Goal: Contribute content: Contribute content

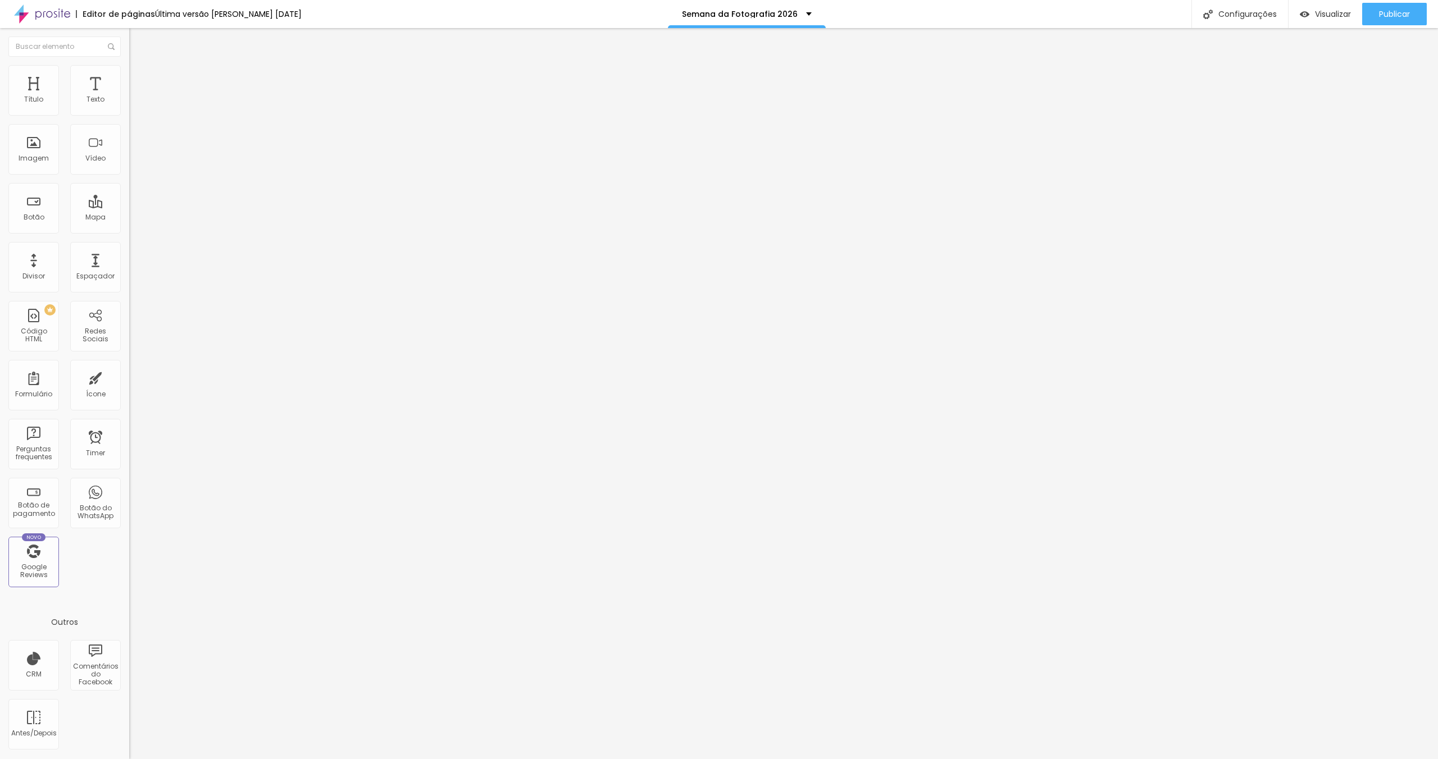
click at [129, 70] on img at bounding box center [134, 70] width 10 height 10
click at [135, 103] on icon "button" at bounding box center [137, 101] width 4 height 4
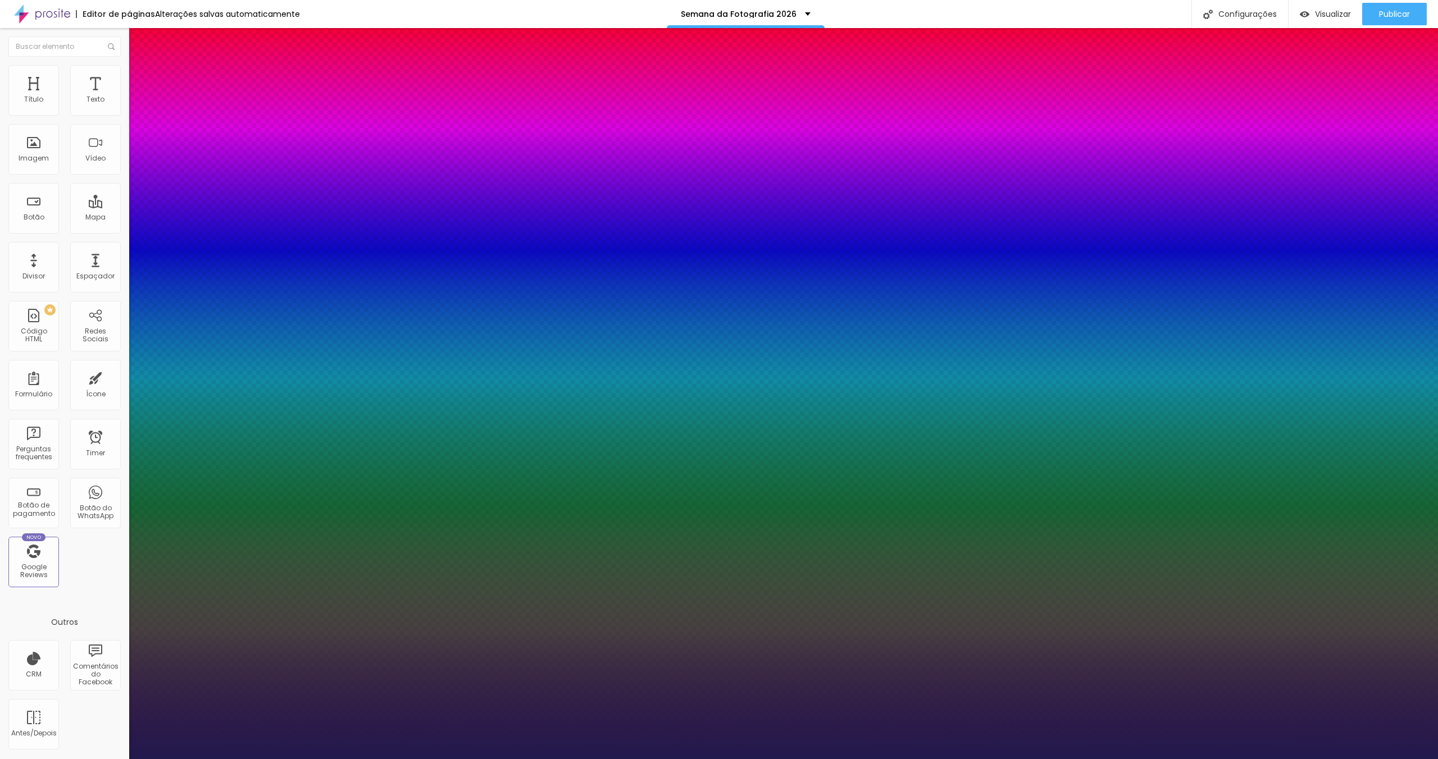
type input "1"
type input "#393068"
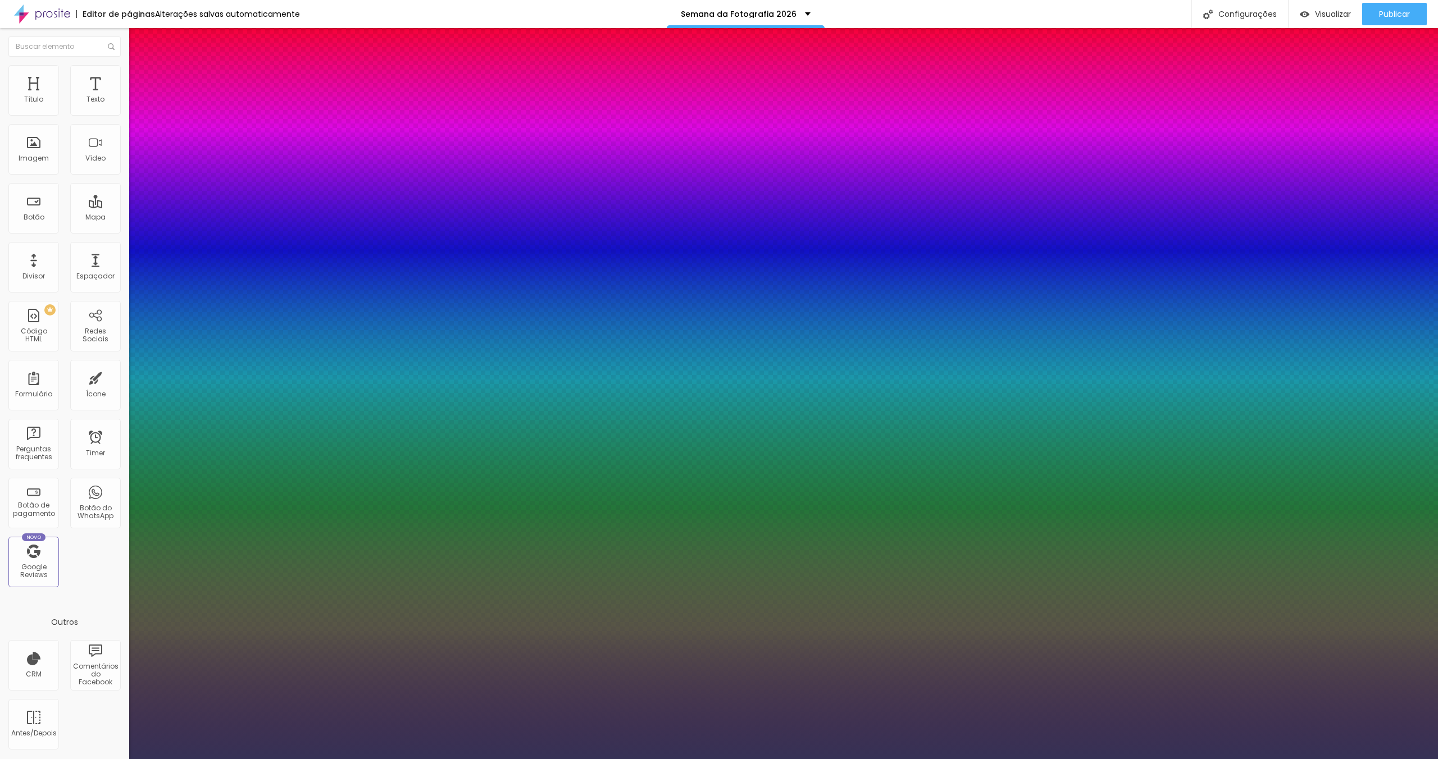
type input "1"
type input "#363155"
type input "1"
type input "#2F2D3A"
type input "1"
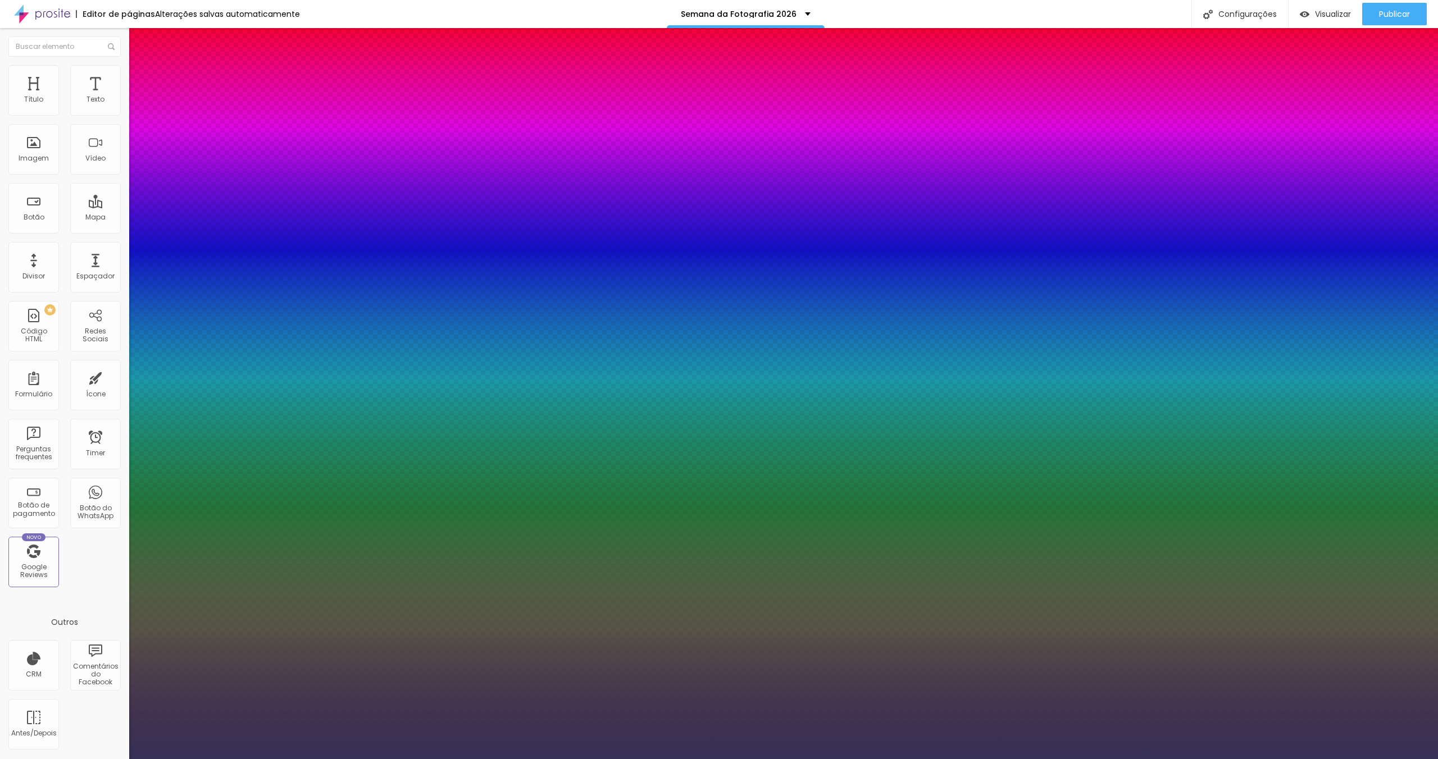
type input "#5D5C61"
type input "1"
type input "#CCCCCC"
type input "1"
type input "#FFFFFF"
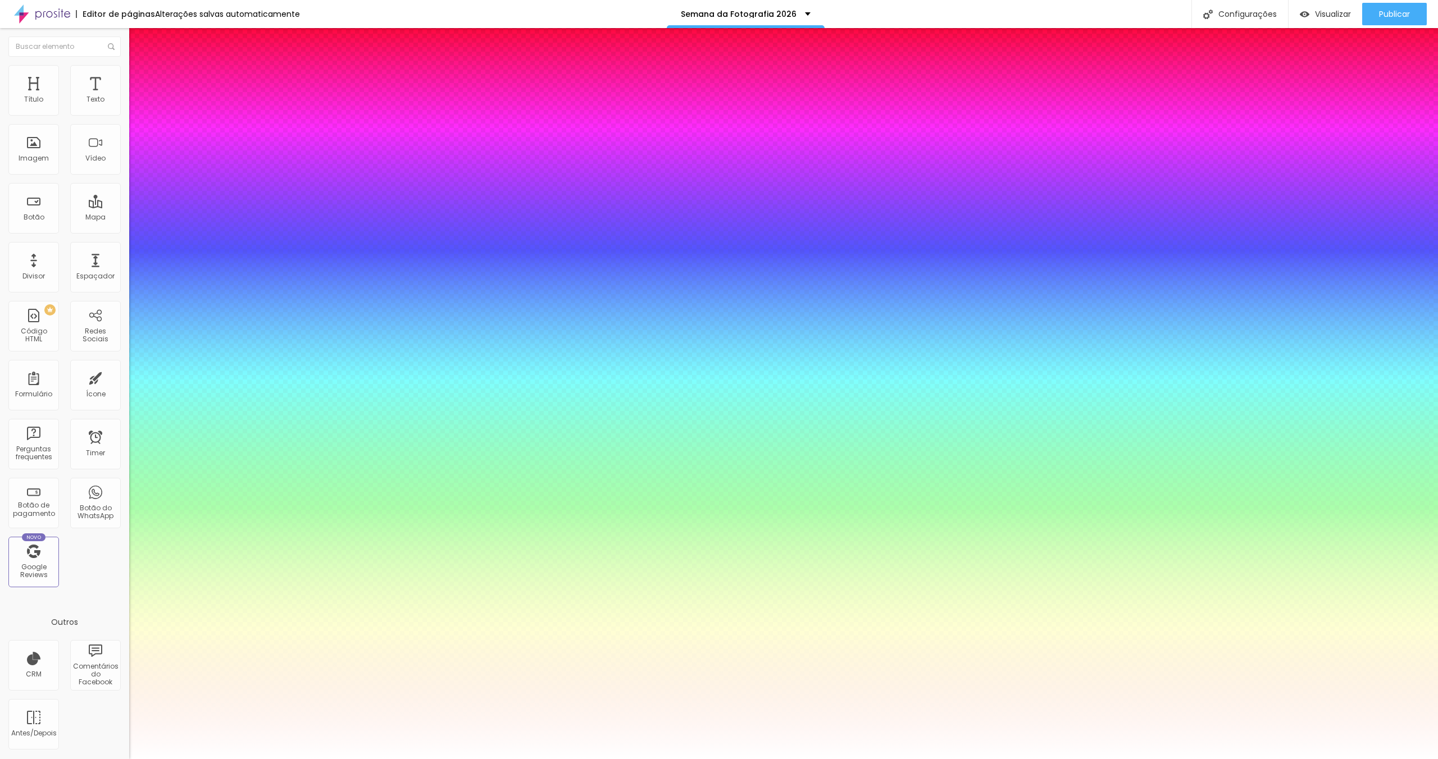
type input "1"
drag, startPoint x: 192, startPoint y: 356, endPoint x: 127, endPoint y: 291, distance: 91.7
type input "19"
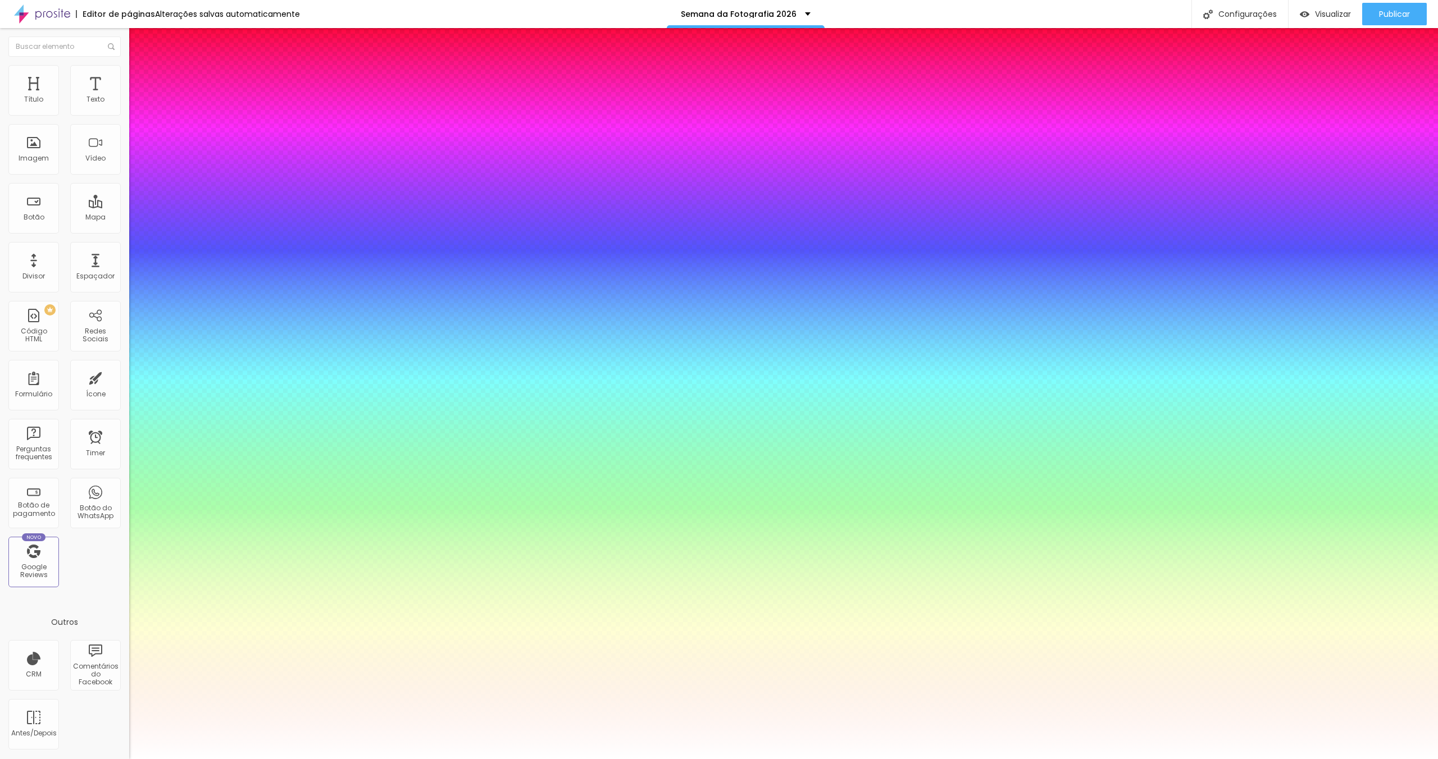
type input "1"
type input "21"
type input "1"
type input "23"
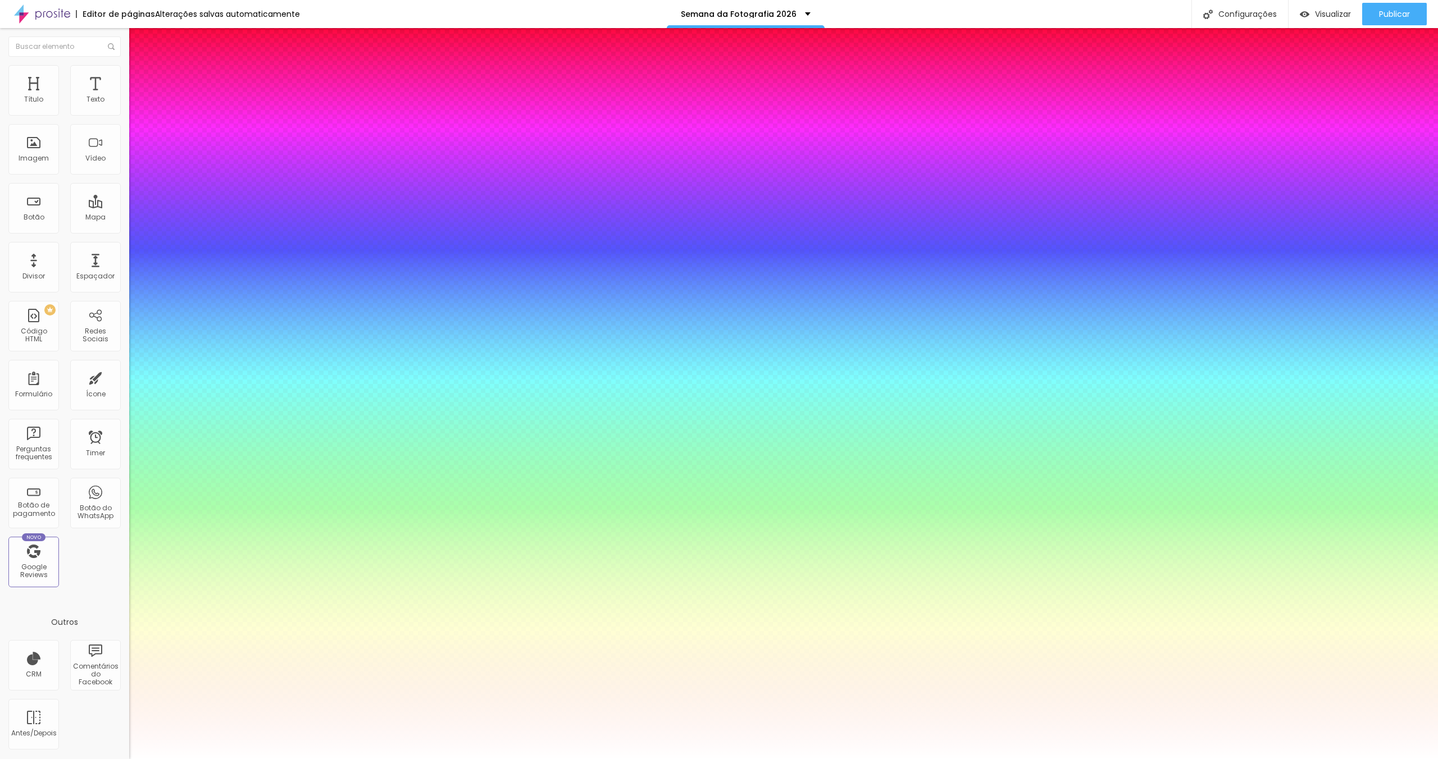
type input "23"
type input "1"
type input "24"
type input "1"
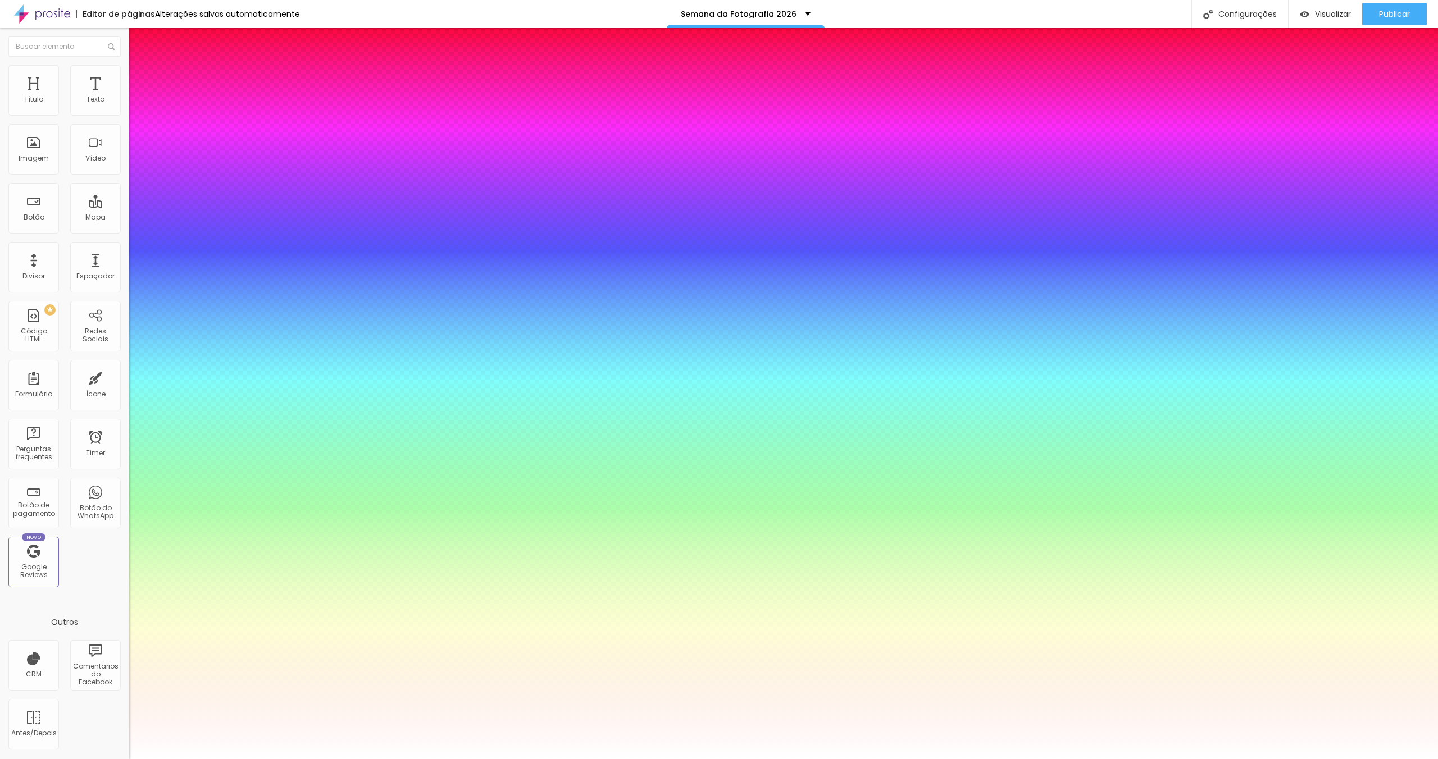
type input "25"
type input "1"
type input "26"
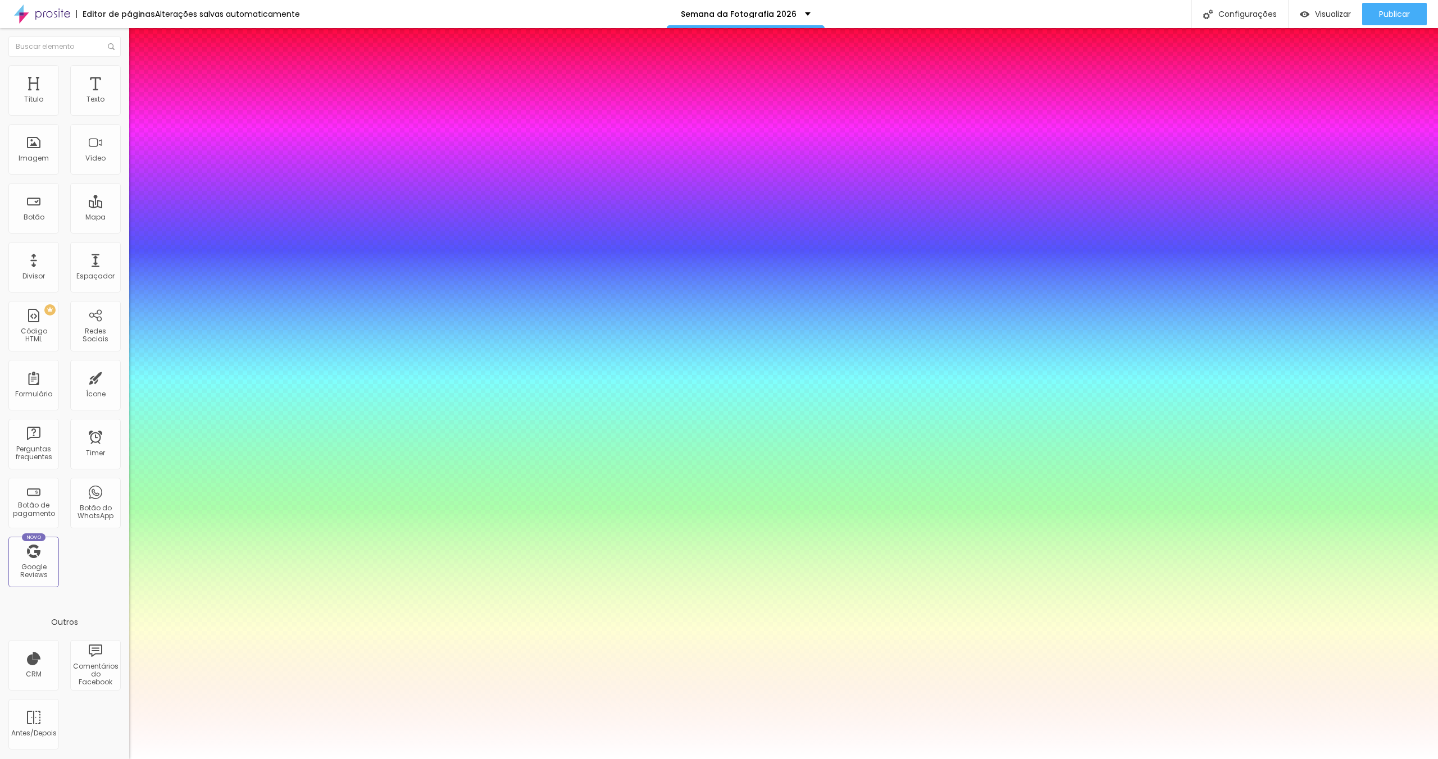
type input "1"
type input "27"
type input "1"
type input "28"
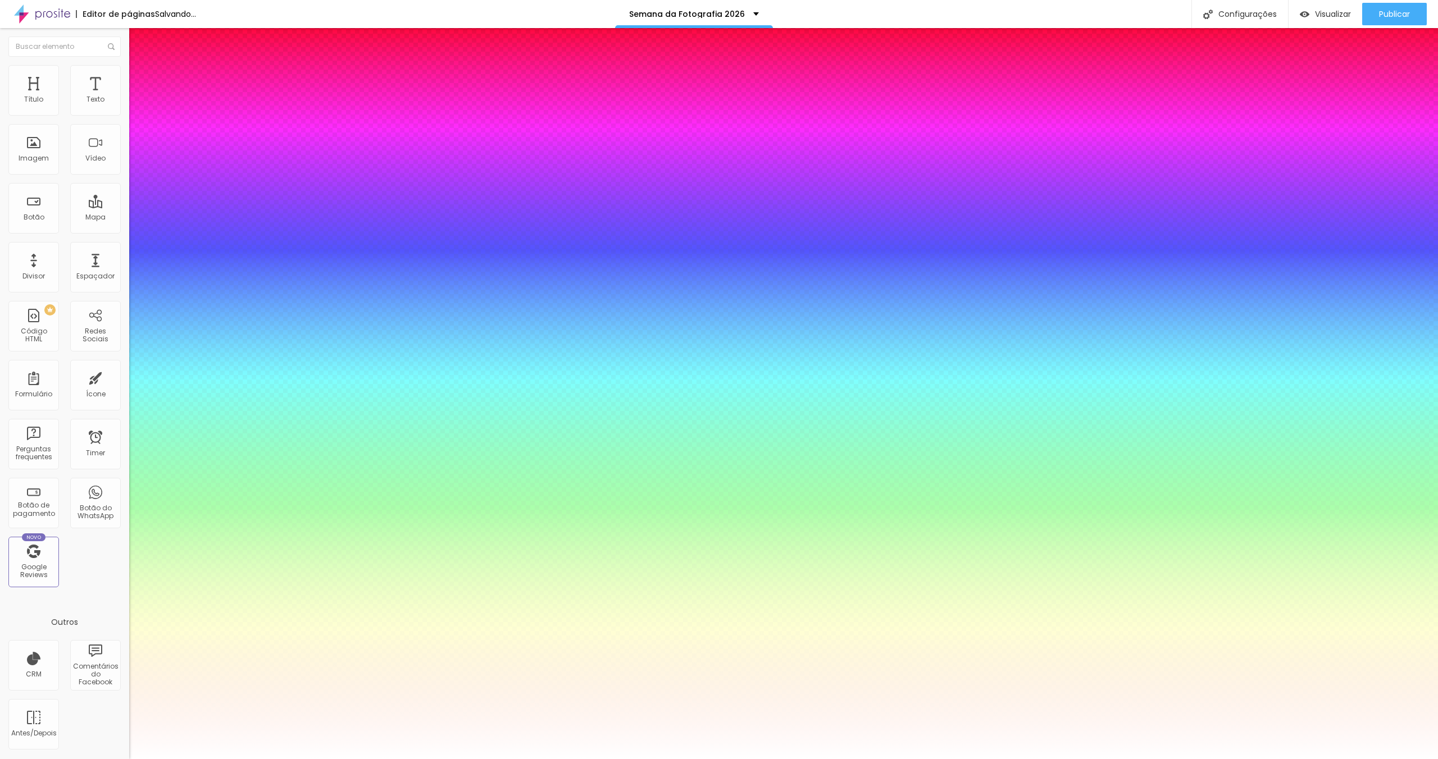
type input "28"
type input "1"
type input "27"
type input "1"
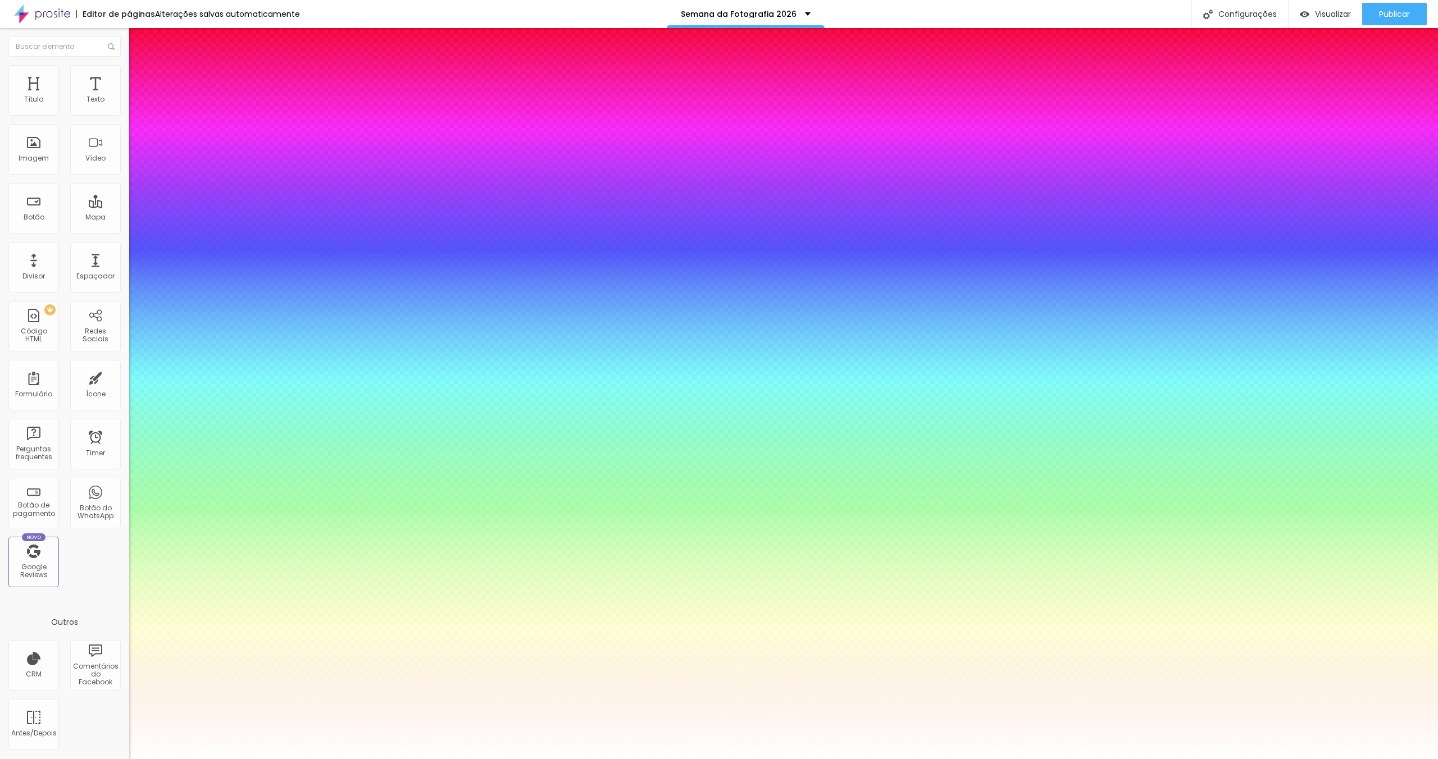
type input "26"
type input "1"
drag, startPoint x: 153, startPoint y: 190, endPoint x: 161, endPoint y: 191, distance: 7.3
type input "26"
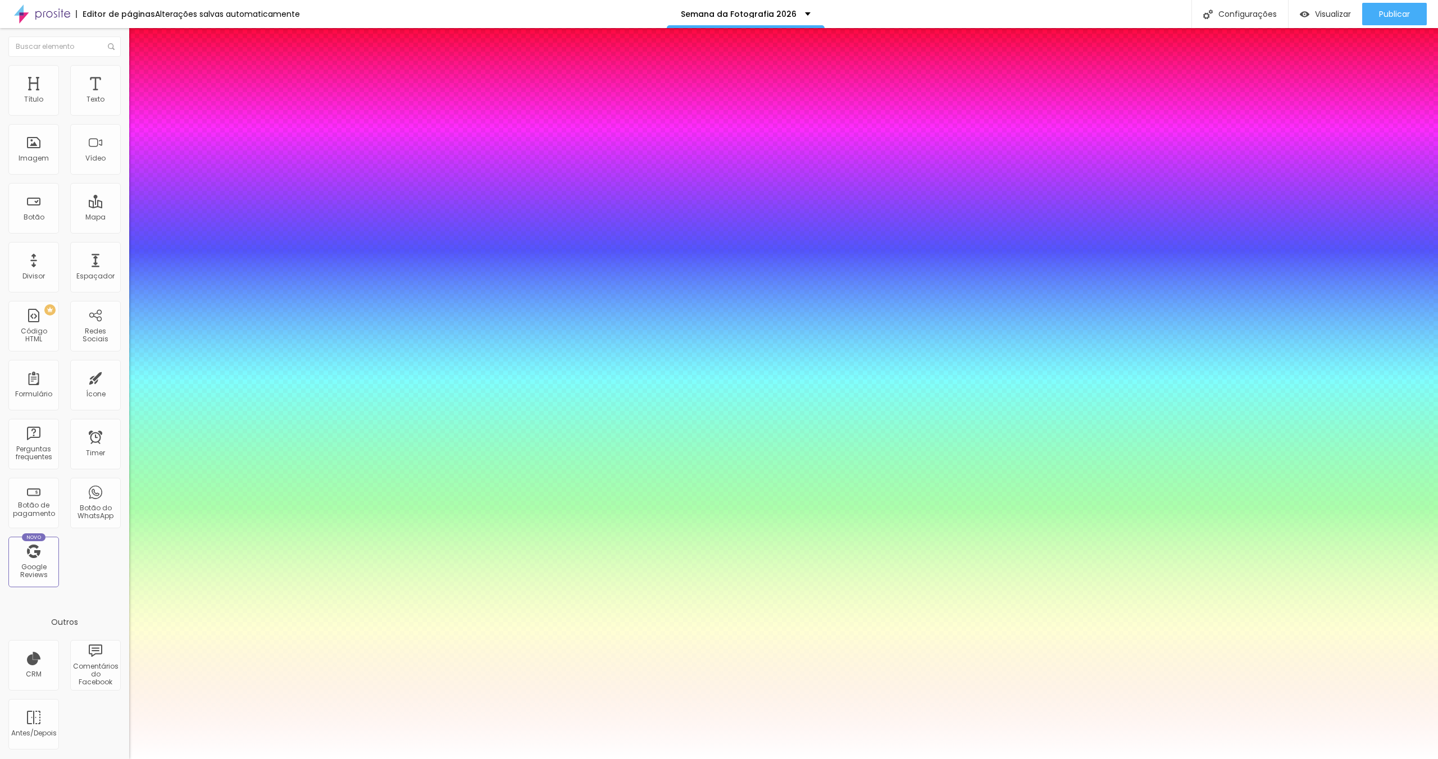
click at [657, 759] on div at bounding box center [719, 759] width 1438 height 0
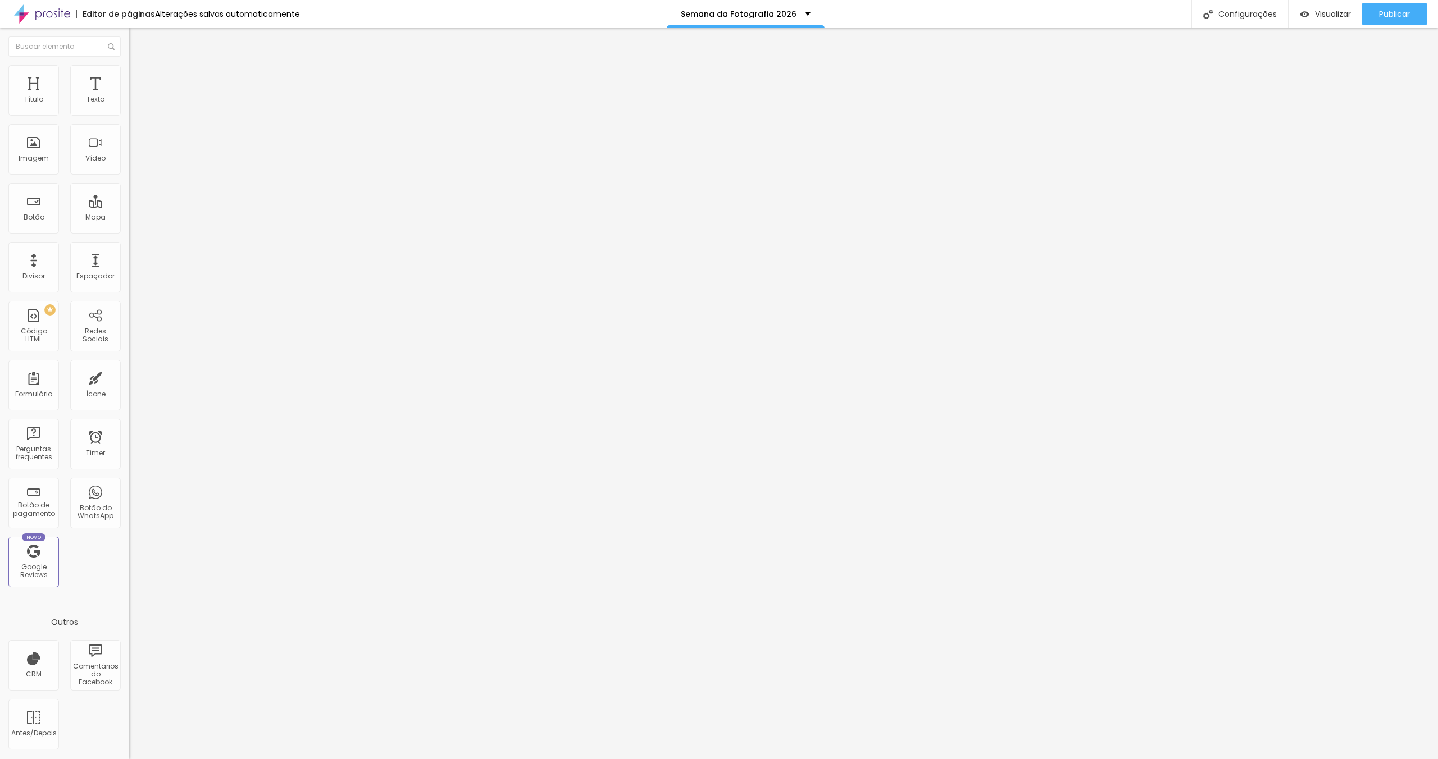
click at [129, 108] on button "button" at bounding box center [137, 102] width 16 height 12
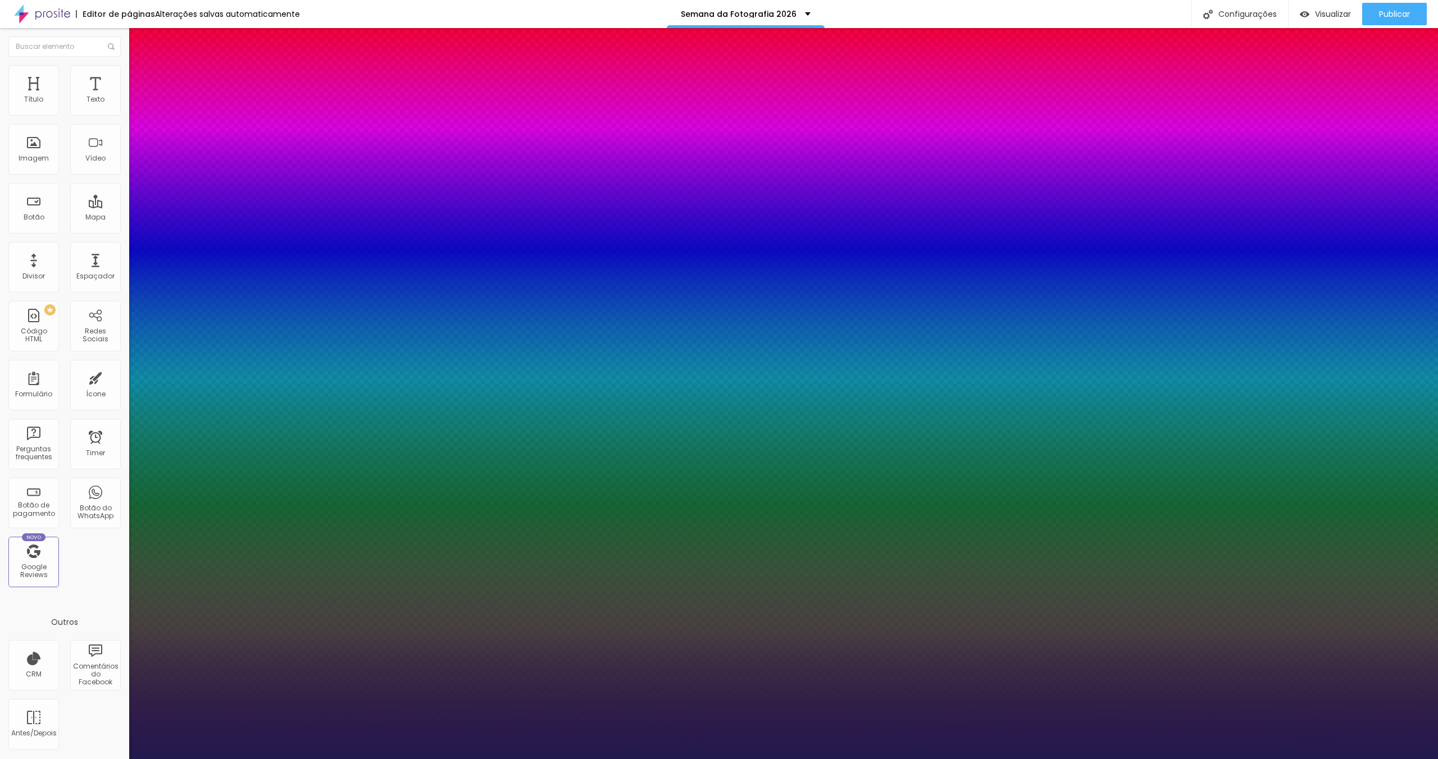
type input "1"
type input "#938CB6"
type input "1"
type input "#A39CC4"
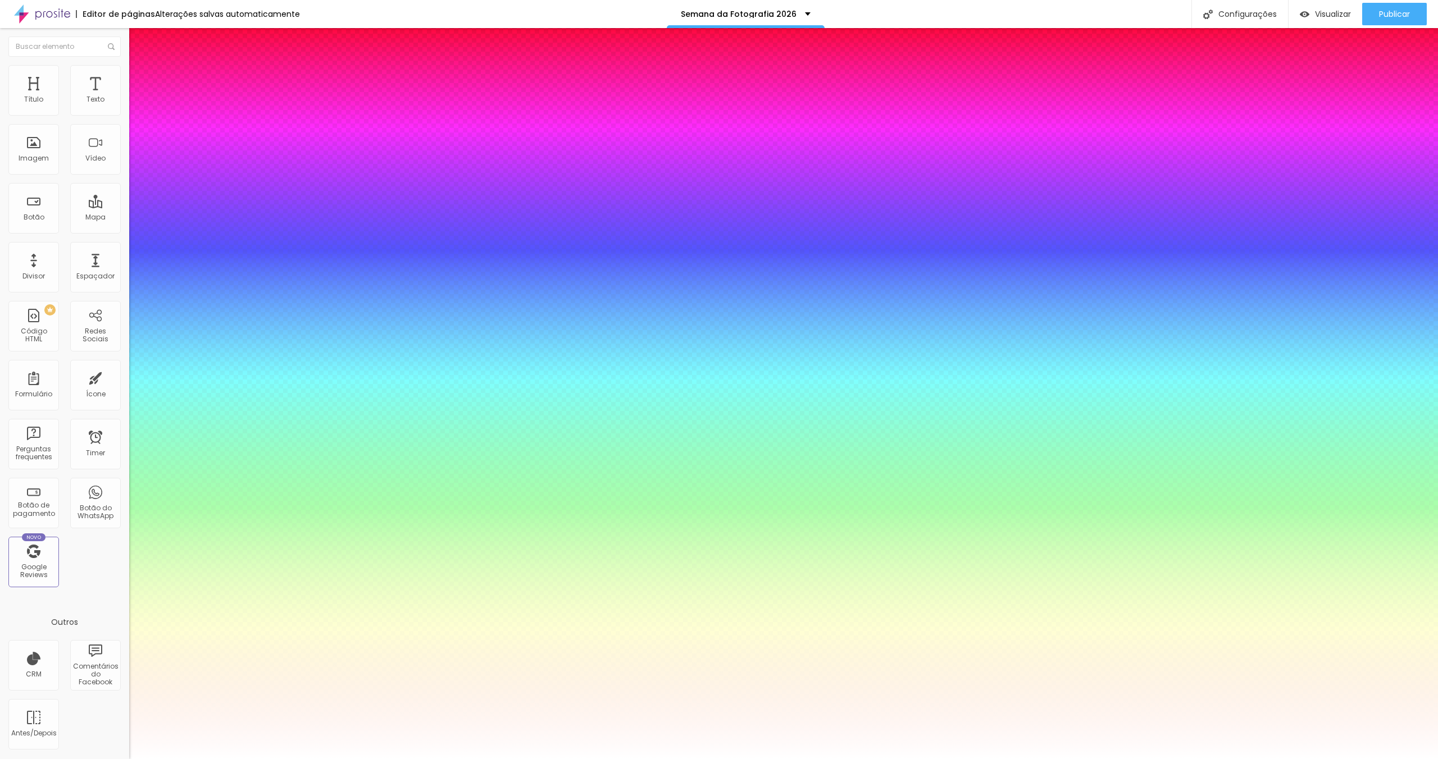
type input "1"
type input "#FFFFFF"
drag, startPoint x: 173, startPoint y: 329, endPoint x: 135, endPoint y: 282, distance: 59.9
click at [915, 759] on div at bounding box center [719, 759] width 1438 height 0
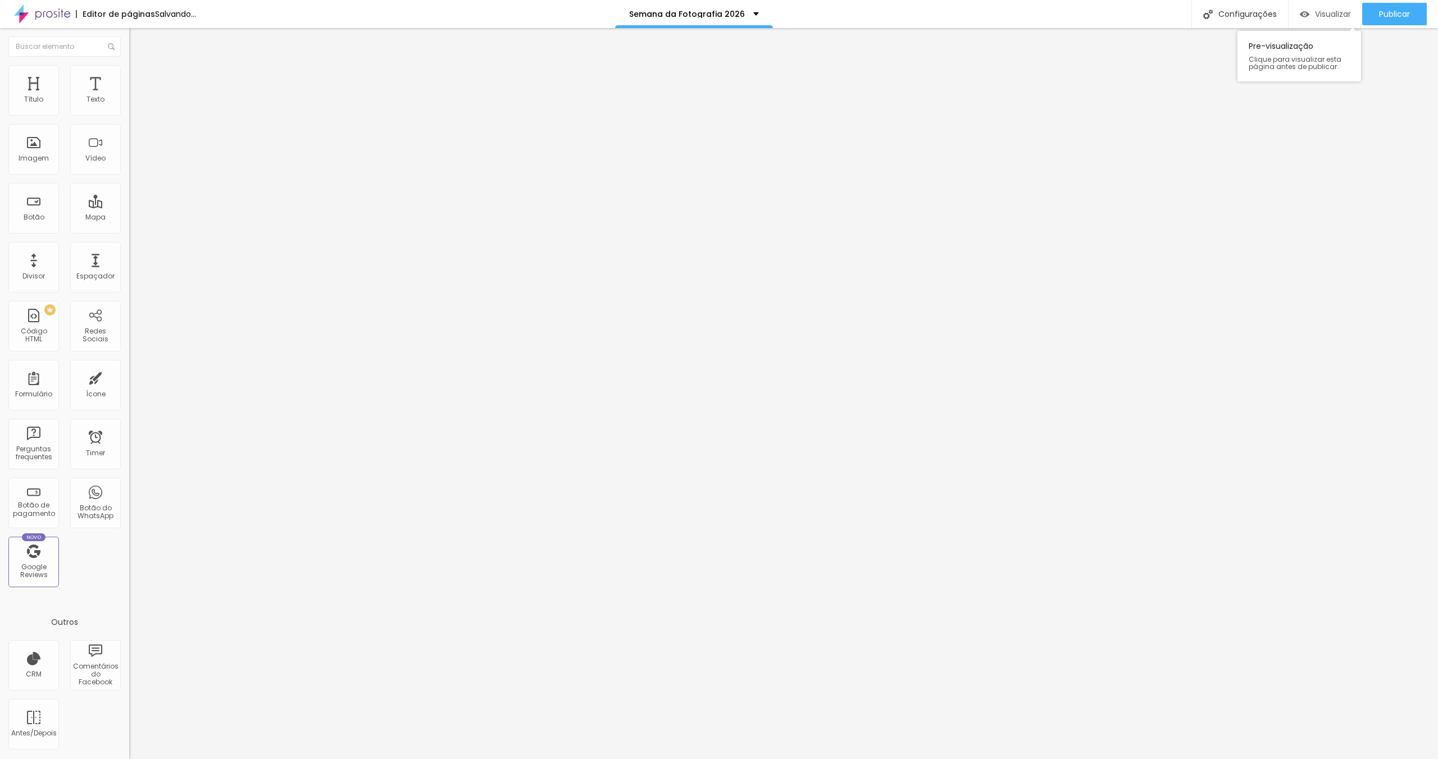
click at [1320, 10] on span "Visualizar" at bounding box center [1333, 14] width 36 height 9
click at [129, 76] on li "Avançado" at bounding box center [193, 81] width 129 height 11
click at [129, 108] on button "button" at bounding box center [137, 102] width 16 height 12
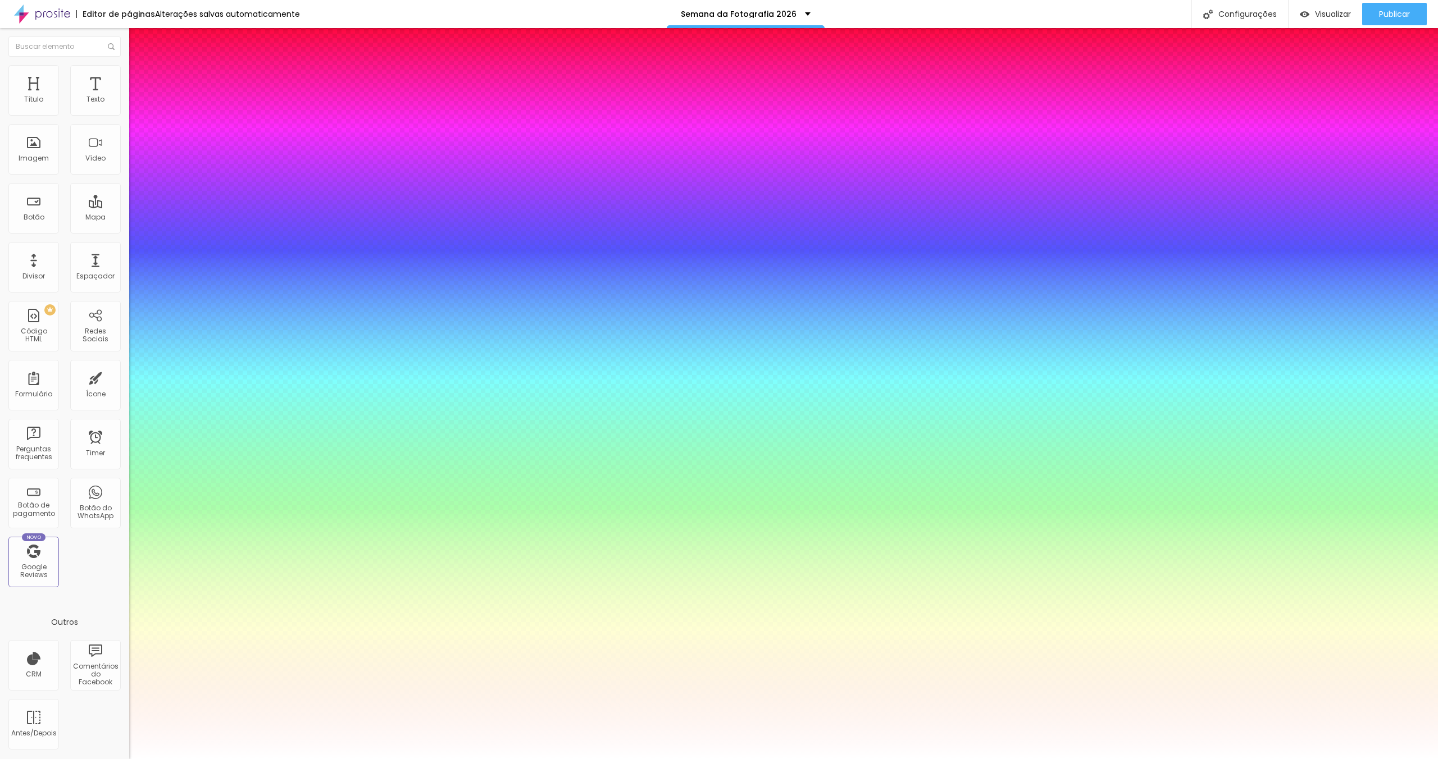
type input "1"
drag, startPoint x: 241, startPoint y: 190, endPoint x: 261, endPoint y: 193, distance: 20.4
type input "8"
type input "3"
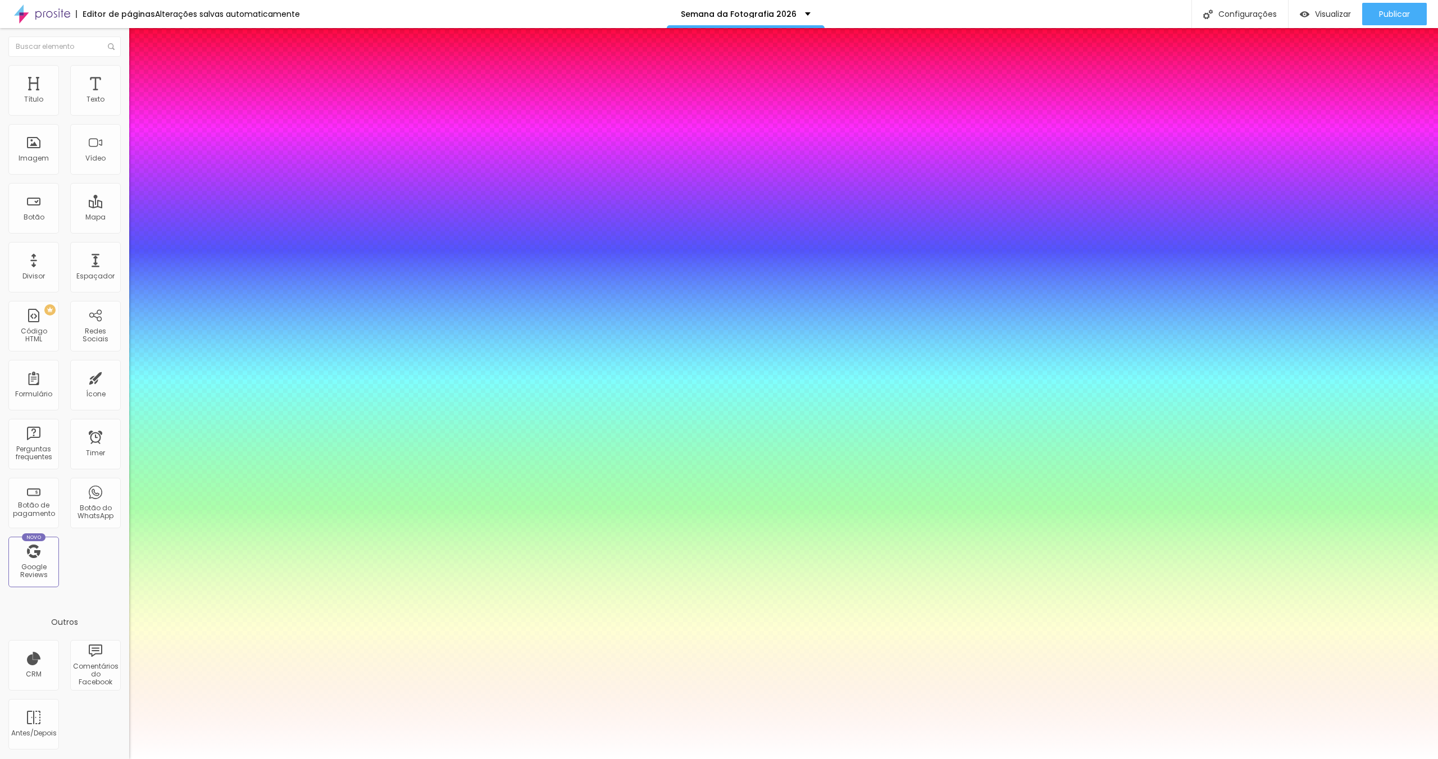
type input "1"
type input "32"
type input "1"
type input "32"
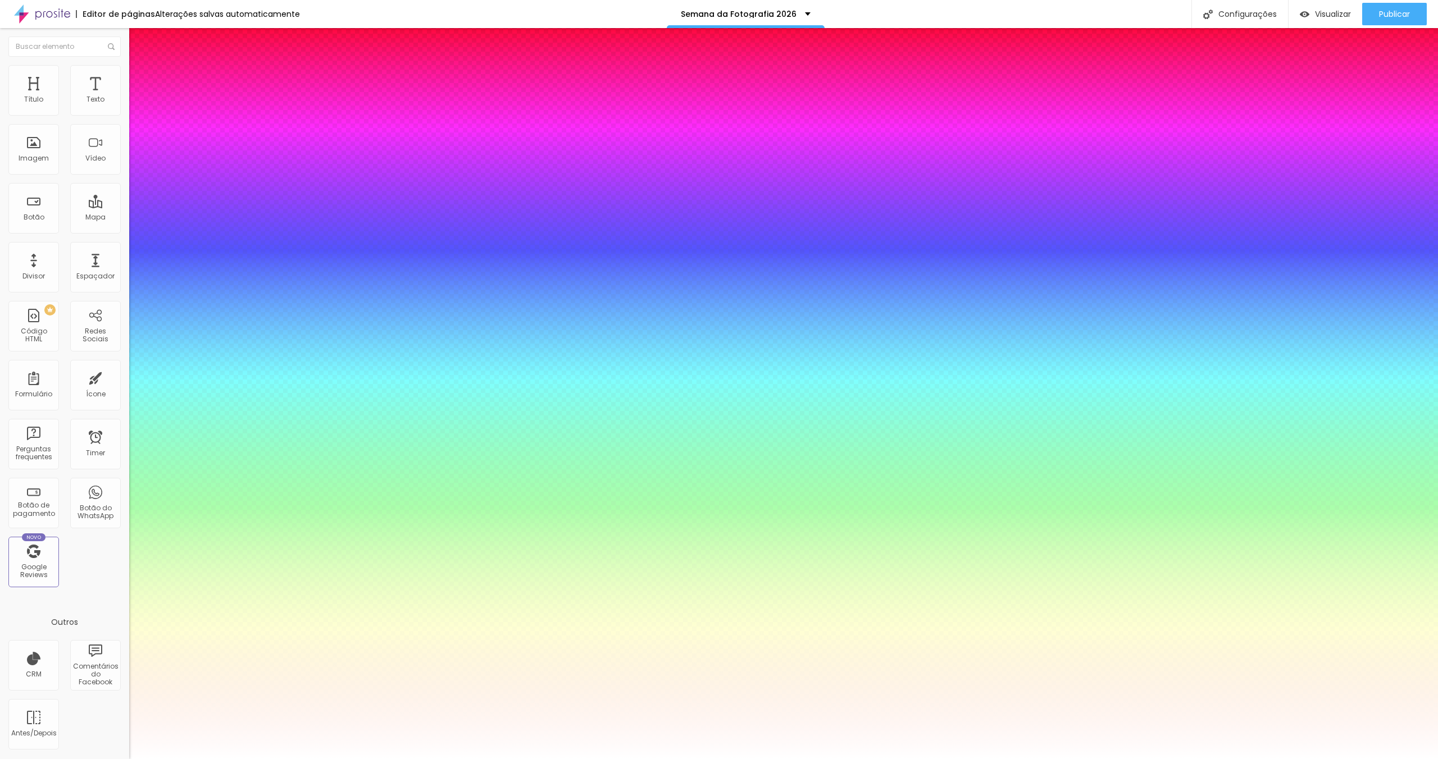
click at [1072, 759] on div at bounding box center [719, 759] width 1438 height 0
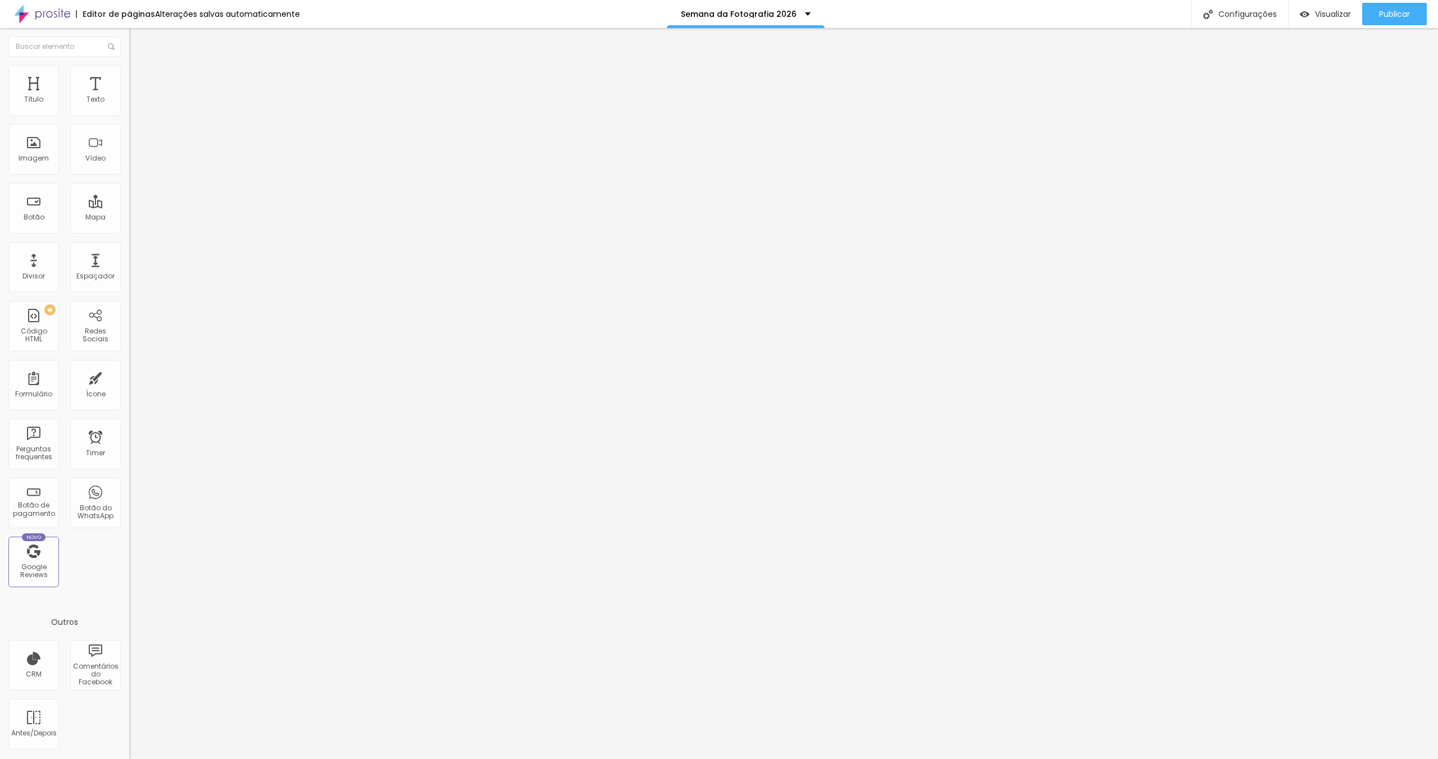
click at [135, 103] on icon "button" at bounding box center [137, 101] width 4 height 4
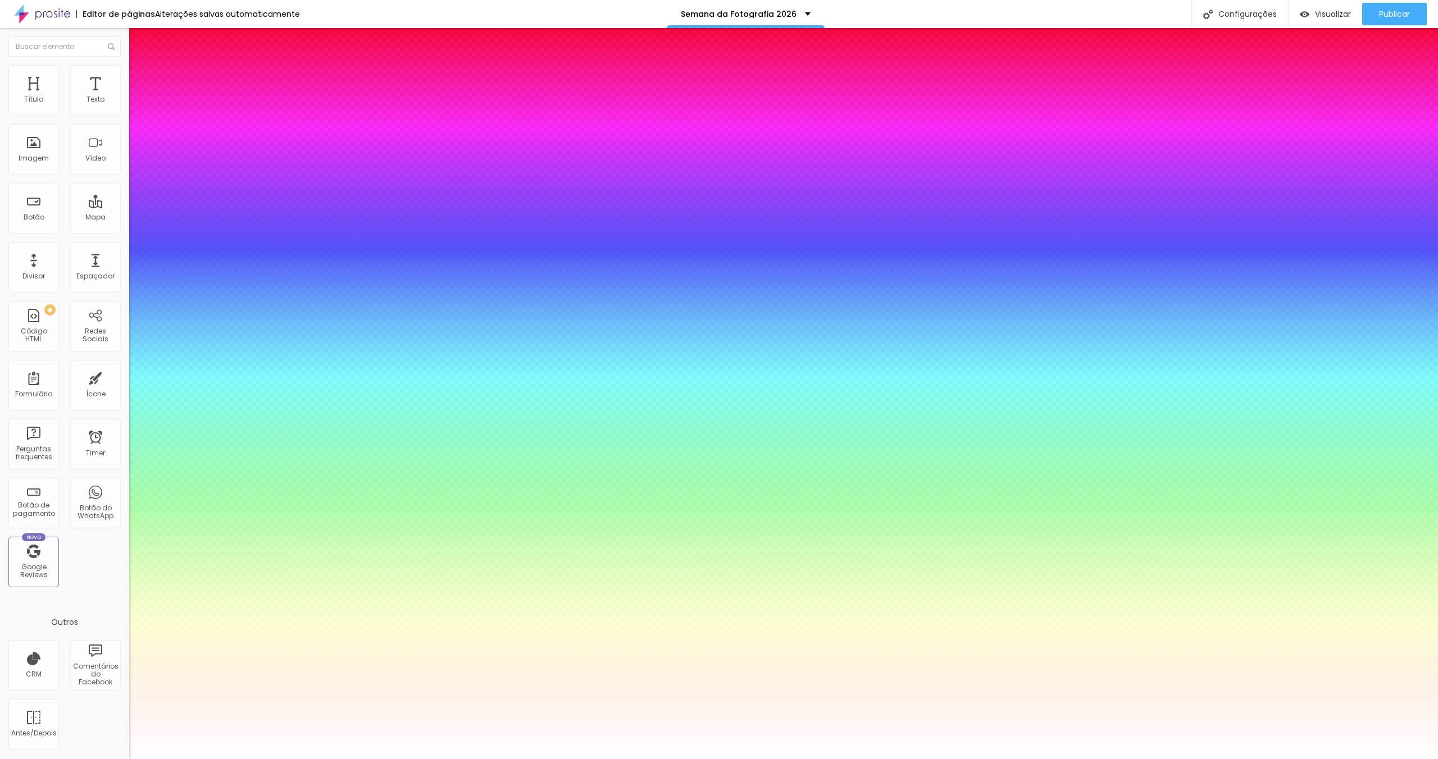
type input "1"
drag, startPoint x: 241, startPoint y: 186, endPoint x: 271, endPoint y: 193, distance: 30.0
type input "8"
type input "3"
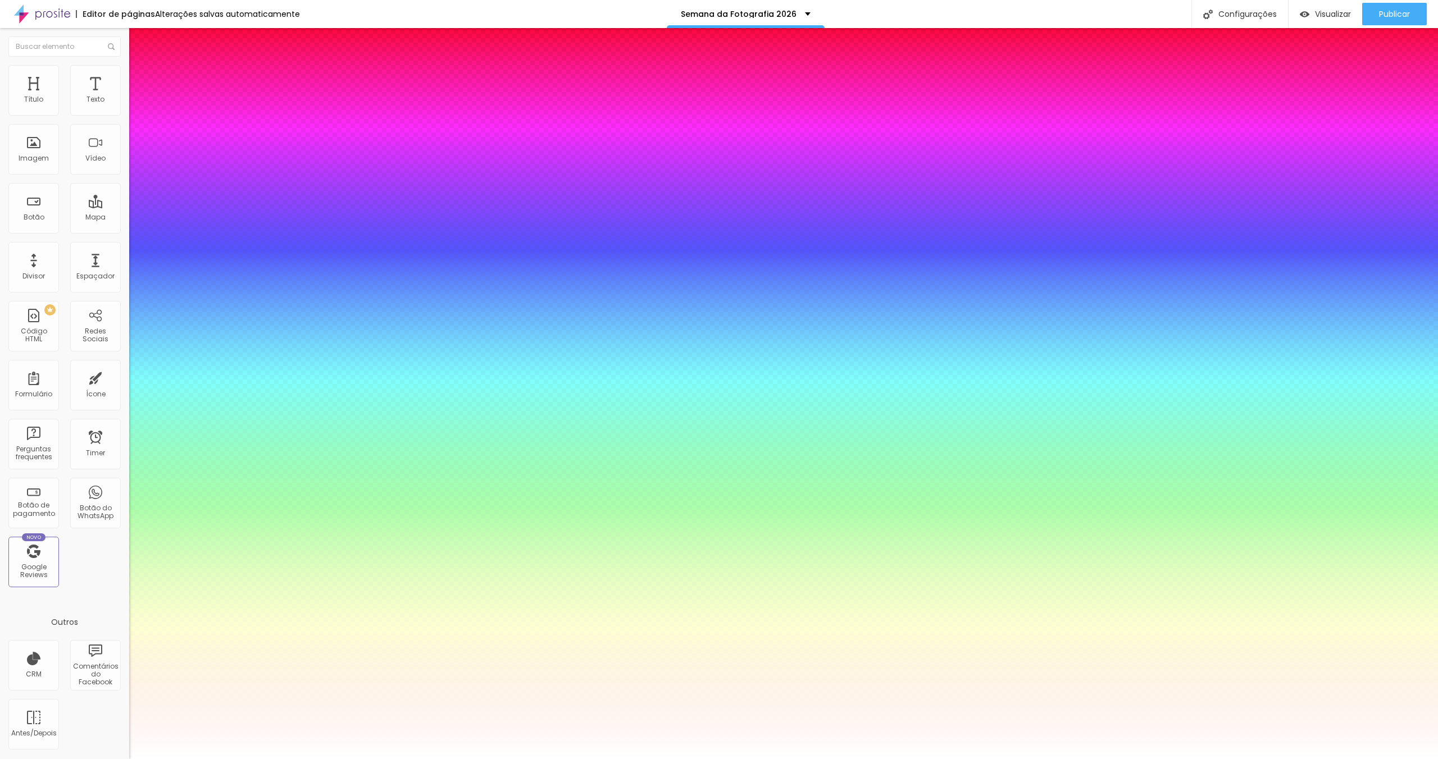
type input "1"
type input "34"
type input "1"
type input "34"
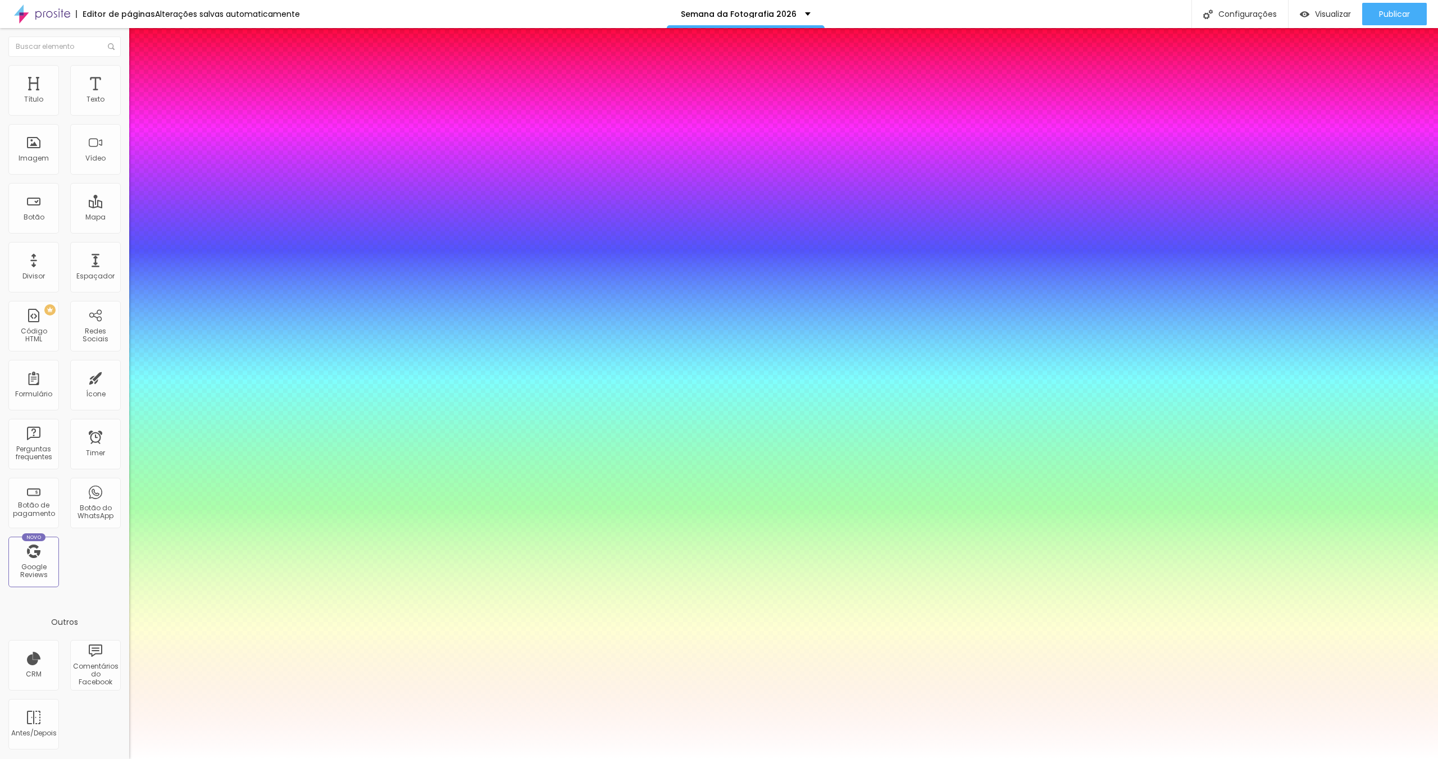
click at [1214, 759] on div at bounding box center [719, 759] width 1438 height 0
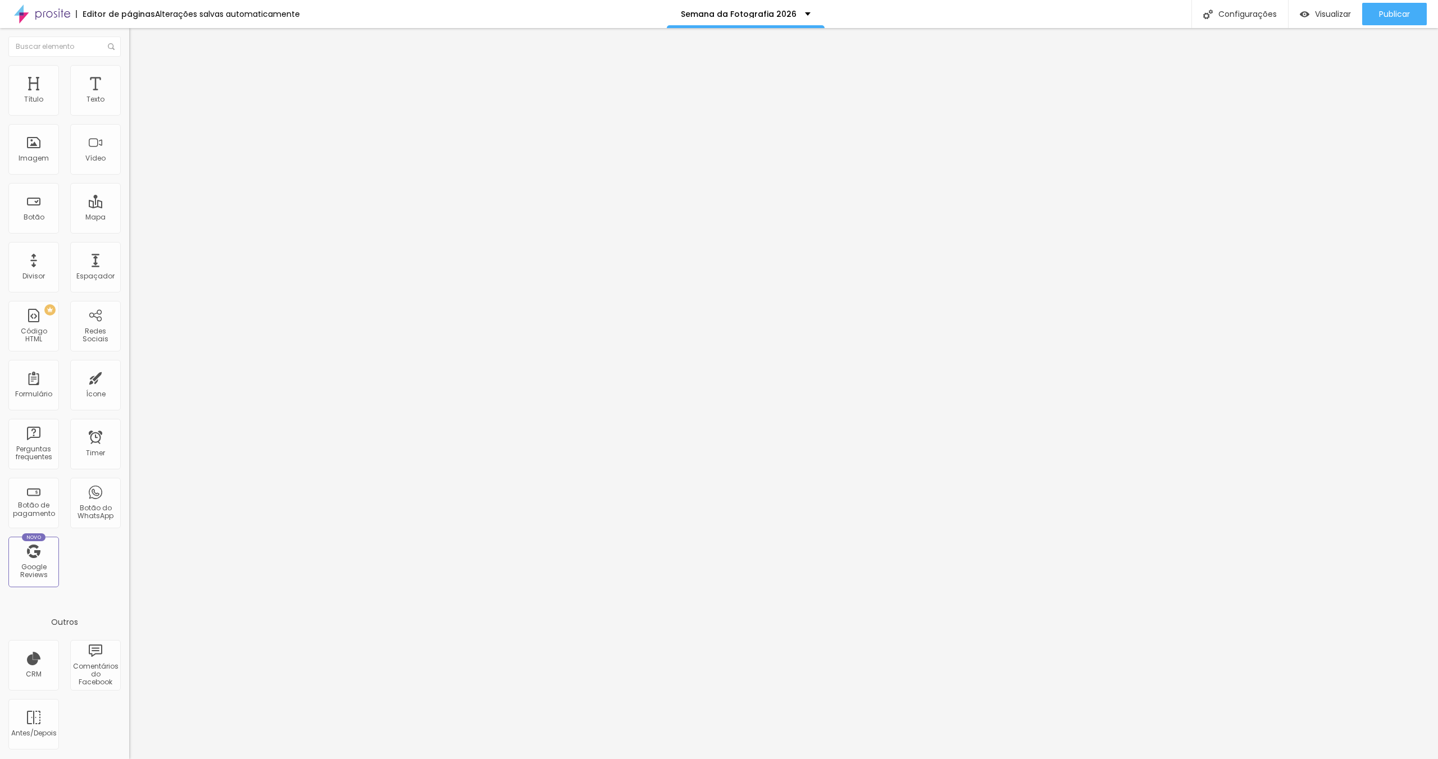
click at [129, 108] on button "button" at bounding box center [137, 102] width 16 height 12
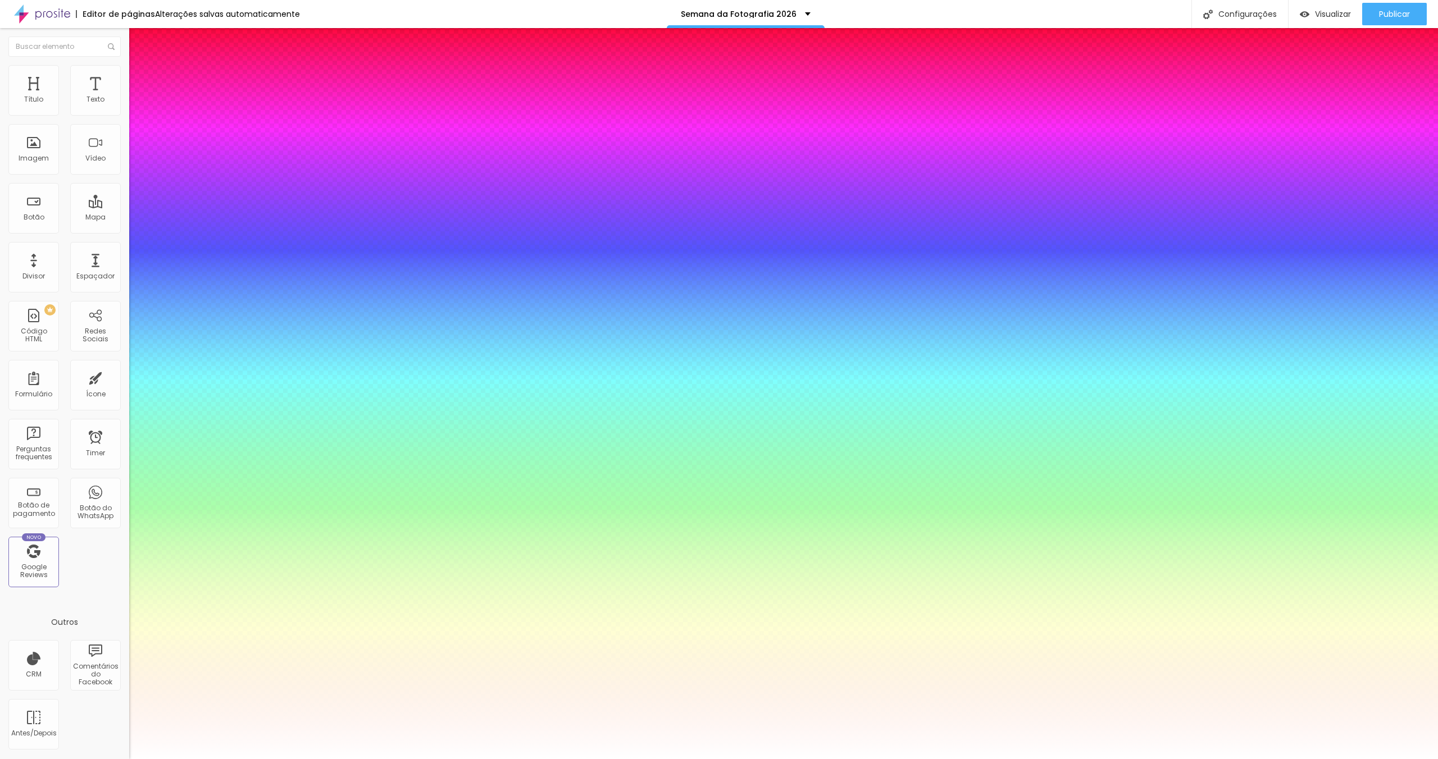
type input "1"
drag, startPoint x: 246, startPoint y: 192, endPoint x: 261, endPoint y: 193, distance: 14.7
type input "8"
type input "3"
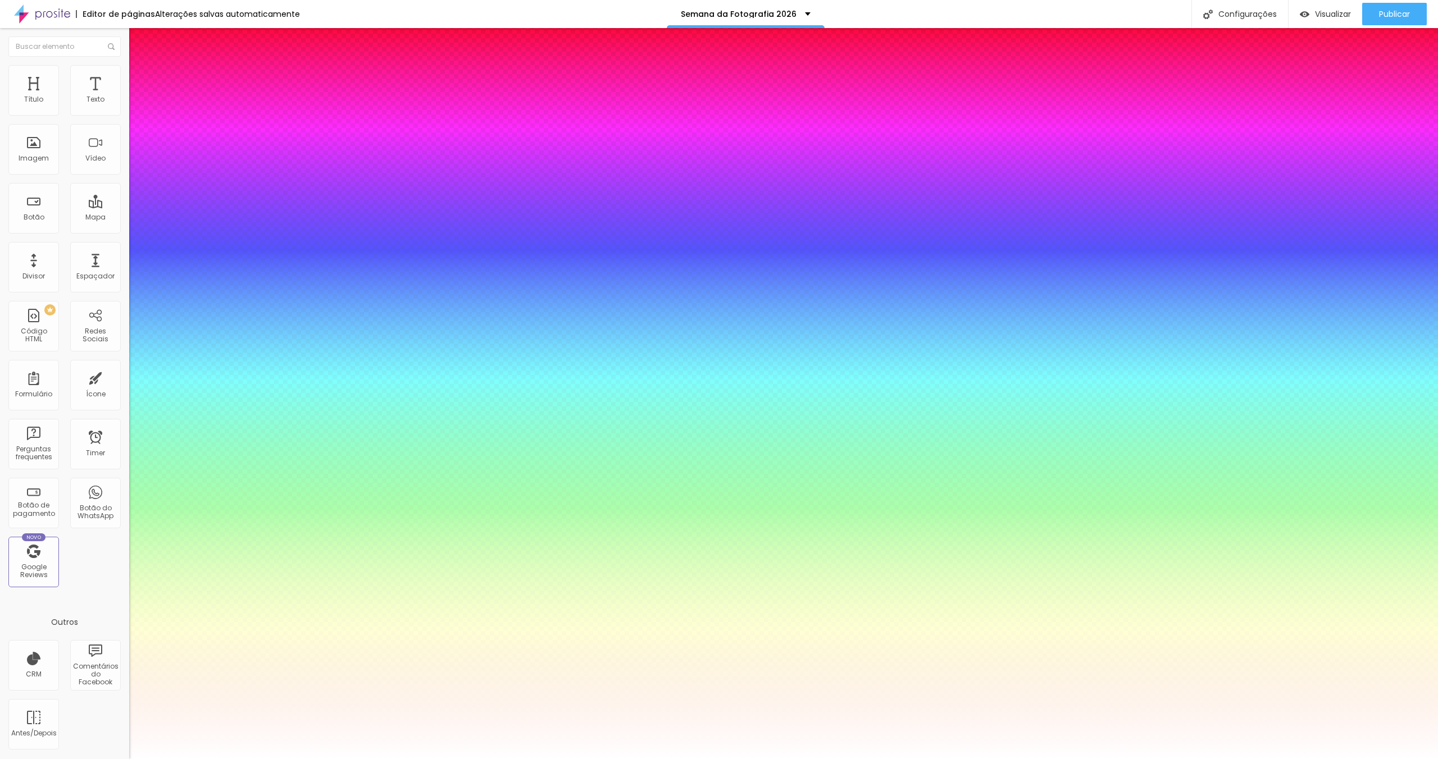
type input "1"
type input "36"
type input "1"
type input "36"
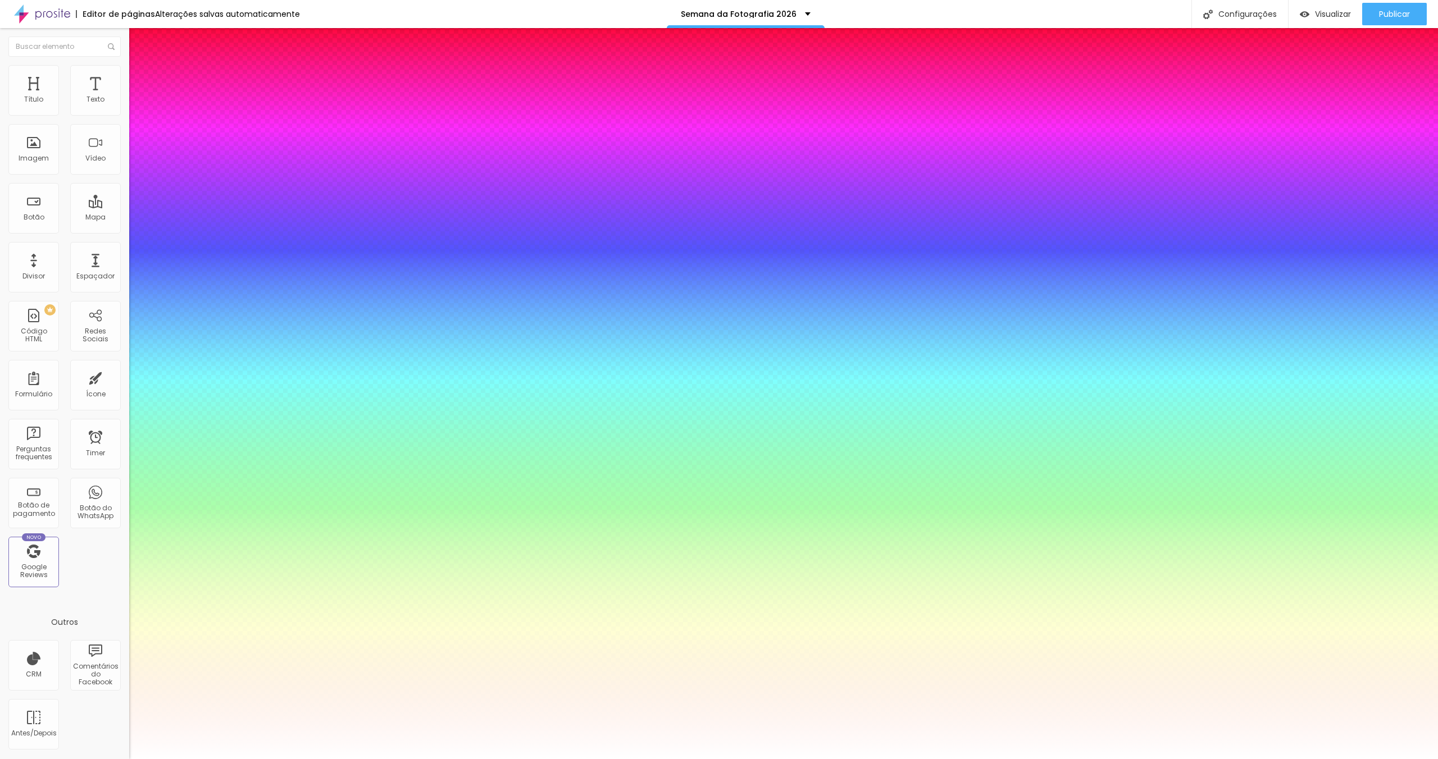
click at [1178, 759] on div at bounding box center [719, 759] width 1438 height 0
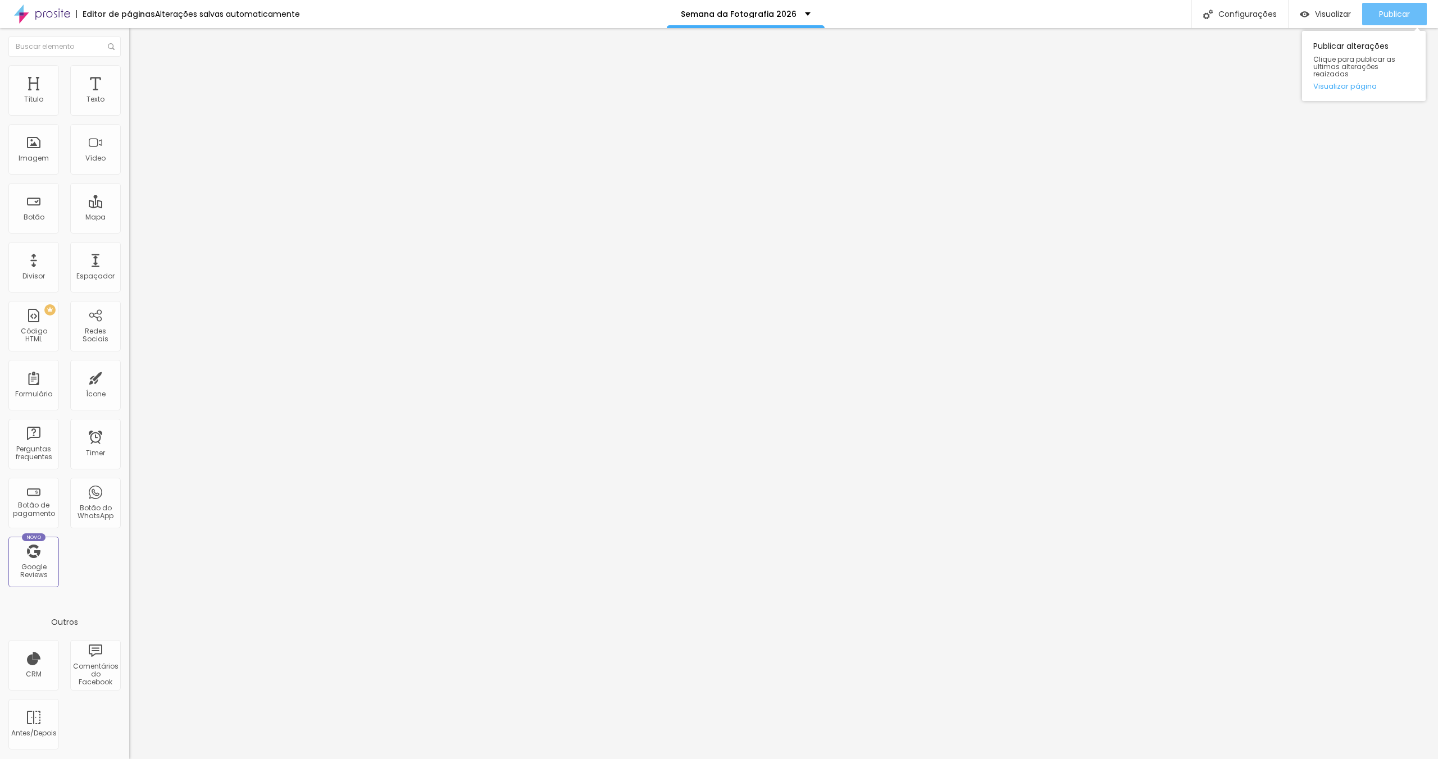
click at [1409, 17] on span "Publicar" at bounding box center [1394, 14] width 31 height 9
click at [134, 104] on icon "button" at bounding box center [137, 101] width 7 height 7
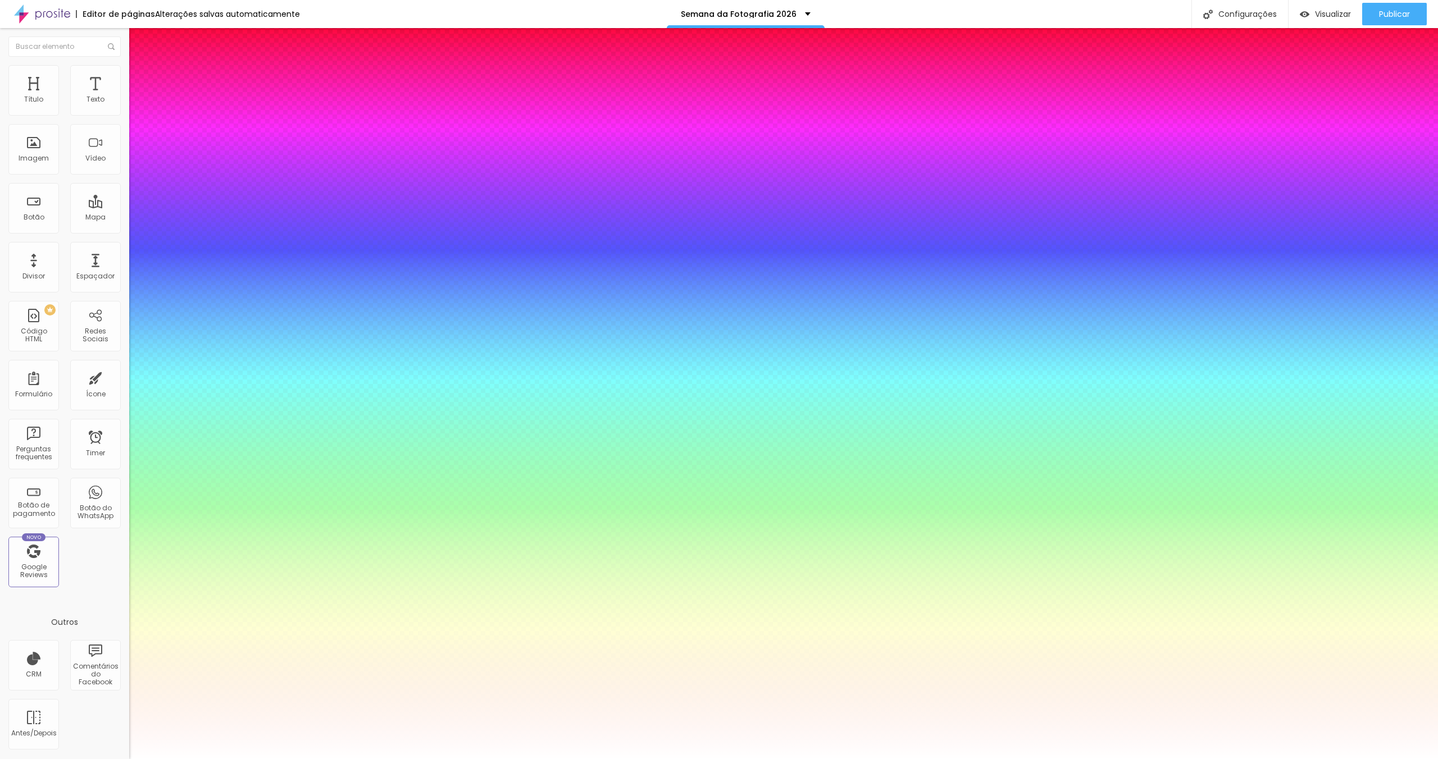
type input "1"
drag, startPoint x: 241, startPoint y: 189, endPoint x: 259, endPoint y: 191, distance: 18.1
type input "8"
type input "3"
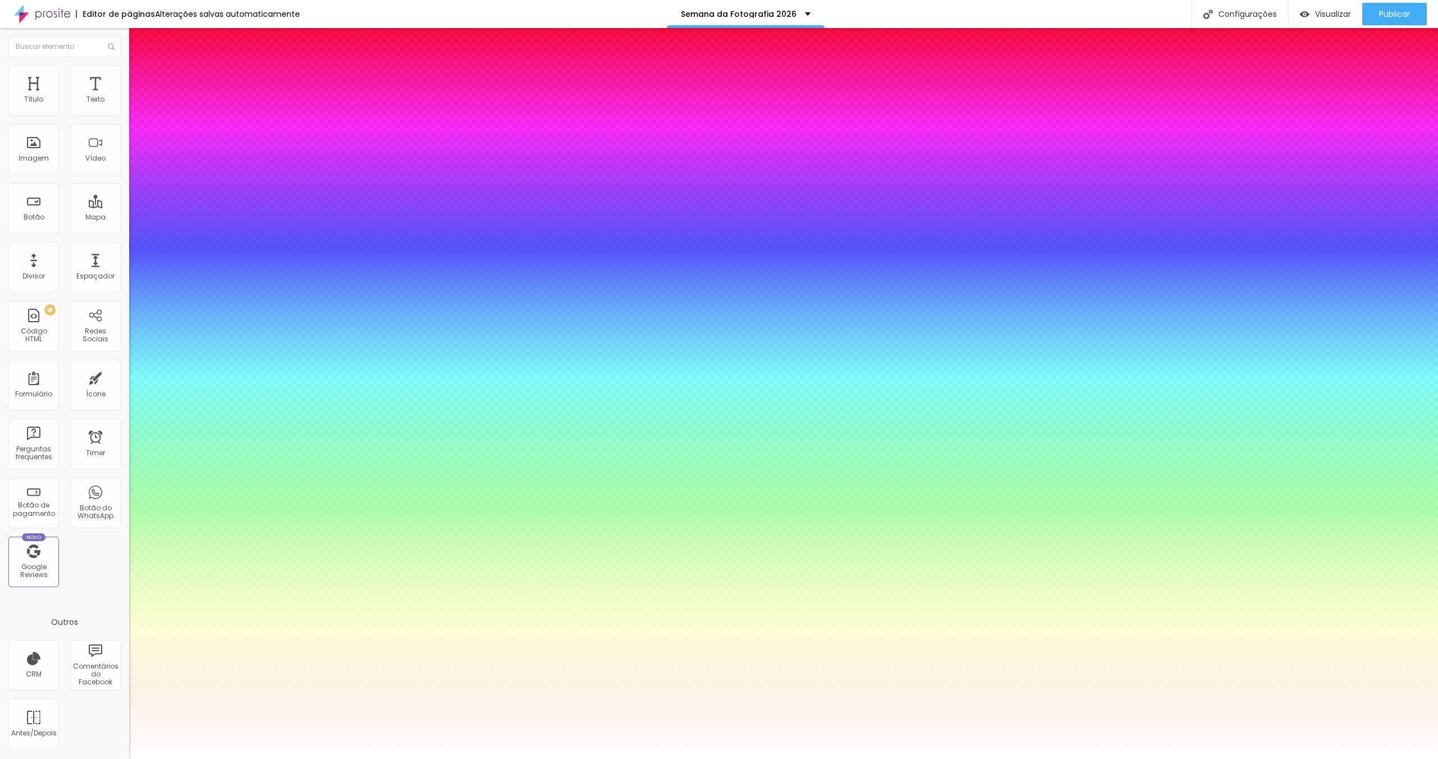
type input "1"
type input "38"
type input "1"
type input "38"
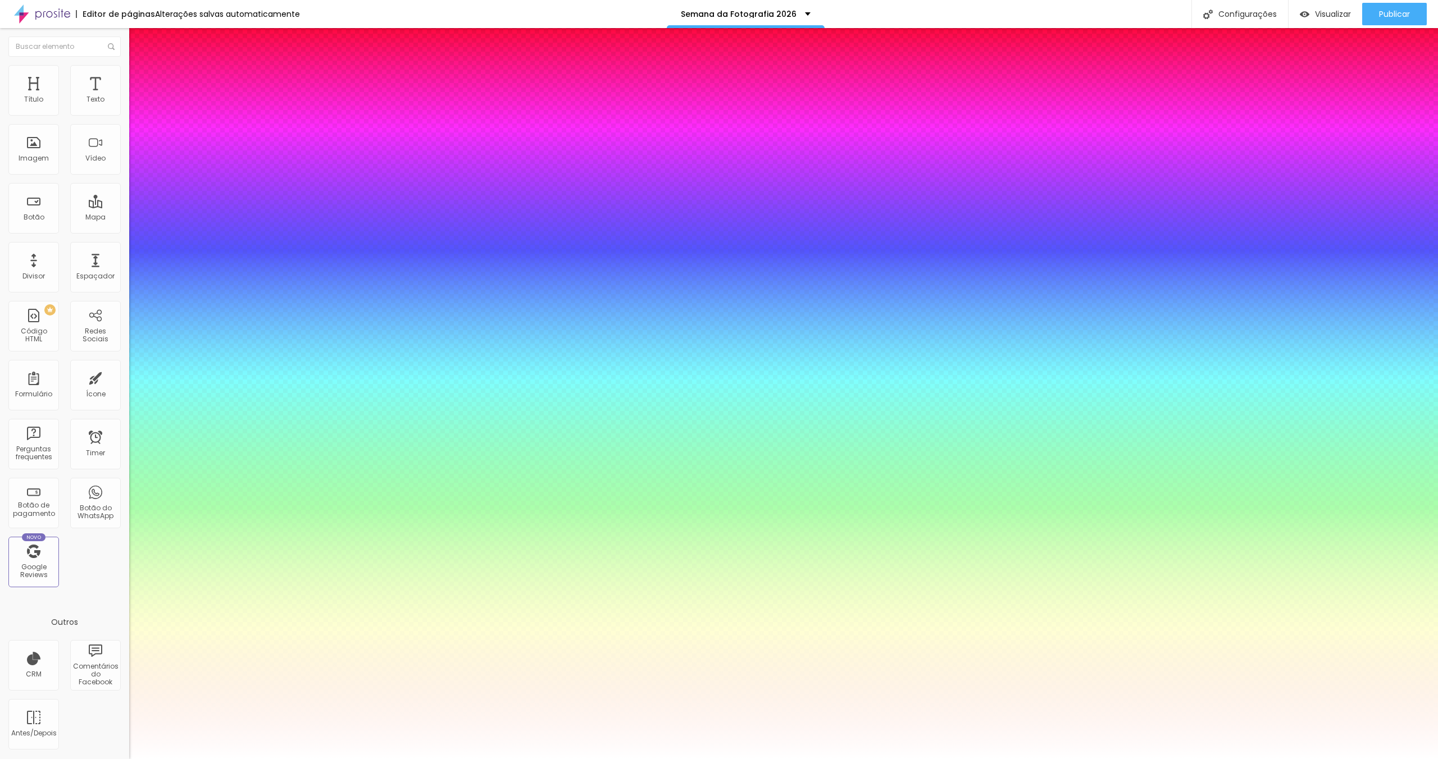
click at [1257, 759] on div at bounding box center [719, 759] width 1438 height 0
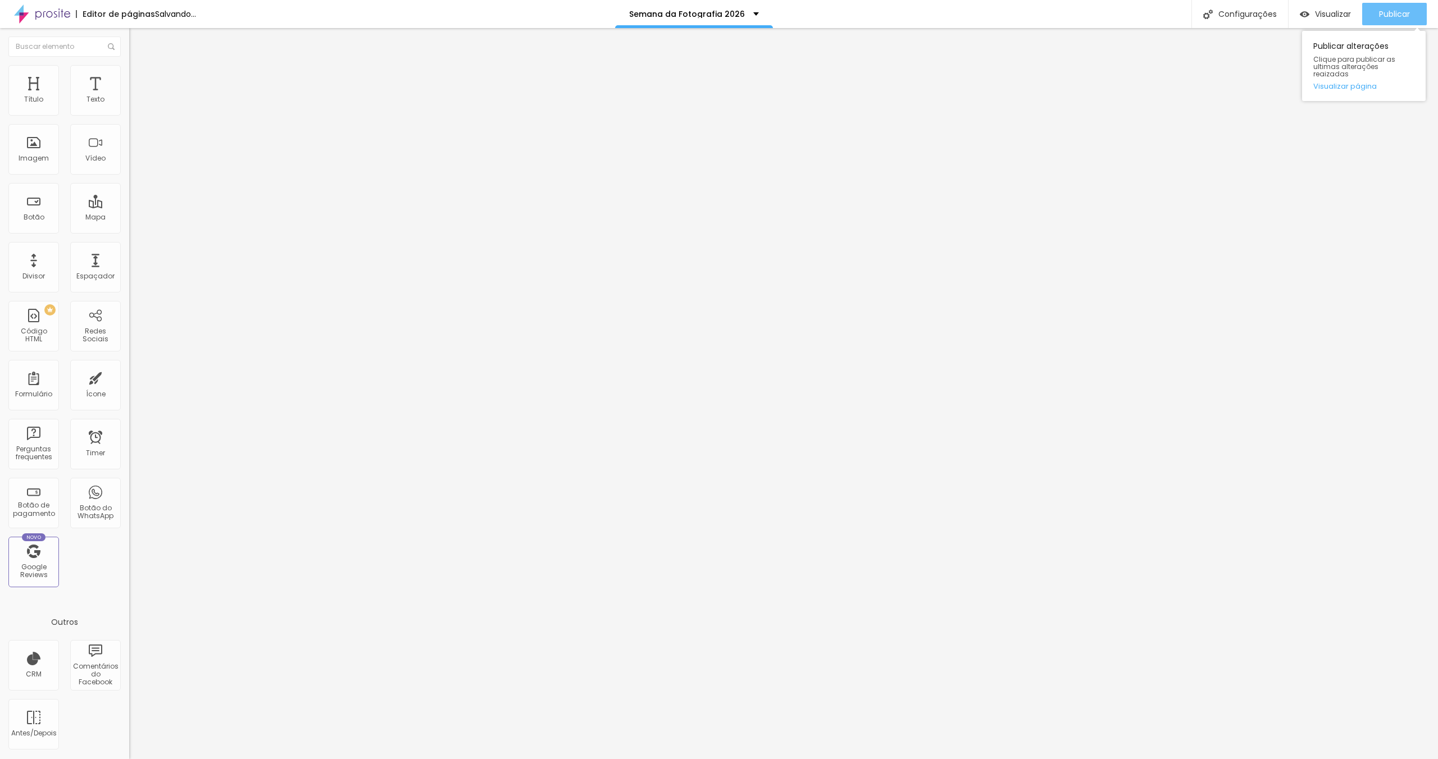
click at [1385, 15] on span "Publicar" at bounding box center [1394, 14] width 31 height 9
click at [129, 108] on button "button" at bounding box center [137, 102] width 16 height 12
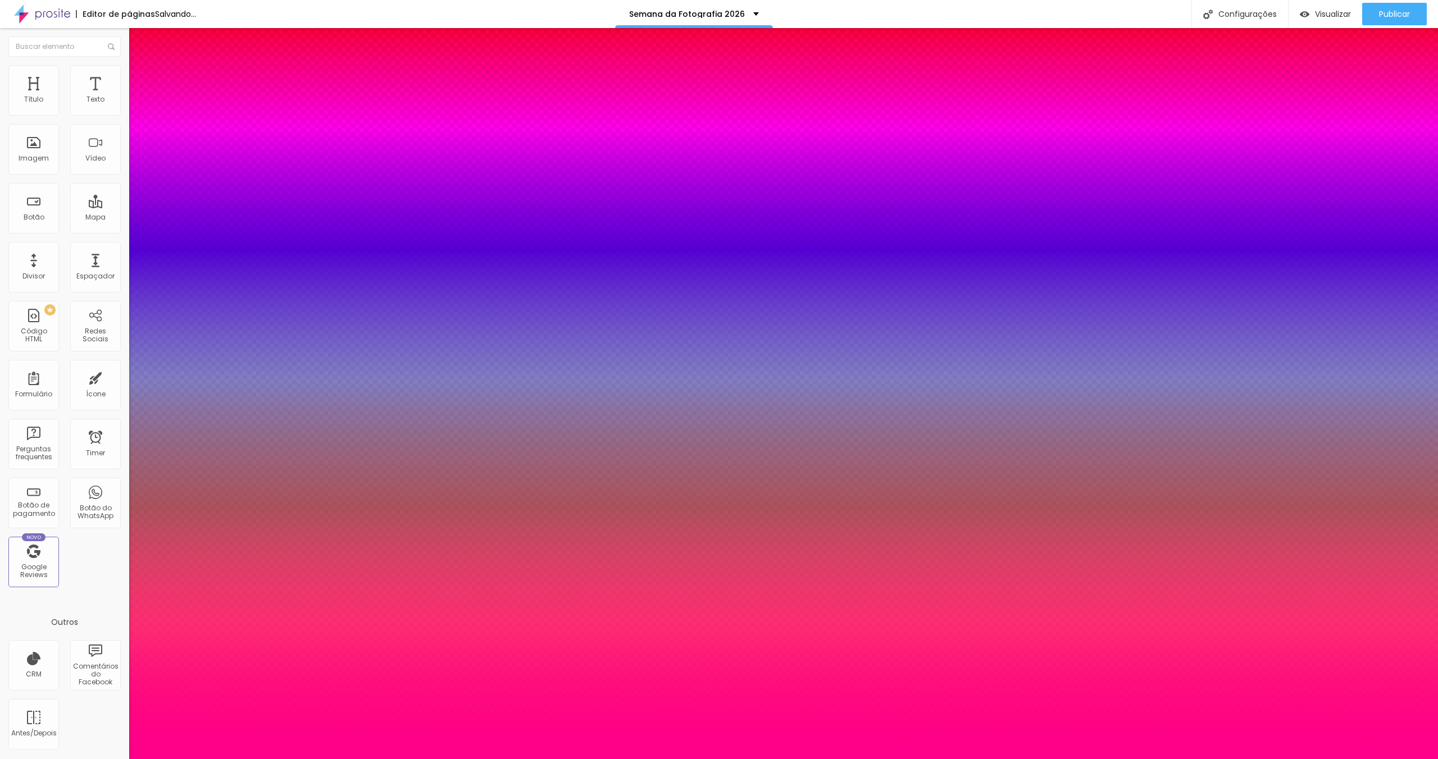
type input "1"
click at [672, 759] on div at bounding box center [719, 759] width 1438 height 0
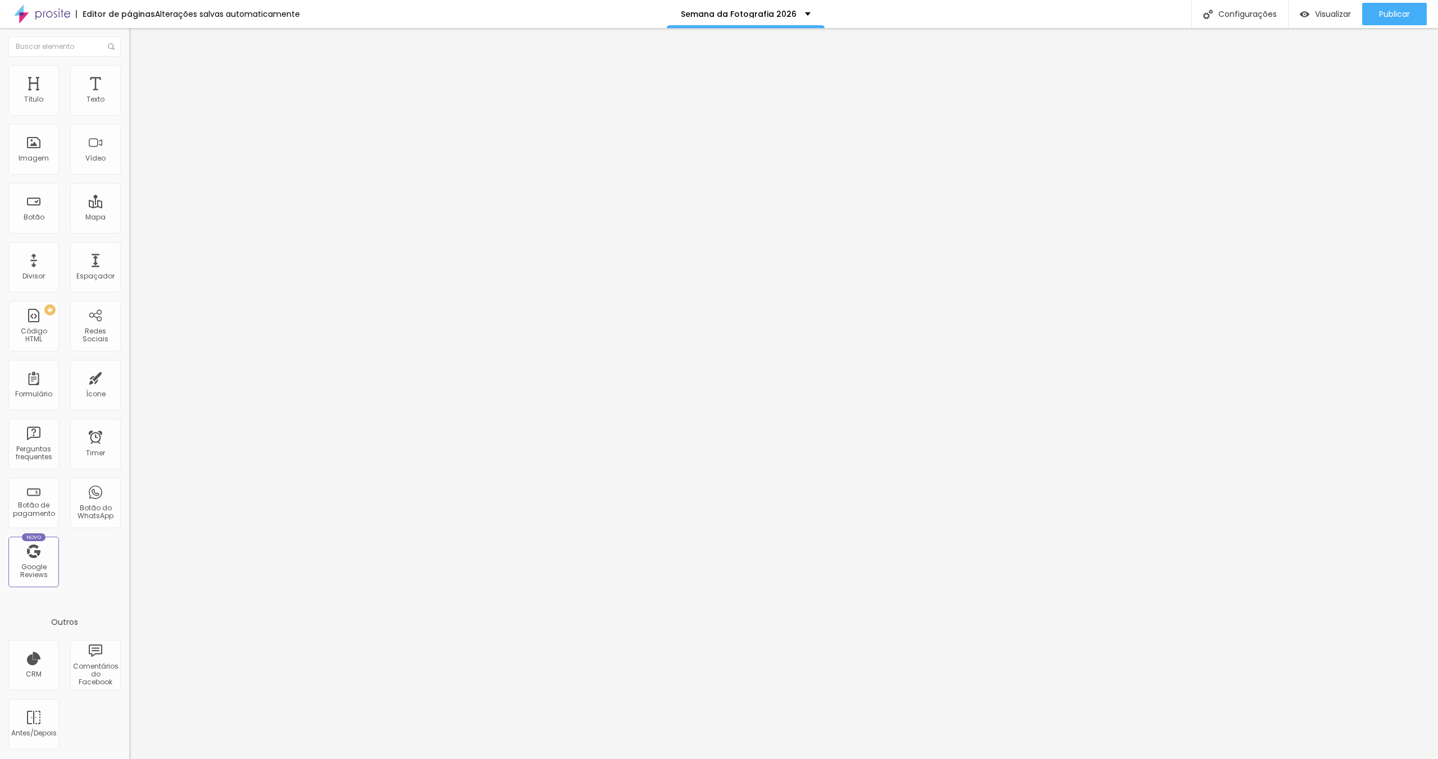
click at [129, 108] on div "Voltar ao padrão" at bounding box center [193, 95] width 129 height 25
click at [129, 108] on button "button" at bounding box center [137, 102] width 16 height 12
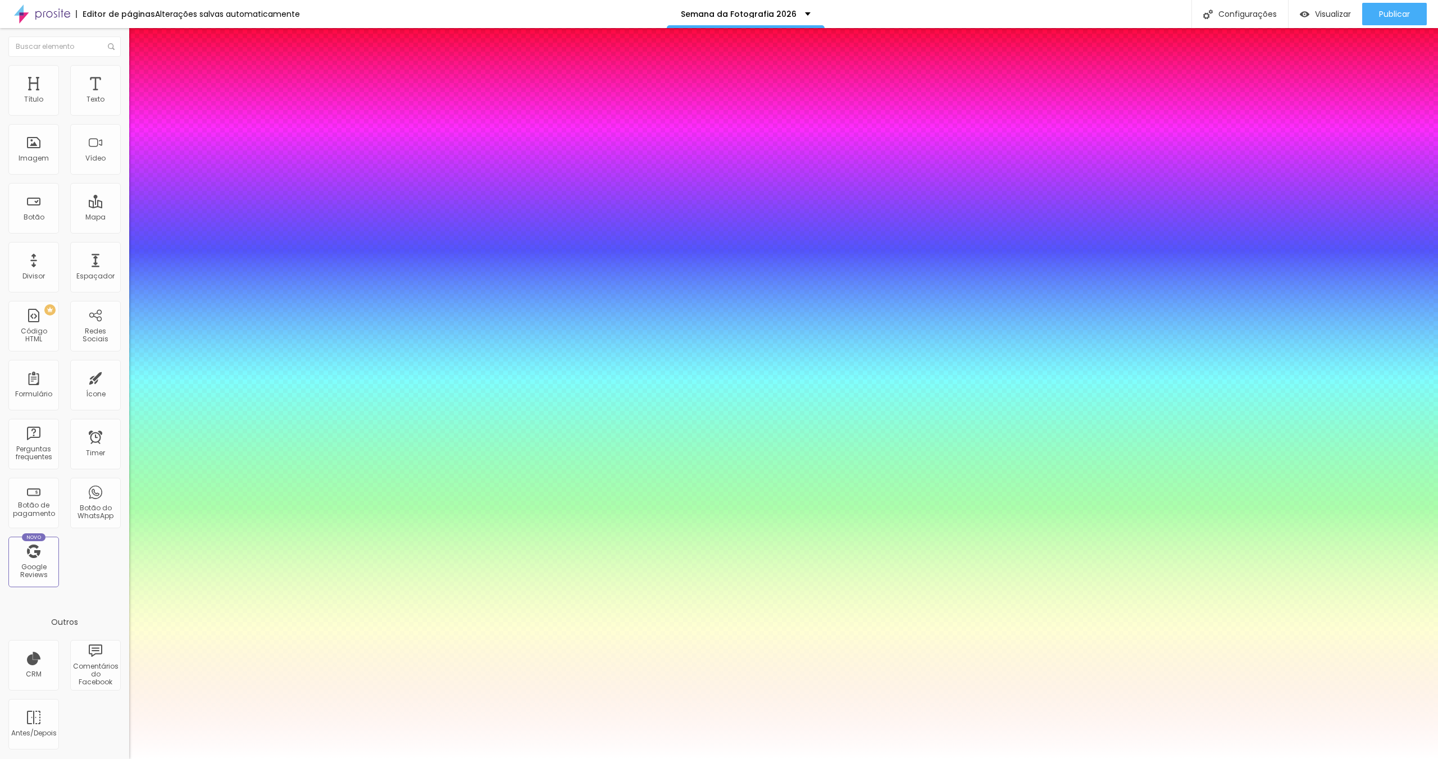
type input "1"
drag, startPoint x: 245, startPoint y: 193, endPoint x: 266, endPoint y: 194, distance: 21.3
type input "8"
type input "2"
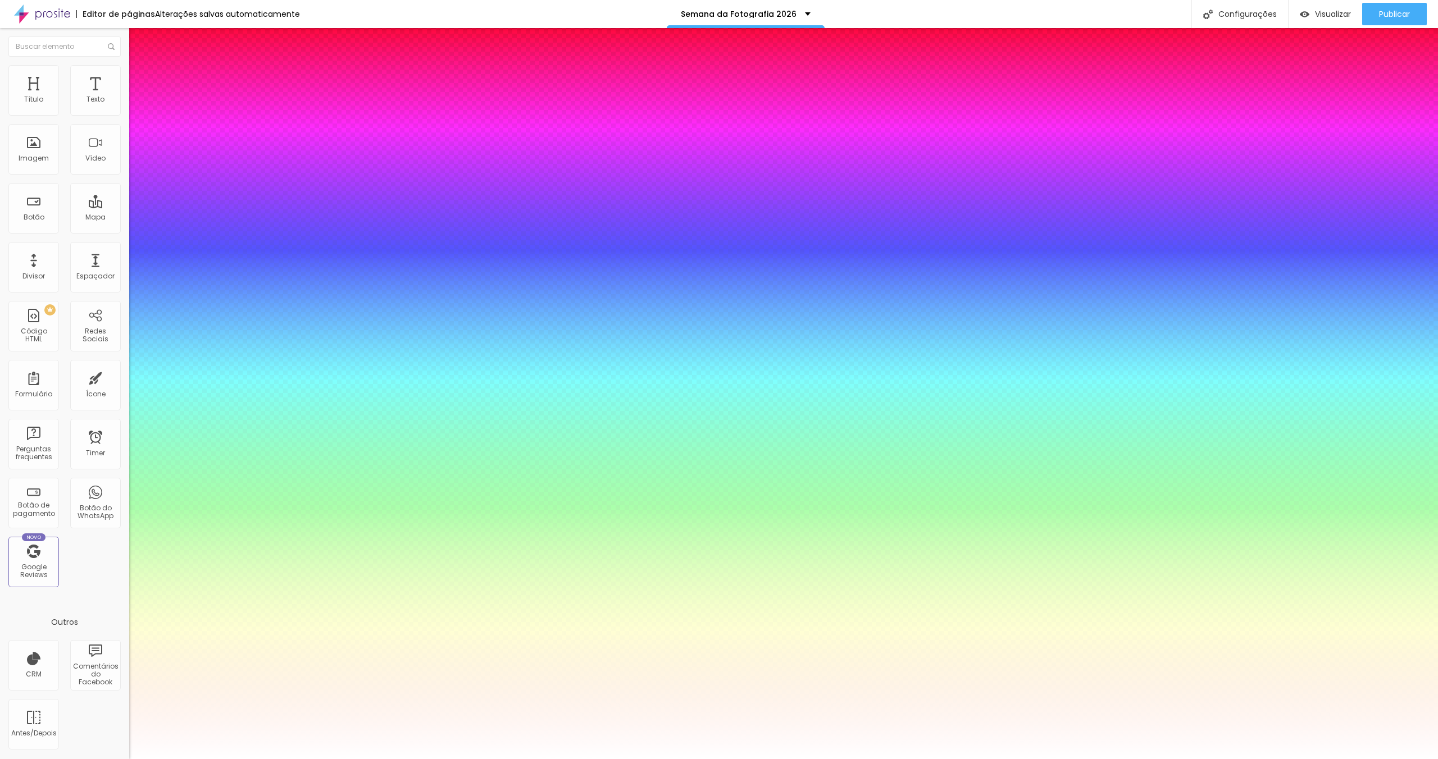
type input "1"
type input "100"
type input "1"
type input "10"
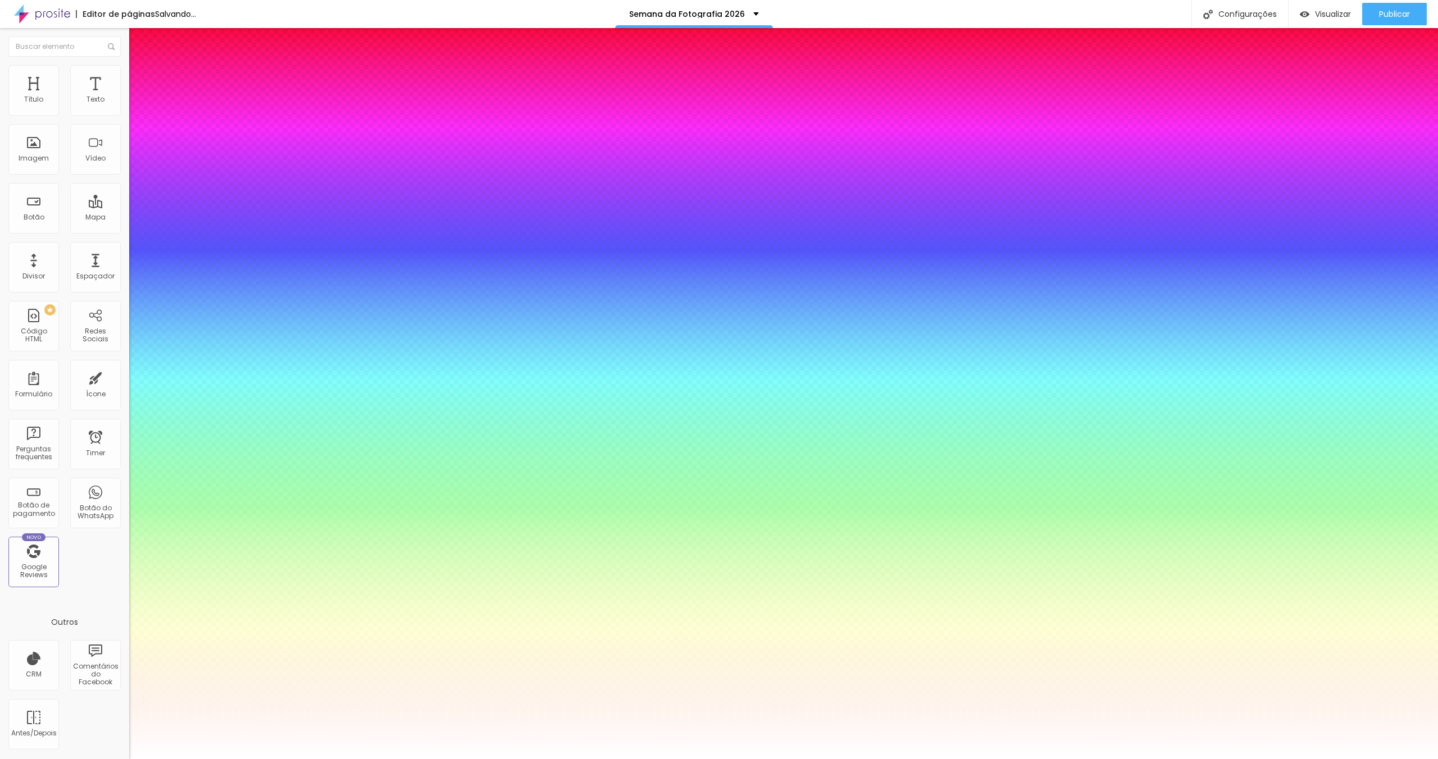
type input "10"
type input "1"
type input "8"
type input "1"
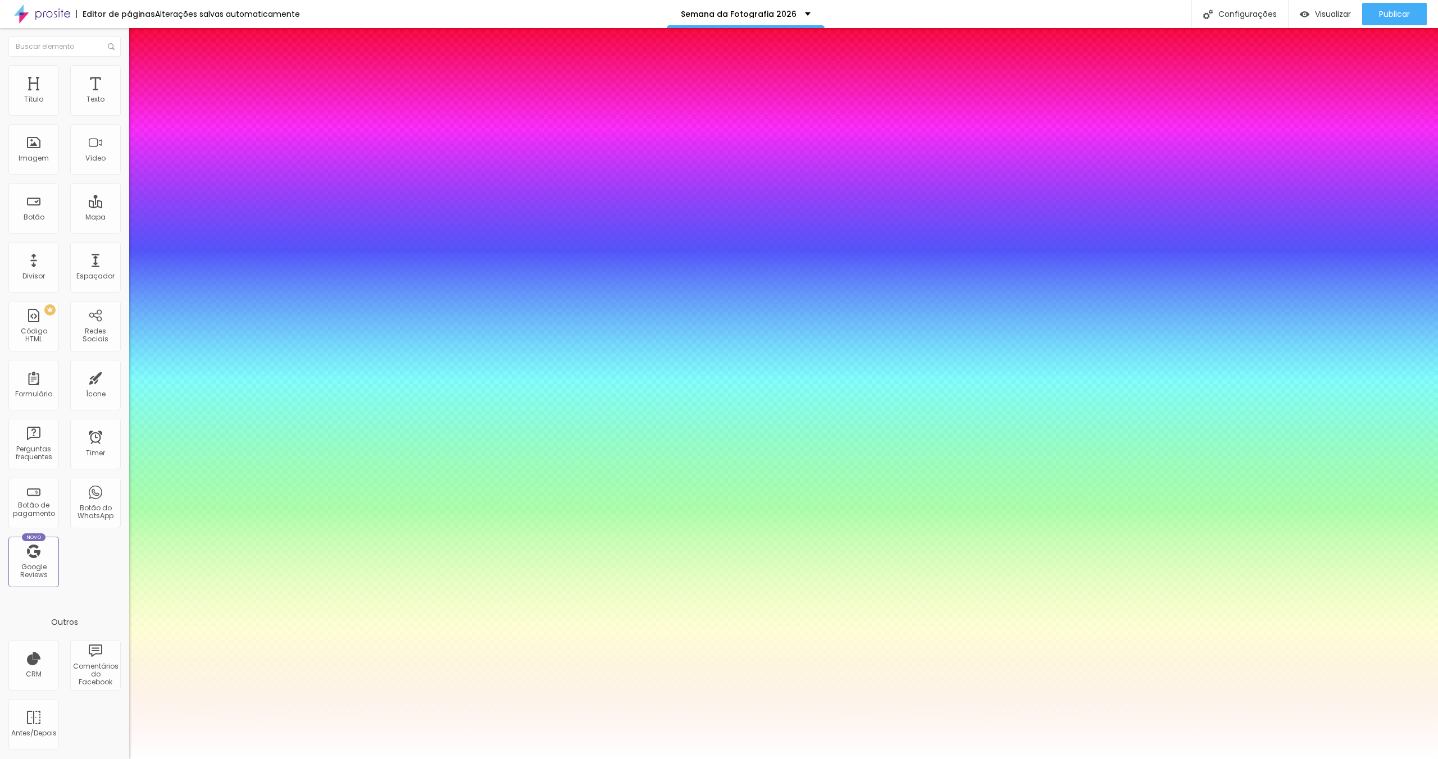
type input "8"
type input "0"
type input "1"
type input "8"
type input "02"
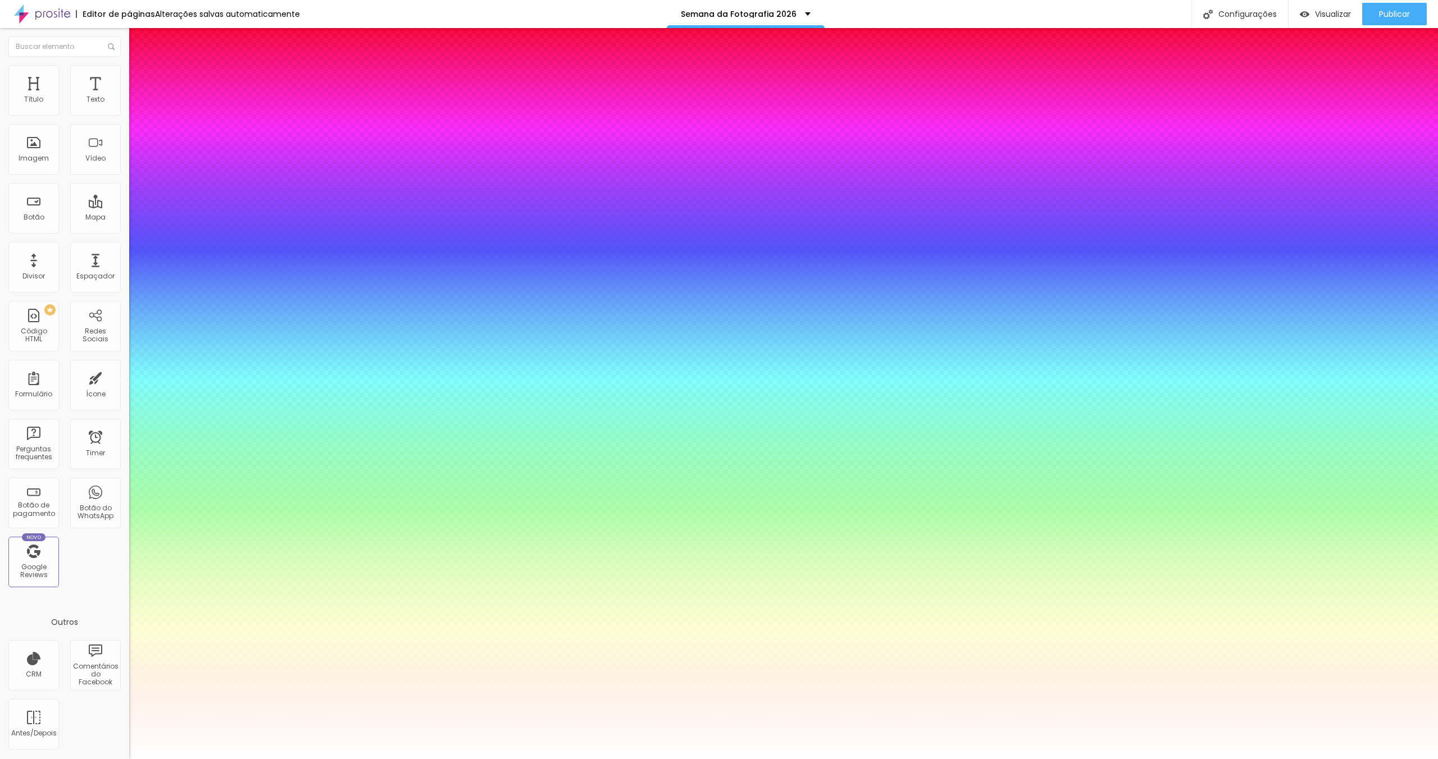
type input "1"
type input "26"
type input "026"
type input "1"
type input "026"
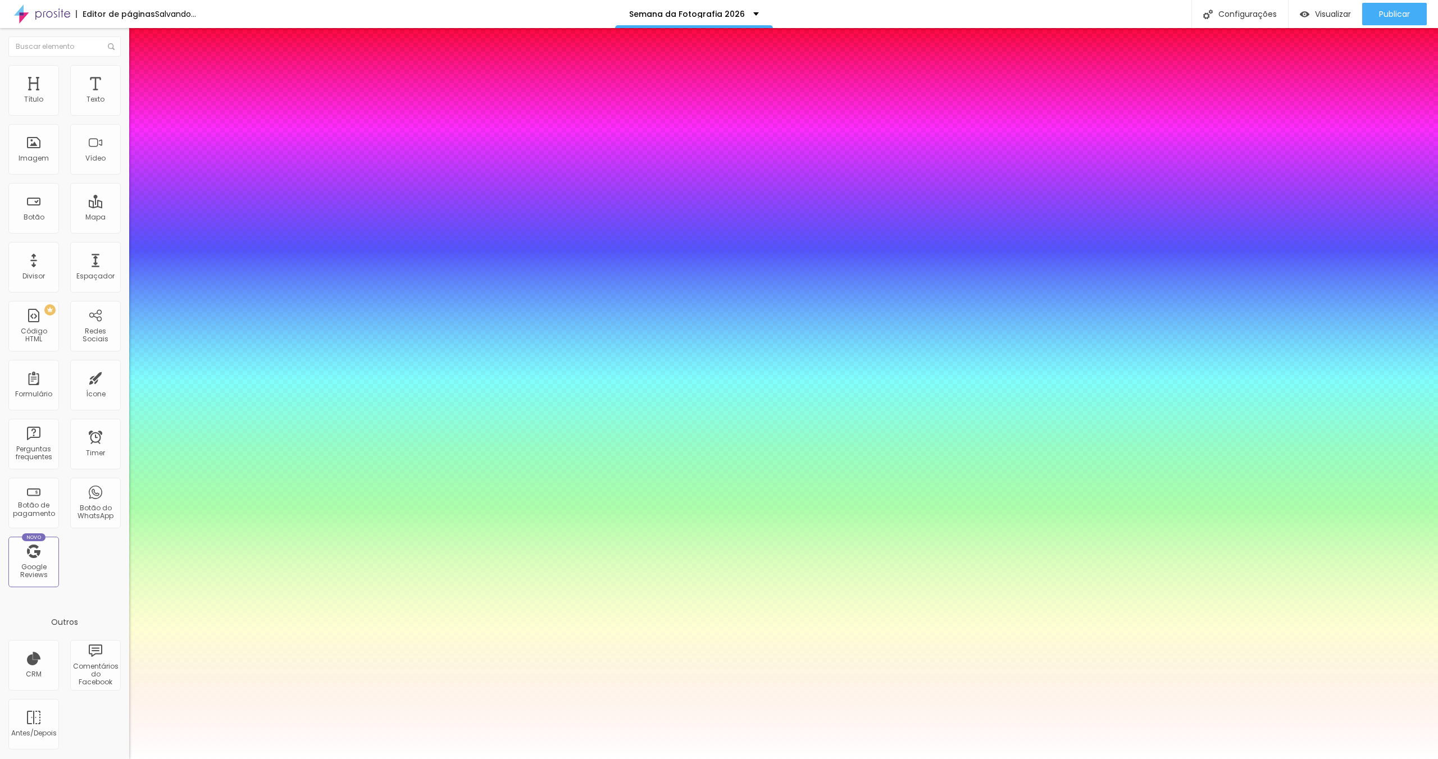
click at [803, 759] on div at bounding box center [719, 759] width 1438 height 0
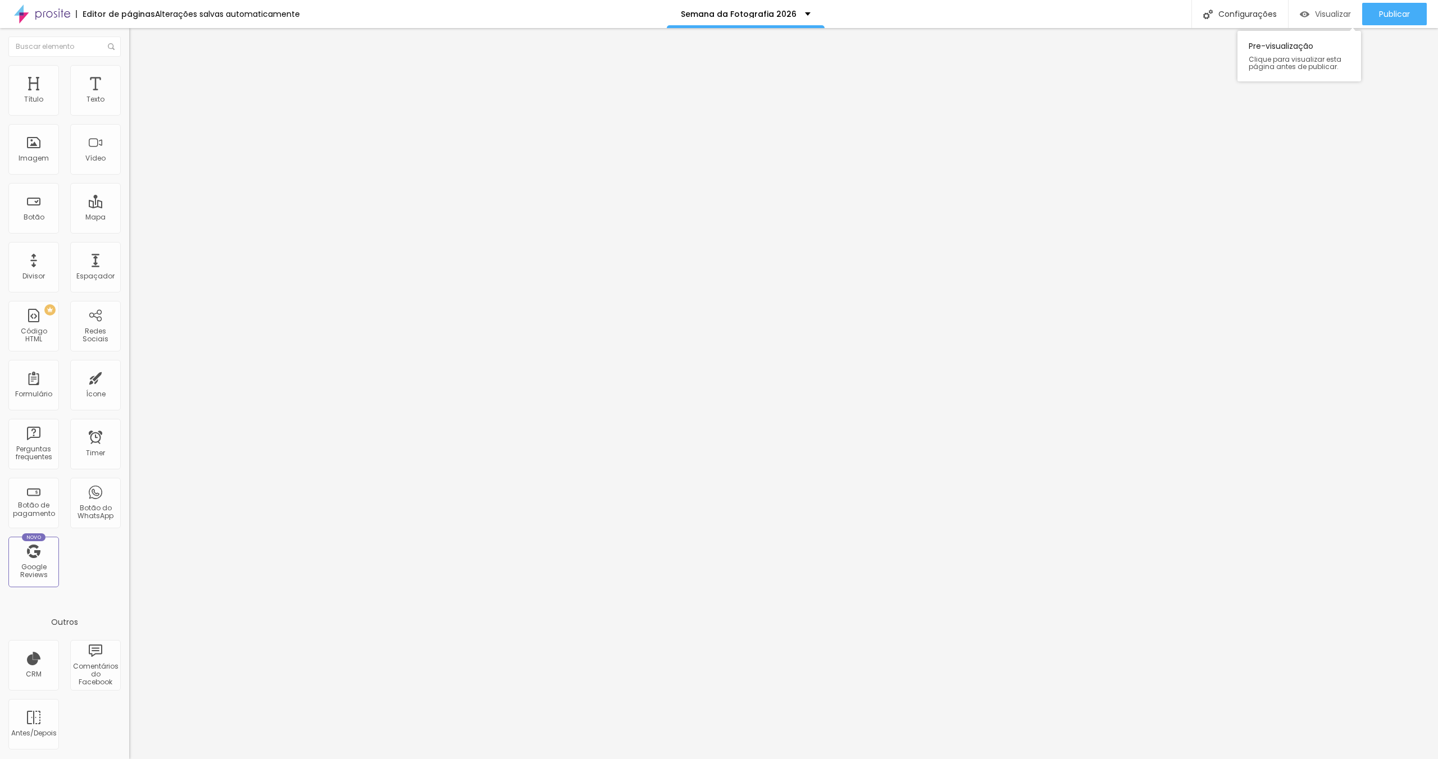
click at [1324, 15] on span "Visualizar" at bounding box center [1333, 14] width 36 height 9
click at [1421, 14] on button "Publicar" at bounding box center [1394, 14] width 65 height 22
click at [129, 72] on img at bounding box center [134, 70] width 10 height 10
type input "26"
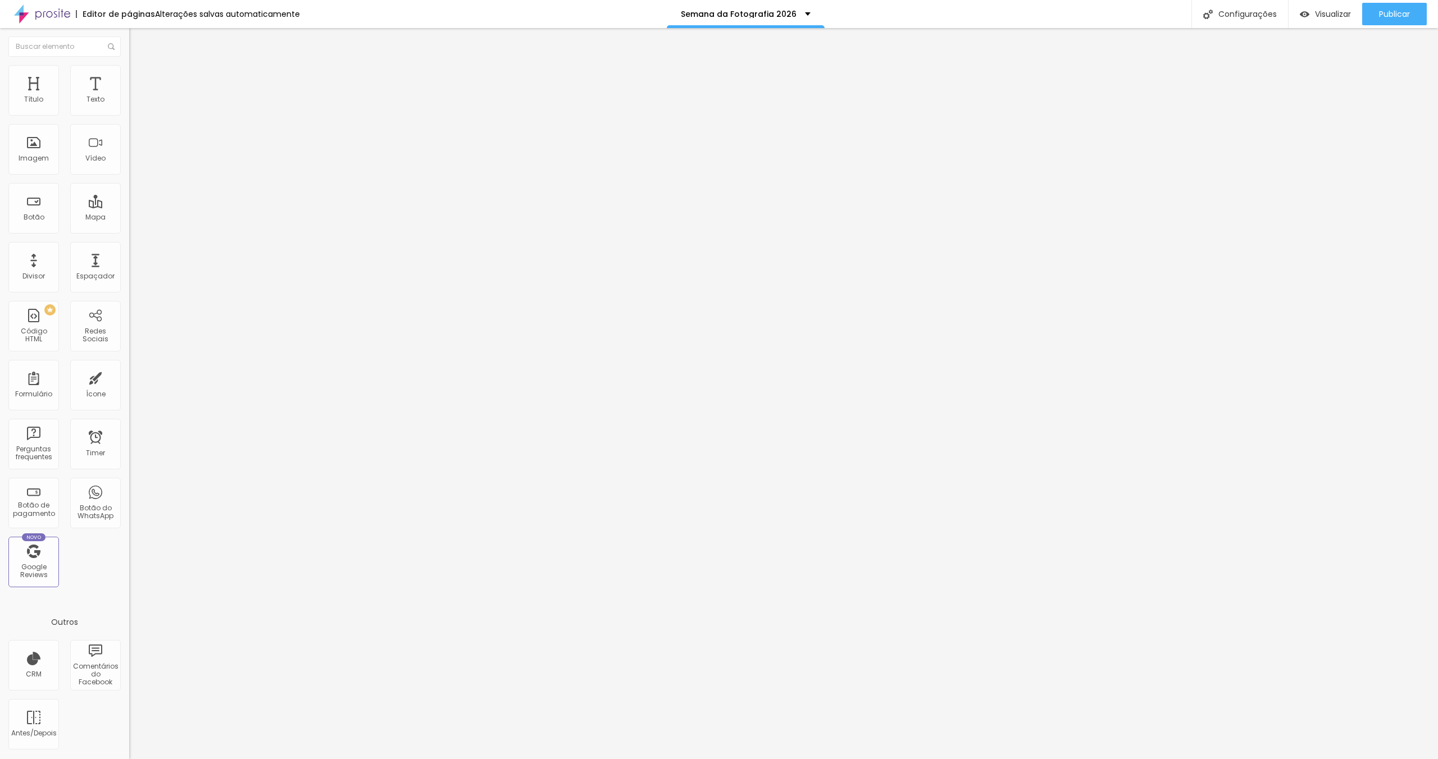
type input "18"
type input "17"
type input "16"
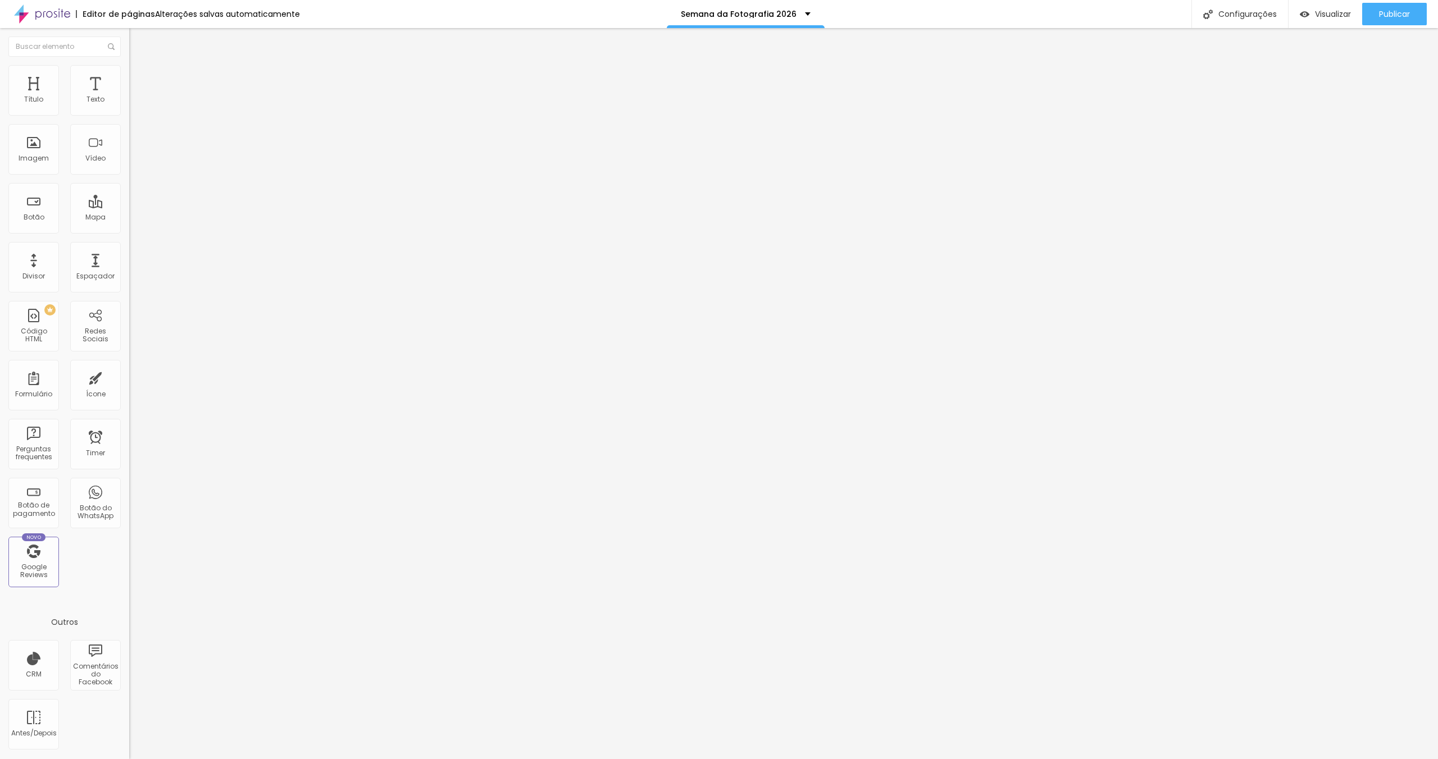
type input "16"
type input "15"
type input "14"
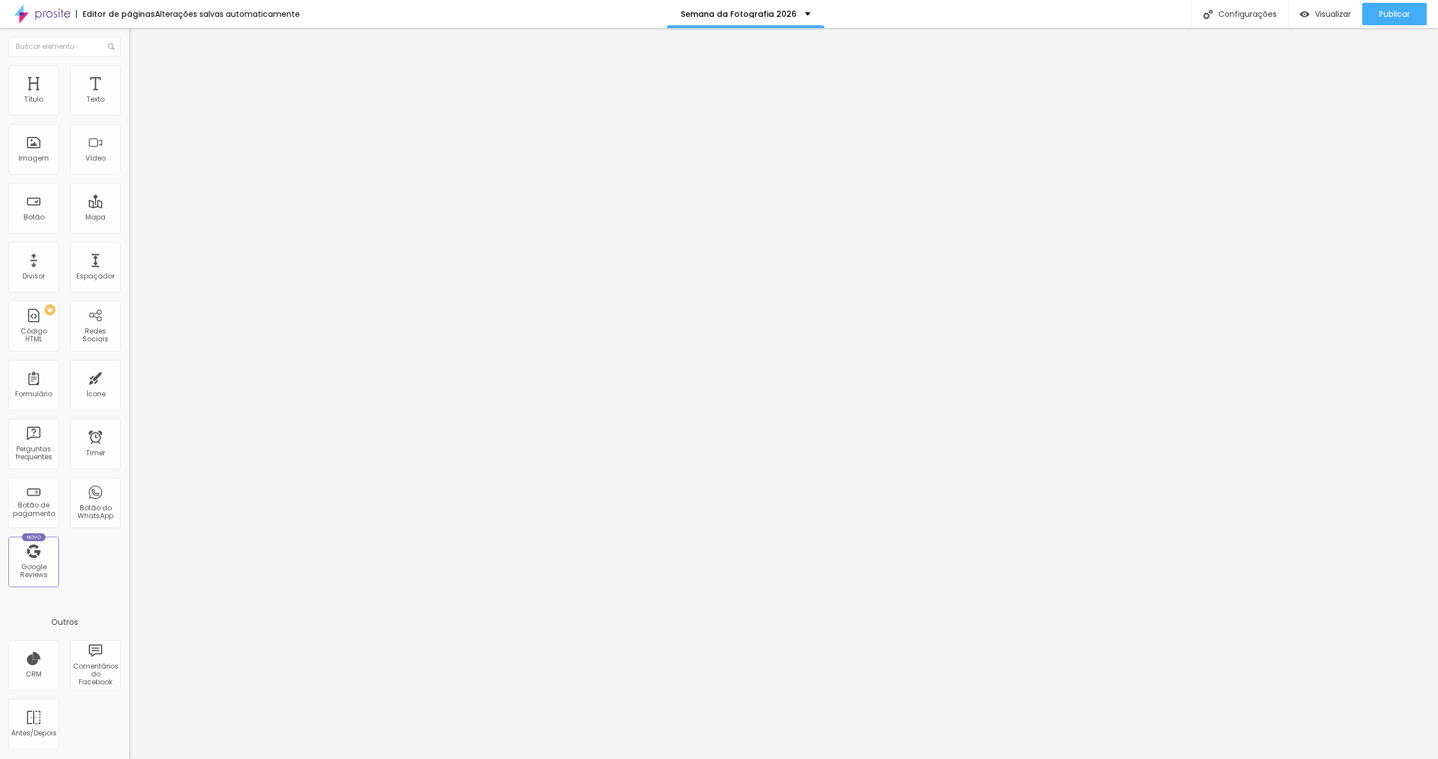
type input "12"
type input "11"
type input "10"
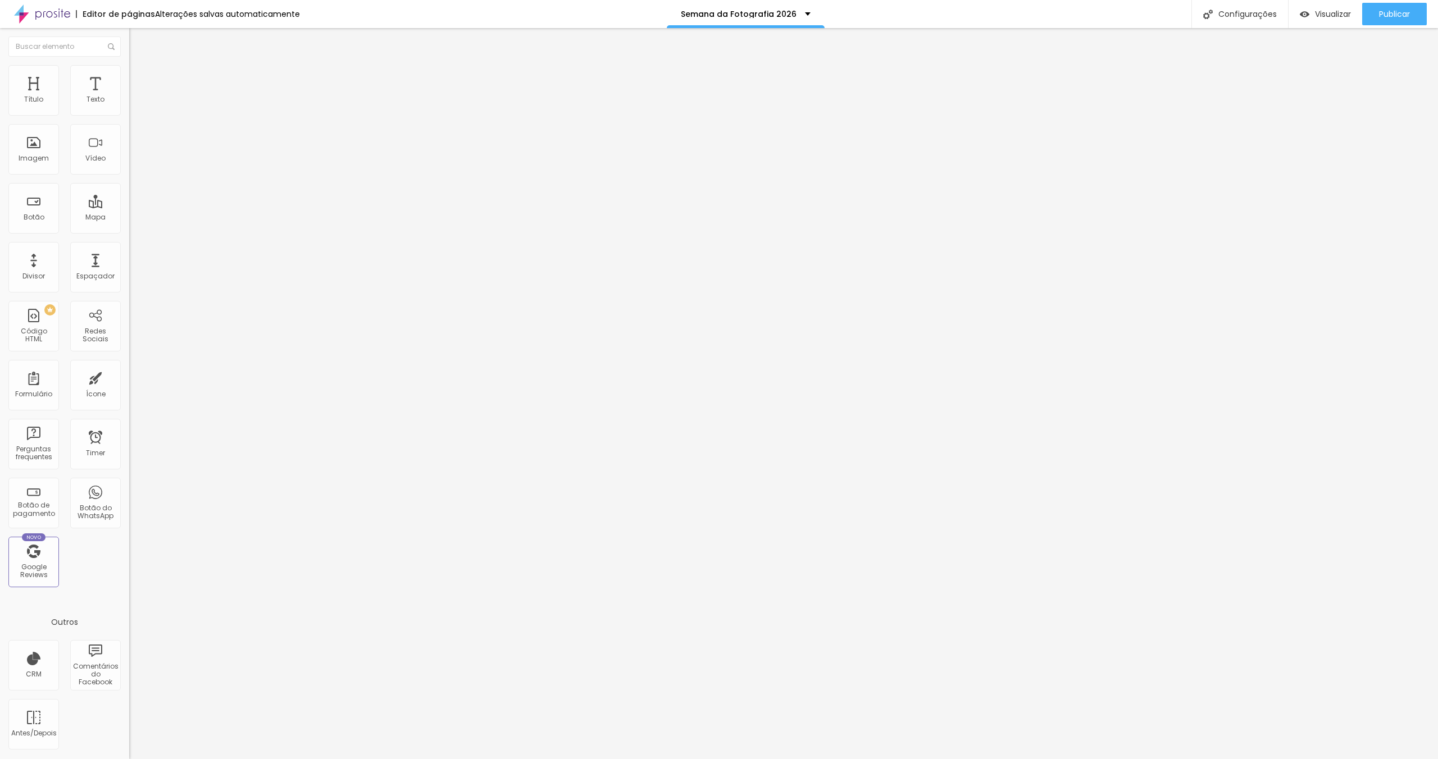
type input "10"
type input "9"
type input "8"
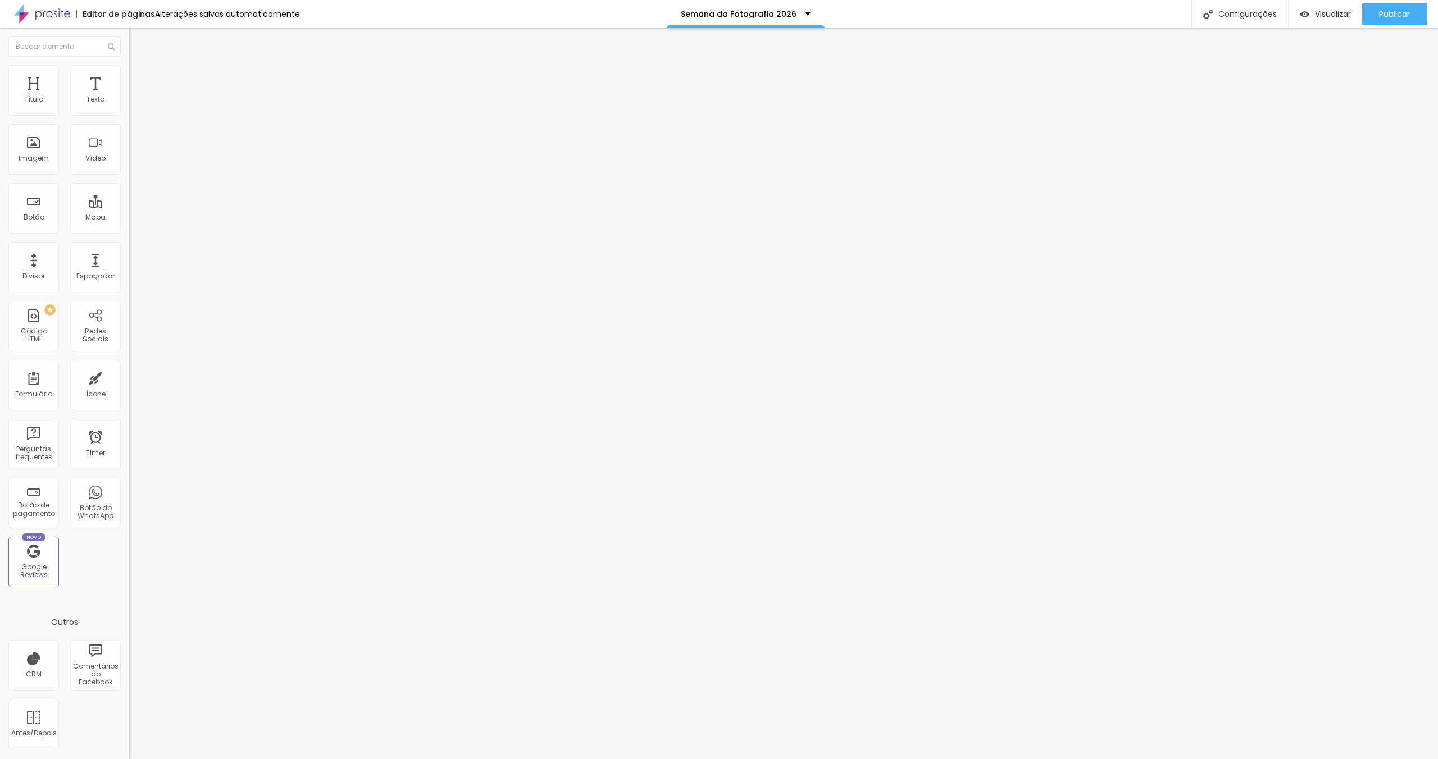
type input "7"
type input "6"
type input "5"
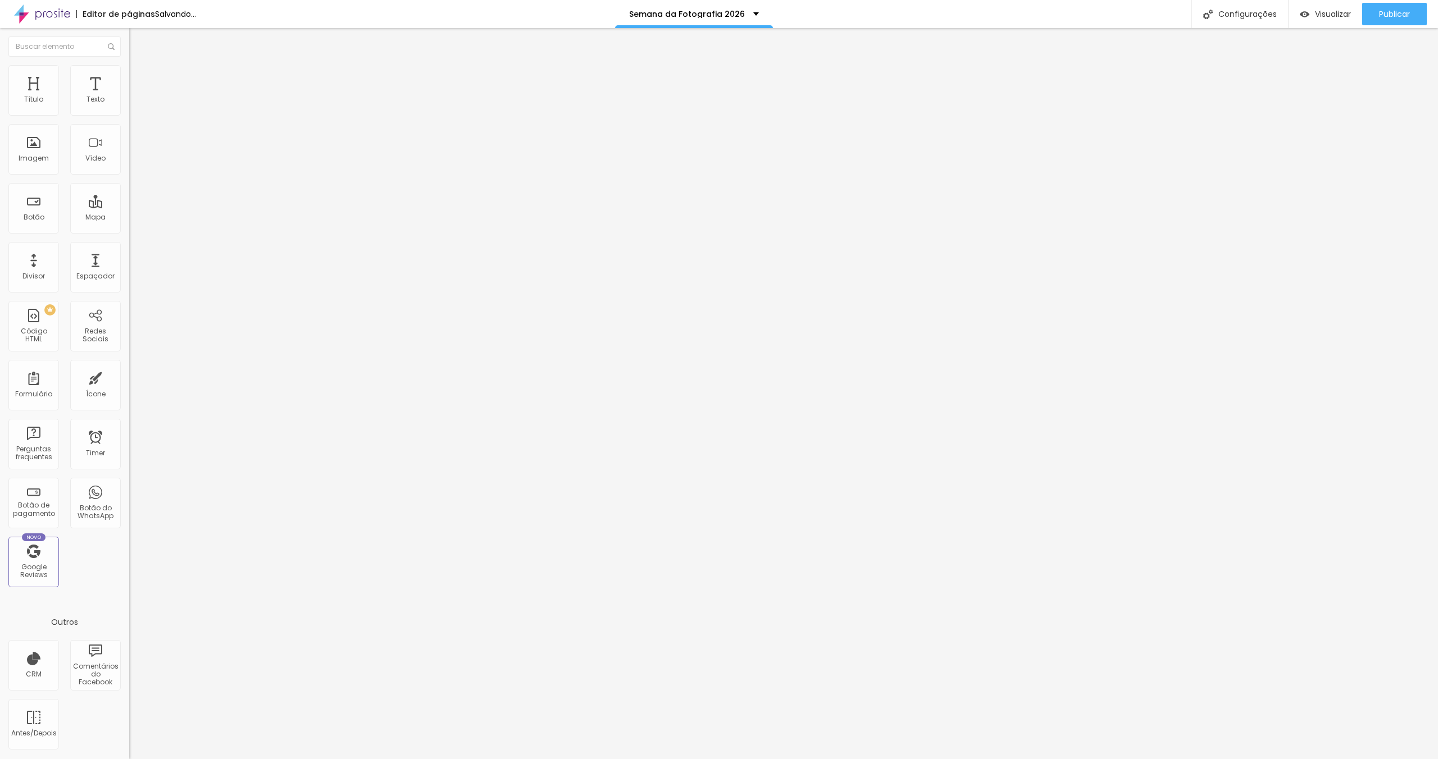
type input "5"
type input "4"
type input "3"
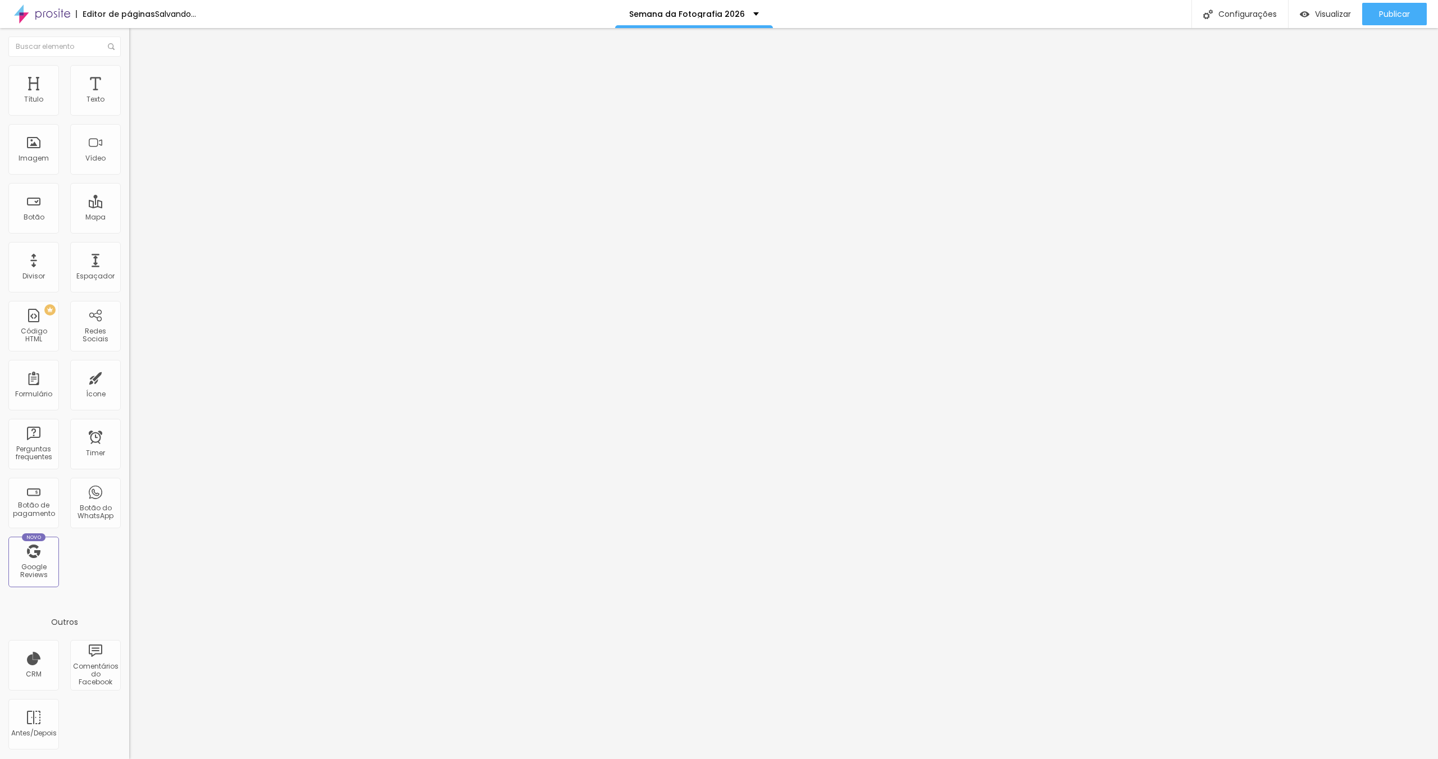
type input "2"
type input "1"
type input "0"
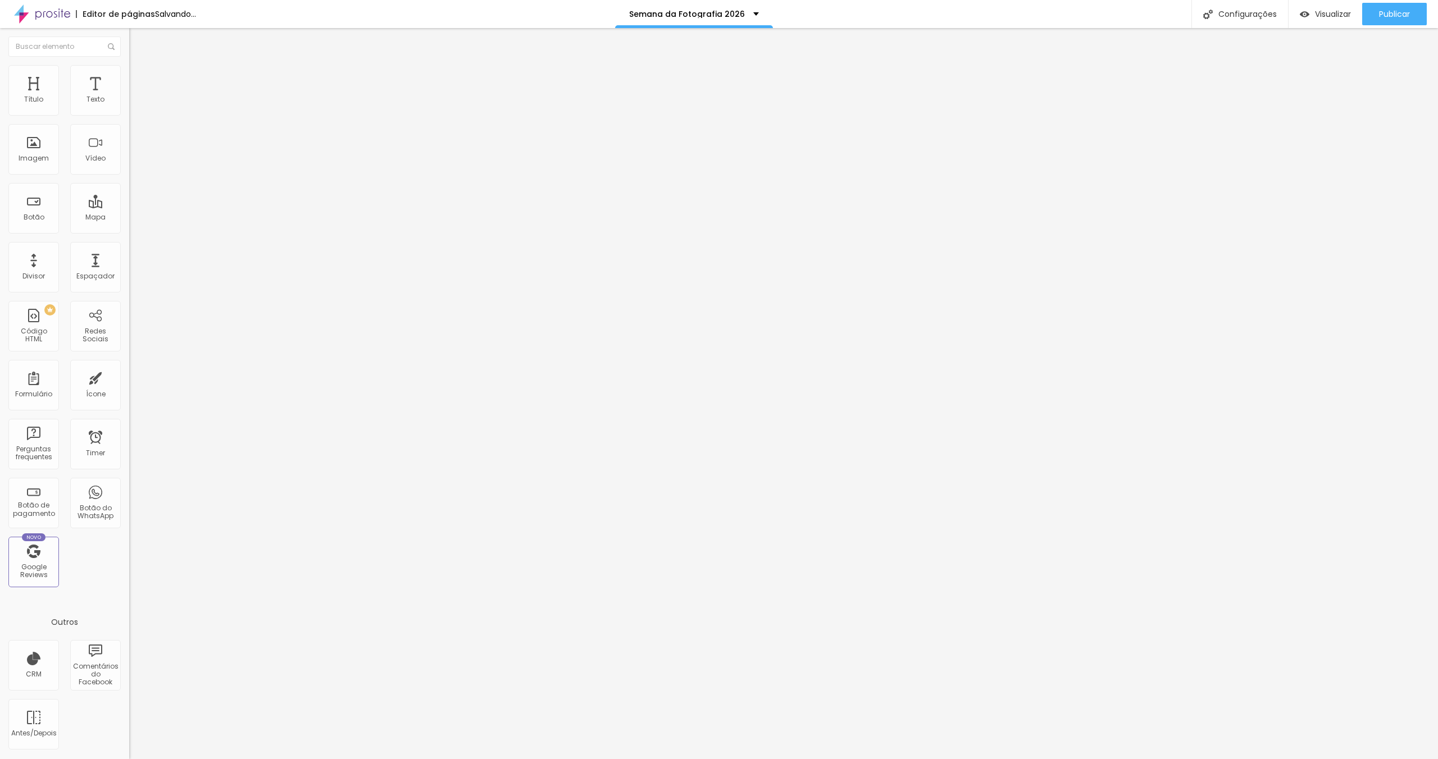
type input "0"
type input "2"
type input "4"
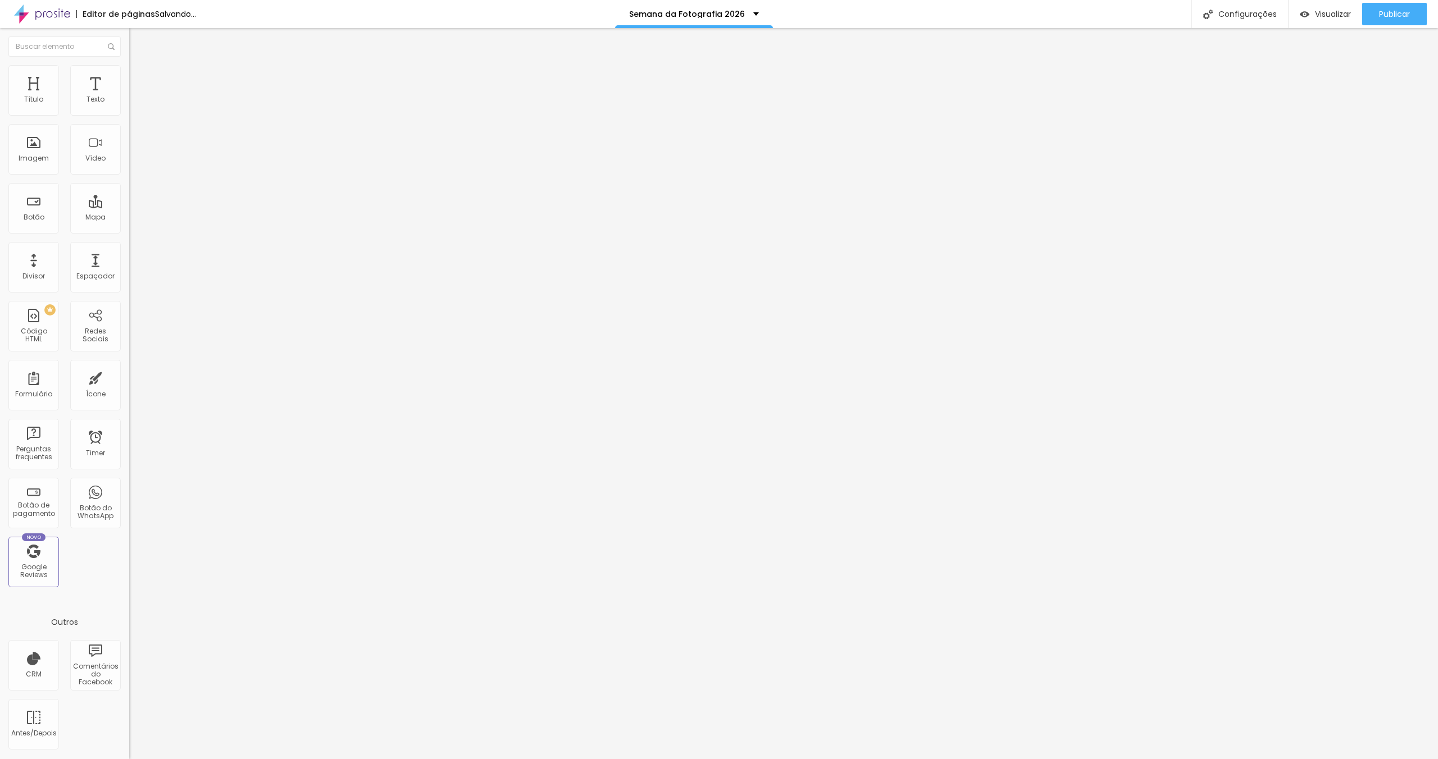
type input "5"
type input "6"
type input "7"
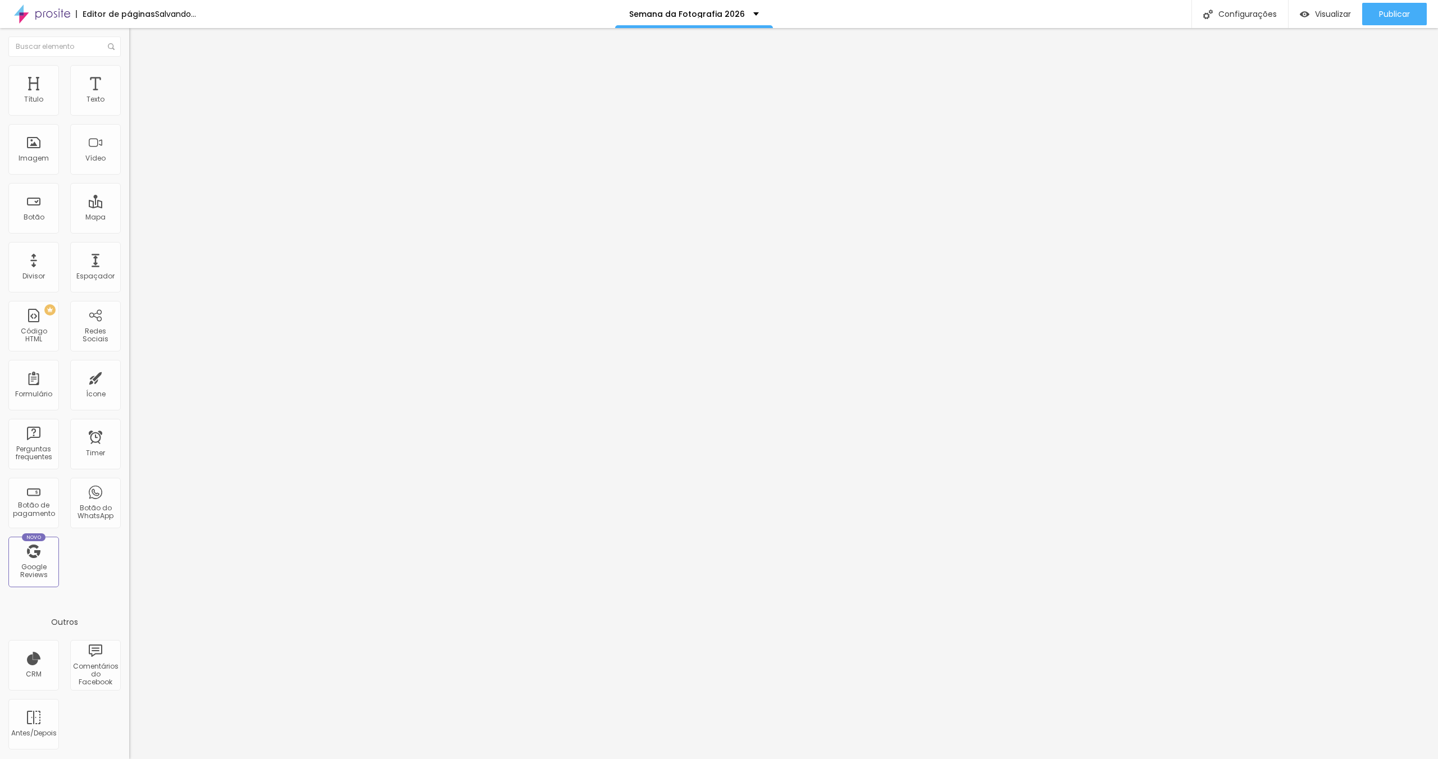
type input "7"
type input "8"
drag, startPoint x: 46, startPoint y: 110, endPoint x: 32, endPoint y: 110, distance: 14.0
type input "8"
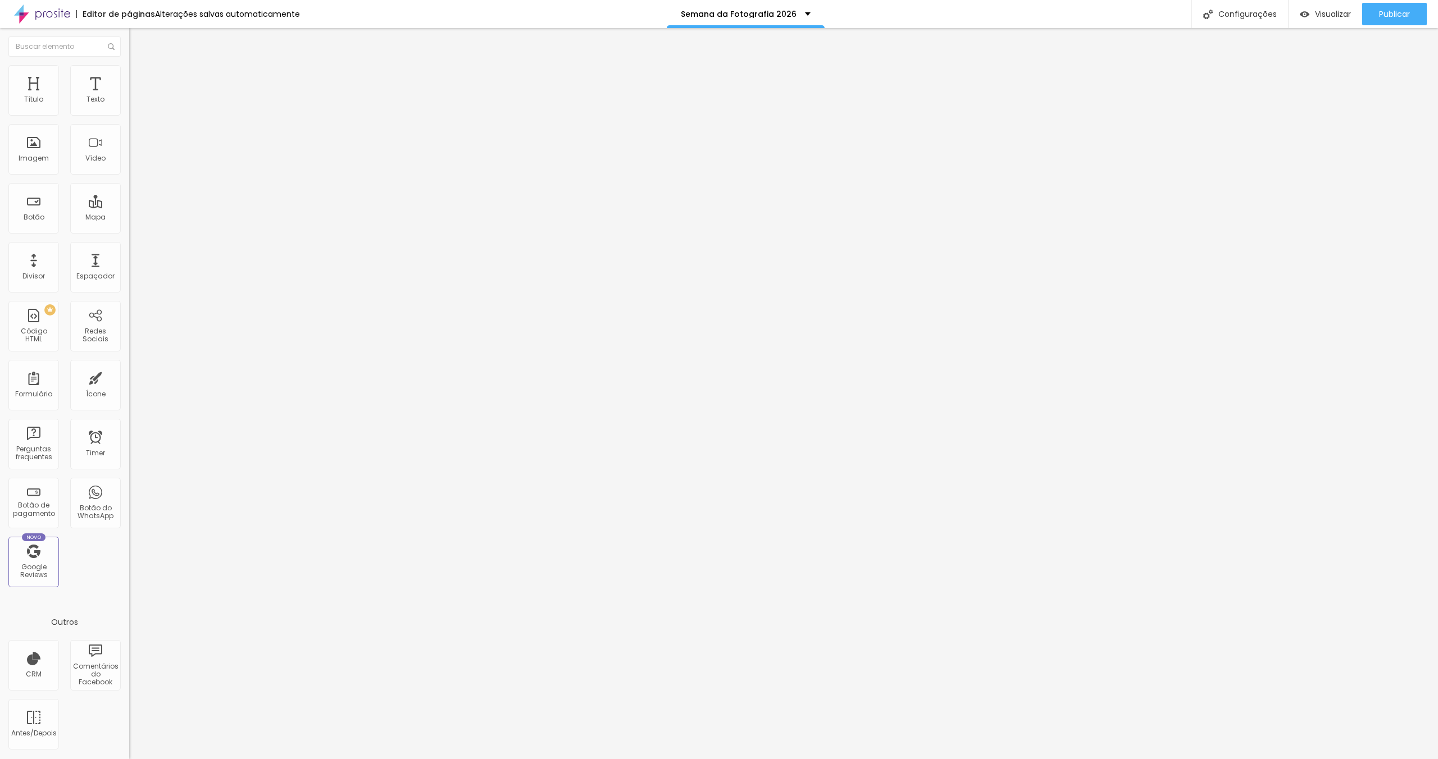
click at [129, 207] on input "range" at bounding box center [165, 211] width 72 height 9
click at [129, 64] on img at bounding box center [134, 59] width 10 height 10
click at [135, 103] on icon "button" at bounding box center [137, 101] width 4 height 4
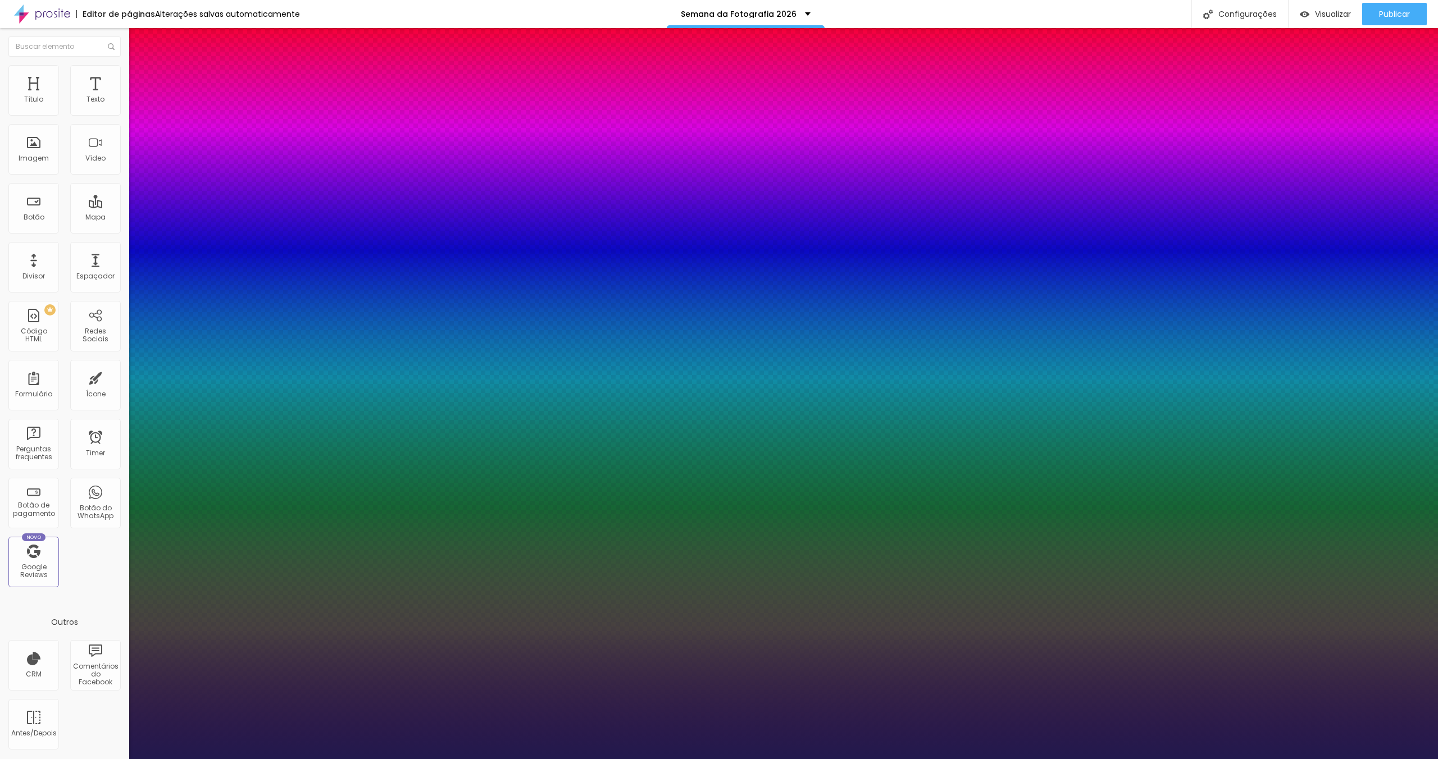
type input "1"
type input "#4733AC"
type input "1"
type input "#4F3CAF"
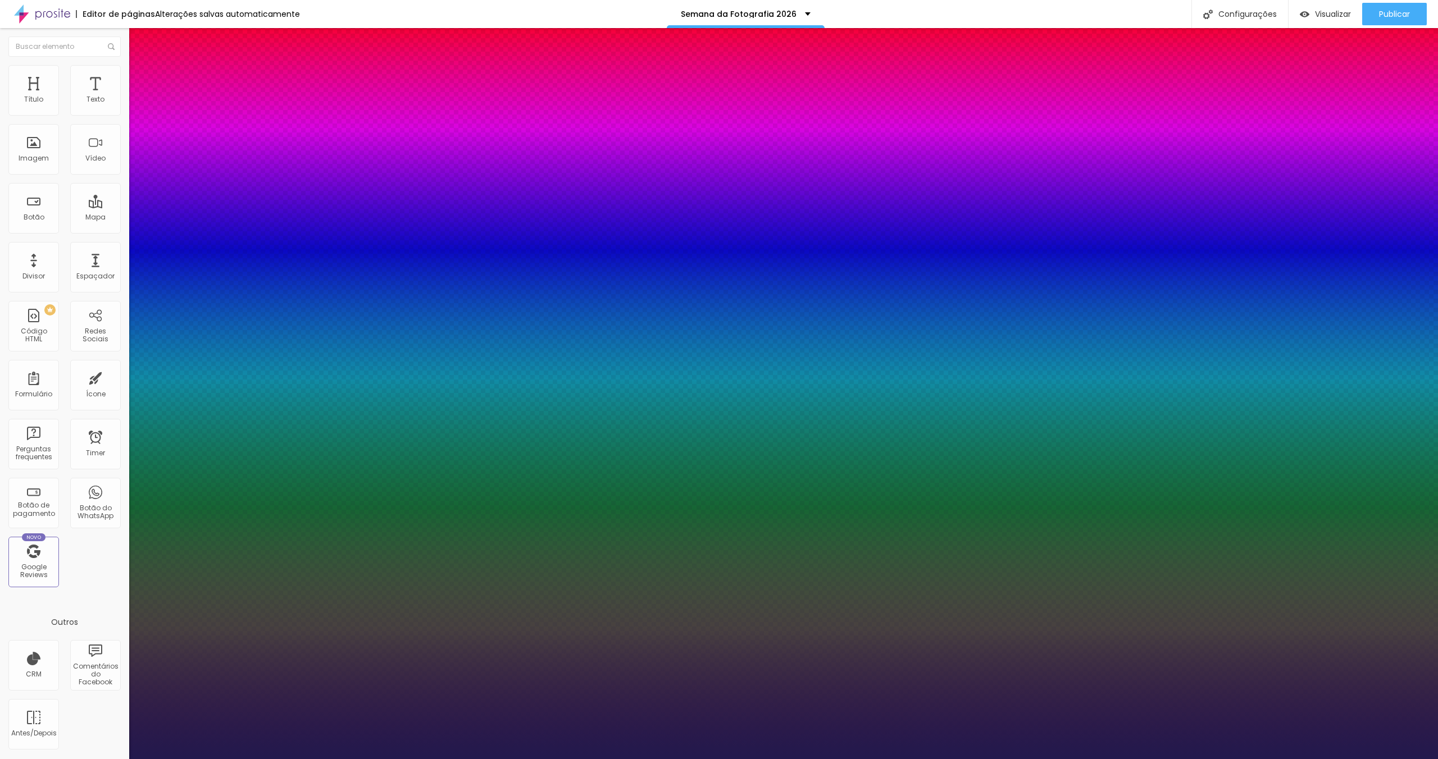
type input "1"
type input "#FFFFFF"
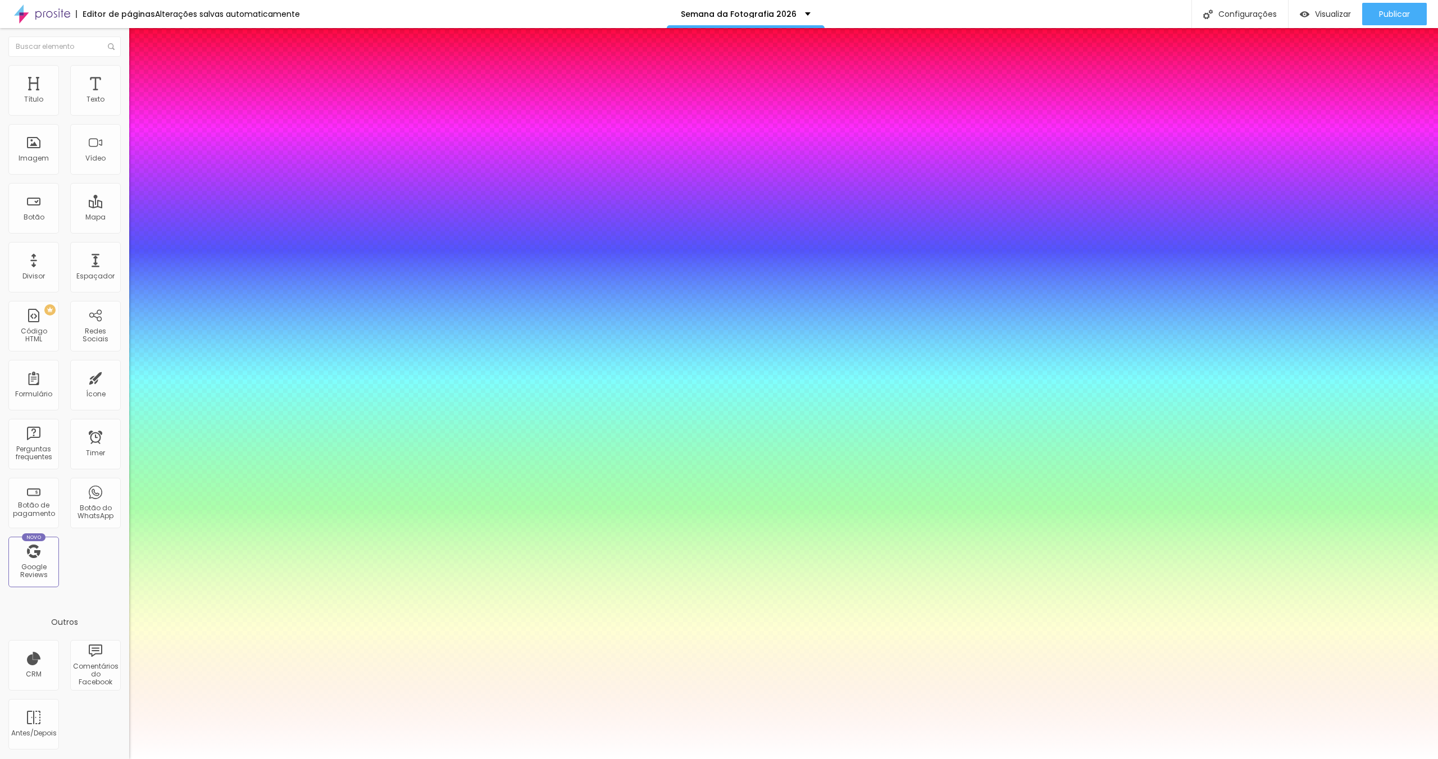
type input "1"
drag, startPoint x: 172, startPoint y: 315, endPoint x: 115, endPoint y: 285, distance: 65.1
click at [655, 759] on div at bounding box center [719, 759] width 1438 height 0
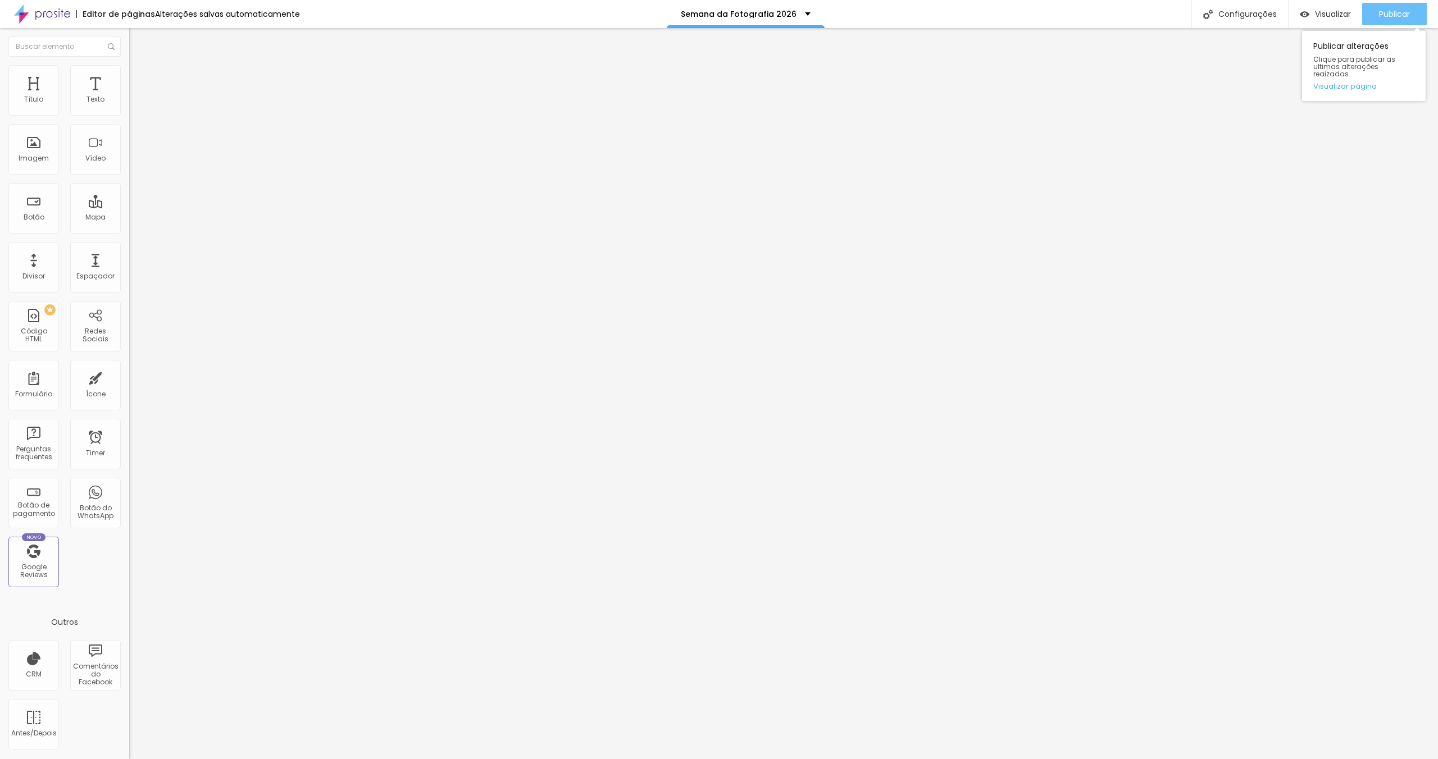
click at [1401, 22] on div "Publicar" at bounding box center [1394, 14] width 31 height 22
click at [129, 108] on button "button" at bounding box center [137, 102] width 16 height 12
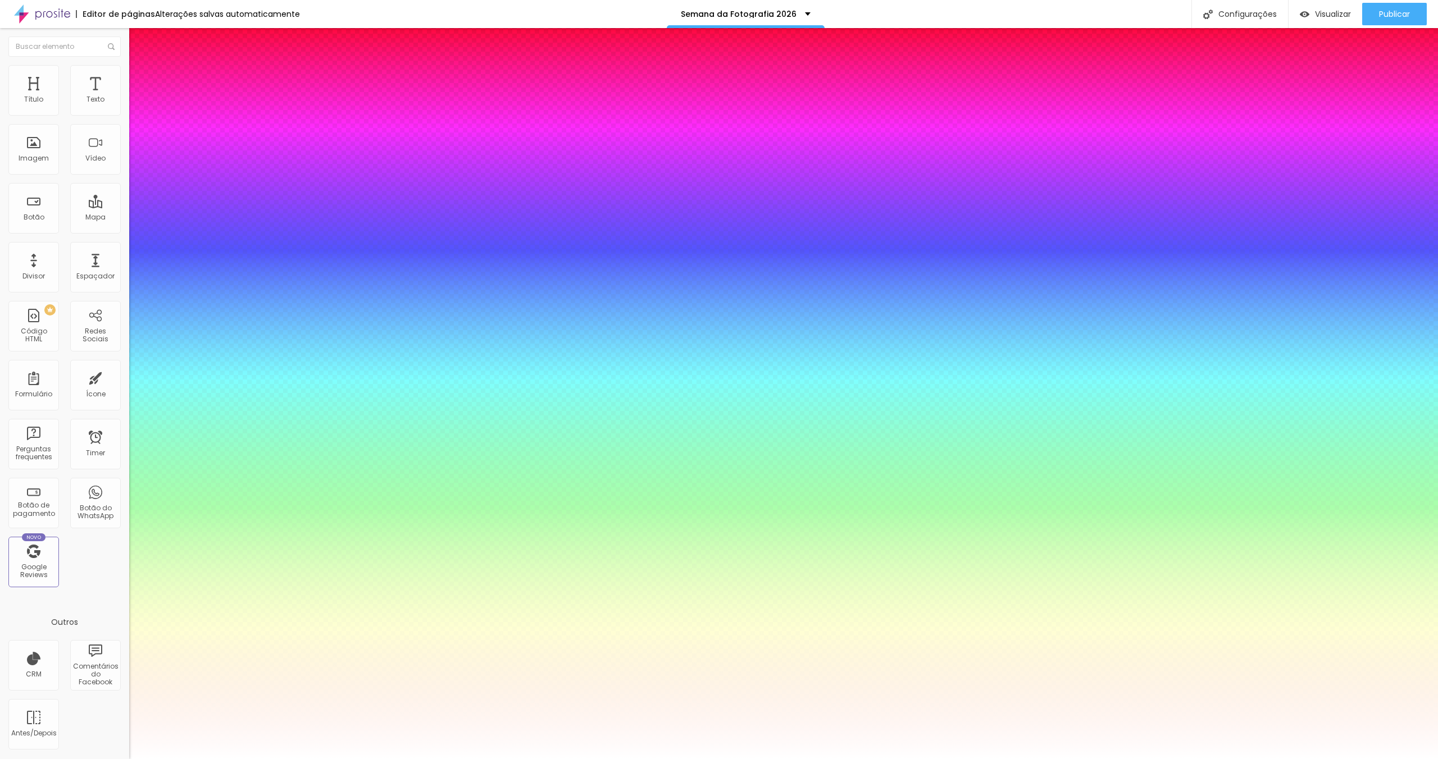
type input "1"
type input "1.1"
type input "1"
type input "1.2"
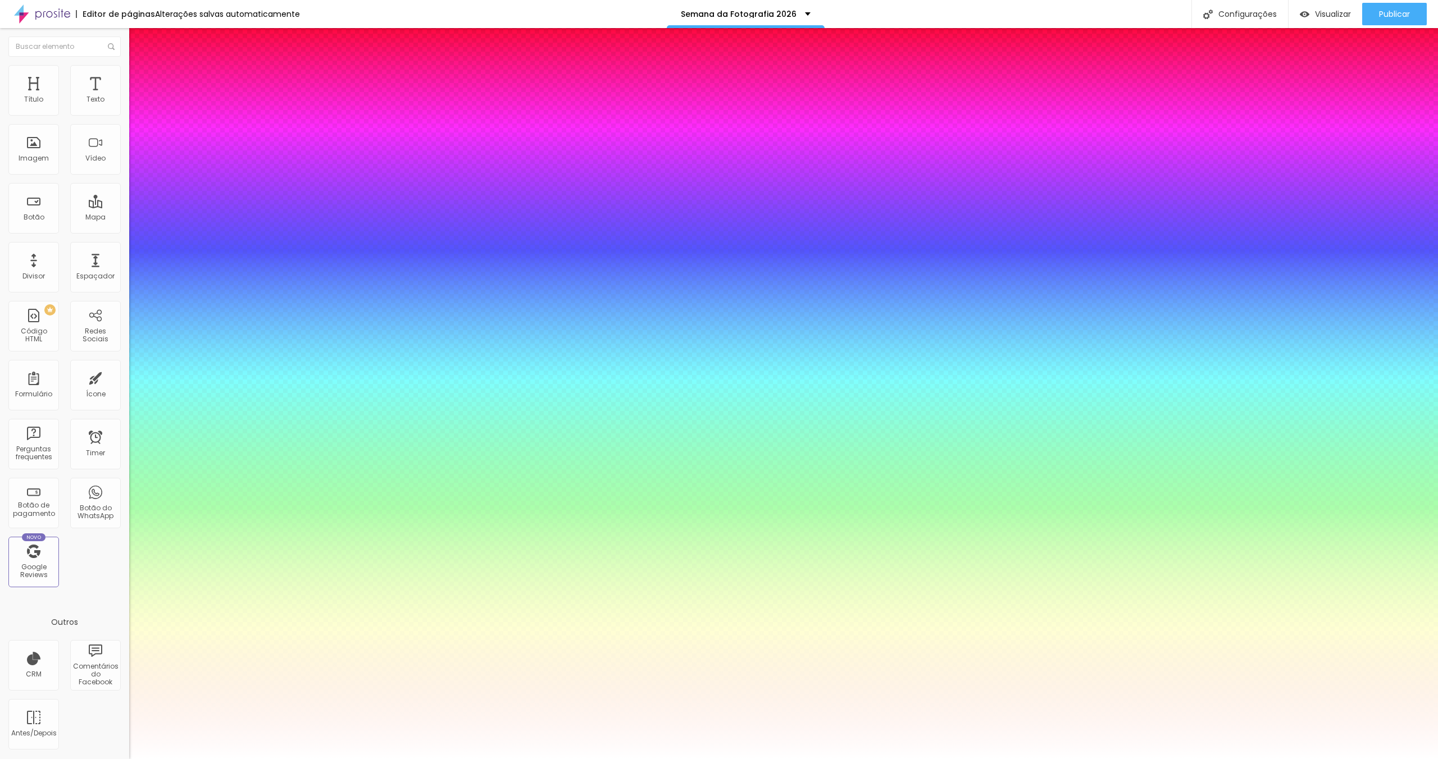
type input "1.2"
drag, startPoint x: 170, startPoint y: 268, endPoint x: 180, endPoint y: 268, distance: 10.1
type input "1.2"
click at [574, 759] on div at bounding box center [719, 759] width 1438 height 0
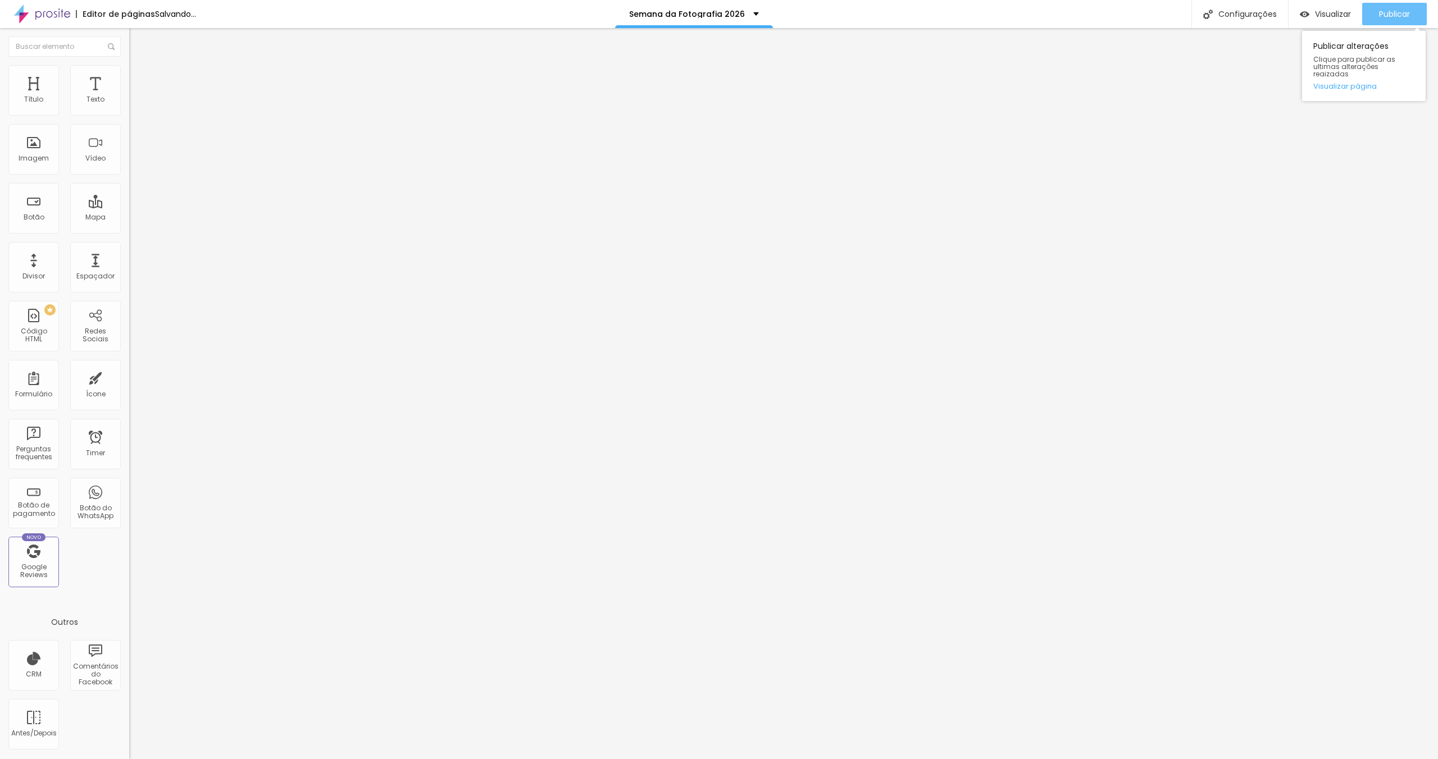
click at [1382, 21] on div "Publicar" at bounding box center [1394, 14] width 31 height 22
click at [1366, 11] on button "Publicar" at bounding box center [1394, 14] width 65 height 22
click at [135, 103] on icon "button" at bounding box center [137, 101] width 4 height 4
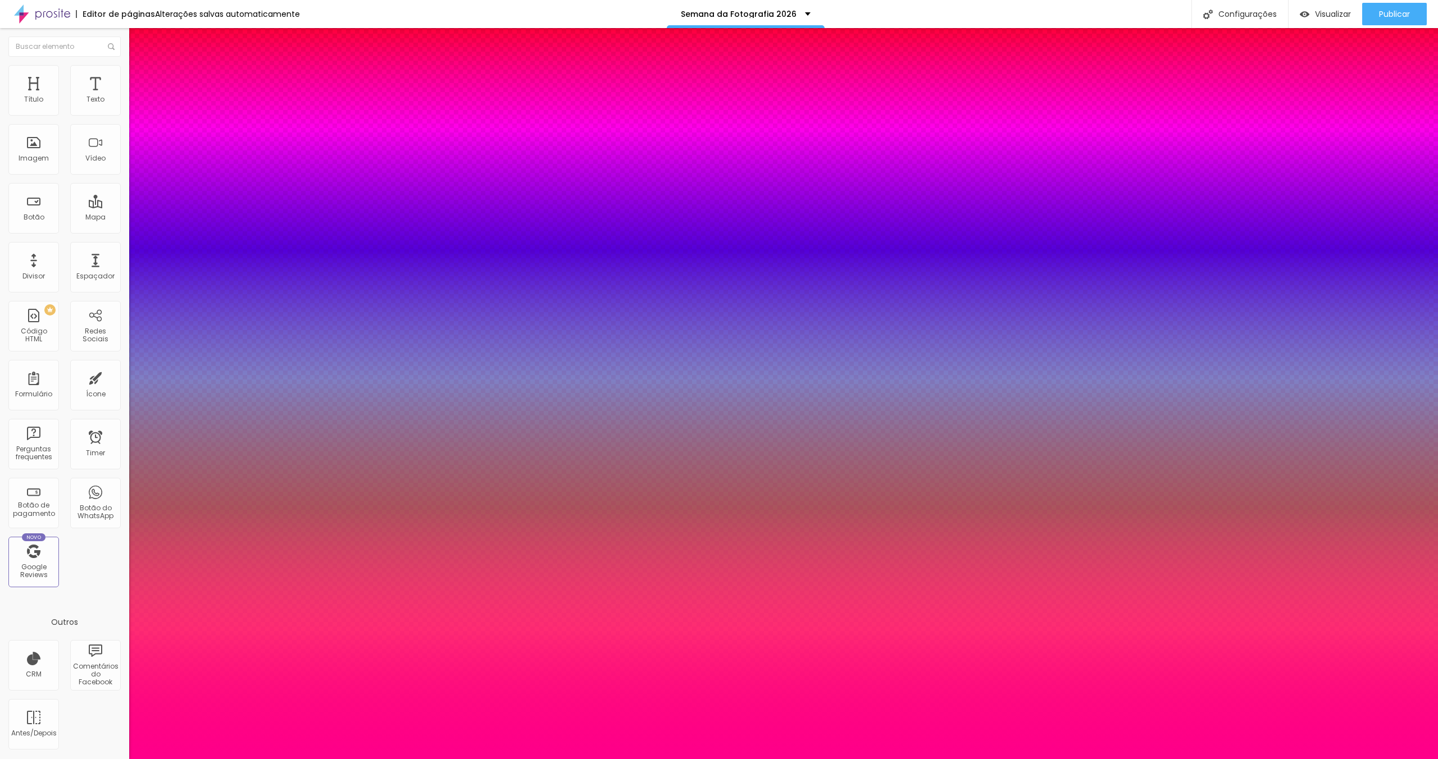
type input "1"
type input "#7A355B"
type input "1"
type input "#EBD5E1"
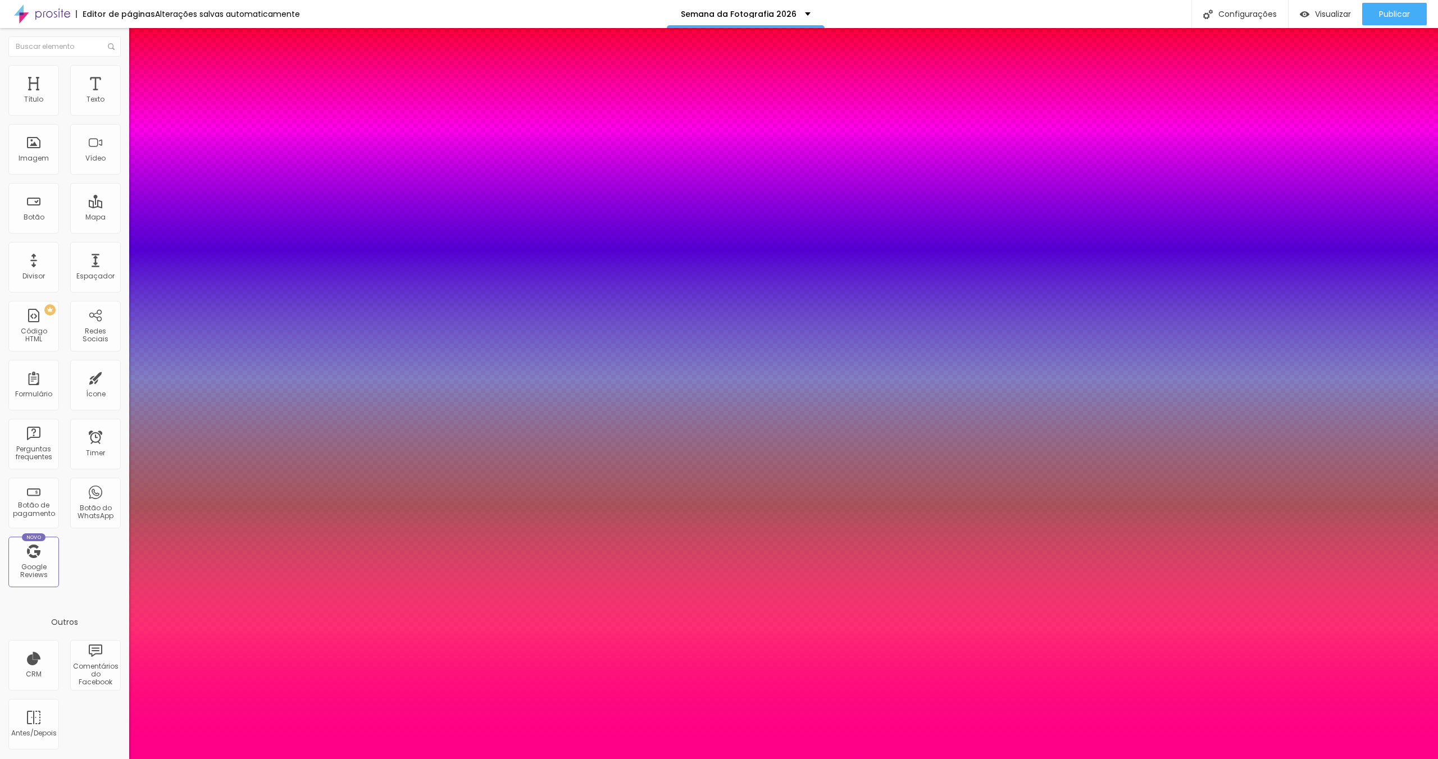
type input "1"
type input "#FFFFFF"
type input "1"
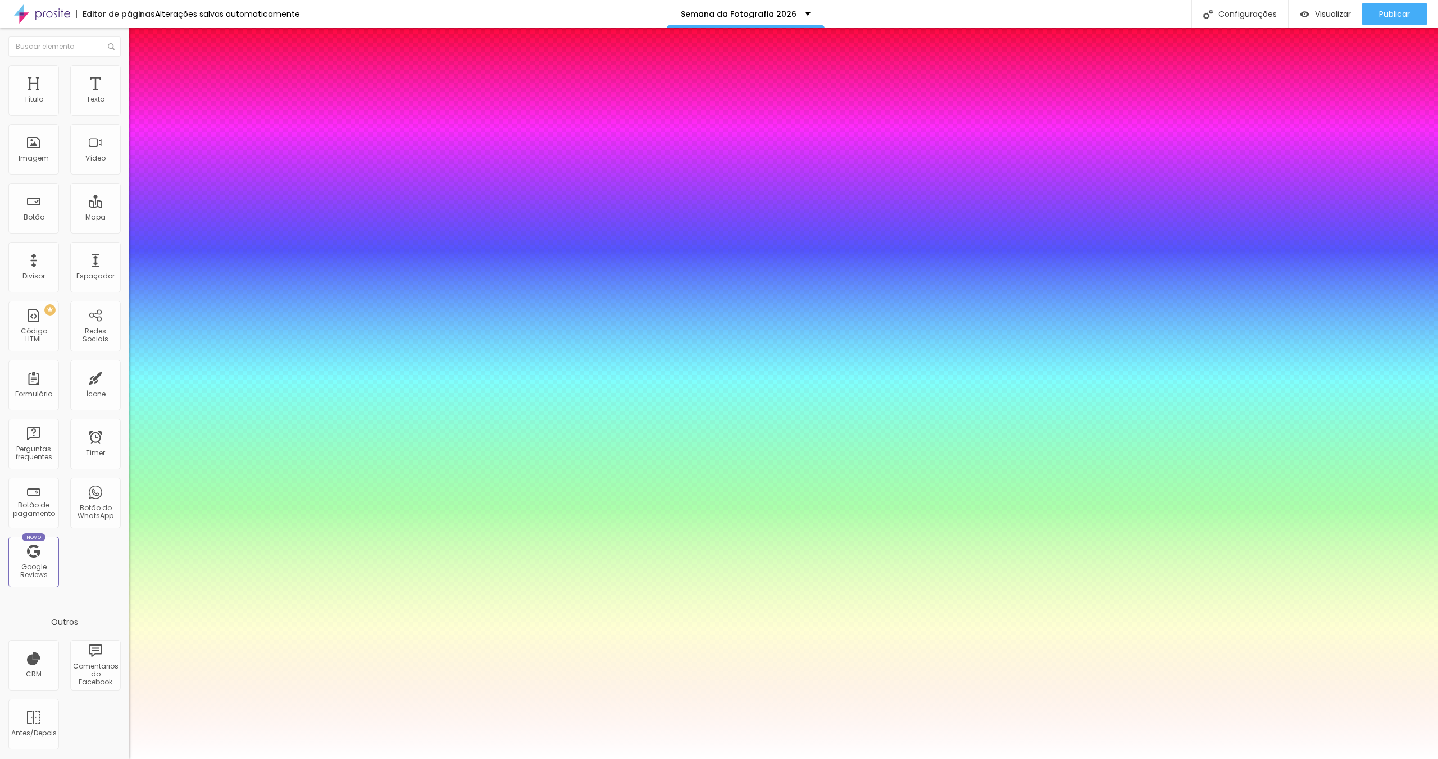
drag, startPoint x: 188, startPoint y: 339, endPoint x: 121, endPoint y: 270, distance: 95.7
click at [1142, 759] on div at bounding box center [719, 759] width 1438 height 0
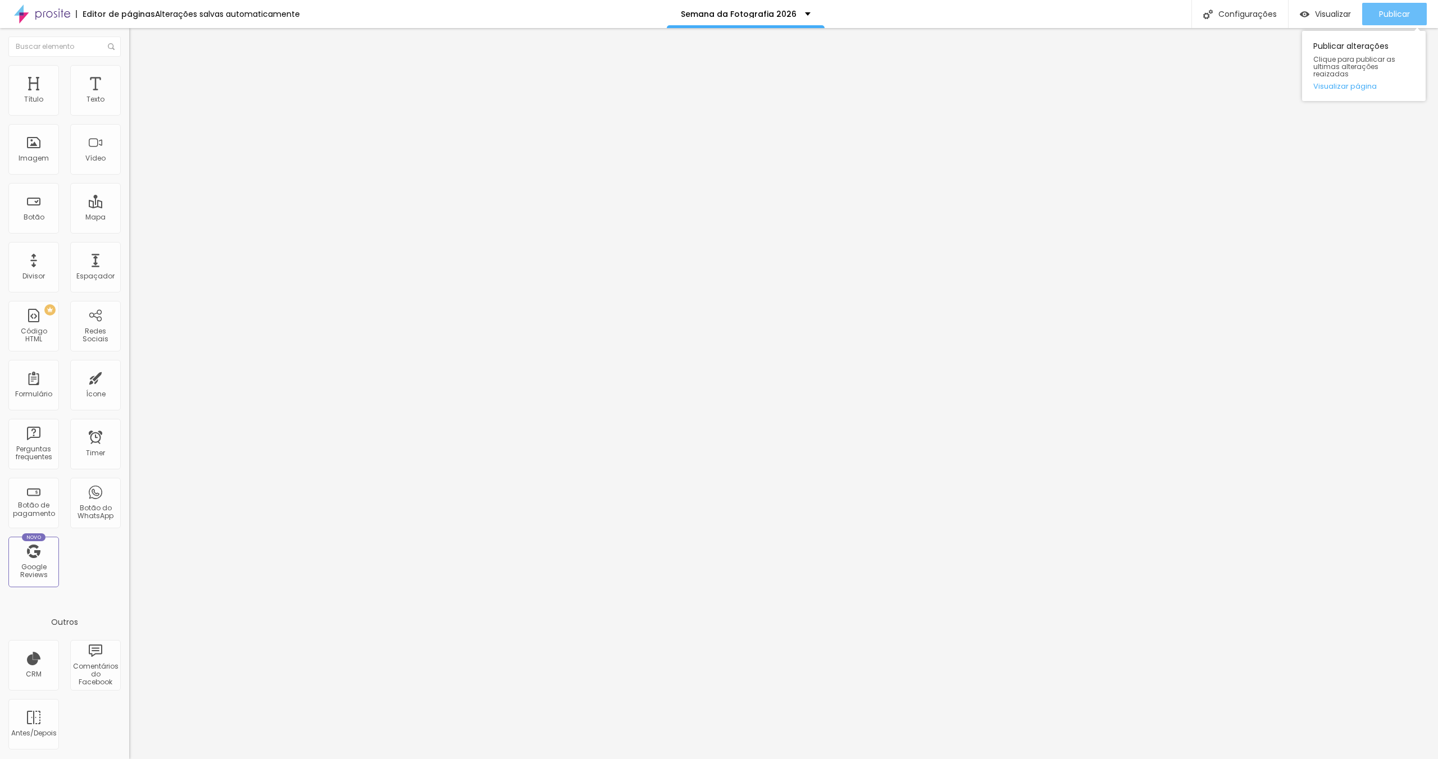
click at [1394, 15] on span "Publicar" at bounding box center [1394, 14] width 31 height 9
click at [129, 65] on li "Avançado" at bounding box center [193, 70] width 129 height 11
drag, startPoint x: 22, startPoint y: 111, endPoint x: 5, endPoint y: 110, distance: 17.4
click at [129, 207] on input "range" at bounding box center [165, 211] width 72 height 9
click at [1382, 26] on div "Publicar alterações Clique para publicar as ultimas alterações reaizadas Visual…" at bounding box center [1364, 63] width 124 height 76
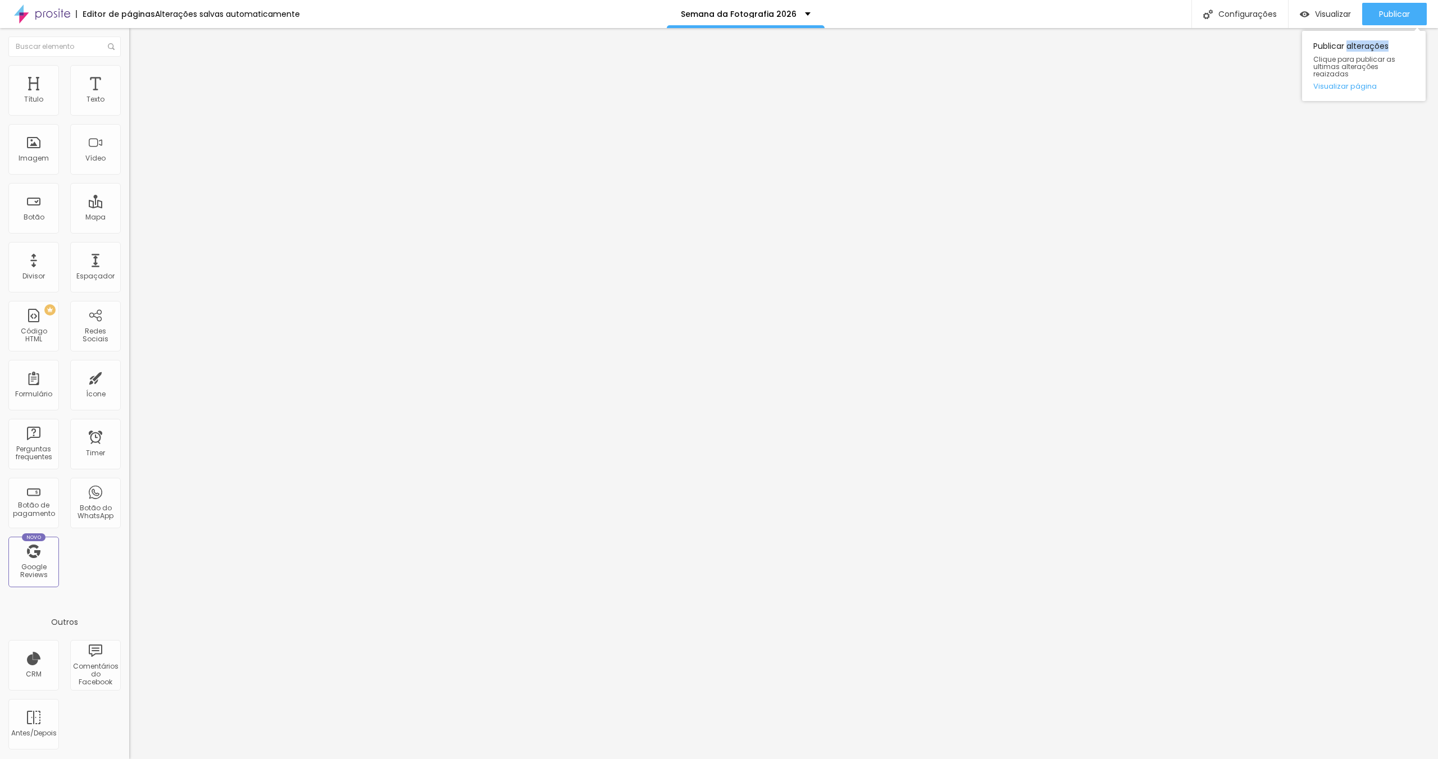
click at [1382, 26] on div "Publicar alterações Clique para publicar as ultimas alterações reaizadas Visual…" at bounding box center [1364, 63] width 124 height 76
click at [1376, 13] on button "Publicar" at bounding box center [1394, 14] width 65 height 22
click at [1274, 11] on div "Configurações" at bounding box center [1239, 14] width 97 height 28
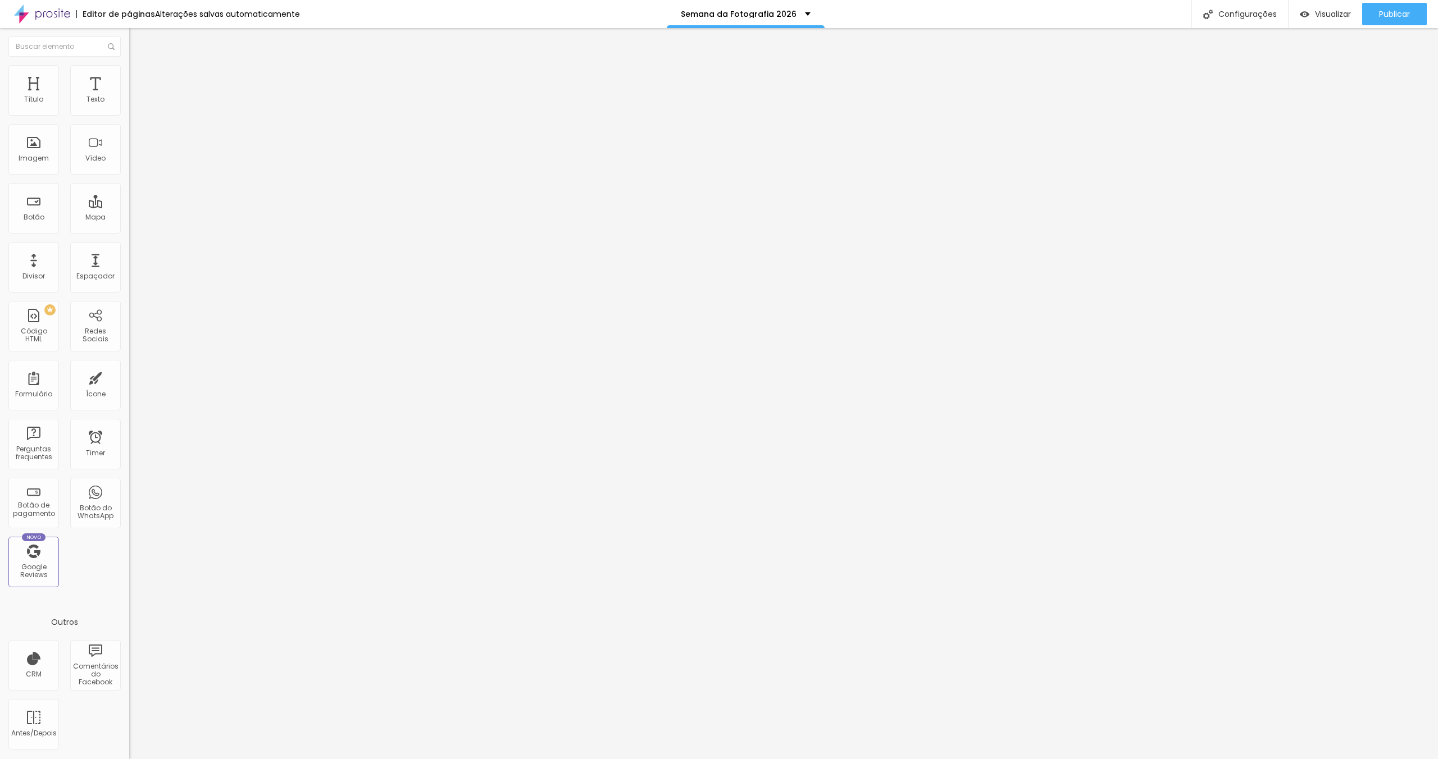
click at [926, 759] on div at bounding box center [719, 771] width 1438 height 10
click at [1224, 8] on div "Configurações" at bounding box center [1239, 14] width 97 height 28
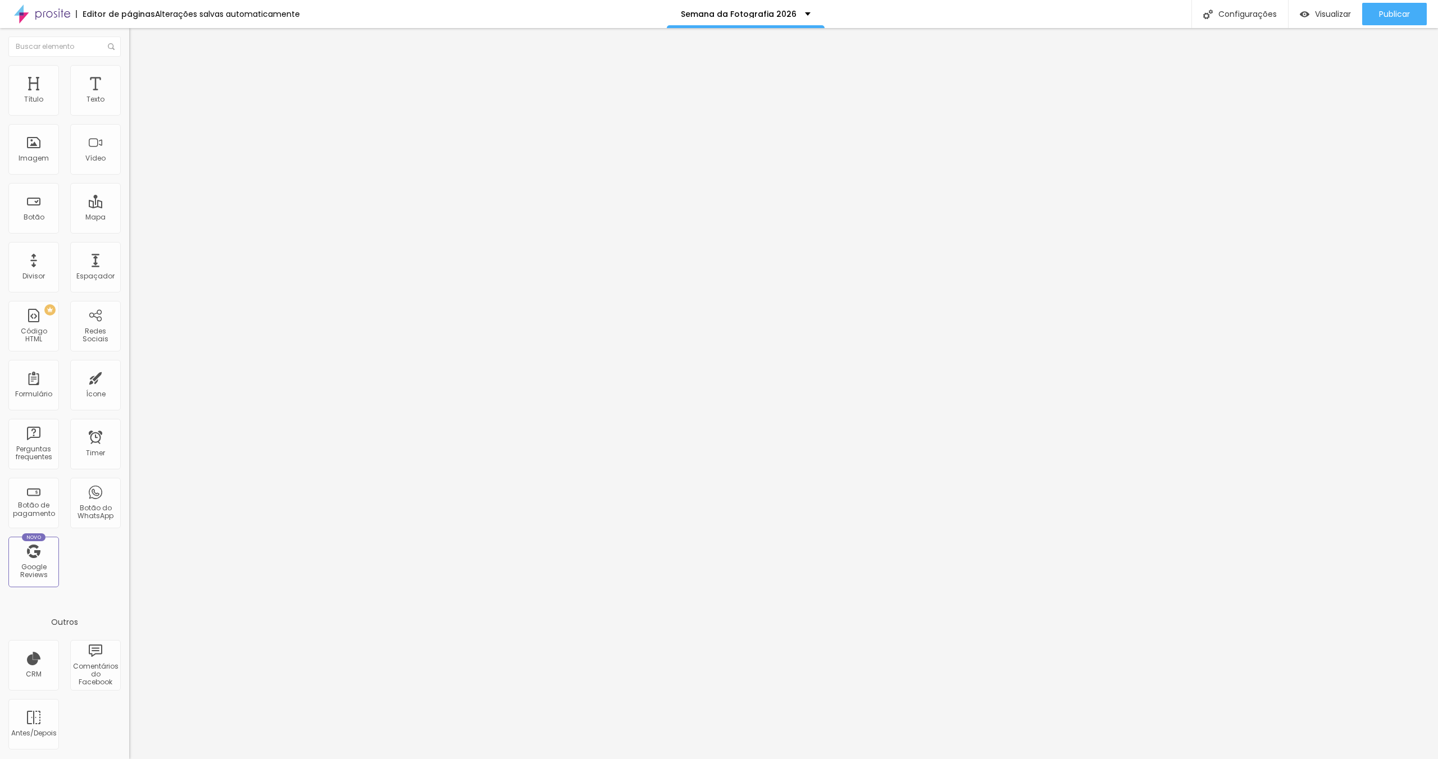
click at [921, 759] on div at bounding box center [719, 771] width 1438 height 10
click at [1382, 12] on span "Publicar" at bounding box center [1394, 14] width 31 height 9
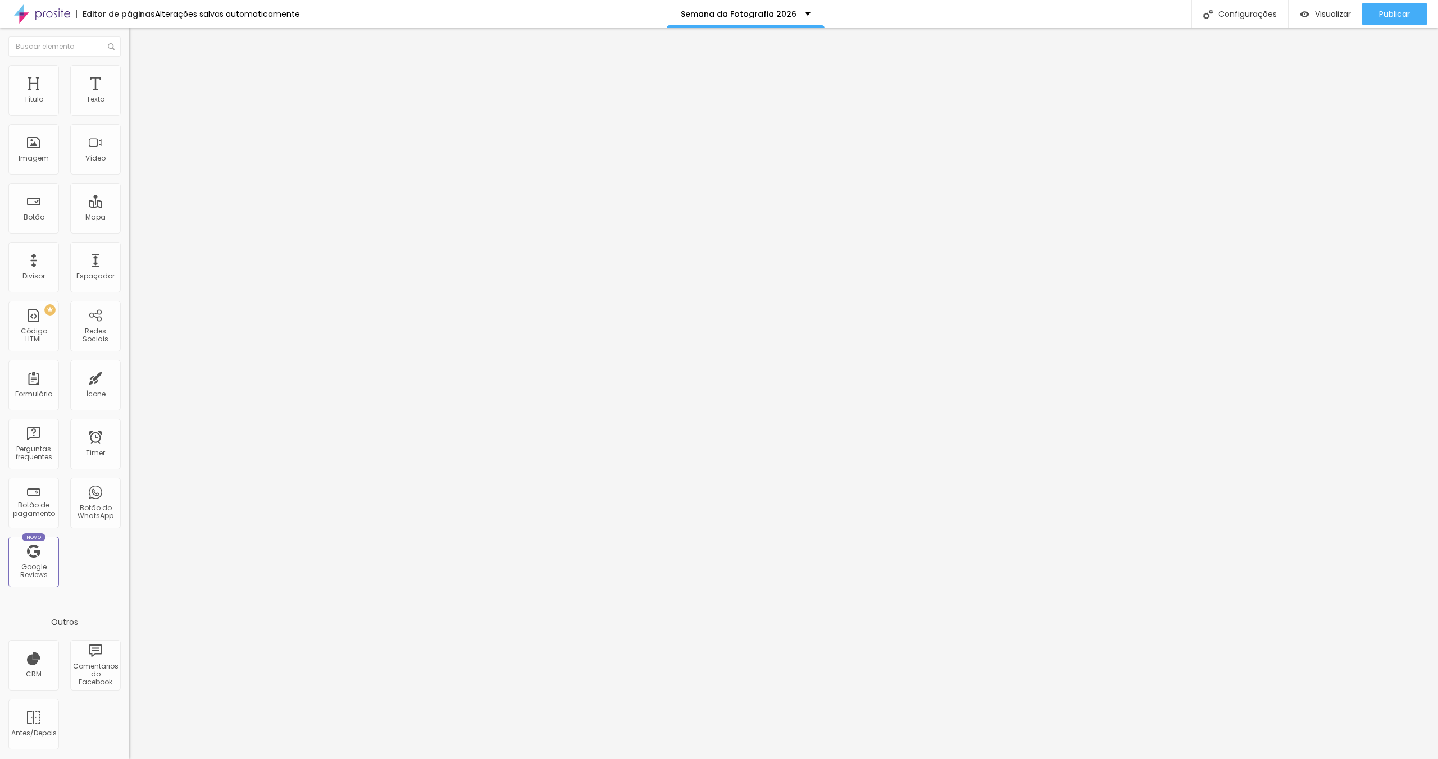
drag, startPoint x: 54, startPoint y: 127, endPoint x: 0, endPoint y: 124, distance: 54.0
click at [129, 124] on div "Texto Cadastre-se Alinhamento [GEOGRAPHIC_DATA] Link URL #cadastro Abrir em uma…" at bounding box center [193, 169] width 129 height 163
type input "Participe"
click at [129, 65] on li "Avançado" at bounding box center [193, 70] width 129 height 11
click at [129, 76] on li "Avançado" at bounding box center [193, 81] width 129 height 11
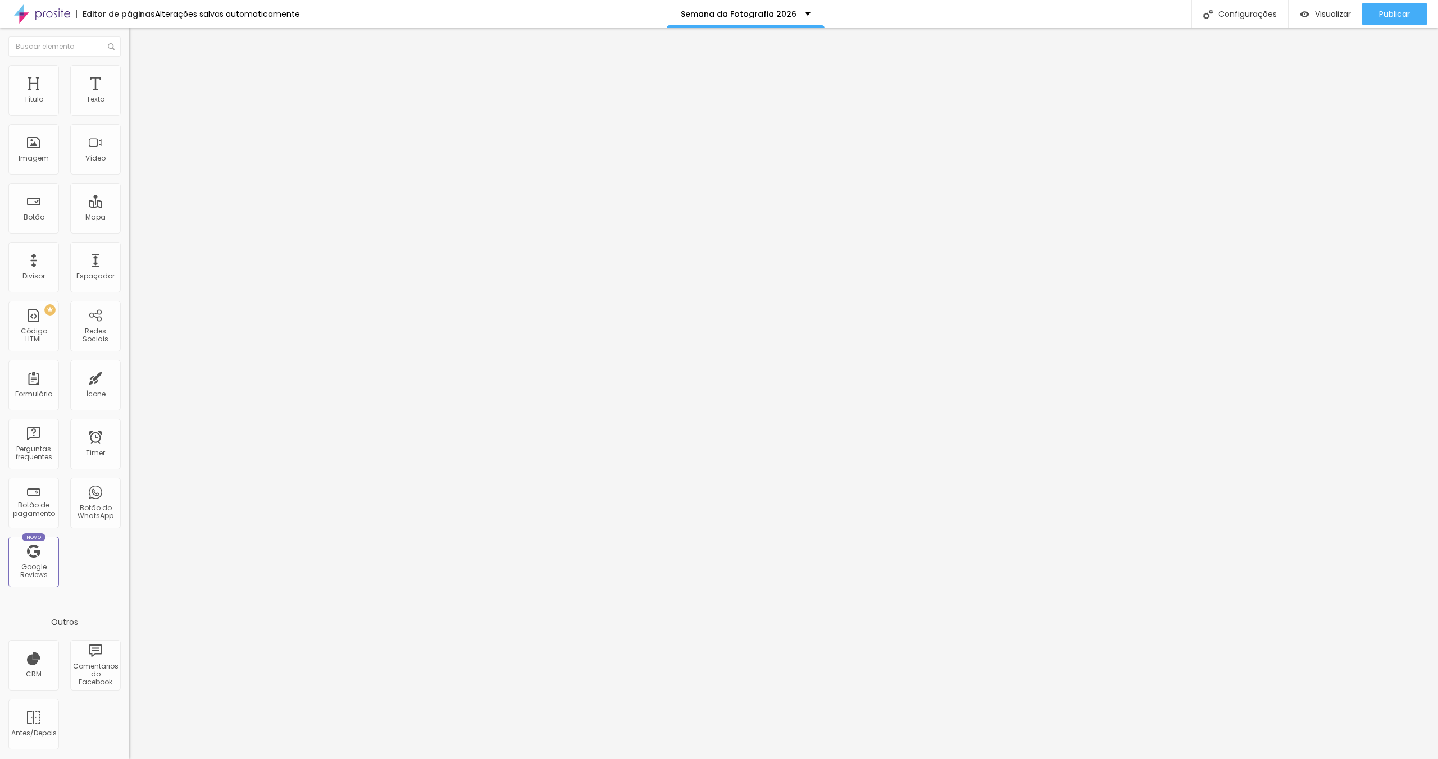
click at [129, 76] on li "Avançado" at bounding box center [193, 81] width 129 height 11
click at [129, 70] on img at bounding box center [134, 70] width 10 height 10
click at [129, 433] on input "text" at bounding box center [196, 438] width 135 height 11
type input "cadastro-mobile"
drag, startPoint x: 61, startPoint y: 230, endPoint x: 0, endPoint y: 226, distance: 60.7
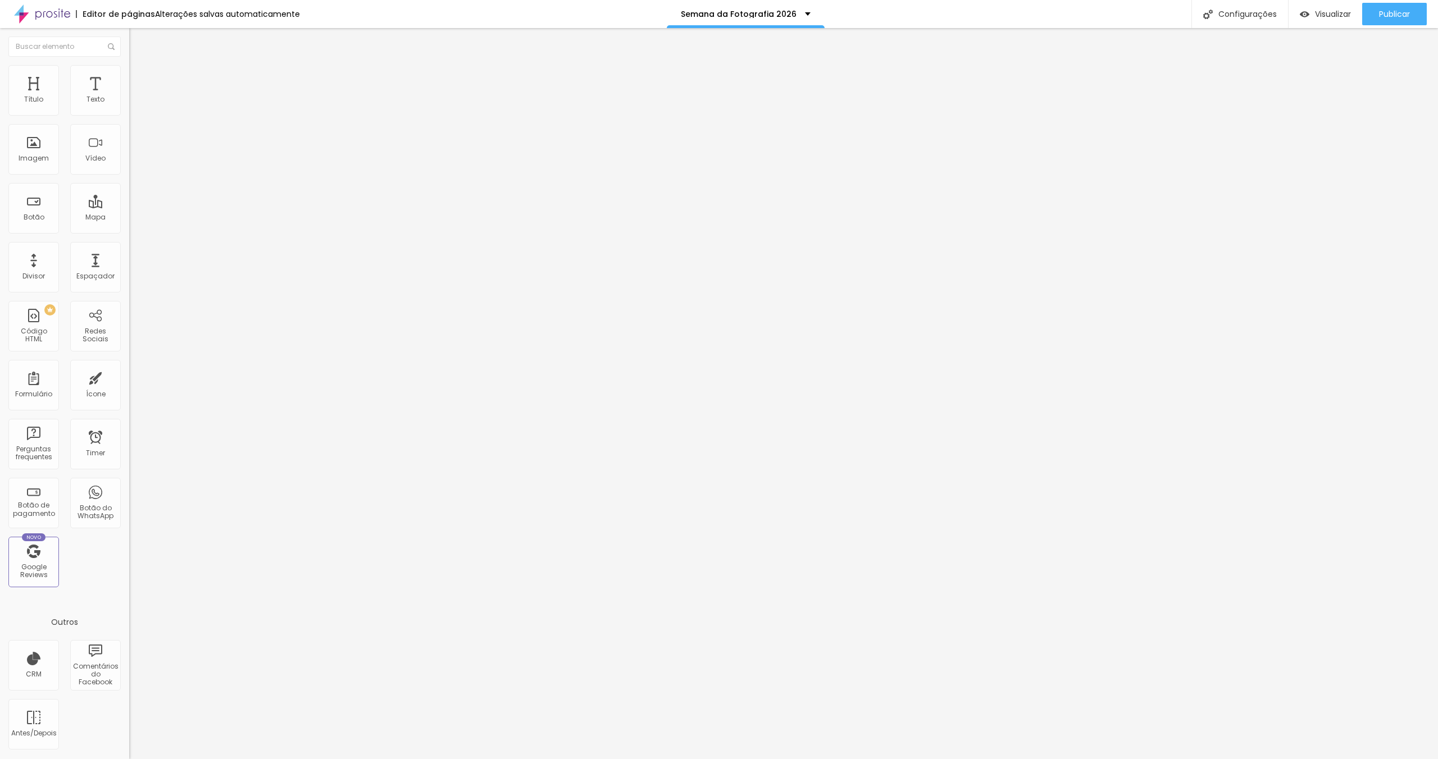
click at [129, 226] on div "Texto Participe Alinhamento [GEOGRAPHIC_DATA] Link URL #cadastro Abrir em uma n…" at bounding box center [193, 169] width 129 height 163
paste input "cadastro-mobile"
click at [129, 231] on input "cadastro-mobile" at bounding box center [196, 225] width 135 height 11
type input "#cadastro-mobile"
click at [129, 74] on ul "Conteúdo Estilo Avançado" at bounding box center [193, 71] width 129 height 34
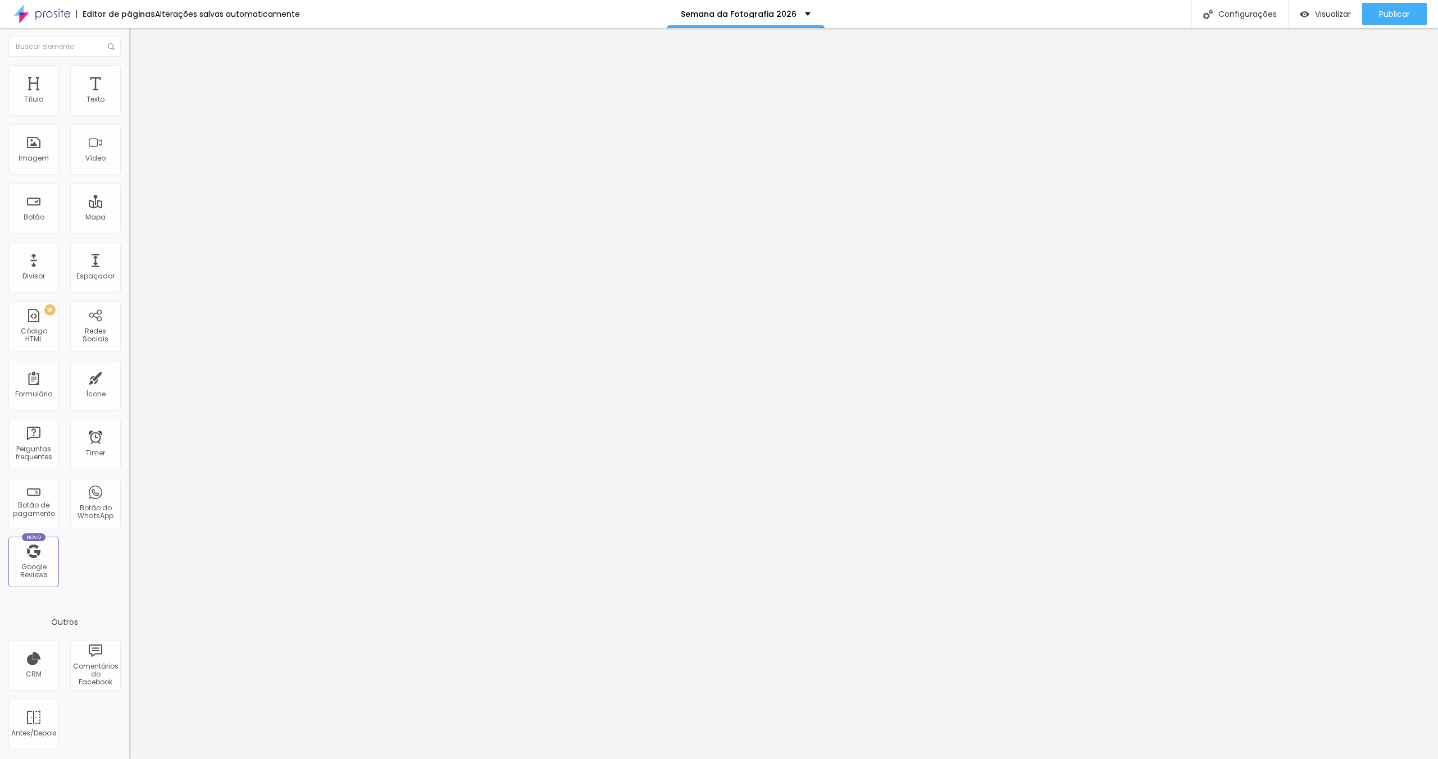
click at [129, 75] on li "Estilo" at bounding box center [193, 70] width 129 height 11
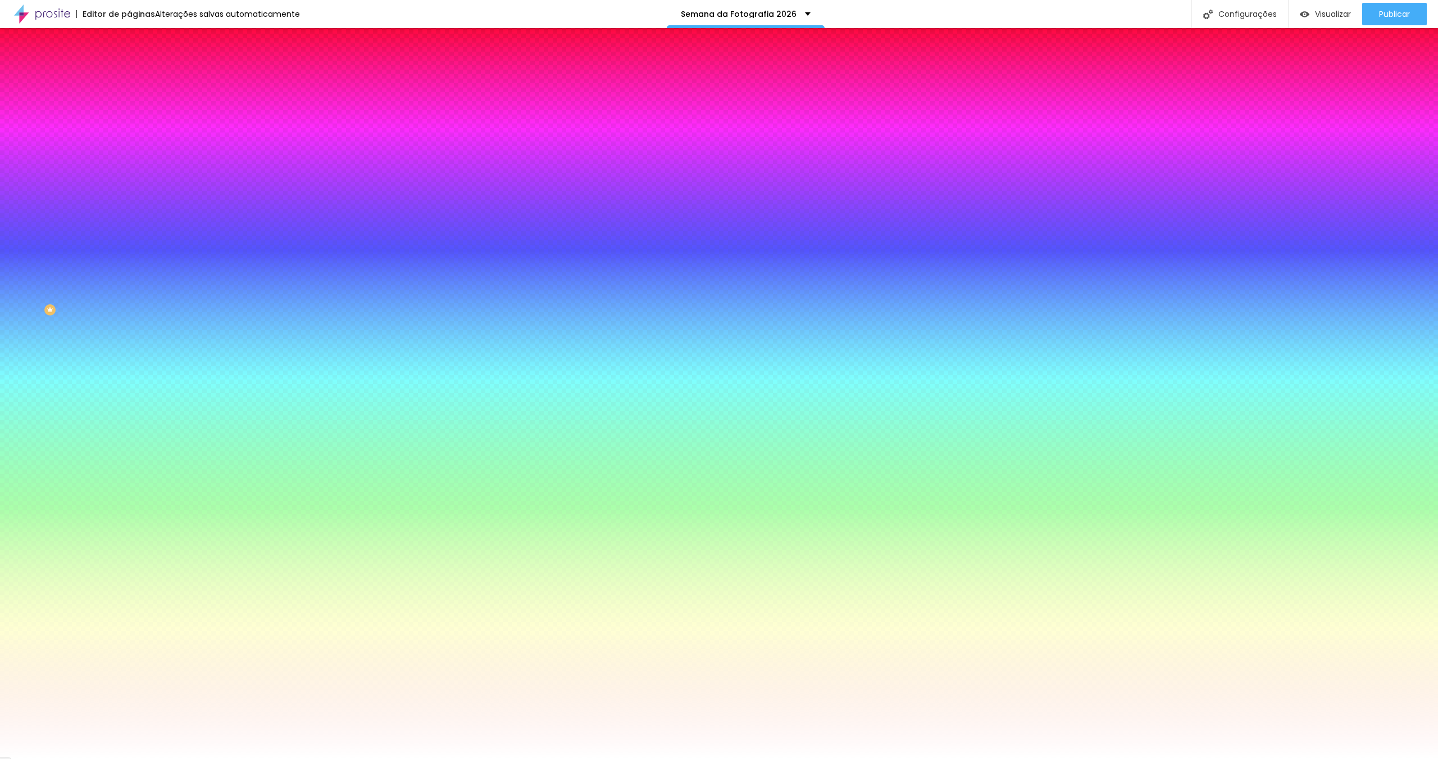
click at [129, 382] on input "#FF008A" at bounding box center [196, 387] width 135 height 11
click at [129, 113] on input "#000000" at bounding box center [196, 112] width 135 height 11
paste input "FF008A"
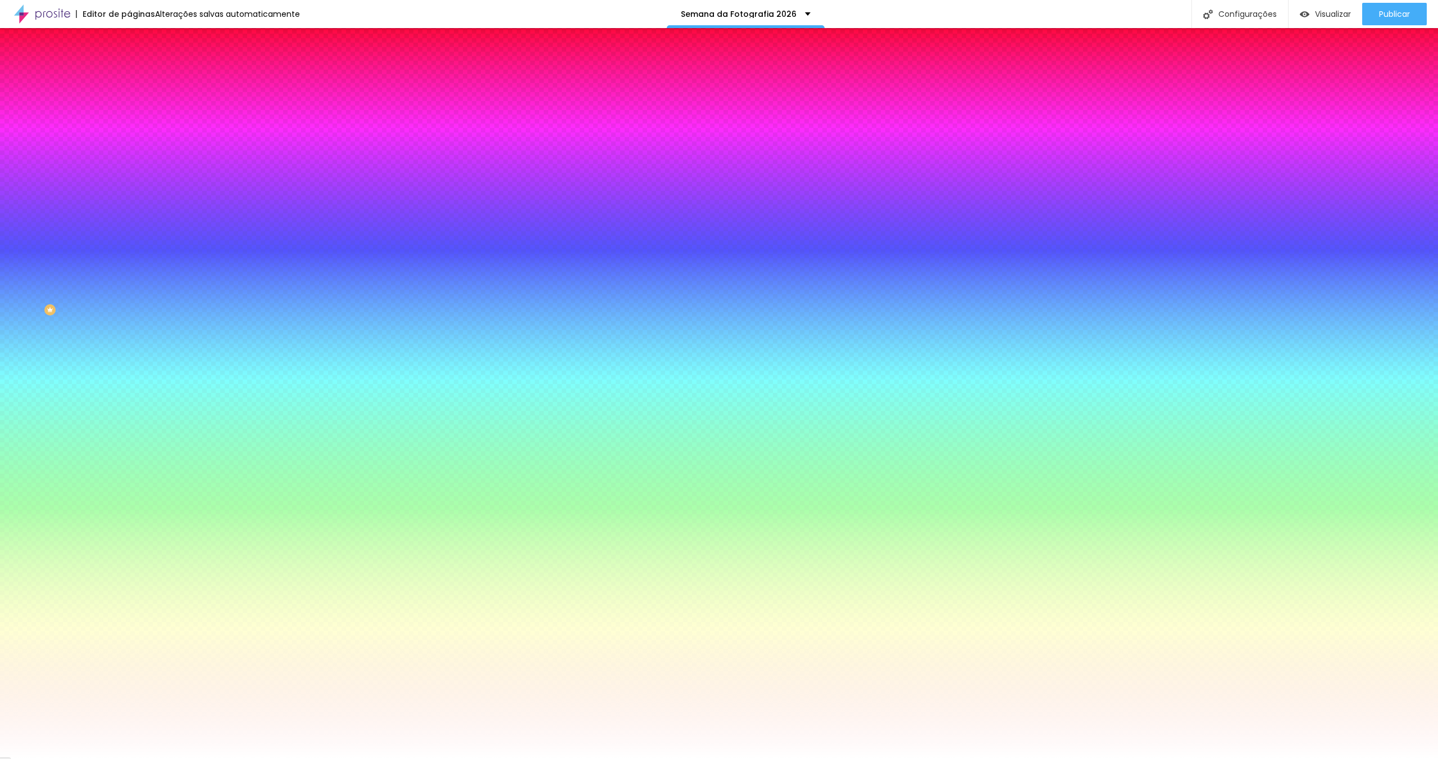
type input "#FF008A"
click at [129, 107] on div at bounding box center [193, 107] width 129 height 0
drag, startPoint x: 115, startPoint y: 150, endPoint x: 115, endPoint y: 248, distance: 98.3
click at [129, 248] on div "Cor de fundo Voltar ao padrão #FF008A Tipografia Voltar ao padrão [PERSON_NAME]…" at bounding box center [193, 271] width 129 height 367
drag, startPoint x: 79, startPoint y: 349, endPoint x: 86, endPoint y: 314, distance: 35.7
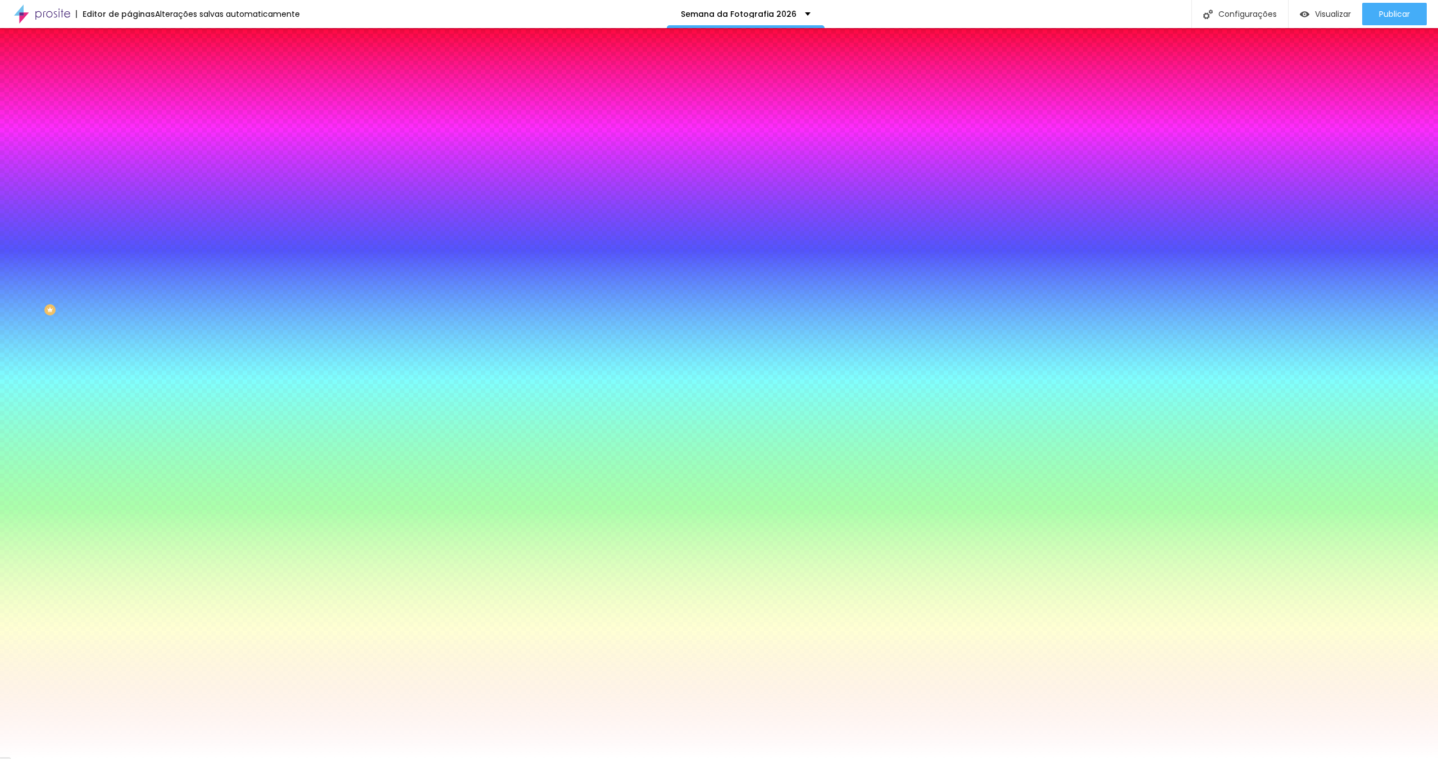
click at [129, 348] on div "Editar Botão Conteúdo Estilo Avançado Cor de fundo Voltar ao padrão #FF008A Tip…" at bounding box center [193, 393] width 129 height 731
click at [134, 139] on icon "button" at bounding box center [137, 142] width 7 height 7
type input "#FFFFFF"
drag, startPoint x: 172, startPoint y: 299, endPoint x: 138, endPoint y: 264, distance: 48.9
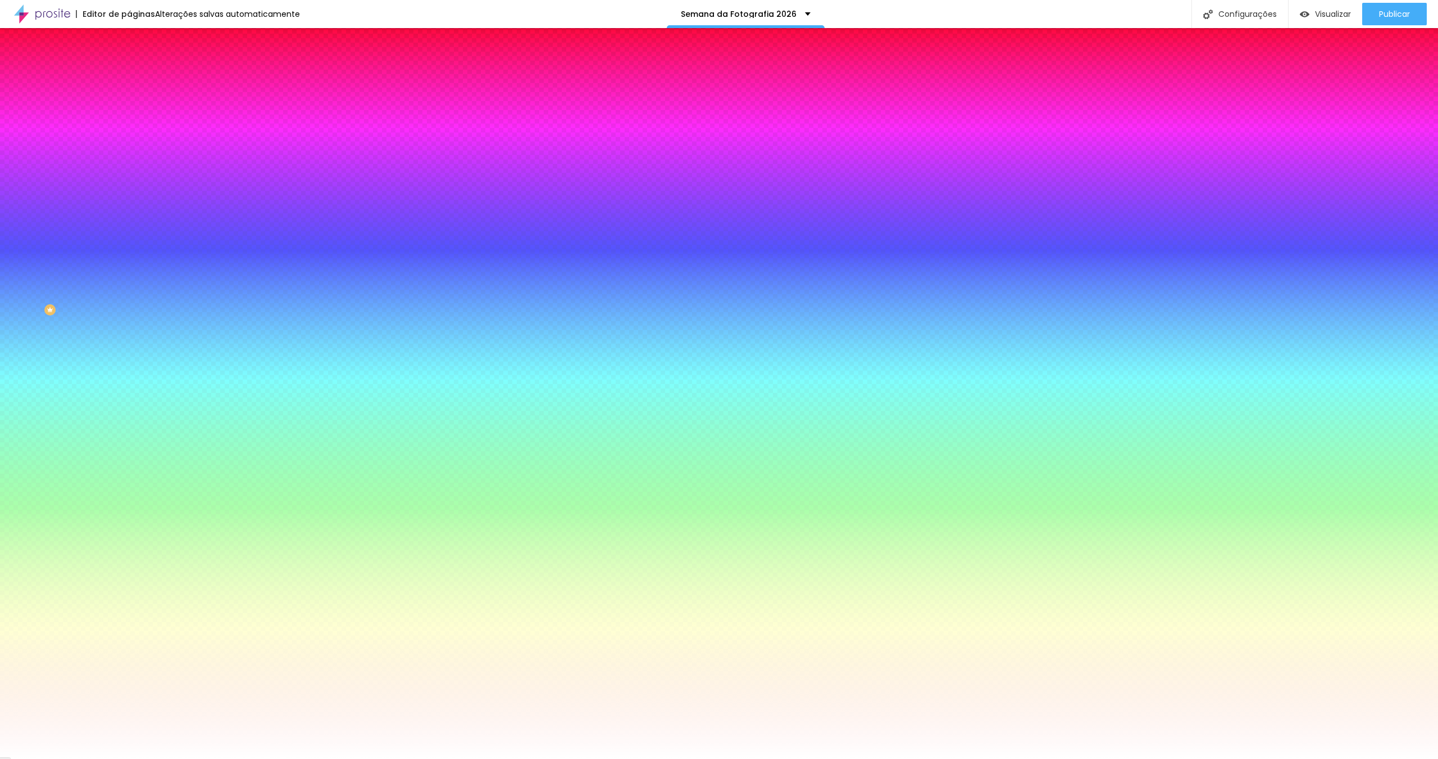
click at [74, 759] on div at bounding box center [719, 759] width 1438 height 0
click at [136, 371] on icon "button" at bounding box center [138, 375] width 4 height 8
click at [129, 369] on button "Voltar ao padrão" at bounding box center [167, 375] width 76 height 13
click at [129, 382] on div at bounding box center [193, 382] width 129 height 0
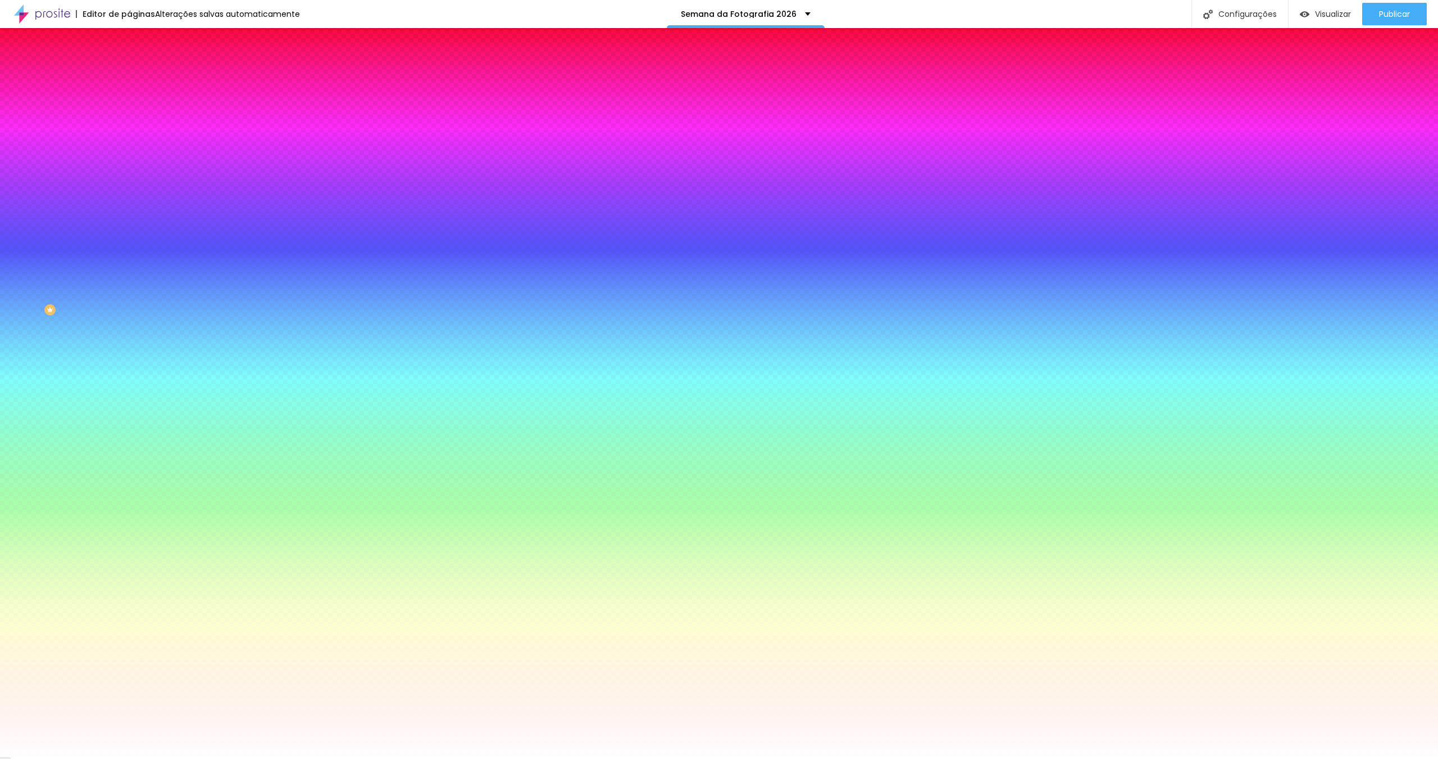
drag, startPoint x: 111, startPoint y: 268, endPoint x: 125, endPoint y: 225, distance: 45.5
click at [129, 224] on div "Ao passar o mouse Editar estilo do campo Cor de fundo Voltar ao padrão #FF008A …" at bounding box center [193, 336] width 129 height 236
click at [134, 445] on icon "button" at bounding box center [137, 448] width 7 height 7
click at [103, 759] on div at bounding box center [719, 759] width 1438 height 0
click at [129, 413] on input "#FFFFFF" at bounding box center [196, 418] width 135 height 11
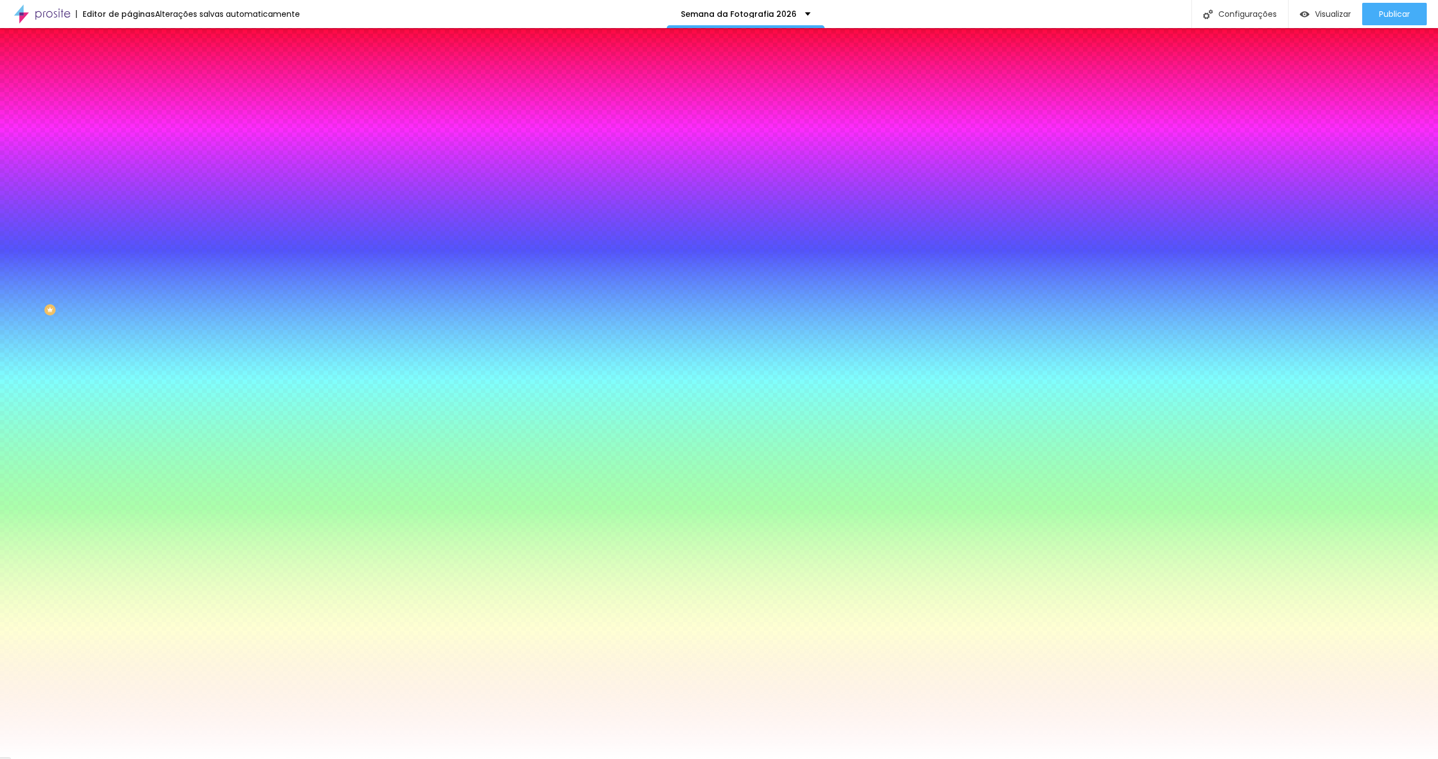
paste input "008A"
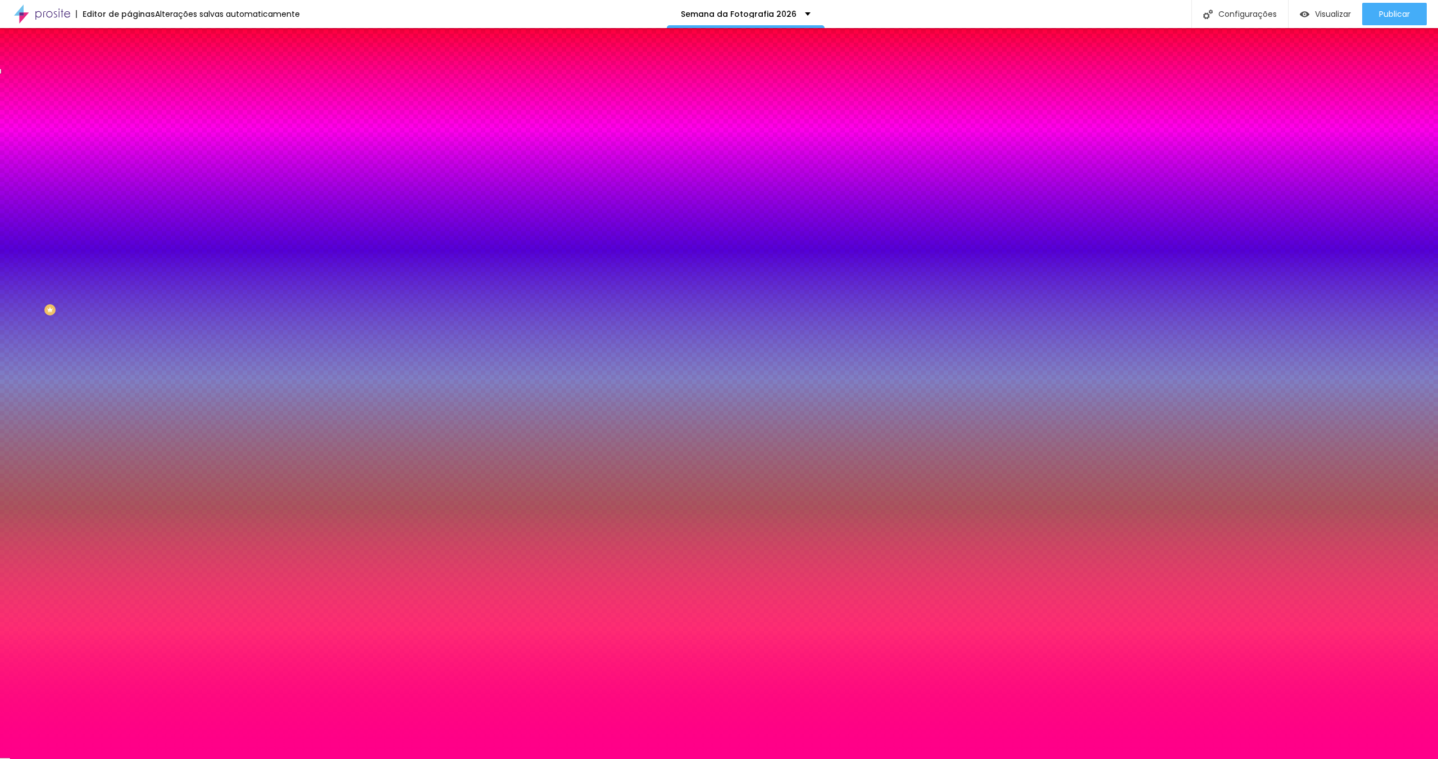
type input "#FF008A"
click at [129, 353] on div "Editar Botão Conteúdo Estilo Avançado Cor de fundo Voltar ao padrão #FF008A Tip…" at bounding box center [193, 393] width 129 height 731
click at [1387, 14] on span "Publicar" at bounding box center [1394, 14] width 31 height 9
click at [129, 76] on img at bounding box center [134, 81] width 10 height 10
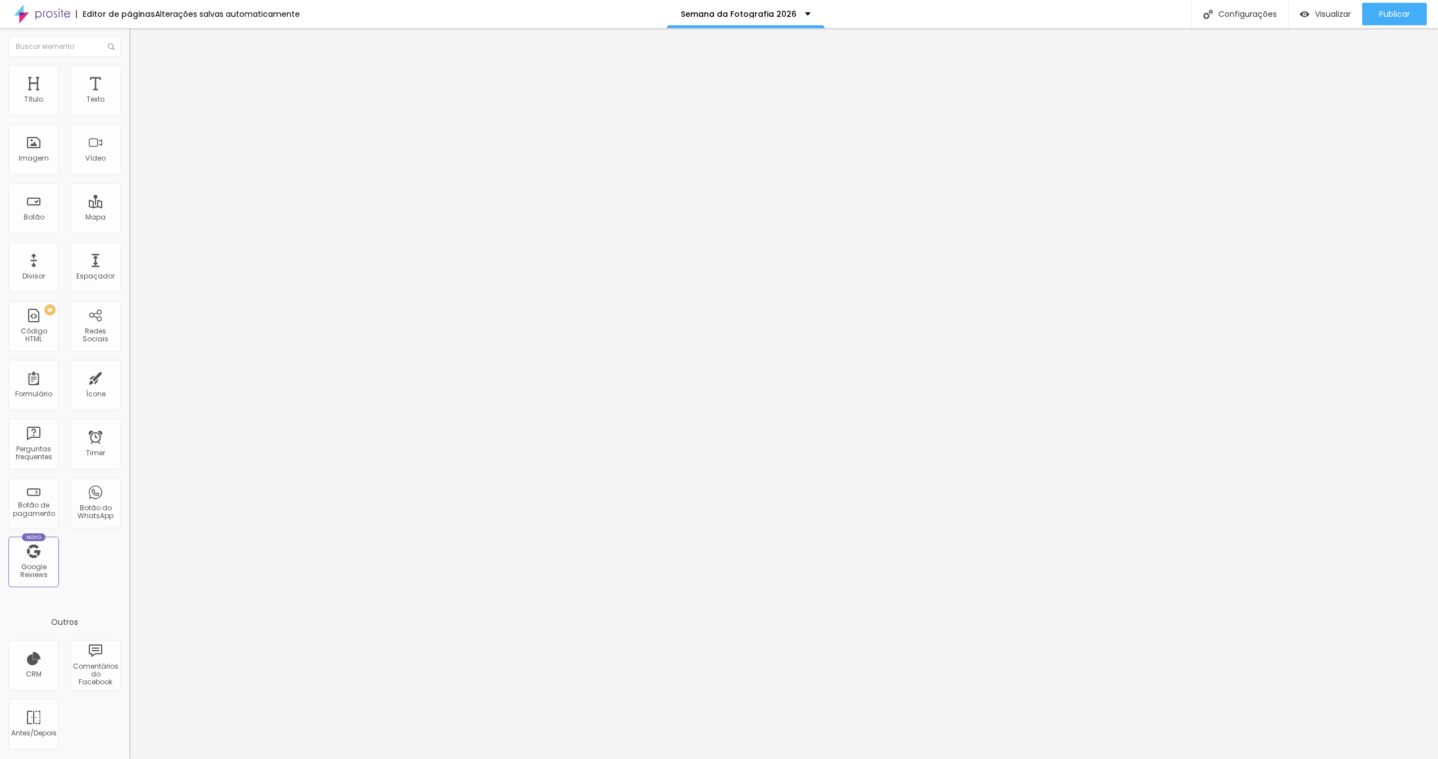
click at [129, 483] on li "Tablet" at bounding box center [193, 486] width 129 height 7
drag, startPoint x: 112, startPoint y: 266, endPoint x: 111, endPoint y: 241, distance: 24.7
click at [129, 483] on li "Tablet" at bounding box center [193, 486] width 129 height 7
click at [129, 476] on li "Celular" at bounding box center [193, 479] width 129 height 7
click at [129, 483] on div at bounding box center [193, 483] width 129 height 0
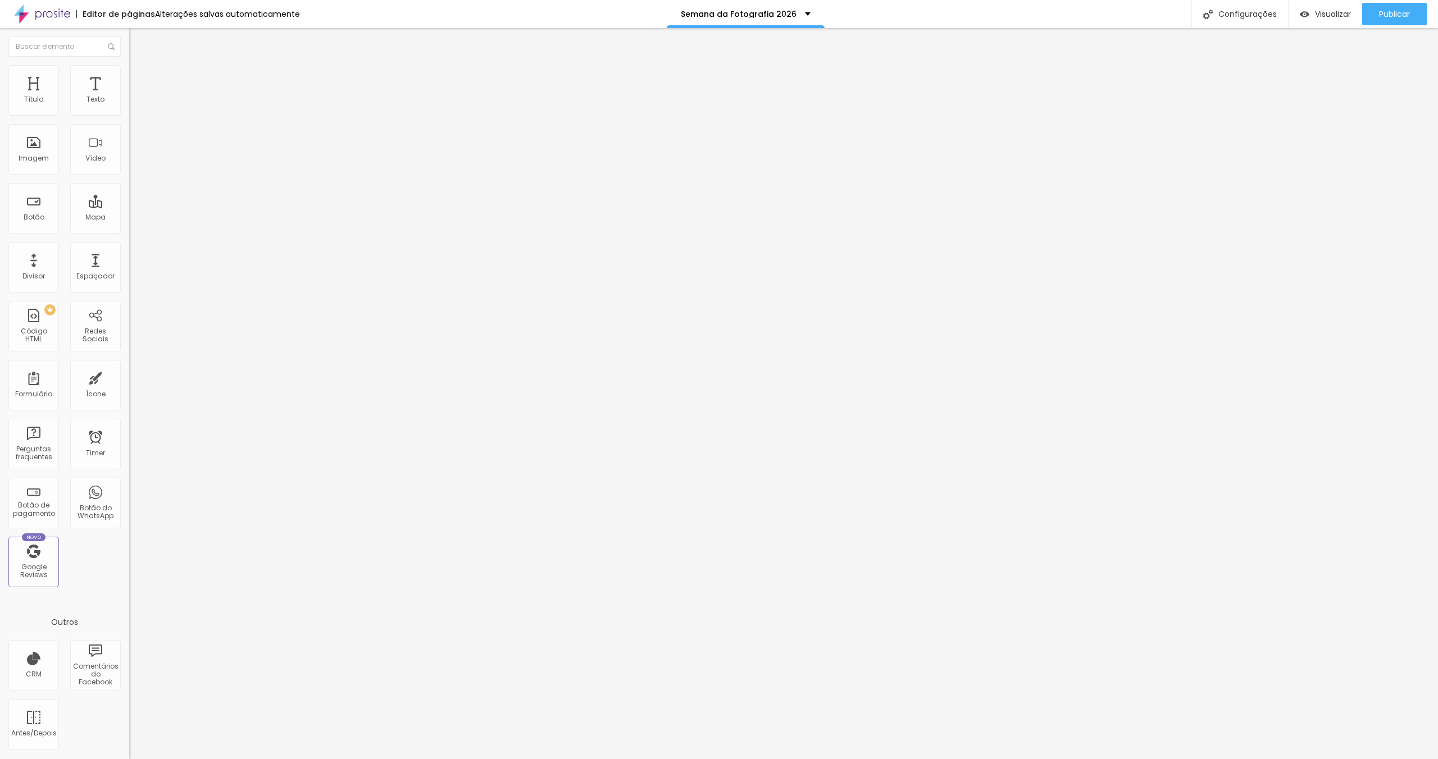
drag, startPoint x: 116, startPoint y: 271, endPoint x: 116, endPoint y: 293, distance: 21.9
click at [129, 490] on div at bounding box center [193, 490] width 129 height 0
click at [129, 496] on div at bounding box center [193, 496] width 129 height 0
click at [1400, 16] on span "Publicar" at bounding box center [1394, 14] width 31 height 9
drag, startPoint x: 110, startPoint y: 78, endPoint x: 107, endPoint y: 84, distance: 7.5
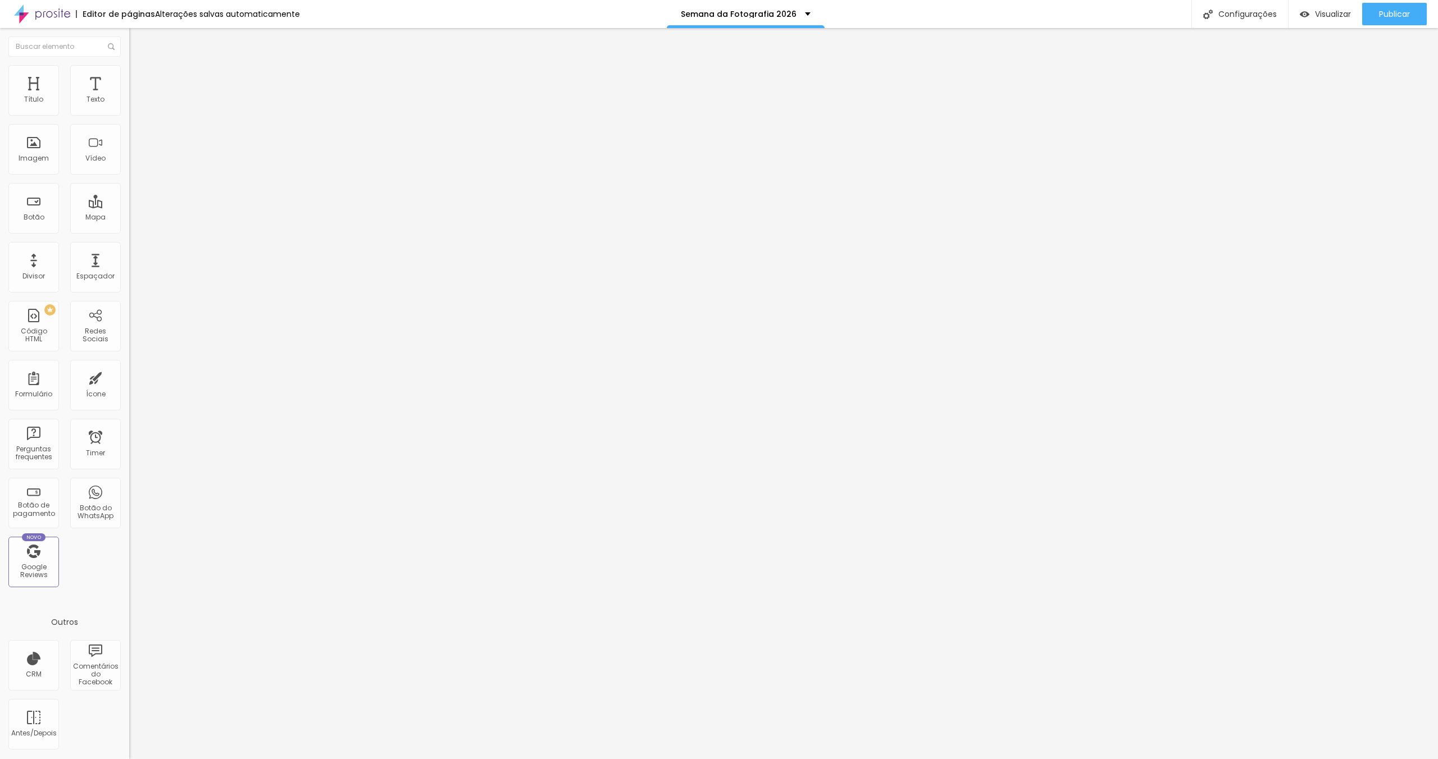
click at [139, 79] on span "Avançado" at bounding box center [157, 84] width 37 height 10
drag, startPoint x: 104, startPoint y: 132, endPoint x: 119, endPoint y: 133, distance: 14.6
click at [129, 247] on div "10 Espaço de baixo" at bounding box center [193, 326] width 129 height 159
type input "1"
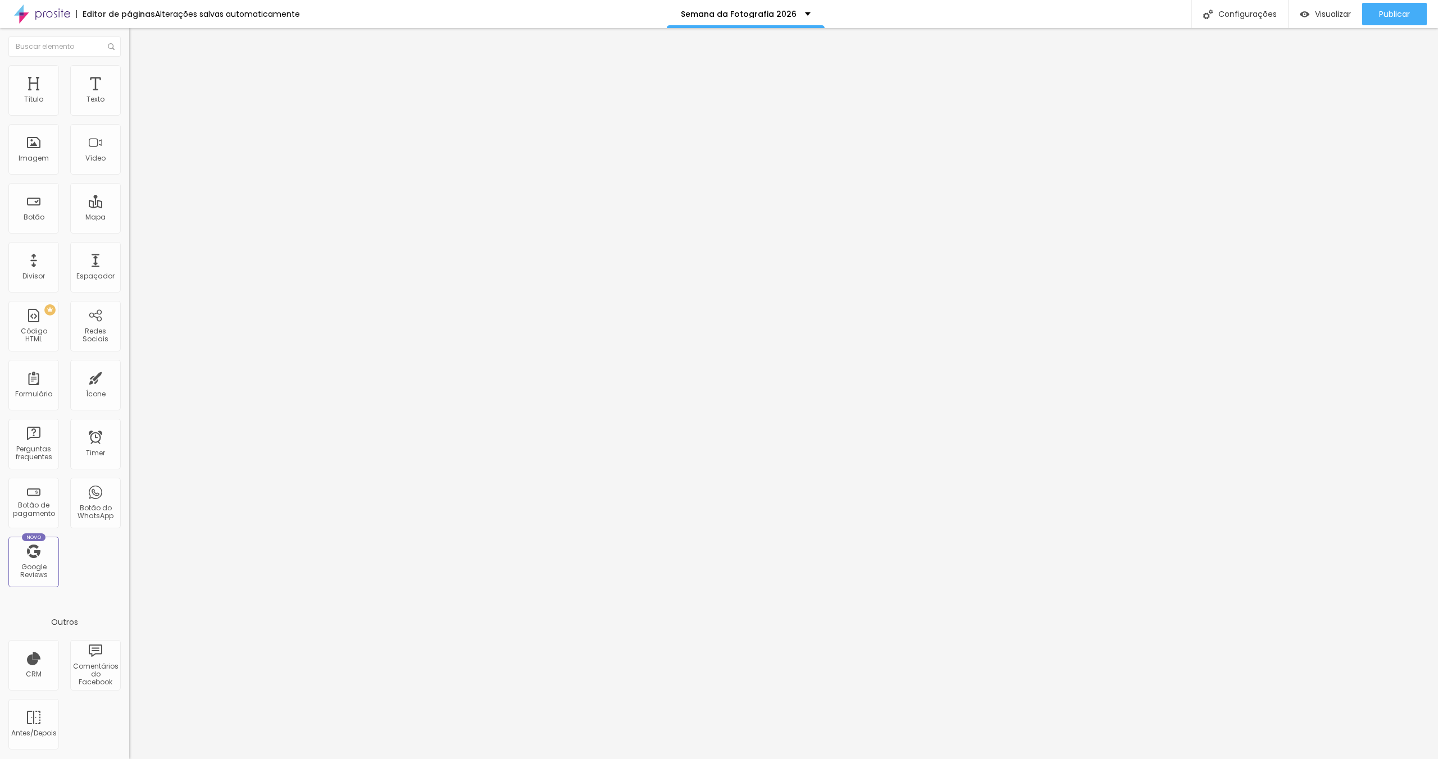
type input "15"
drag, startPoint x: 111, startPoint y: 133, endPoint x: 124, endPoint y: 133, distance: 12.9
click at [129, 247] on div "15 Espaço de baixo" at bounding box center [193, 326] width 129 height 159
type input "2"
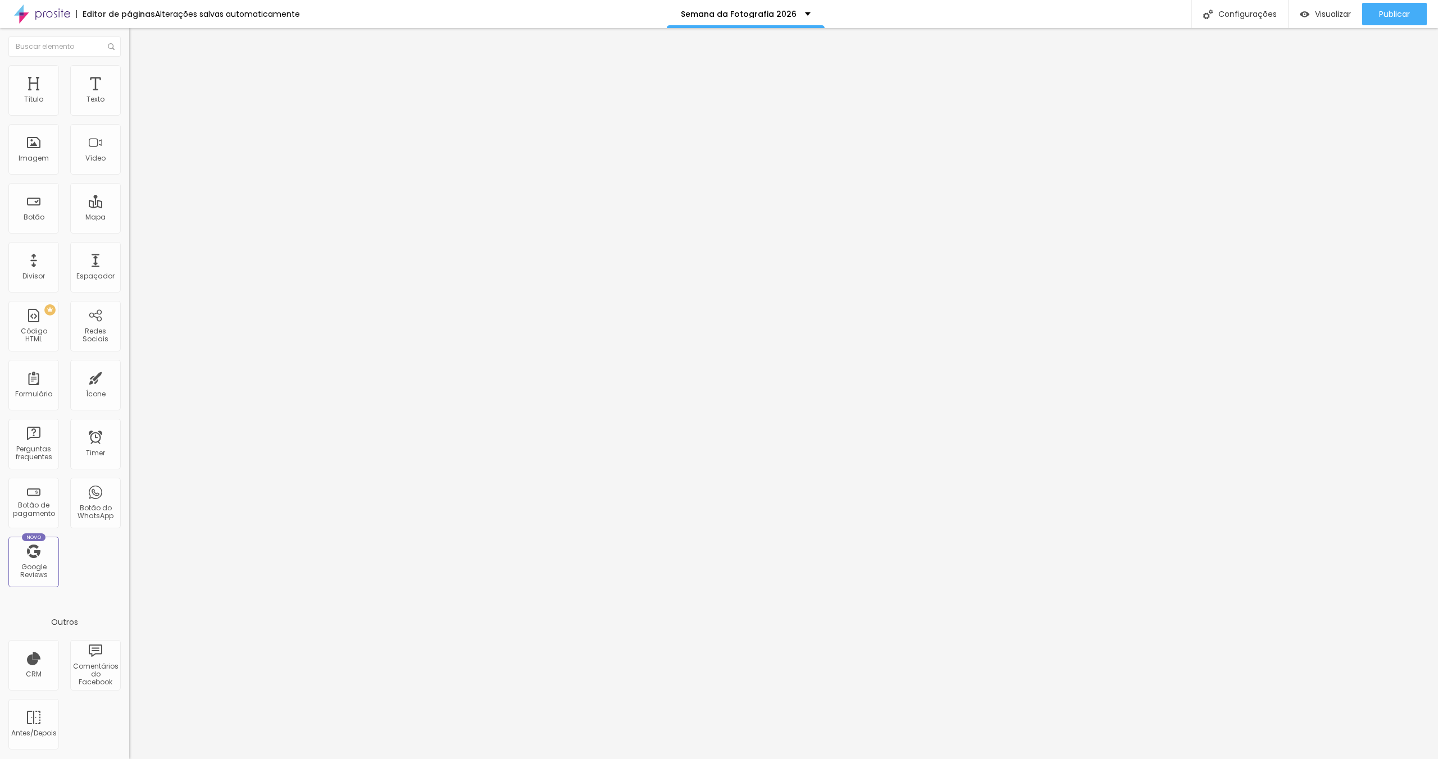
type input "2"
type input "29"
click at [129, 387] on input "29" at bounding box center [153, 393] width 48 height 12
type input "20"
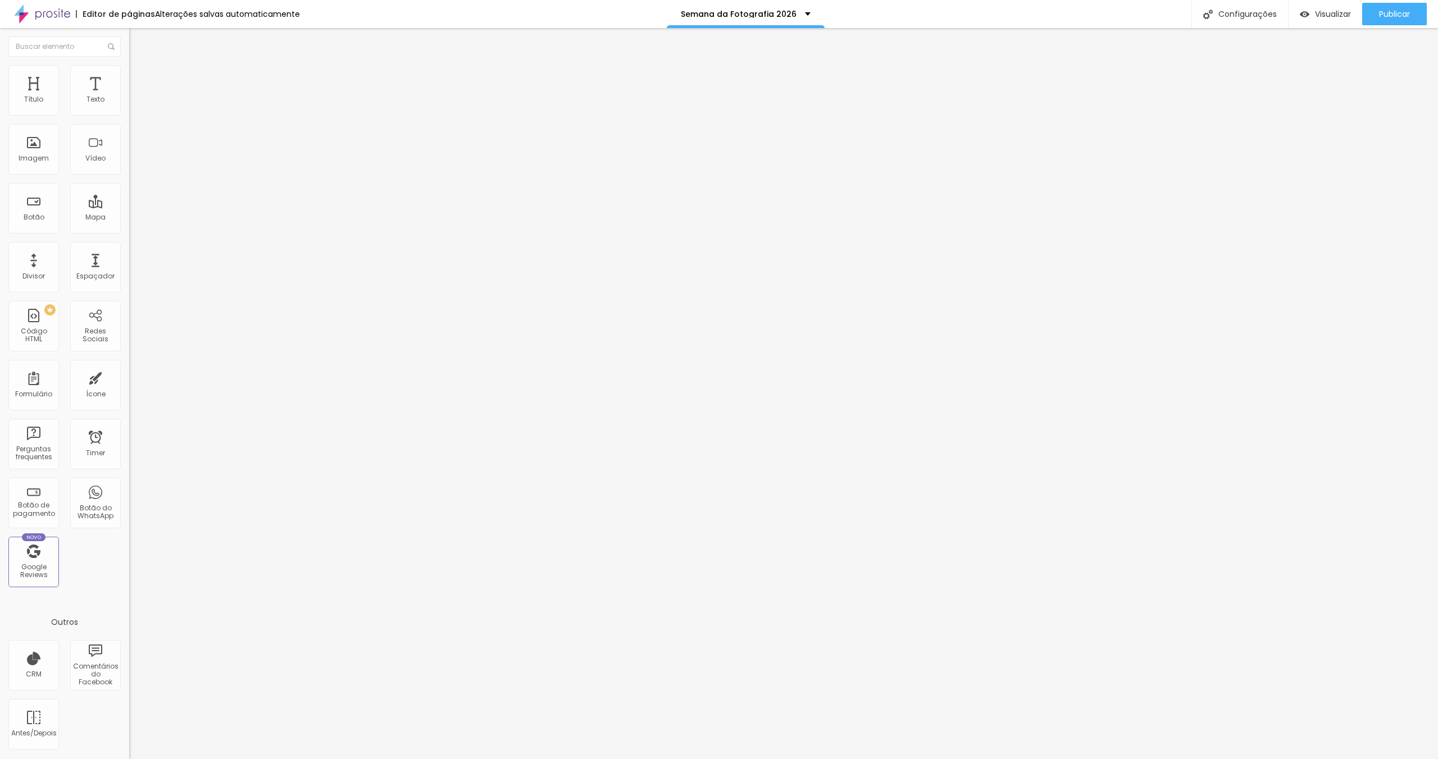
type input "20"
click at [1394, 12] on span "Publicar" at bounding box center [1394, 14] width 31 height 9
click at [139, 79] on span "Avançado" at bounding box center [157, 84] width 37 height 10
click at [129, 483] on div at bounding box center [193, 483] width 129 height 0
click at [129, 490] on div at bounding box center [193, 490] width 129 height 0
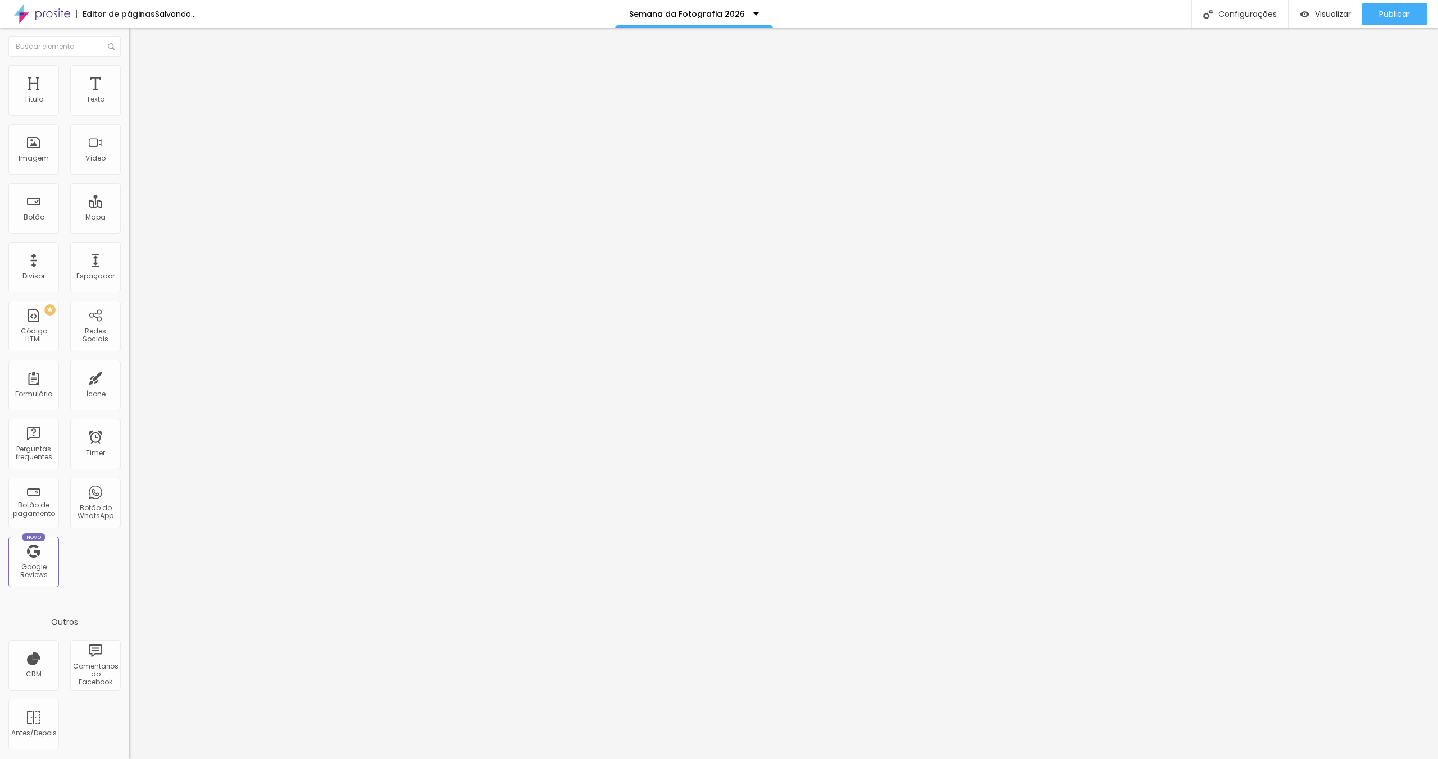
drag, startPoint x: 103, startPoint y: 73, endPoint x: 102, endPoint y: 80, distance: 7.4
click at [129, 76] on li "Avançado" at bounding box center [193, 81] width 129 height 11
click at [129, 496] on div at bounding box center [193, 496] width 129 height 0
drag, startPoint x: 72, startPoint y: 206, endPoint x: 0, endPoint y: 200, distance: 72.1
click at [129, 200] on div "20 Espaçamento entre colunas 10 px Espaçamento vertical ID Html cadastro Classe…" at bounding box center [193, 324] width 129 height 472
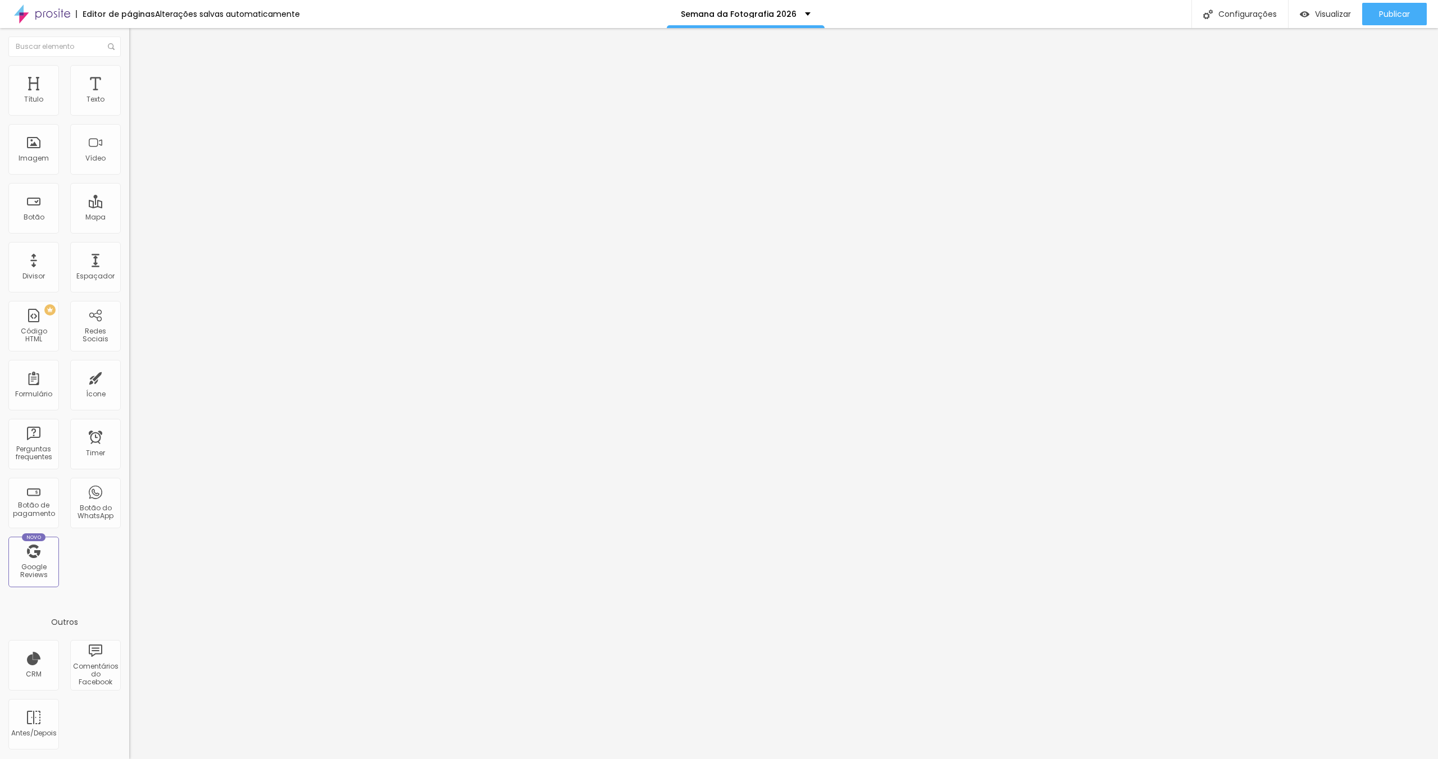
type input "cadastro-mobile"
drag, startPoint x: 57, startPoint y: 165, endPoint x: 0, endPoint y: 156, distance: 58.0
click at [129, 156] on div "20 Espaçamento entre colunas 10 px Espaçamento vertical ID Html cadastro Classe…" at bounding box center [193, 324] width 129 height 472
type input "cadastro-mobile"
click at [129, 76] on li "Avançado" at bounding box center [193, 81] width 129 height 11
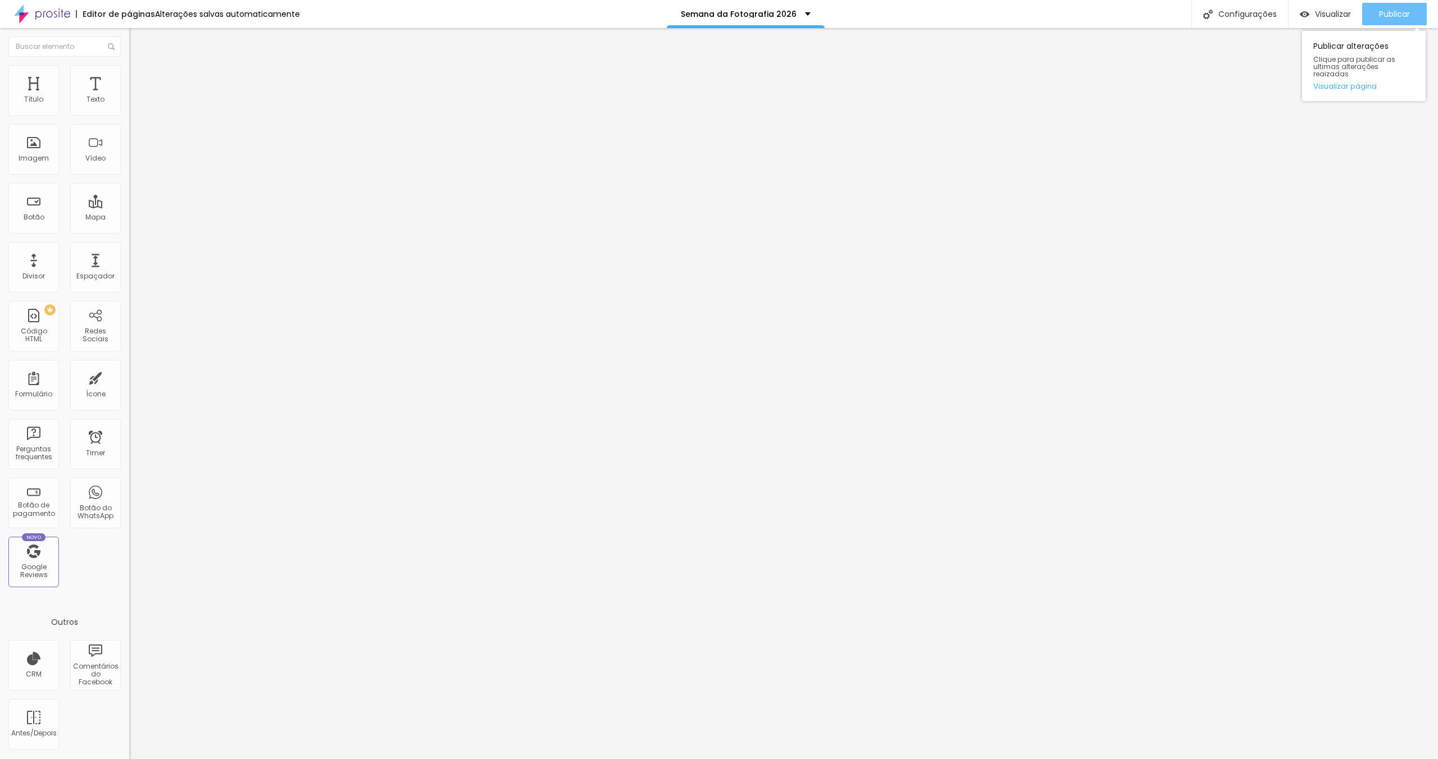
click at [1387, 16] on span "Publicar" at bounding box center [1394, 14] width 31 height 9
click at [139, 76] on span "Avançado" at bounding box center [157, 73] width 37 height 10
click at [129, 207] on div at bounding box center [193, 212] width 129 height 10
type input "10"
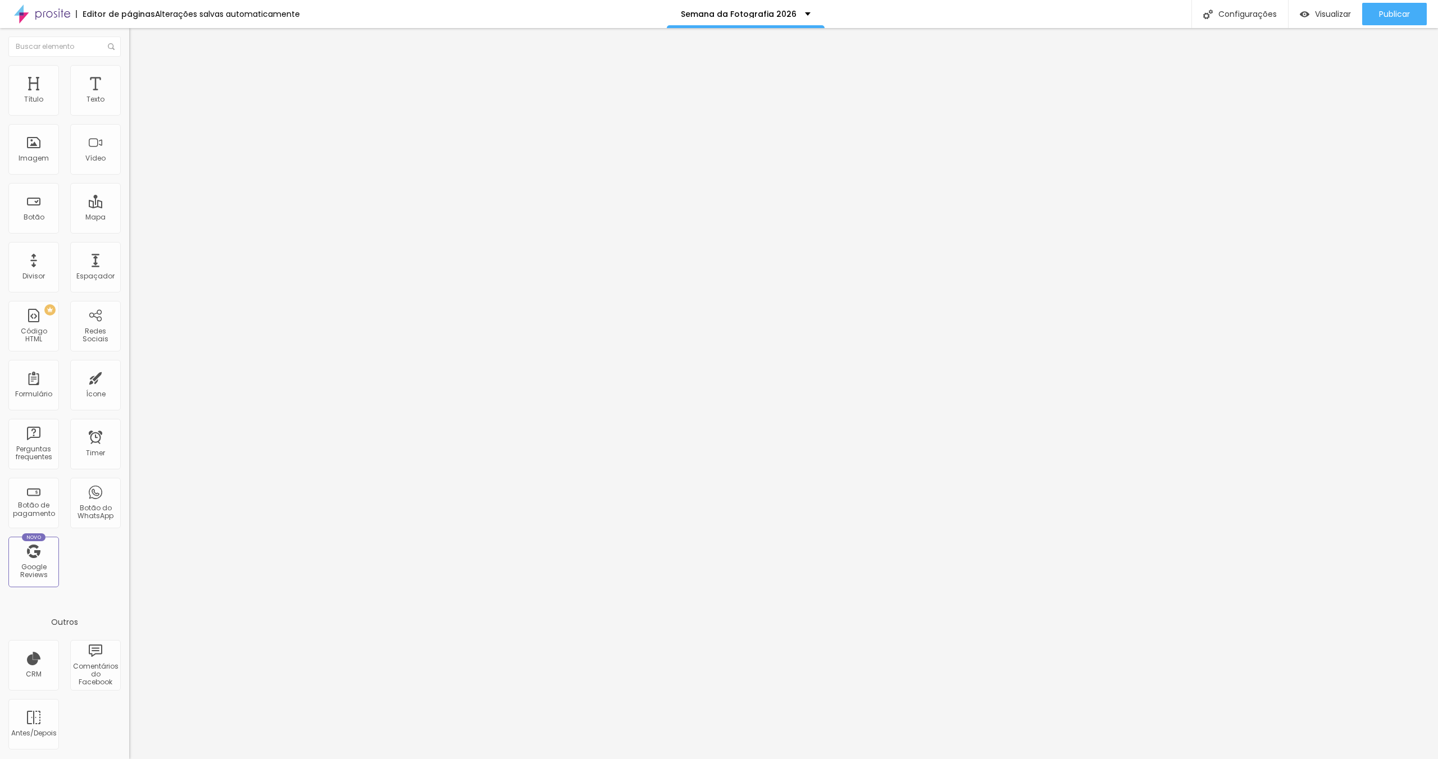
type input "11"
click at [129, 207] on input "range" at bounding box center [165, 211] width 72 height 9
click at [129, 366] on input "range" at bounding box center [165, 370] width 72 height 9
click at [139, 80] on span "Avançado" at bounding box center [157, 84] width 37 height 10
click at [129, 218] on input "range" at bounding box center [165, 222] width 72 height 9
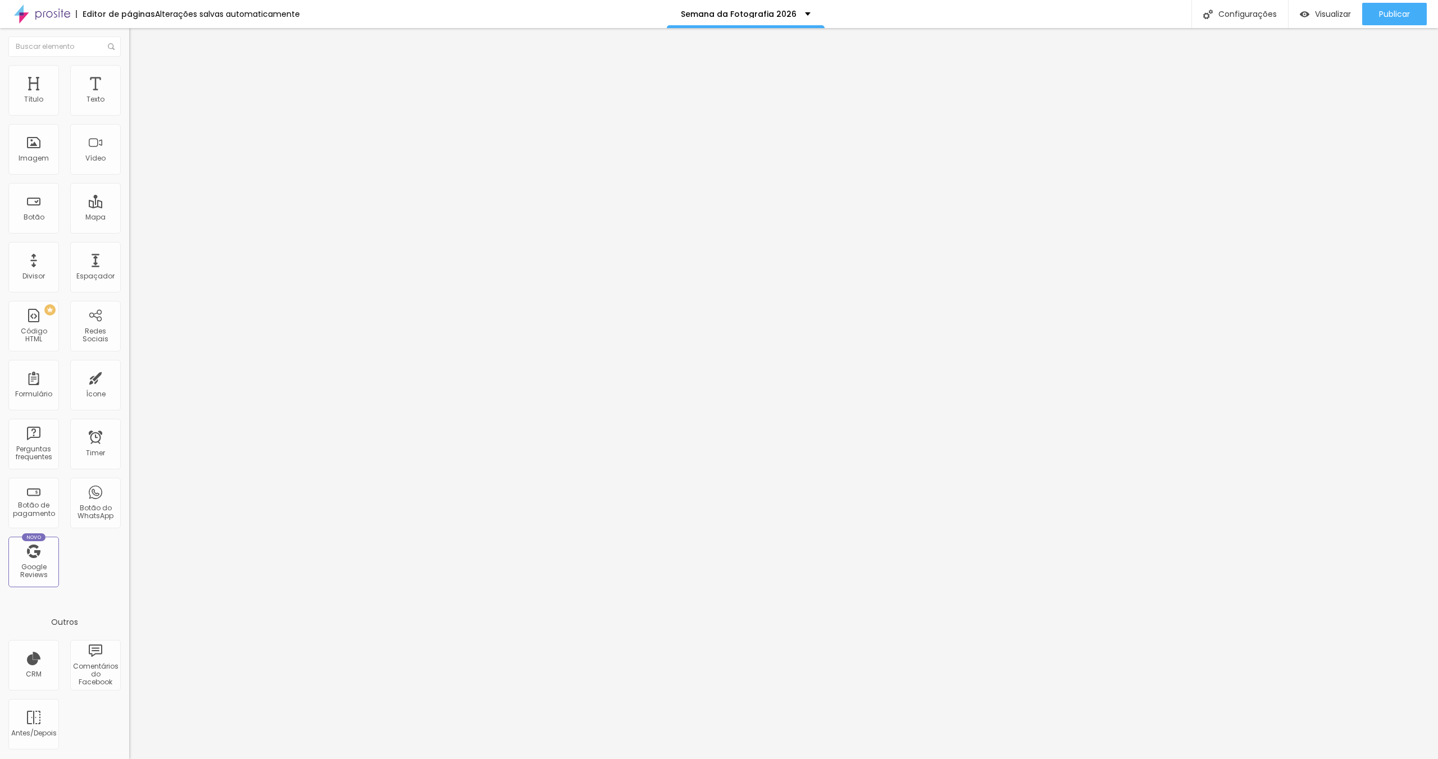
click at [129, 108] on button "button" at bounding box center [137, 102] width 16 height 12
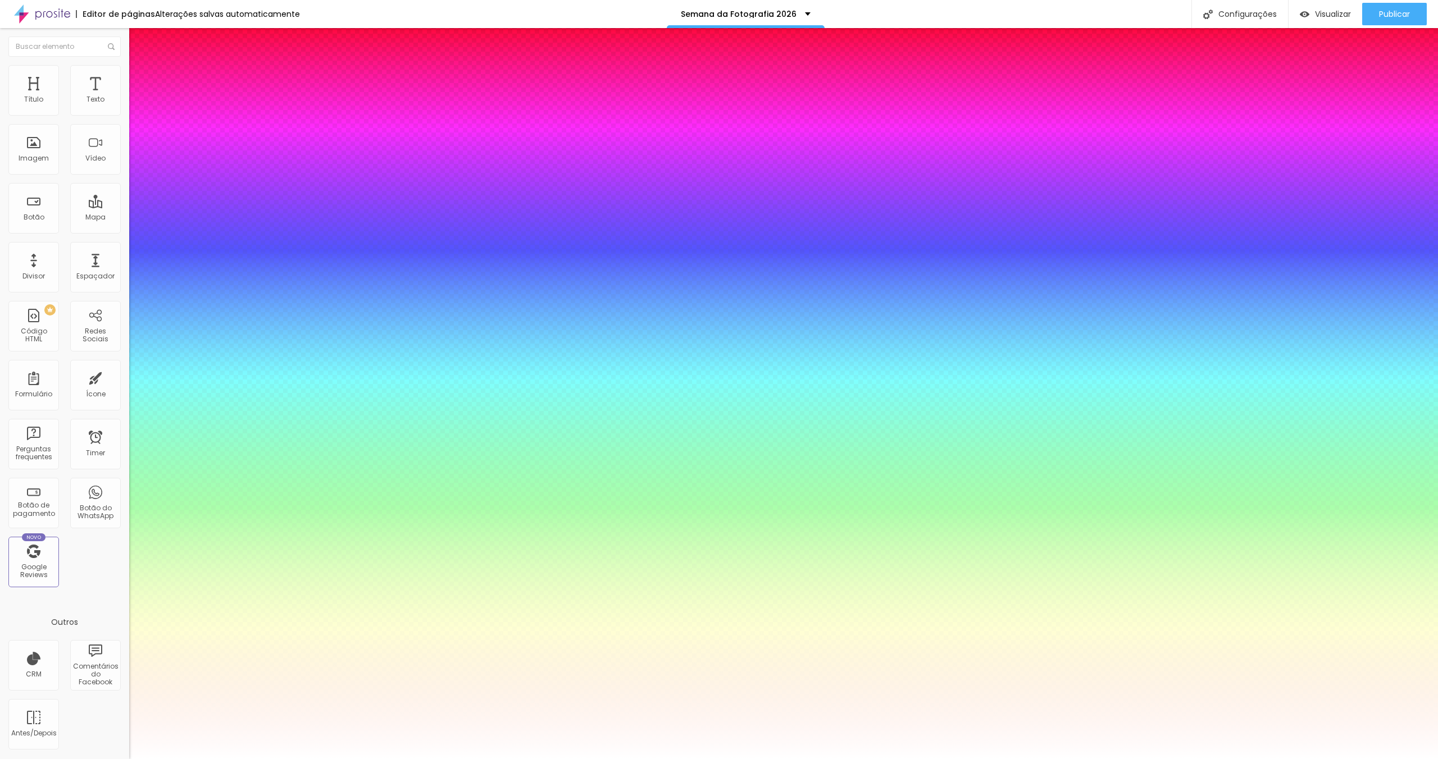
click at [524, 759] on div at bounding box center [719, 759] width 1438 height 0
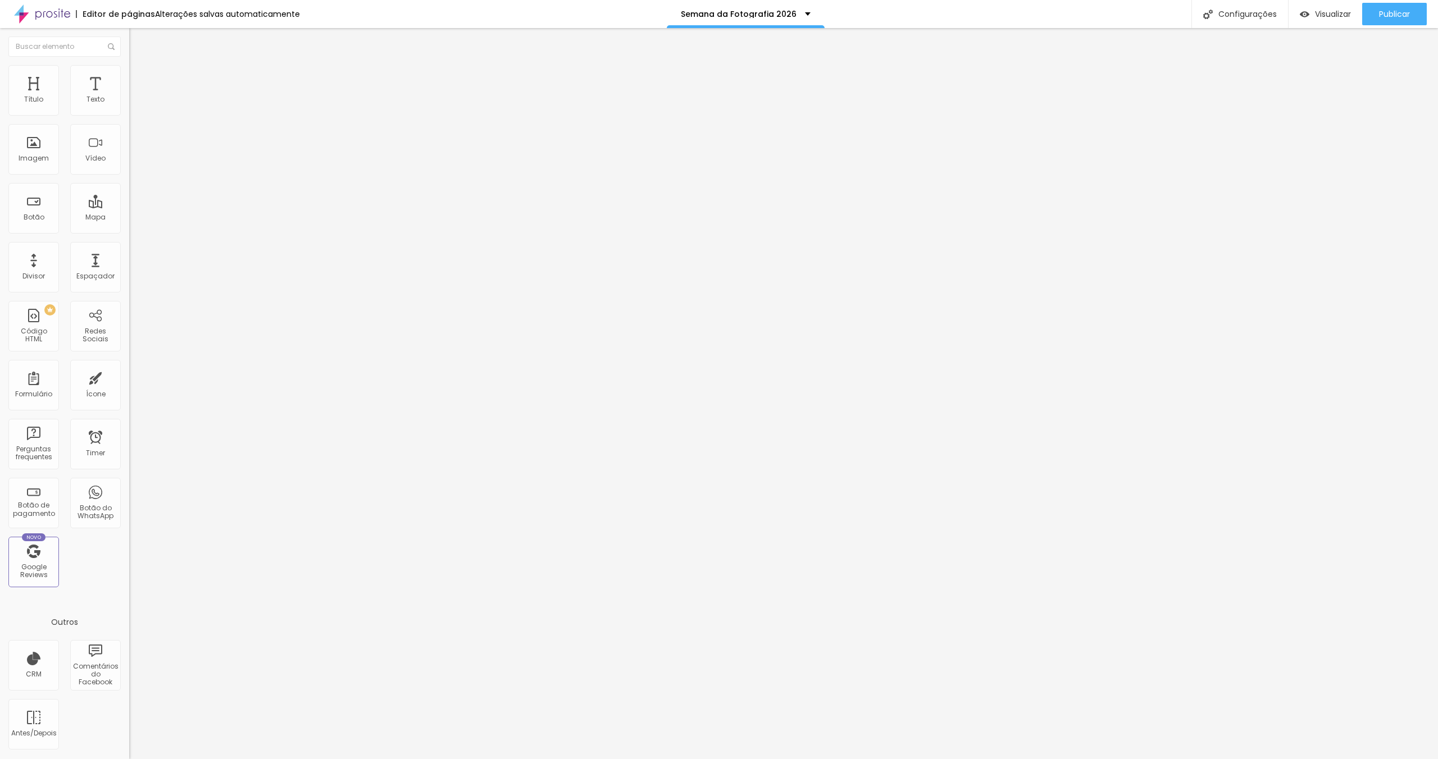
click at [129, 166] on button "button" at bounding box center [137, 160] width 16 height 12
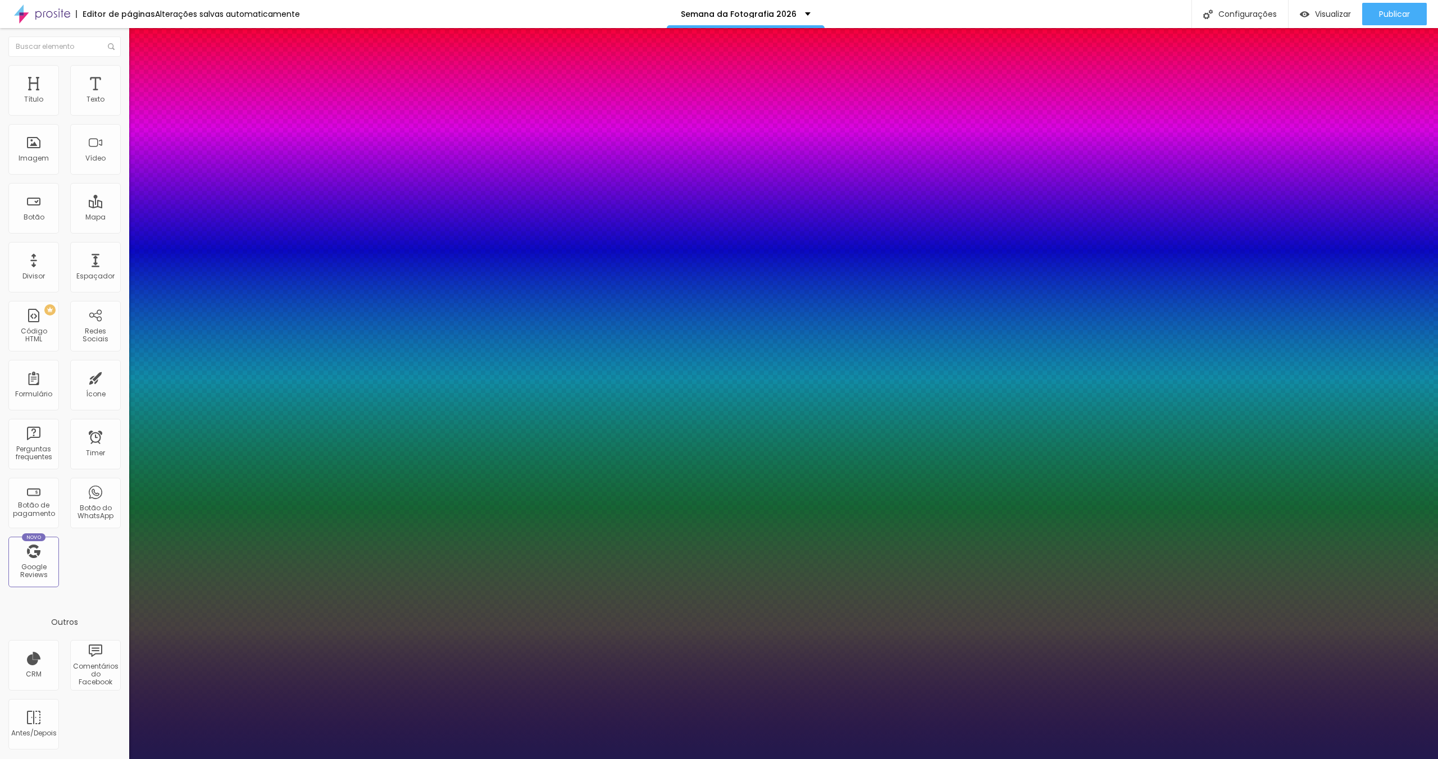
drag, startPoint x: 241, startPoint y: 317, endPoint x: 262, endPoint y: 317, distance: 20.2
click at [683, 759] on div at bounding box center [719, 759] width 1438 height 0
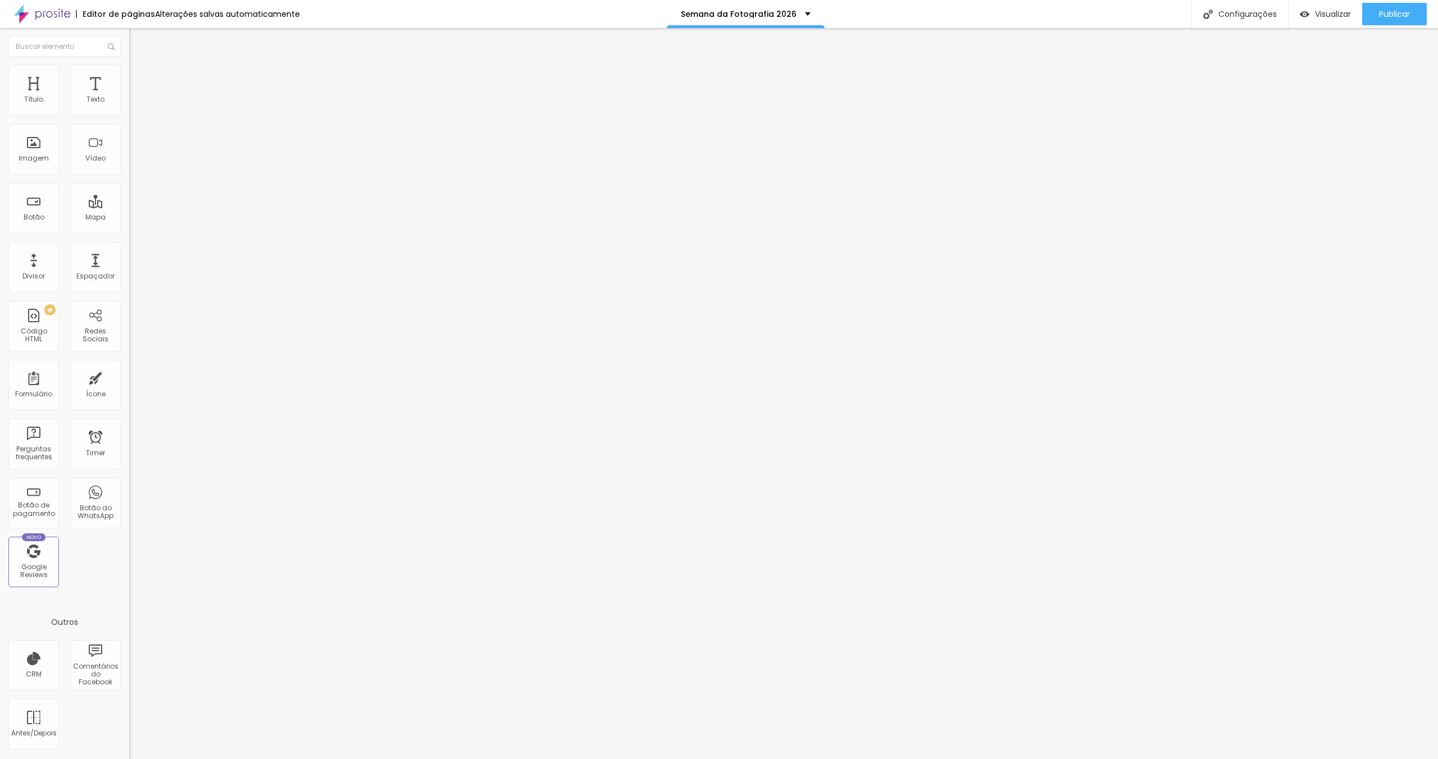
click at [134, 163] on icon "button" at bounding box center [137, 159] width 7 height 7
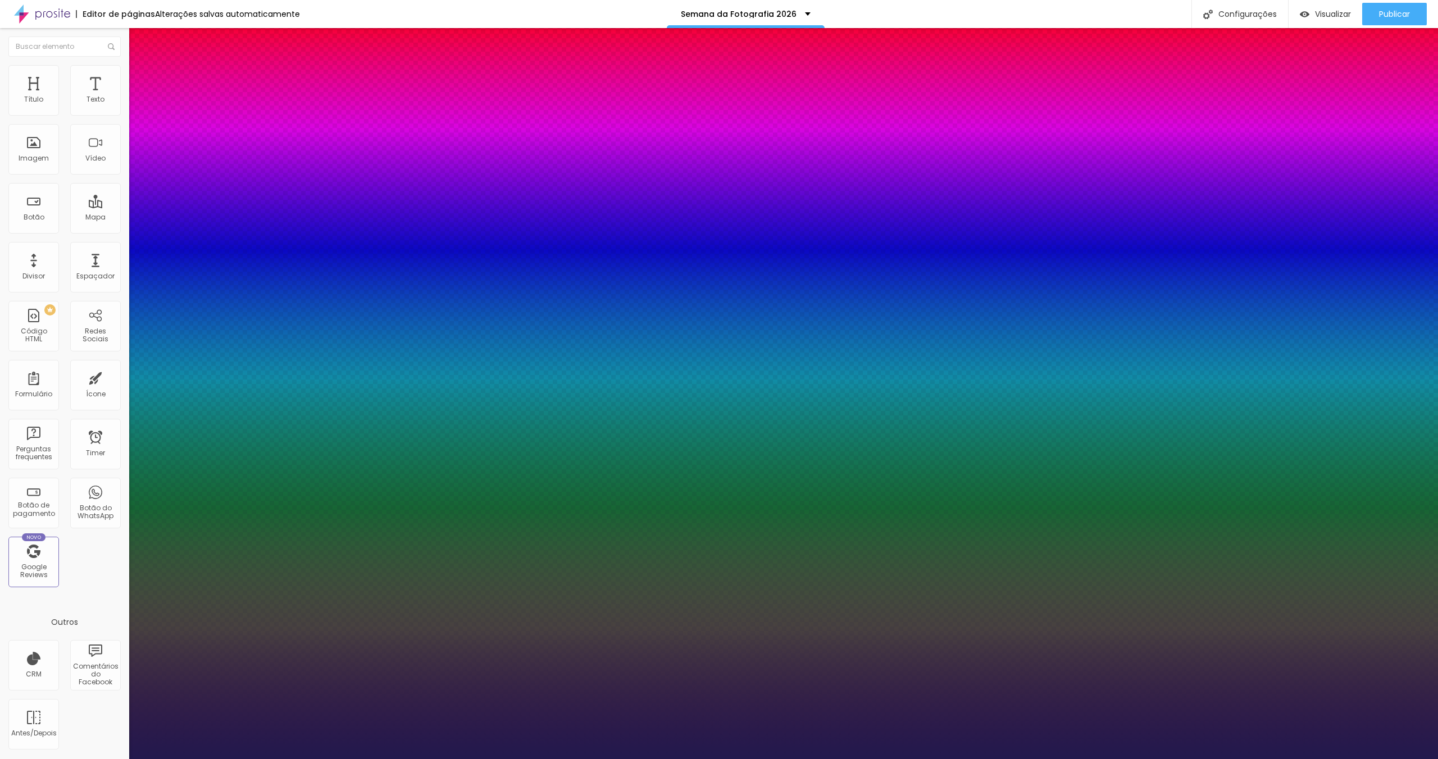
click at [112, 759] on div at bounding box center [719, 759] width 1438 height 0
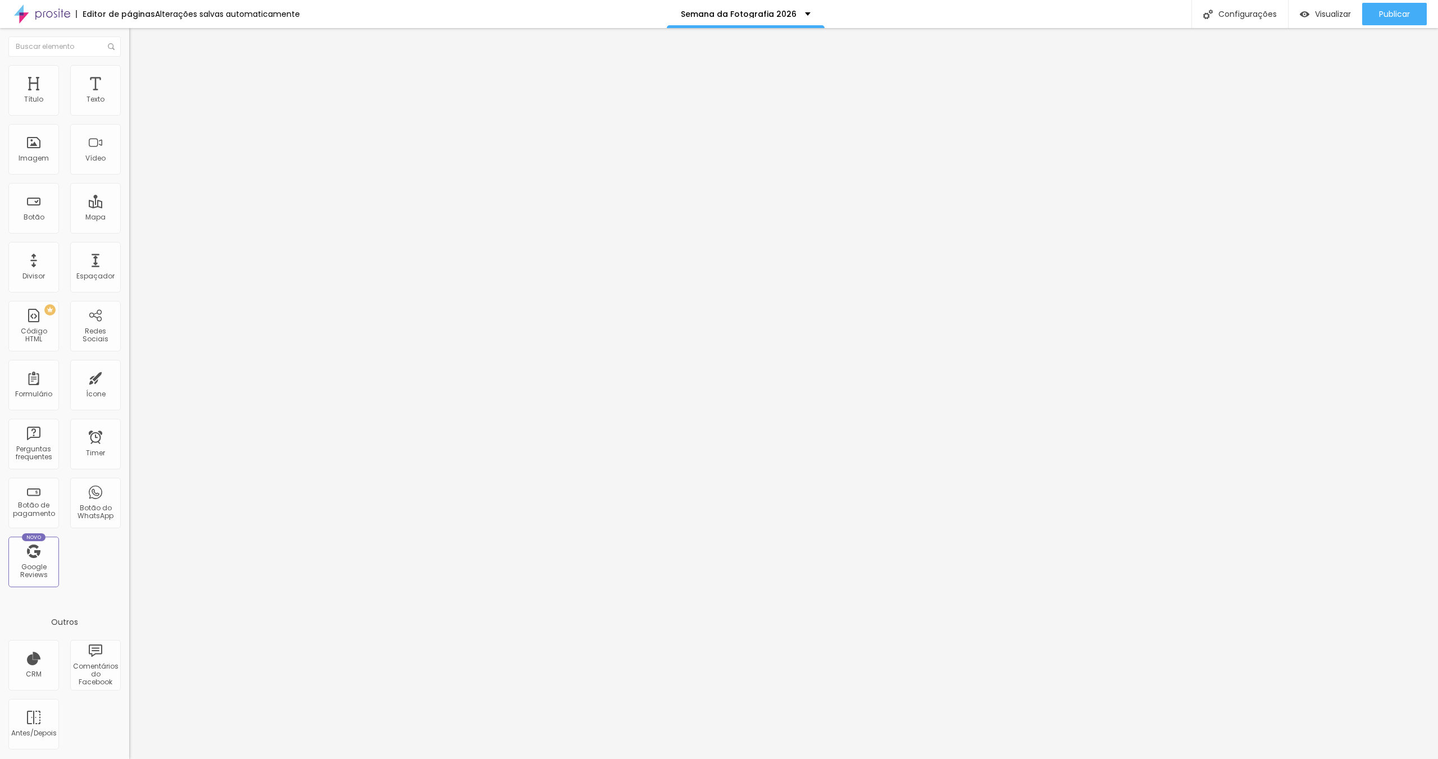
click at [129, 65] on li "Avançado" at bounding box center [193, 70] width 129 height 11
click at [129, 108] on button "button" at bounding box center [137, 102] width 16 height 12
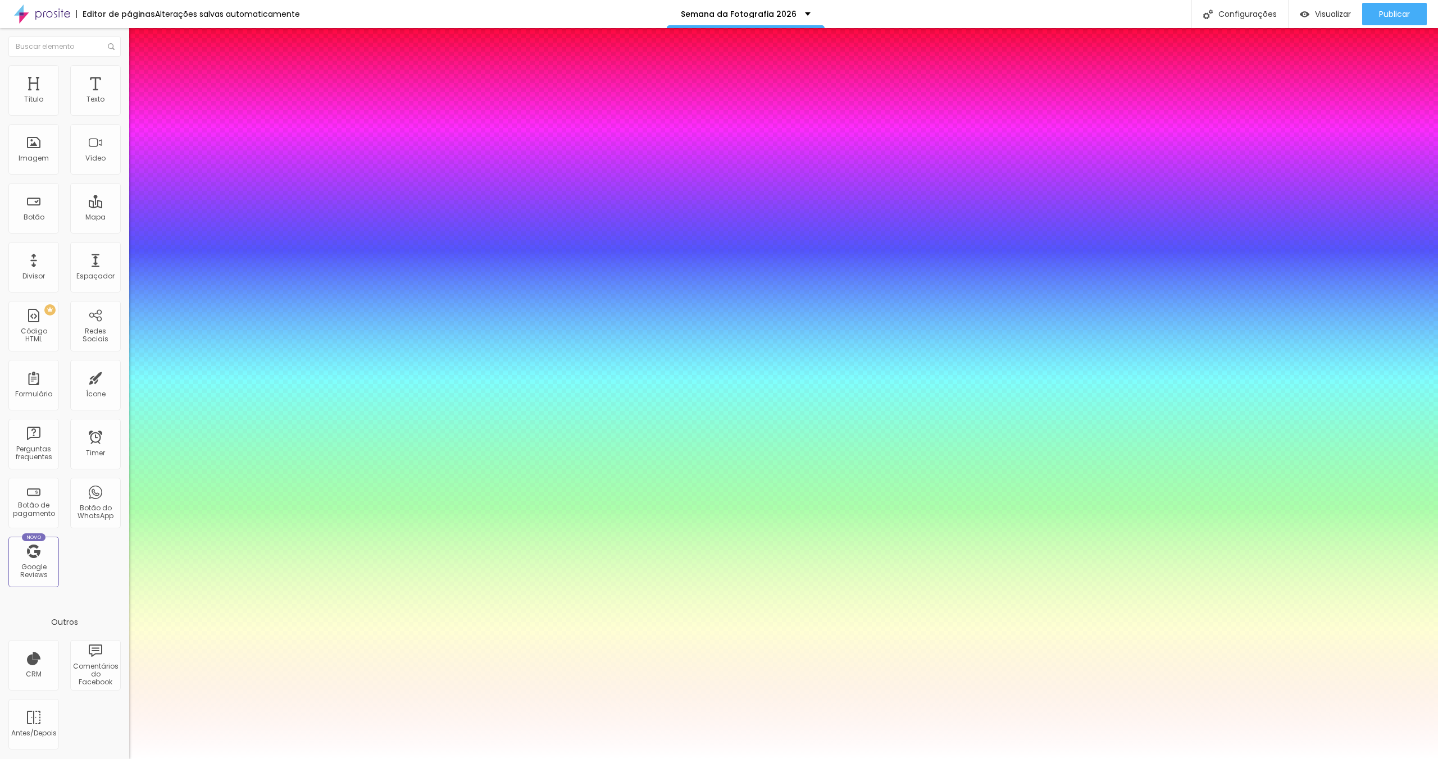
click at [1204, 759] on div at bounding box center [719, 759] width 1438 height 0
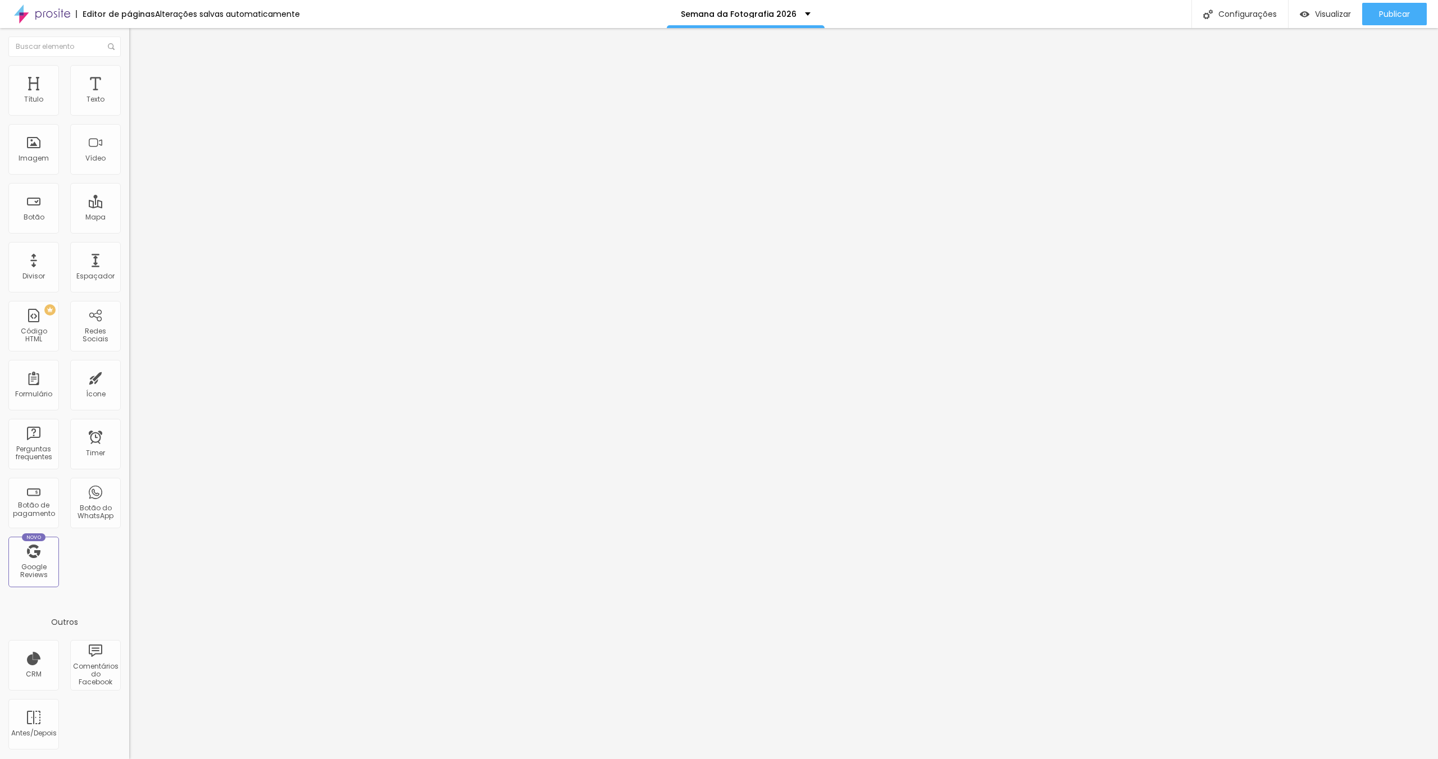
click at [134, 163] on icon "button" at bounding box center [137, 159] width 7 height 7
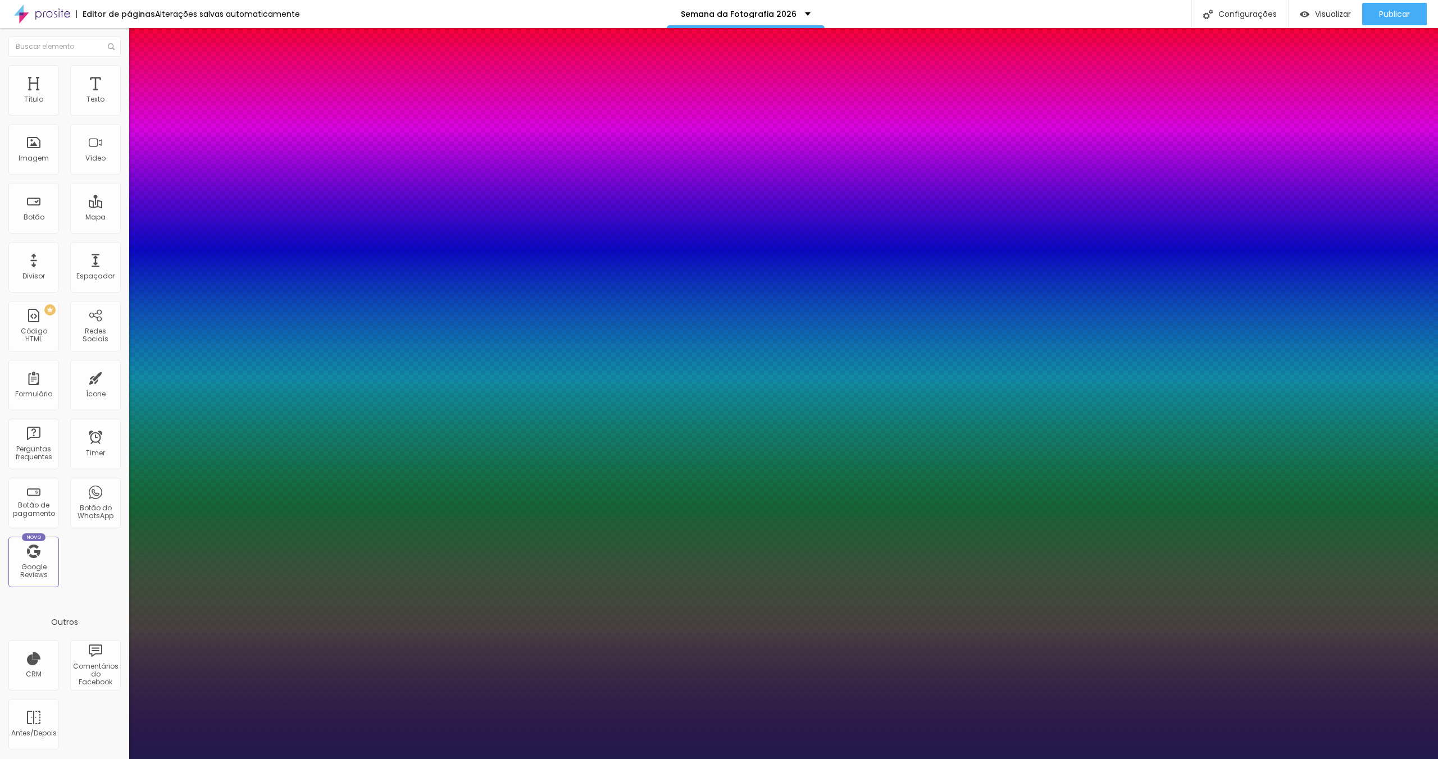
click at [627, 759] on div at bounding box center [719, 759] width 1438 height 0
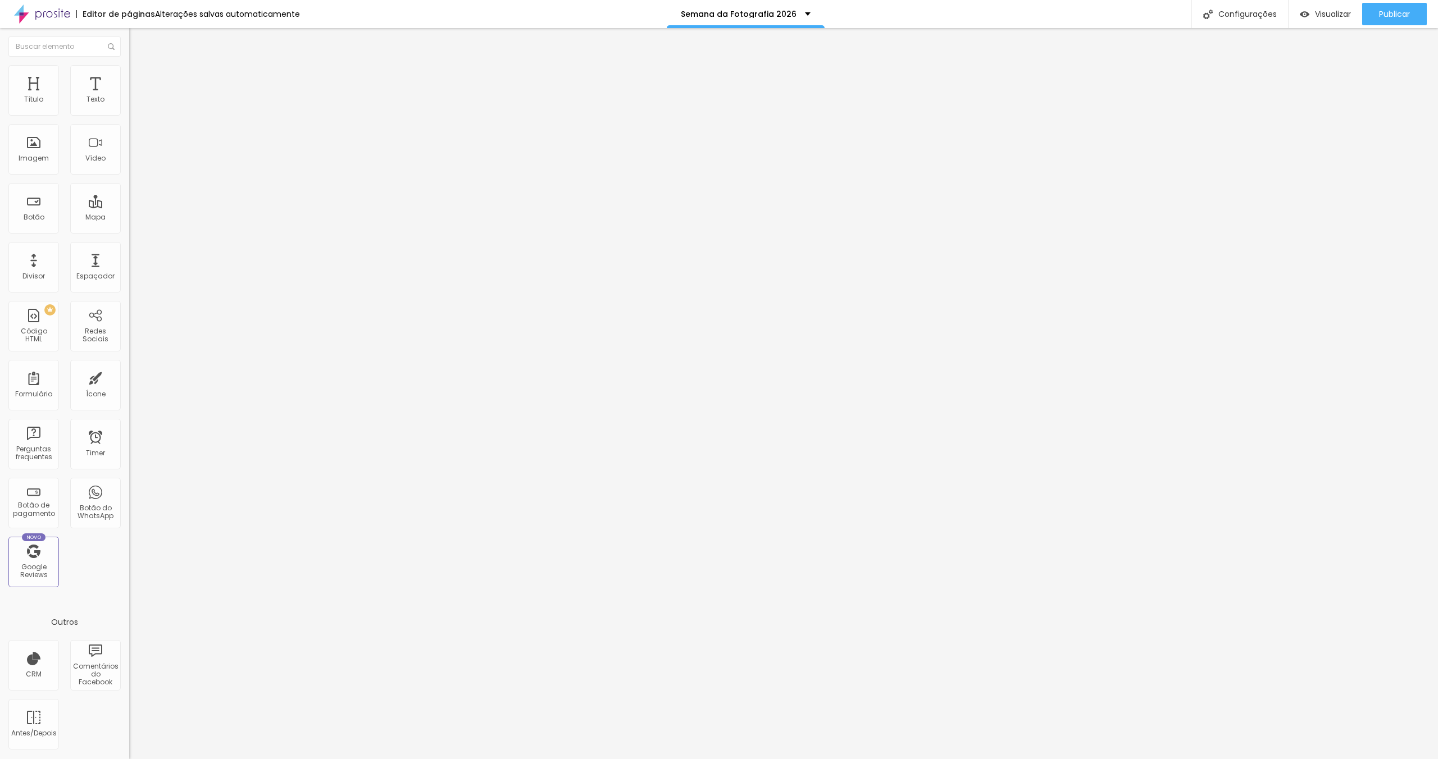
drag, startPoint x: 84, startPoint y: 70, endPoint x: 95, endPoint y: 92, distance: 24.6
click at [129, 70] on li "Avançado" at bounding box center [193, 70] width 129 height 11
click at [129, 65] on ul "Estilo Avançado" at bounding box center [193, 65] width 129 height 22
click at [129, 64] on img at bounding box center [134, 59] width 10 height 10
click at [134, 104] on icon "button" at bounding box center [137, 101] width 7 height 7
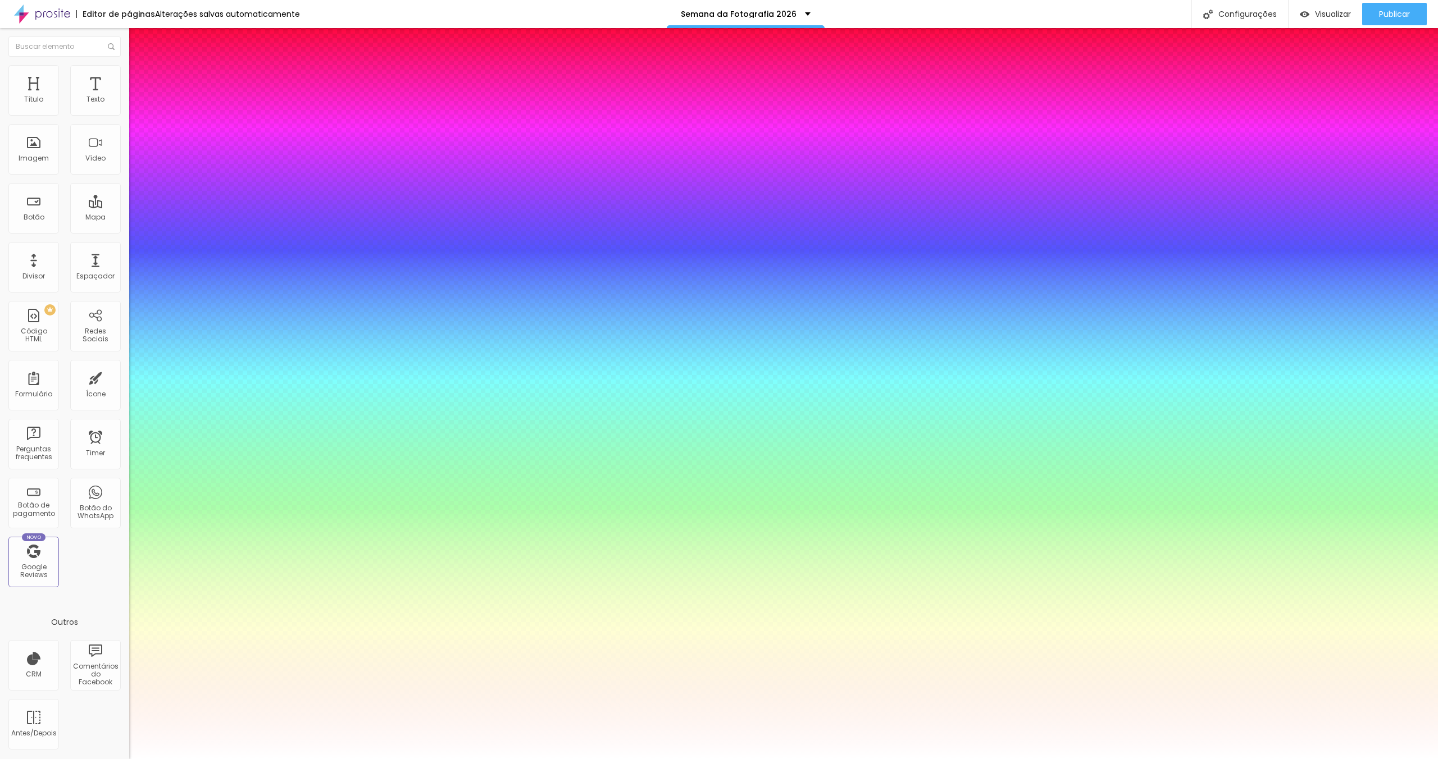
click at [1202, 759] on div at bounding box center [719, 759] width 1438 height 0
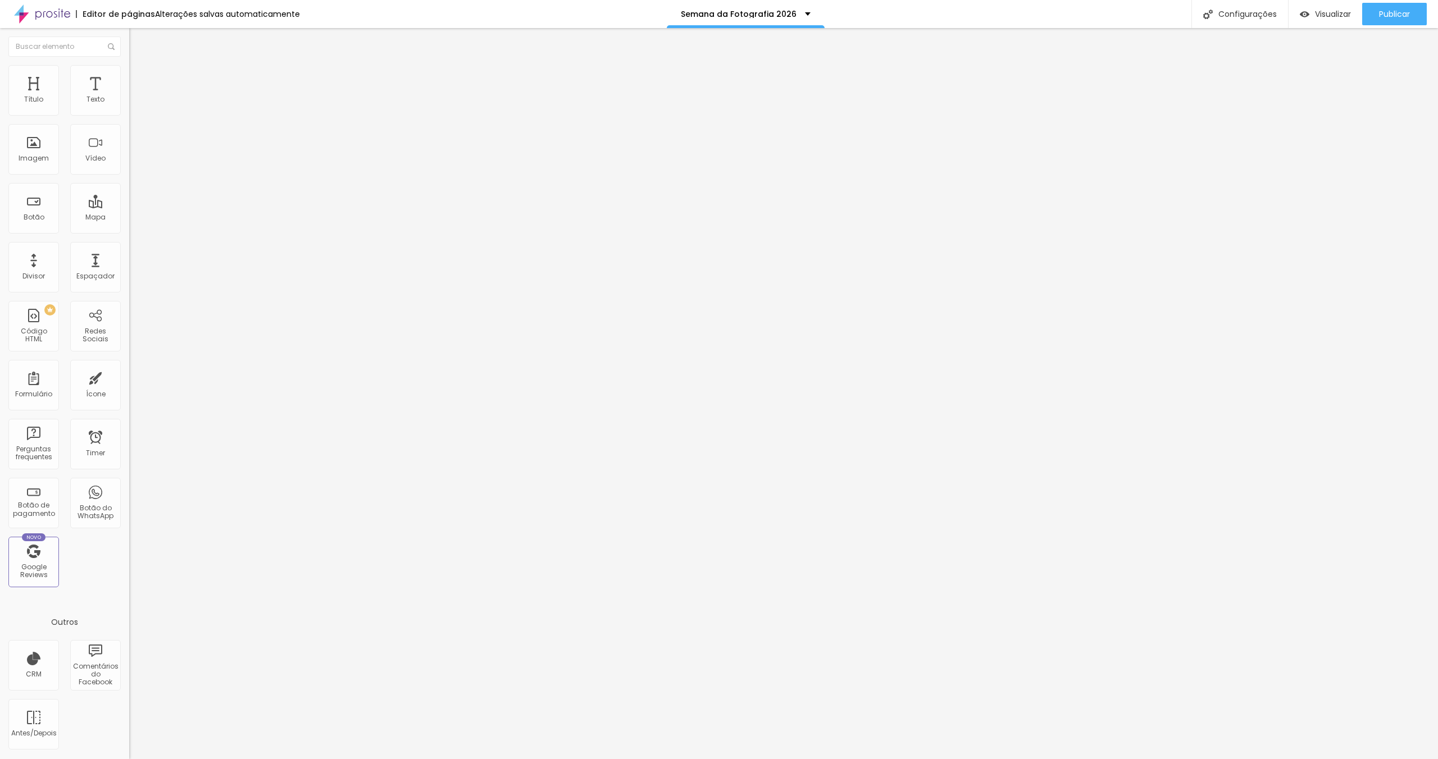
click at [129, 166] on button "button" at bounding box center [137, 160] width 16 height 12
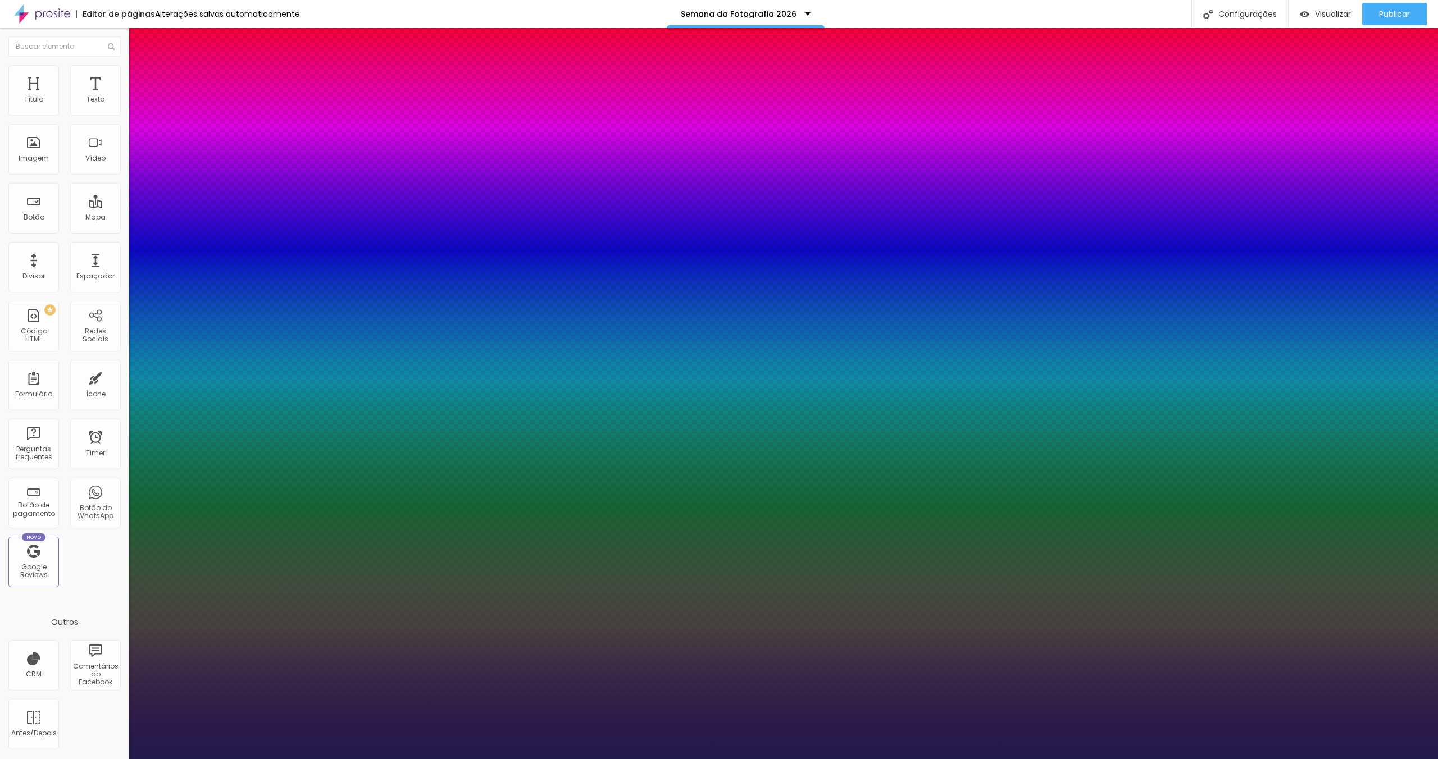
drag, startPoint x: 1003, startPoint y: 444, endPoint x: 1058, endPoint y: 449, distance: 55.3
click at [1058, 759] on div at bounding box center [719, 759] width 1438 height 0
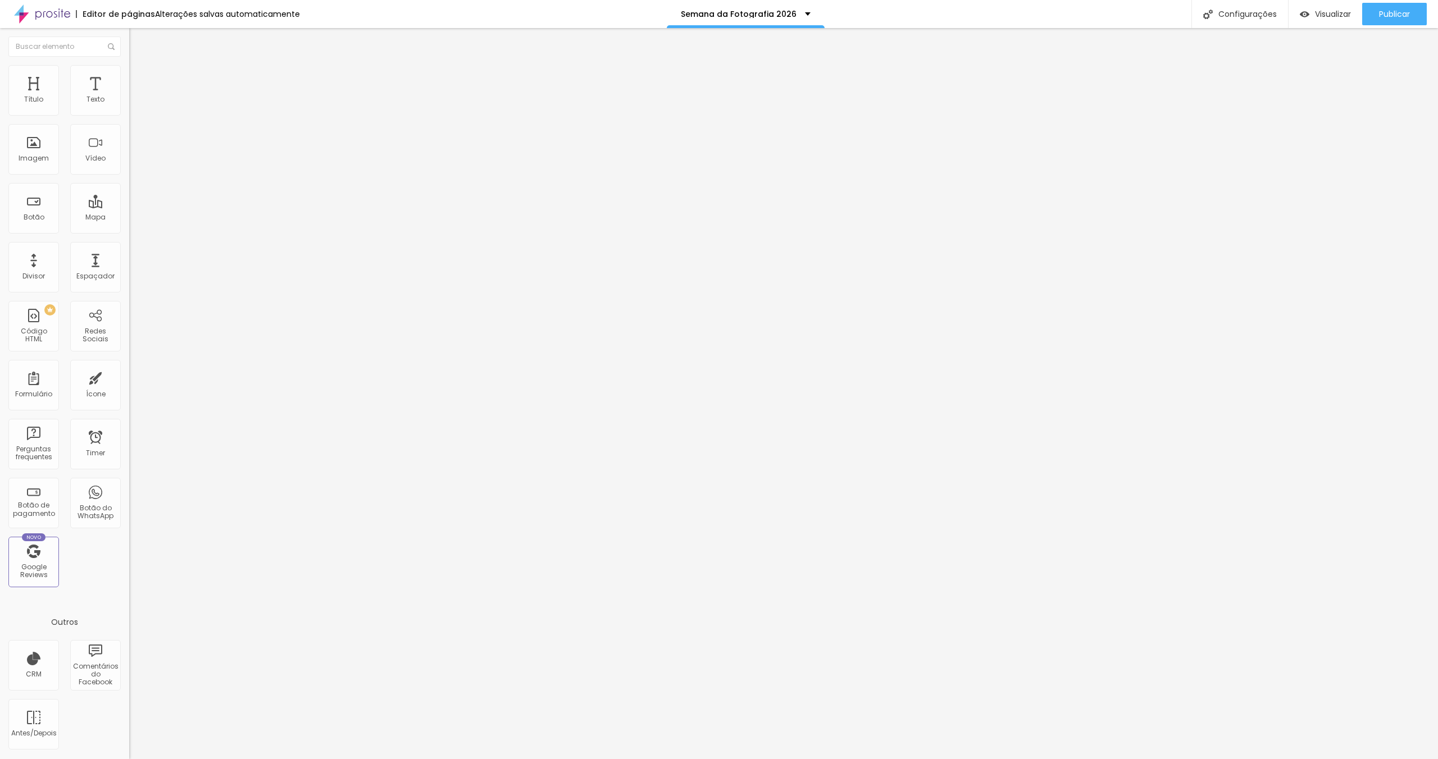
click at [129, 108] on button "button" at bounding box center [137, 102] width 16 height 12
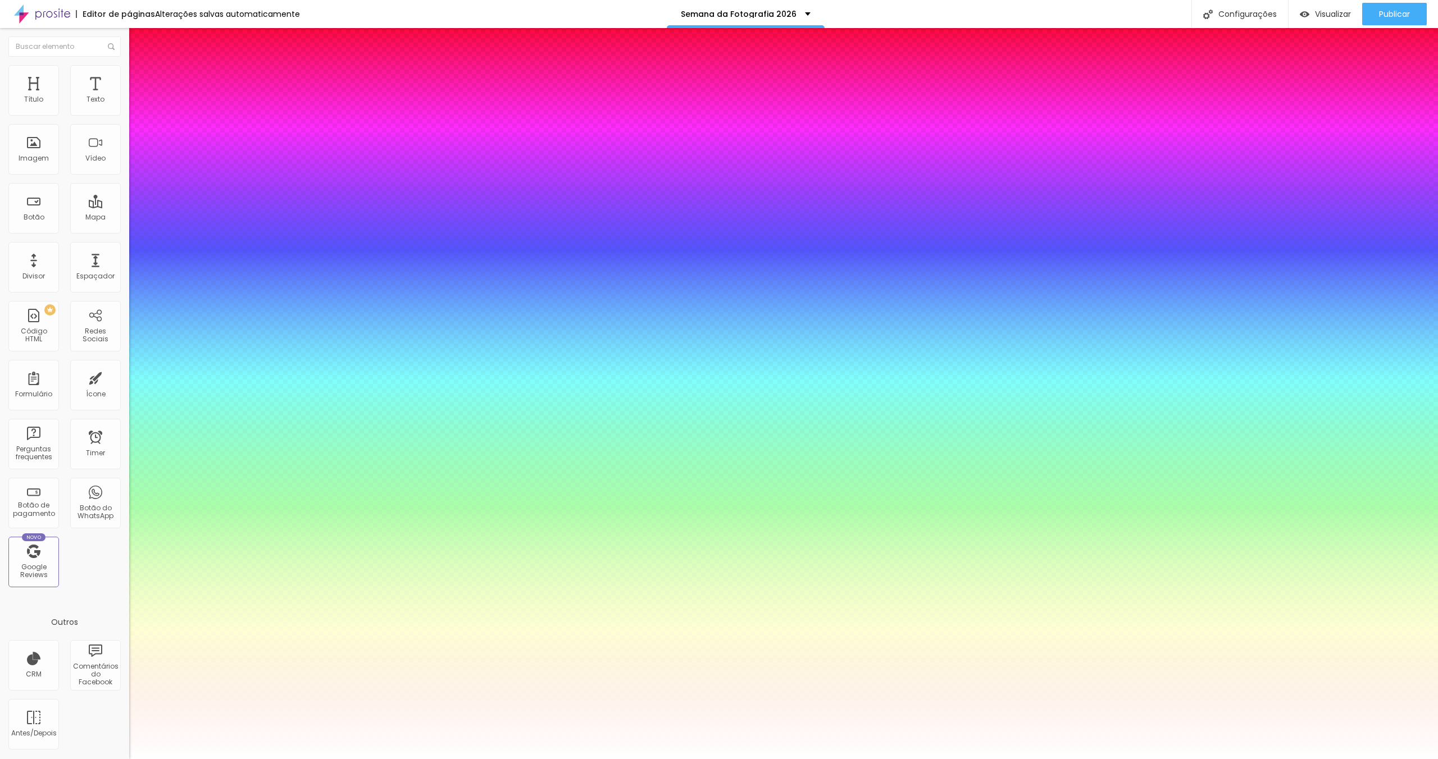
drag, startPoint x: 244, startPoint y: 188, endPoint x: 261, endPoint y: 194, distance: 17.8
click at [1246, 759] on div at bounding box center [719, 759] width 1438 height 0
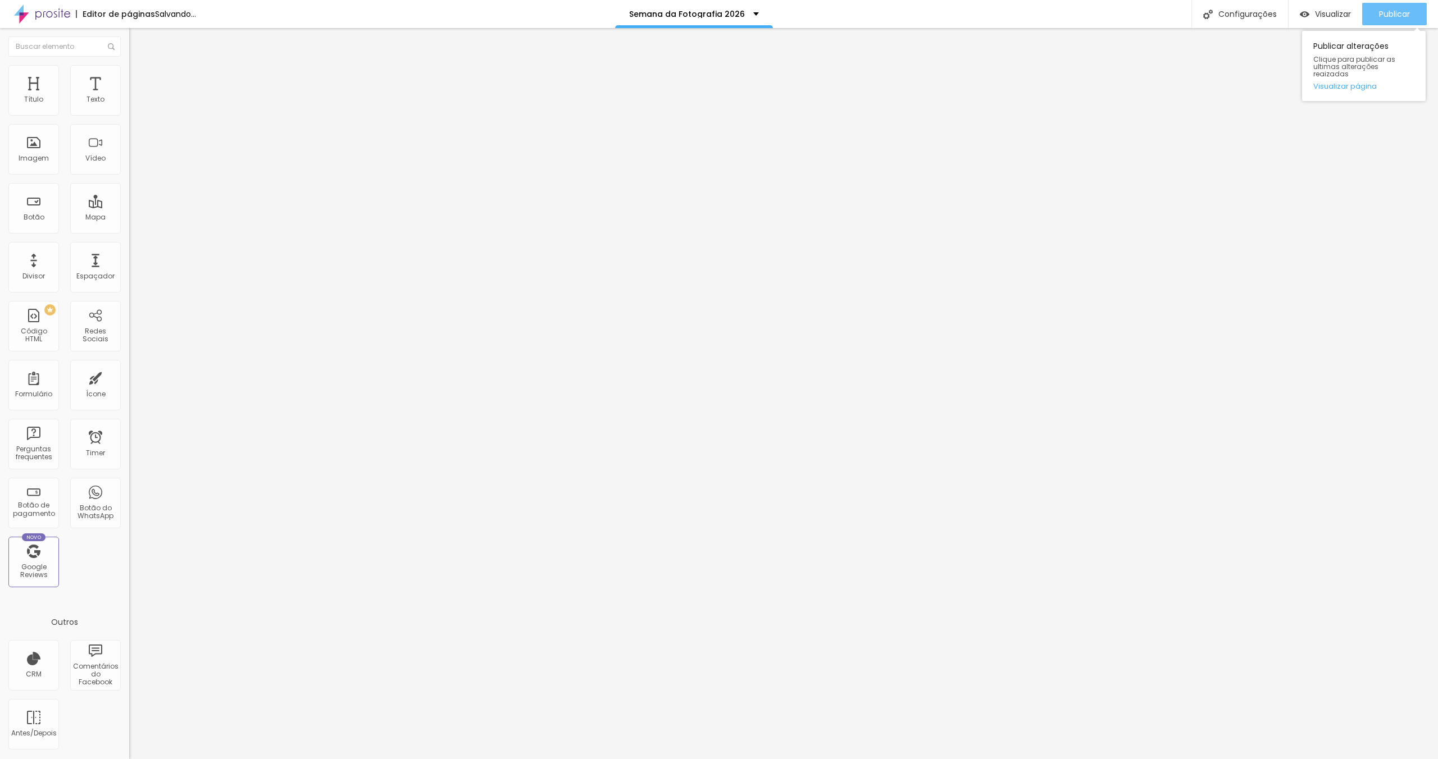
click at [1391, 16] on span "Publicar" at bounding box center [1394, 14] width 31 height 9
click at [134, 104] on icon "button" at bounding box center [135, 103] width 2 height 2
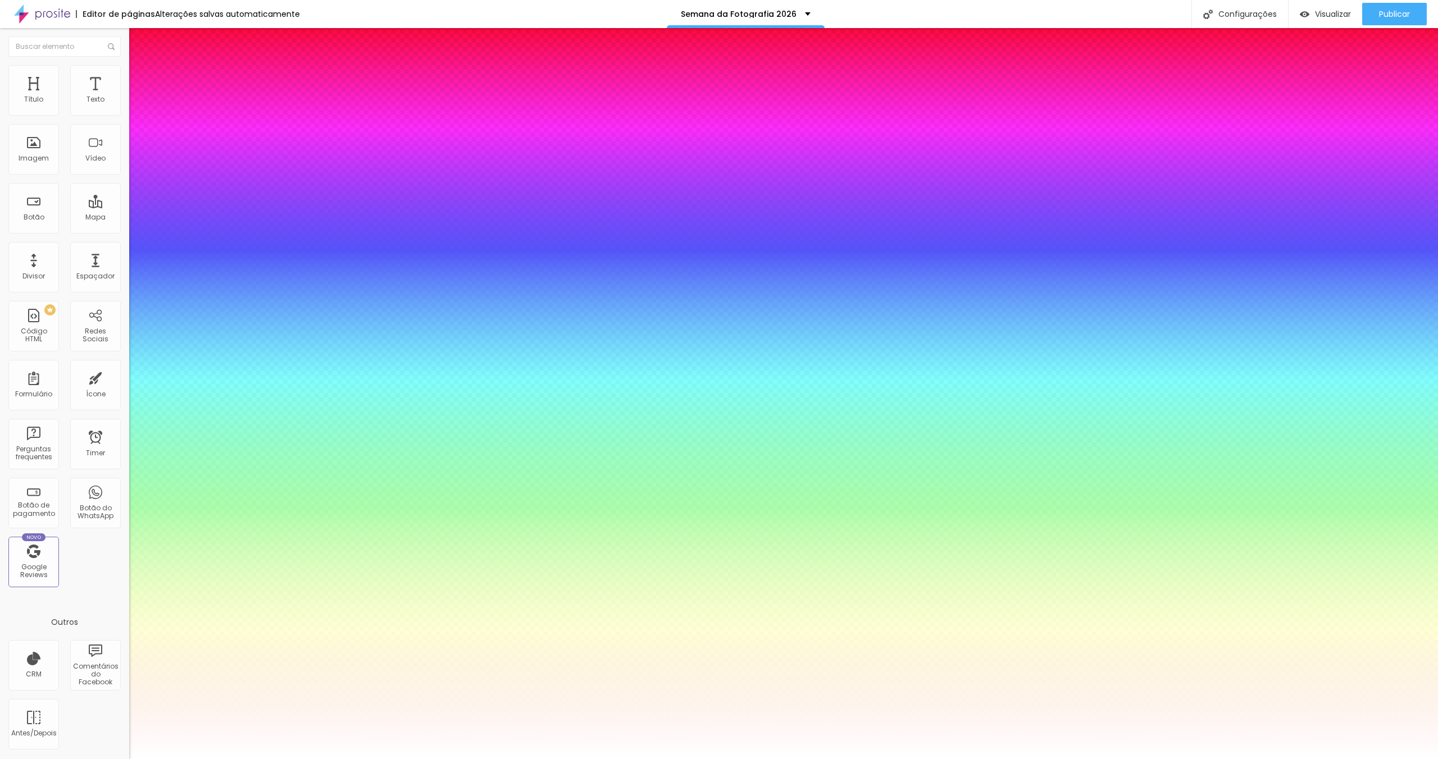
drag, startPoint x: 248, startPoint y: 188, endPoint x: 254, endPoint y: 190, distance: 6.9
click at [1040, 759] on div at bounding box center [719, 759] width 1438 height 0
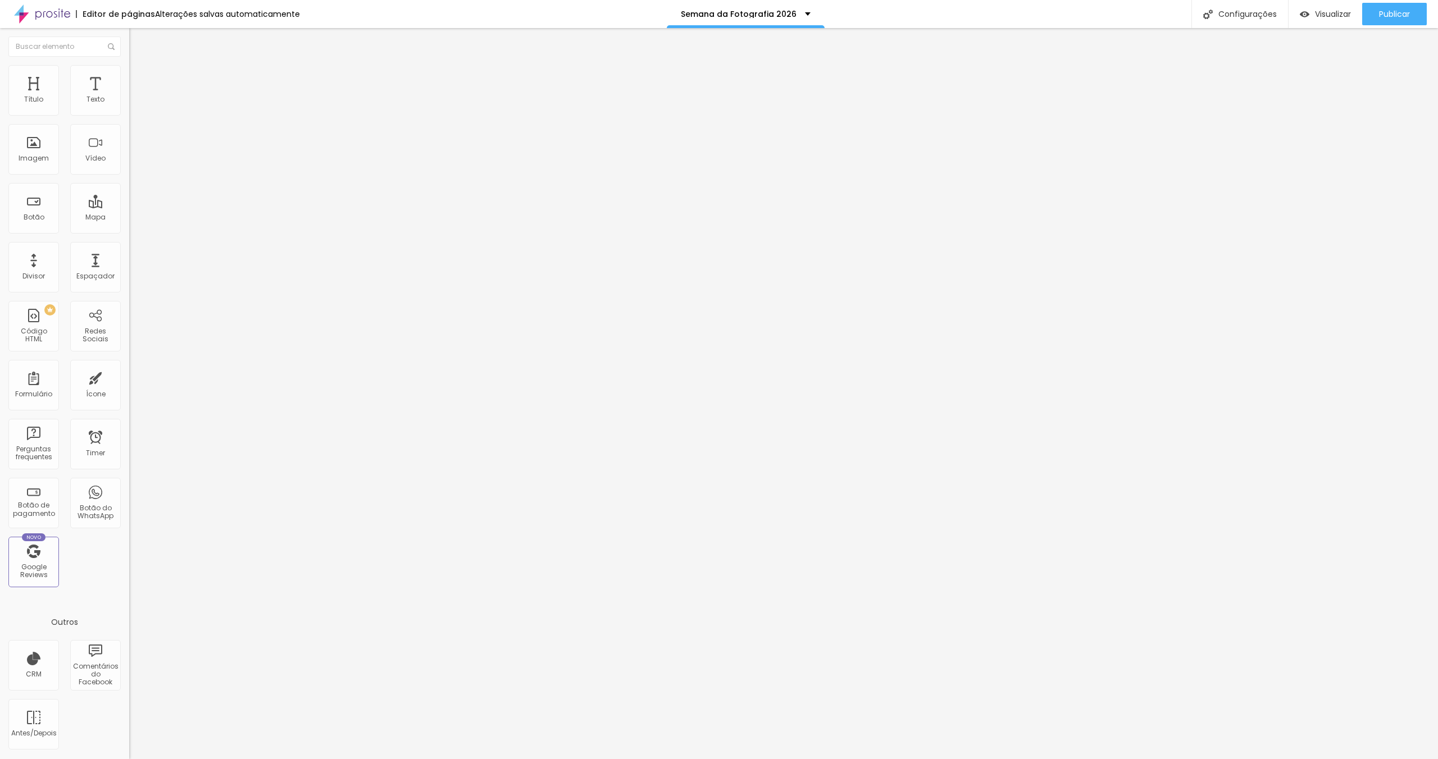
click at [129, 67] on img at bounding box center [134, 70] width 10 height 10
click at [129, 65] on li "Estilo" at bounding box center [193, 59] width 129 height 11
click at [129, 166] on button "button" at bounding box center [137, 160] width 16 height 12
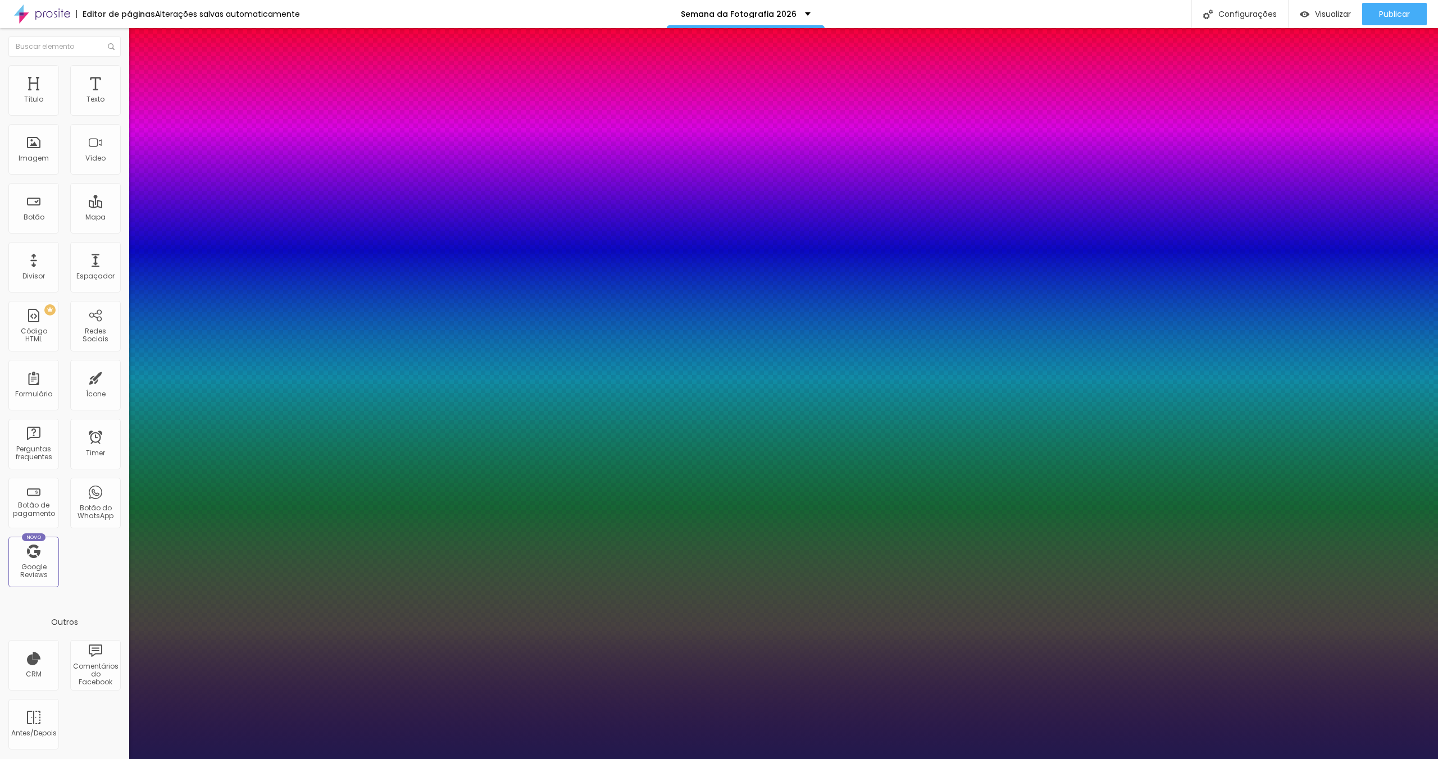
drag, startPoint x: 237, startPoint y: 316, endPoint x: 277, endPoint y: 318, distance: 39.9
click at [277, 318] on body "Editor de páginas Alterações [PERSON_NAME] automaticamente Semana da Fotografia…" at bounding box center [719, 379] width 1438 height 759
click at [417, 759] on div at bounding box center [719, 759] width 1438 height 0
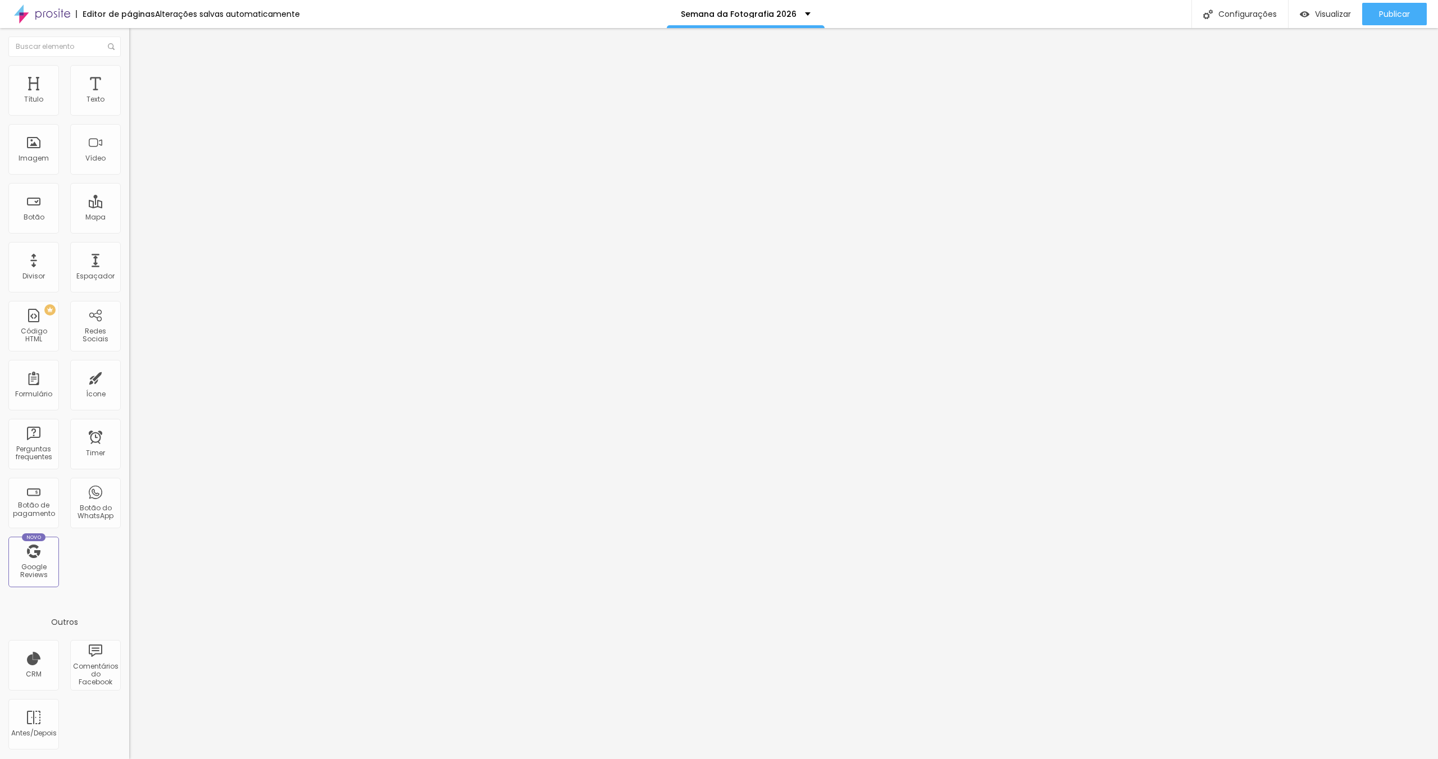
click at [129, 108] on button "button" at bounding box center [137, 102] width 16 height 12
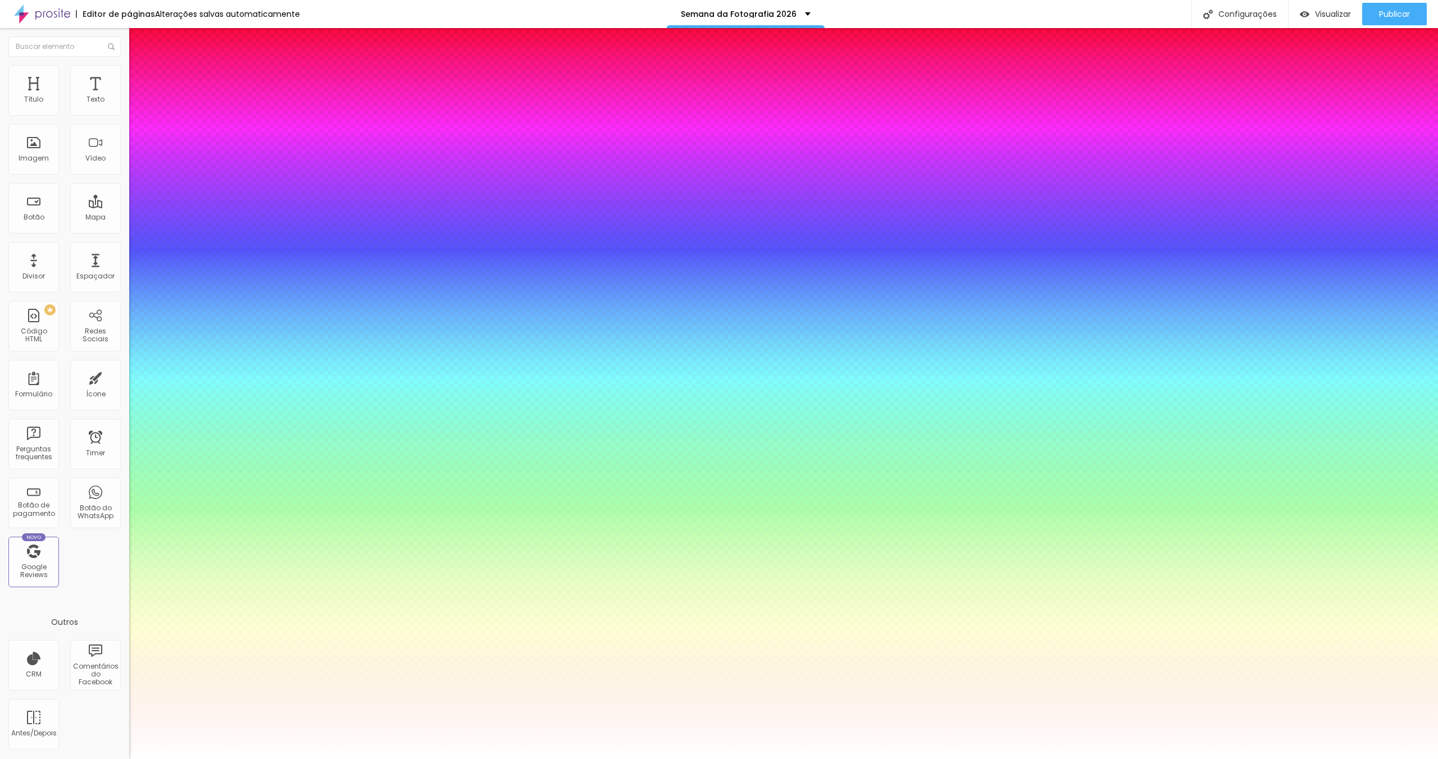
click at [428, 759] on div at bounding box center [719, 759] width 1438 height 0
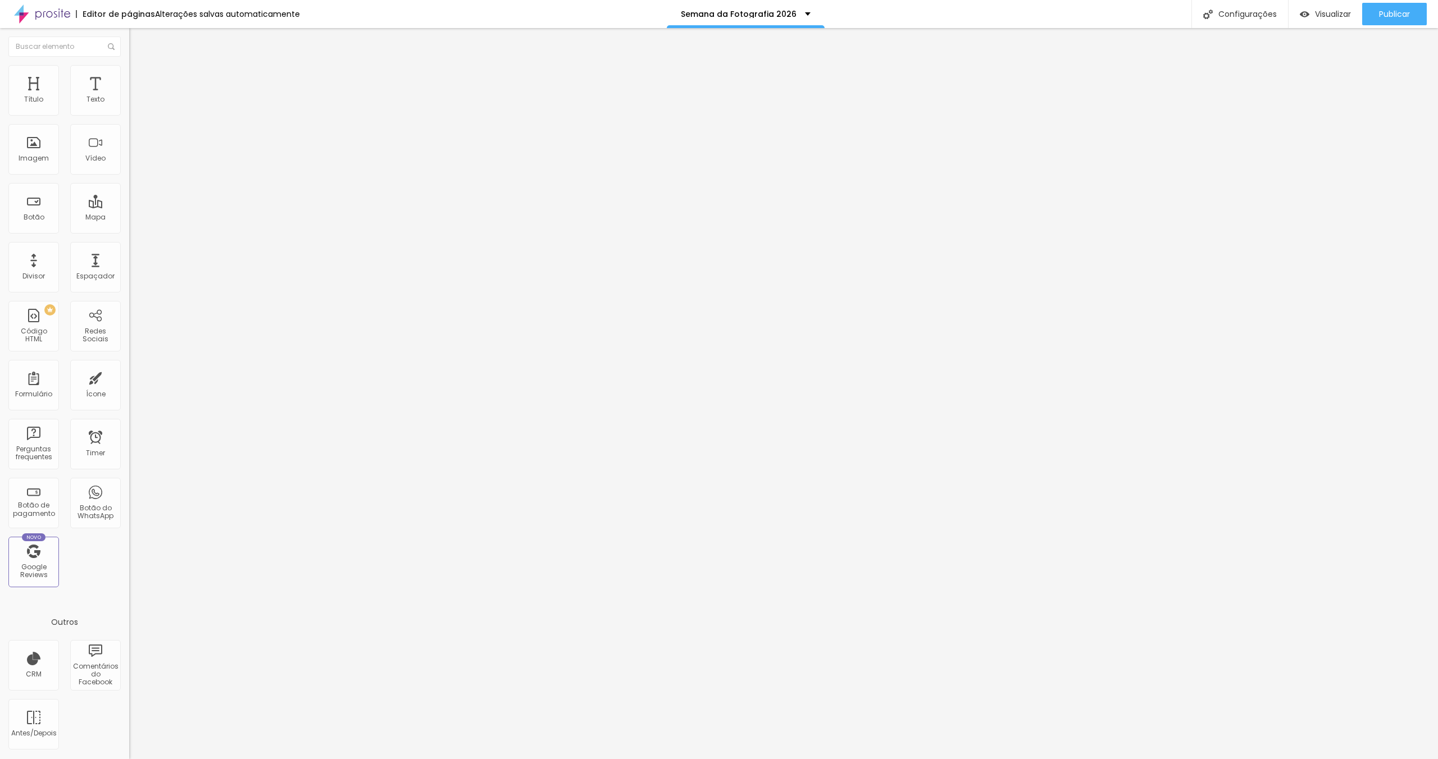
click at [129, 108] on button "button" at bounding box center [137, 102] width 16 height 12
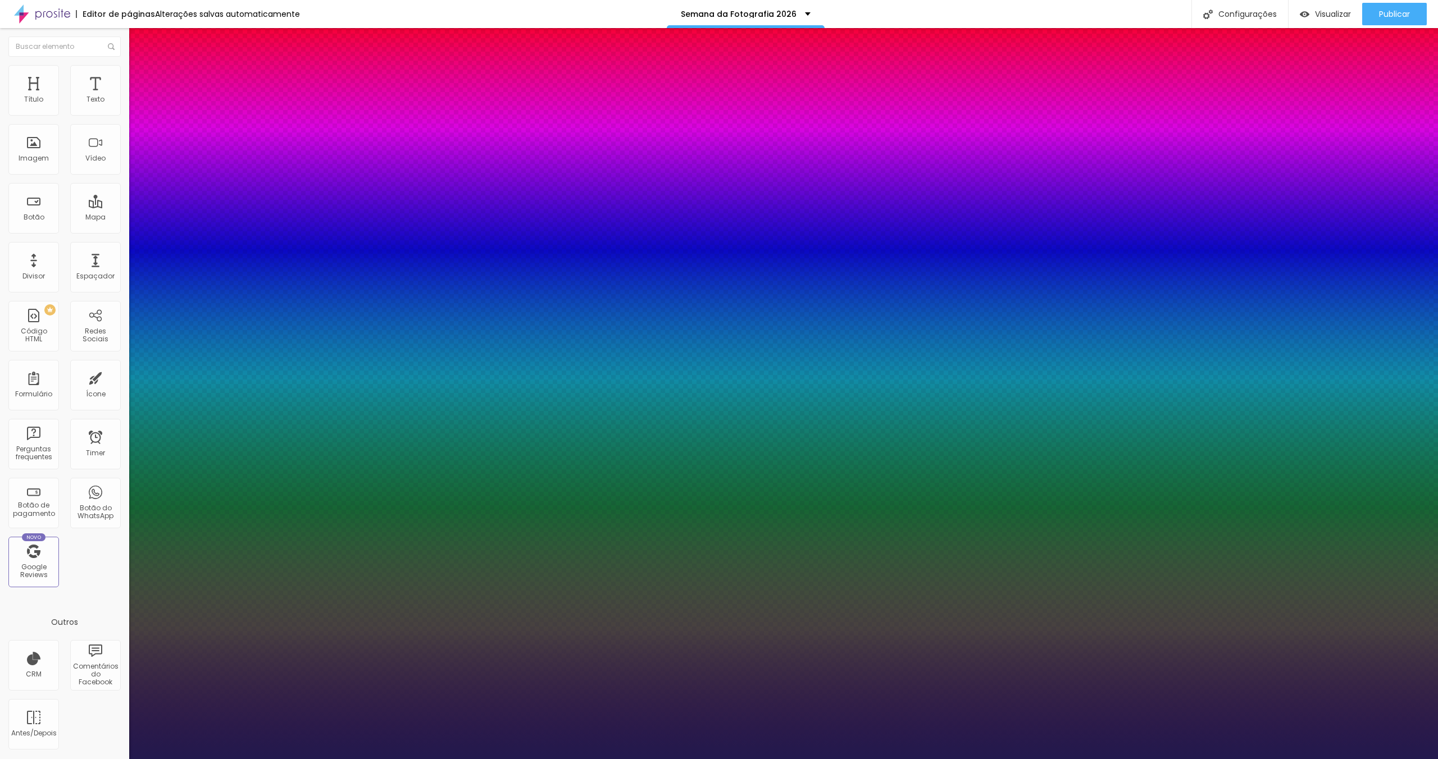
drag, startPoint x: 241, startPoint y: 188, endPoint x: 259, endPoint y: 192, distance: 18.3
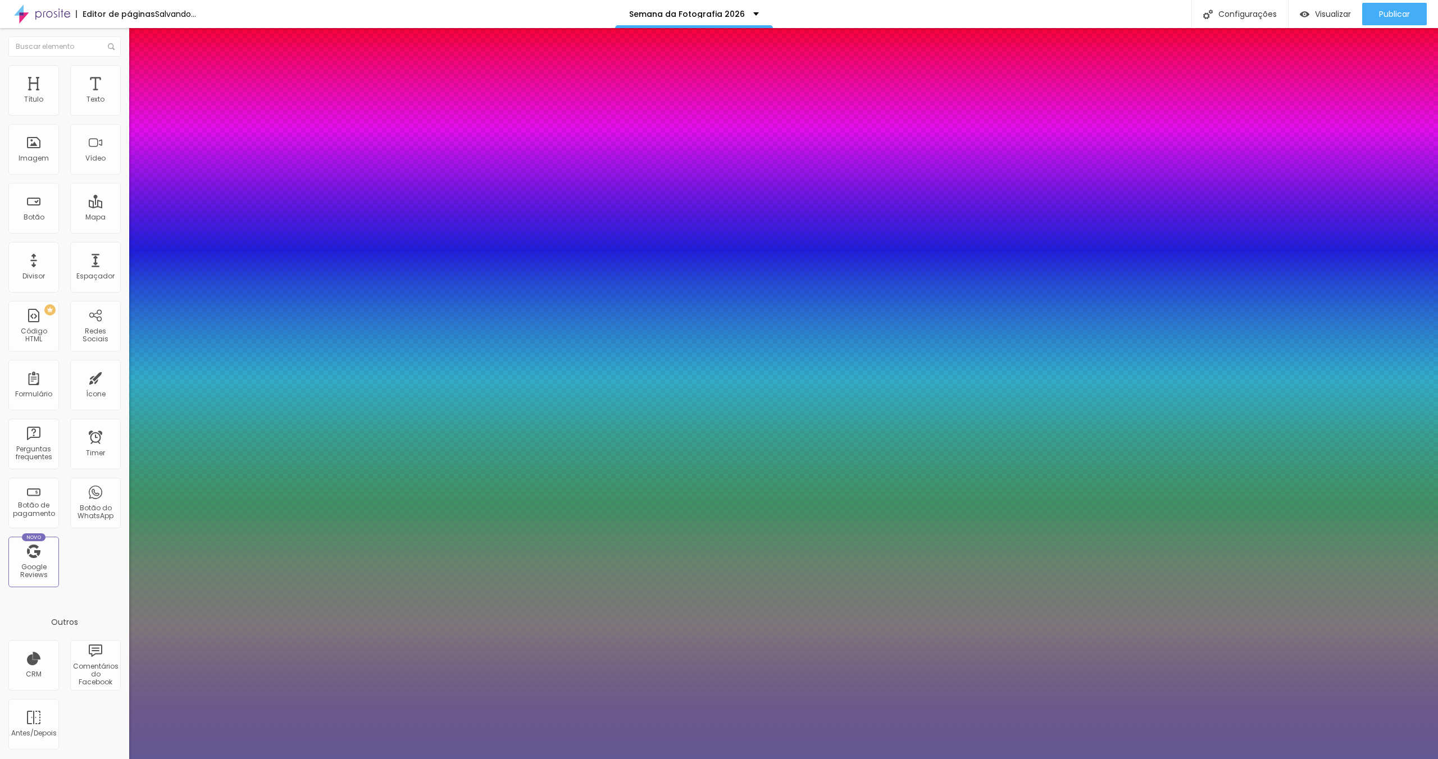
drag, startPoint x: 162, startPoint y: 311, endPoint x: 122, endPoint y: 276, distance: 52.9
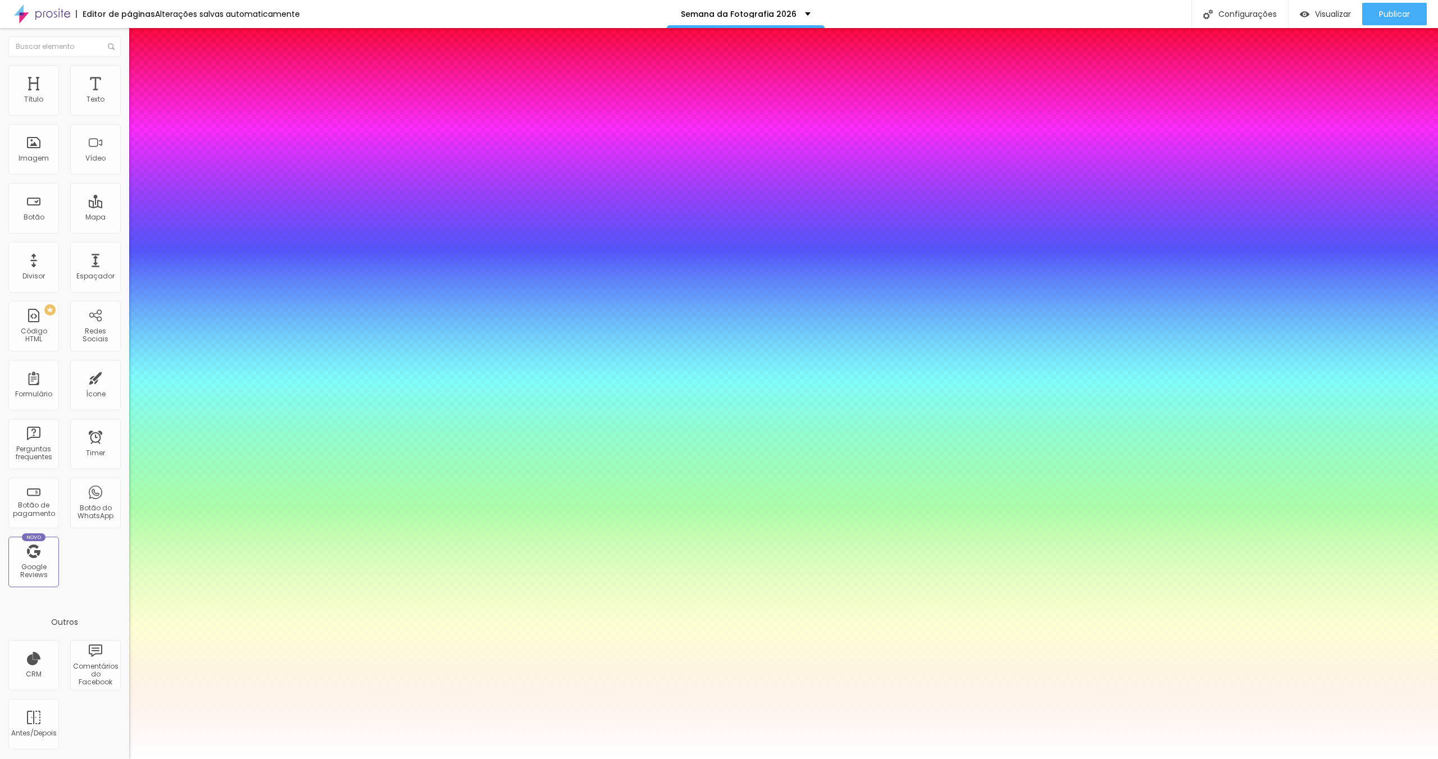
click at [688, 759] on div at bounding box center [719, 759] width 1438 height 0
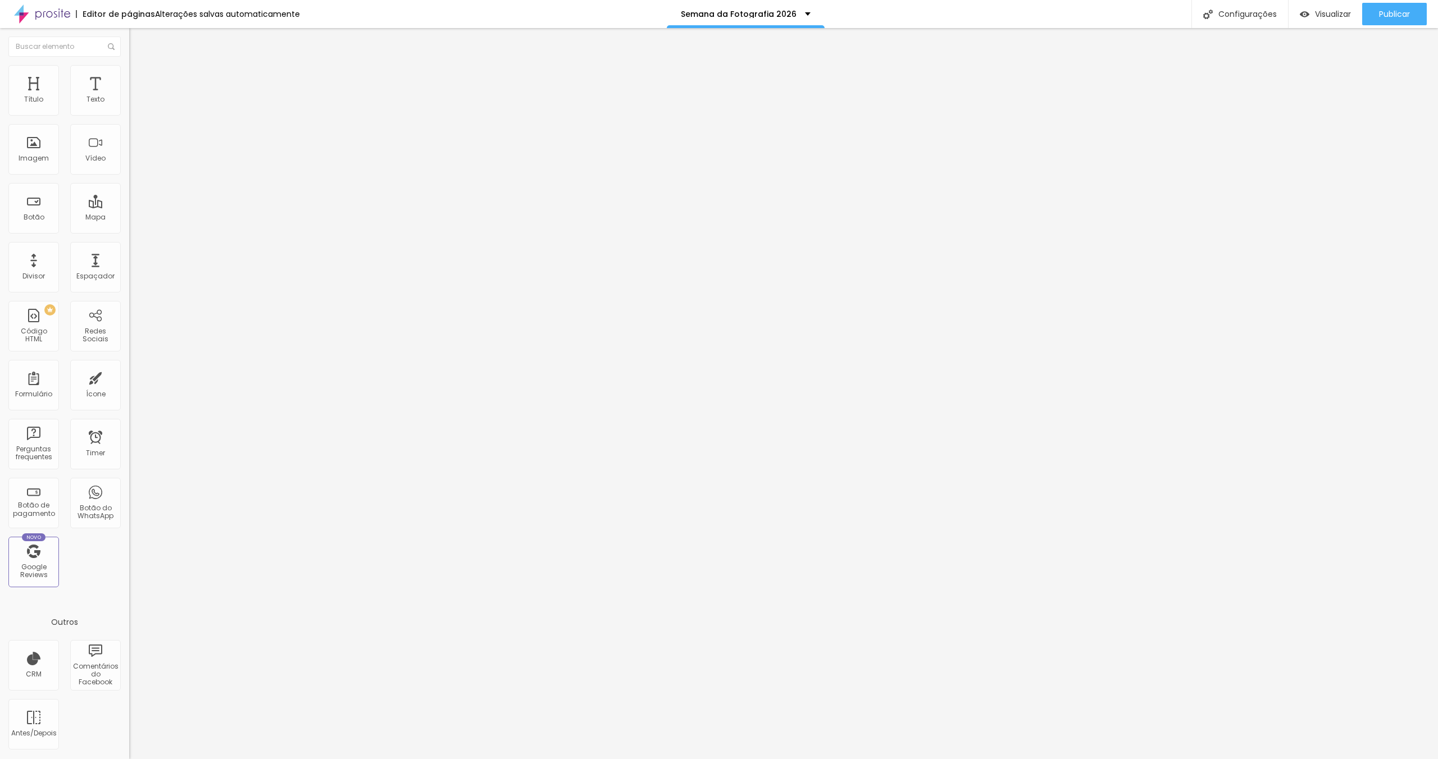
click at [139, 77] on span "Avançado" at bounding box center [157, 73] width 37 height 10
click at [129, 62] on img at bounding box center [134, 59] width 10 height 10
click at [134, 104] on icon "button" at bounding box center [137, 101] width 7 height 7
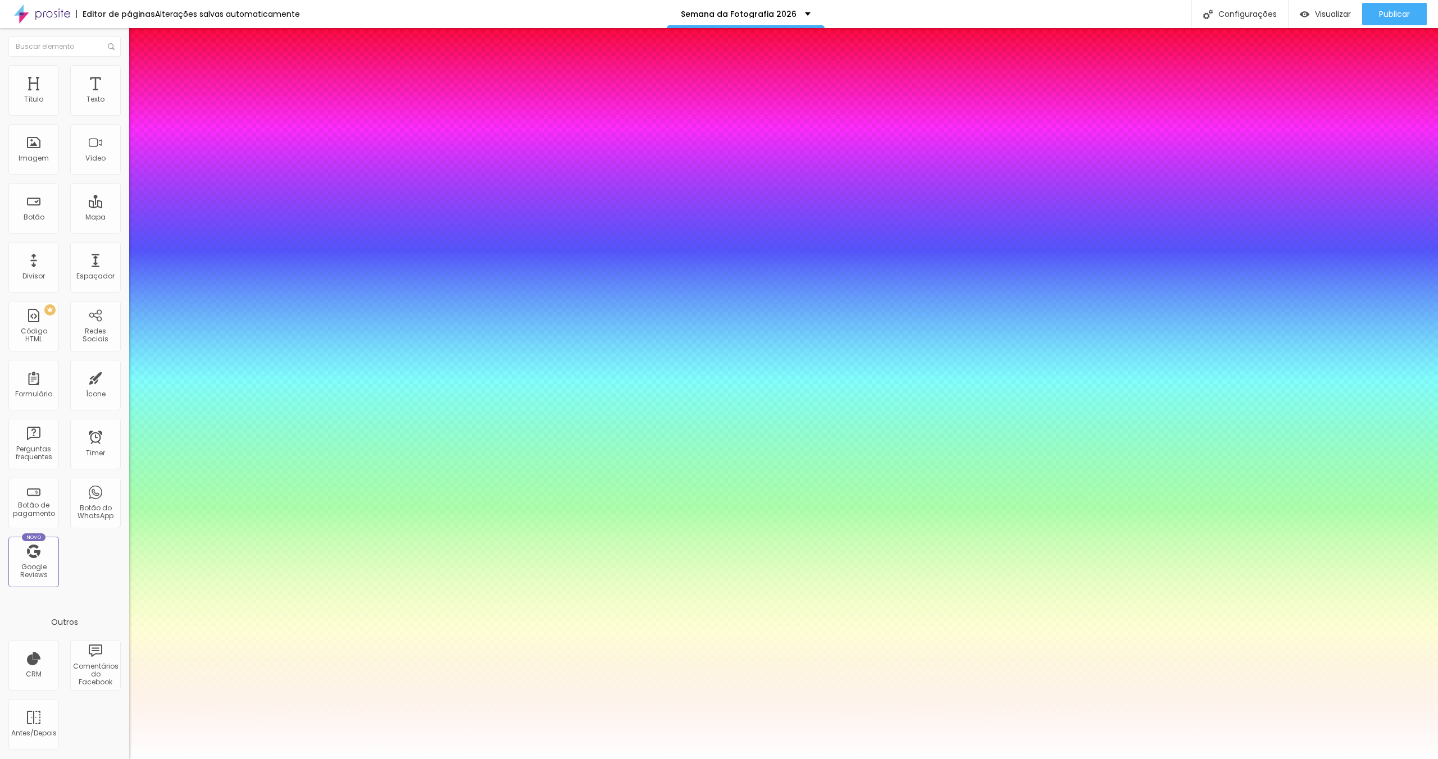
click at [102, 759] on div at bounding box center [719, 759] width 1438 height 0
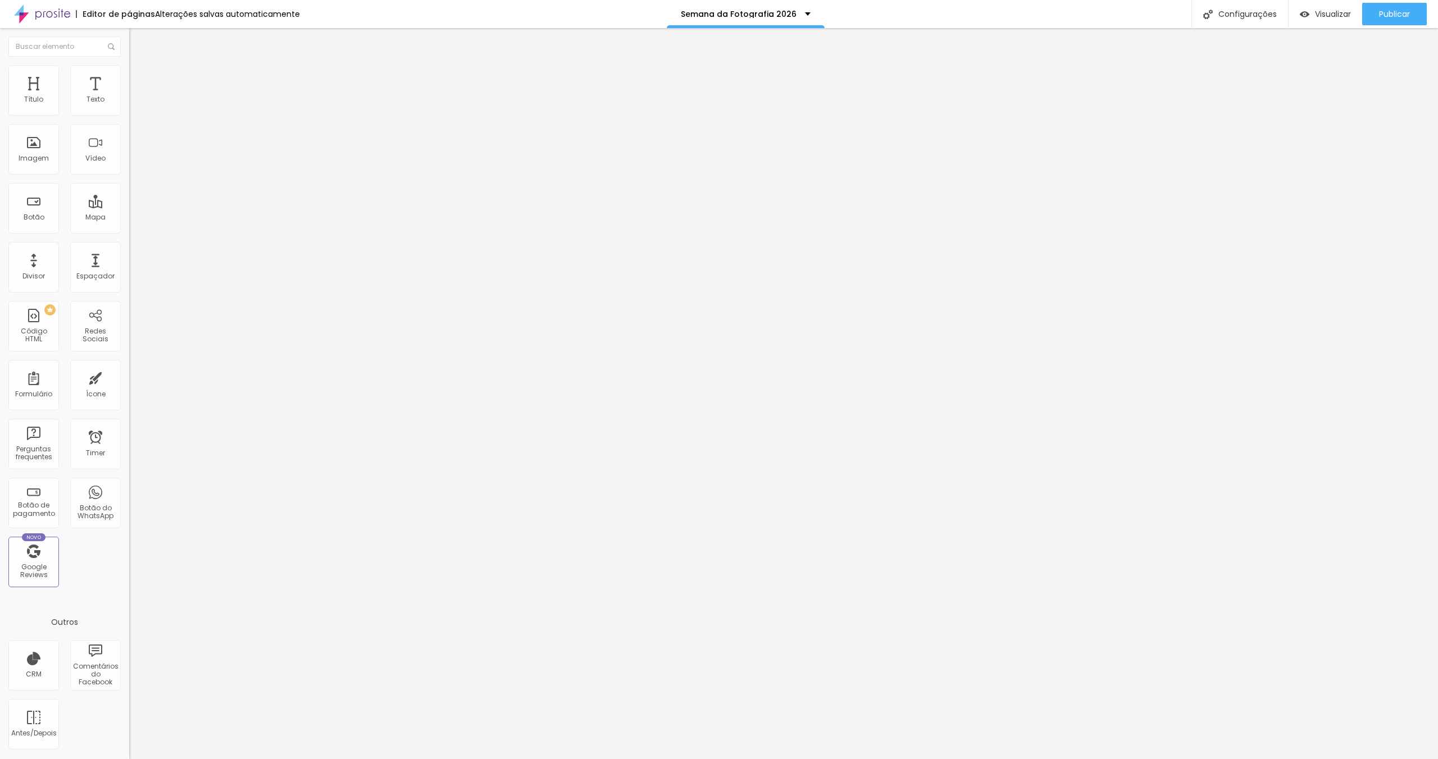
click at [129, 70] on img at bounding box center [134, 70] width 10 height 10
click at [129, 485] on div at bounding box center [193, 485] width 129 height 0
click at [139, 78] on span "Avançado" at bounding box center [157, 73] width 37 height 10
click at [1407, 26] on div "Publicar alterações Clique para publicar as ultimas alterações reaizadas Visual…" at bounding box center [1364, 63] width 124 height 76
click at [1382, 2] on div "Publicar Publicar alterações Clique para publicar as ultimas alterações reaizad…" at bounding box center [1394, 14] width 65 height 28
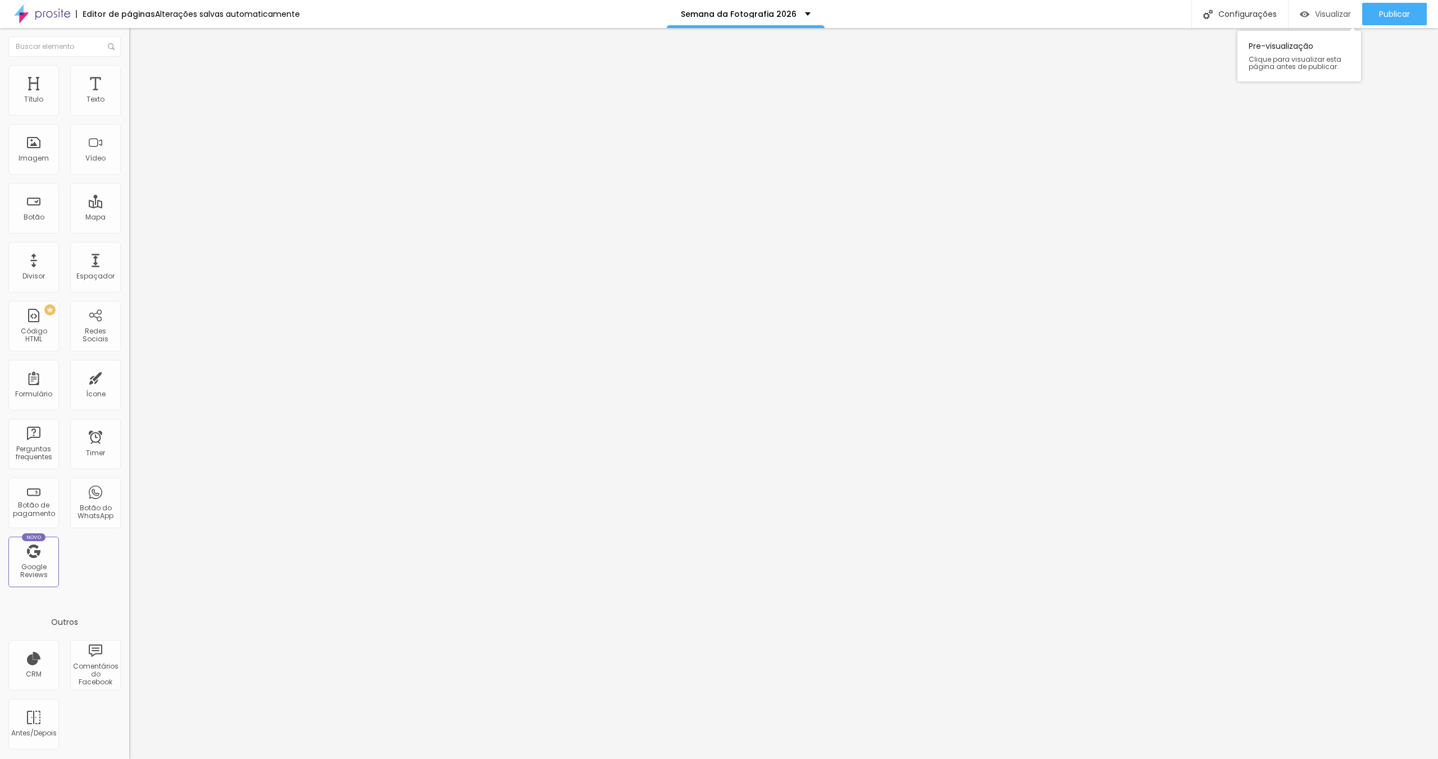
drag, startPoint x: 1382, startPoint y: 10, endPoint x: 1324, endPoint y: 12, distance: 58.5
click at [1382, 10] on span "Publicar" at bounding box center [1394, 14] width 31 height 9
click at [129, 108] on button "button" at bounding box center [137, 102] width 16 height 12
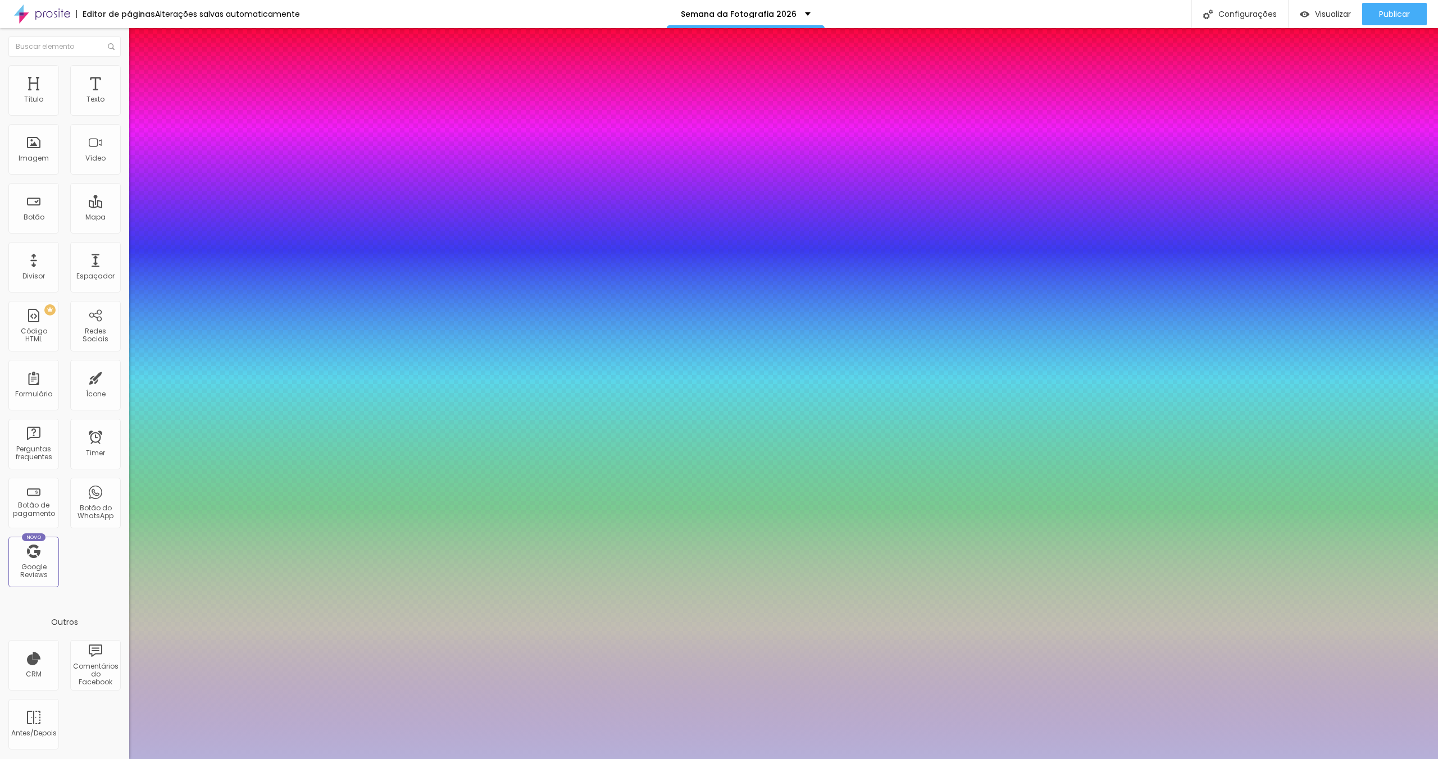
drag, startPoint x: 158, startPoint y: 304, endPoint x: 128, endPoint y: 271, distance: 44.5
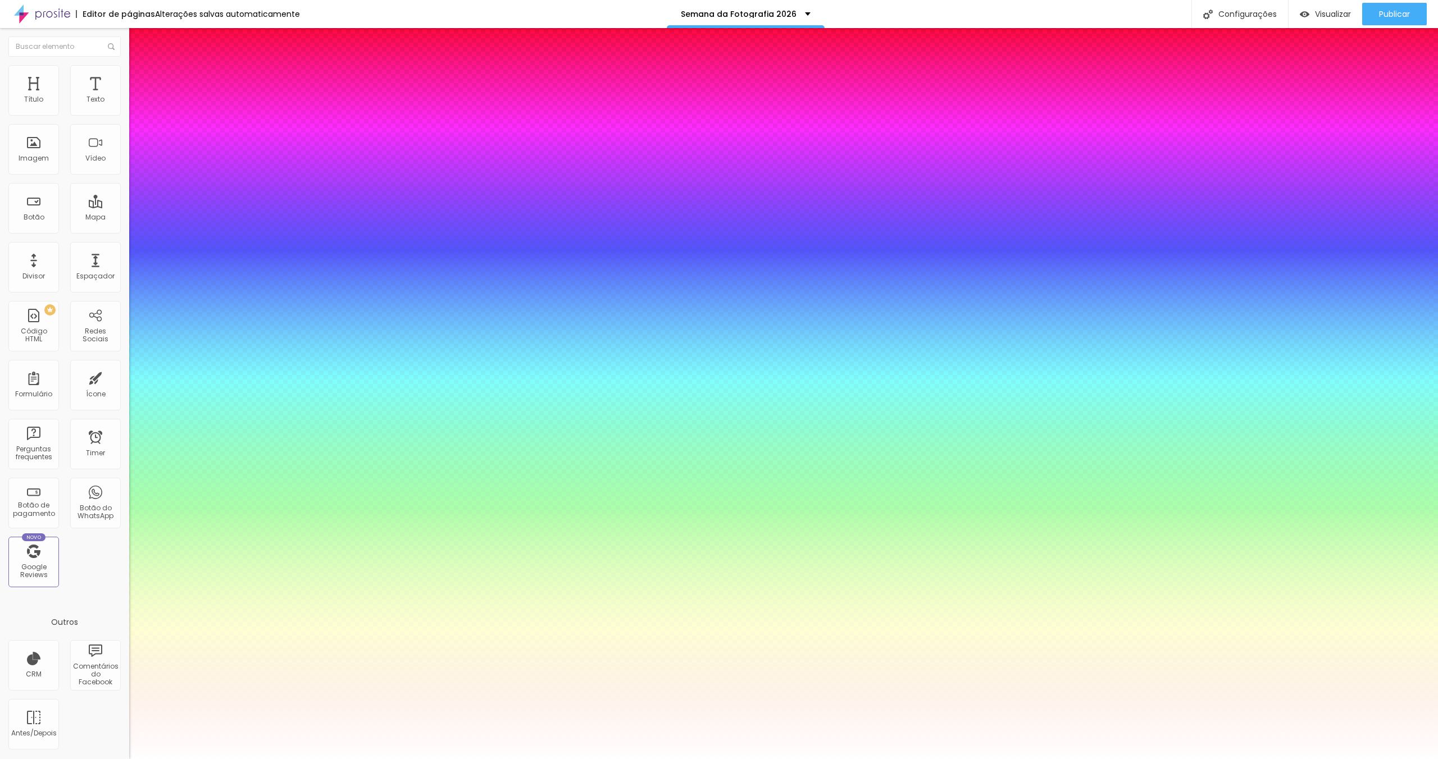
click at [1193, 759] on div at bounding box center [719, 759] width 1438 height 0
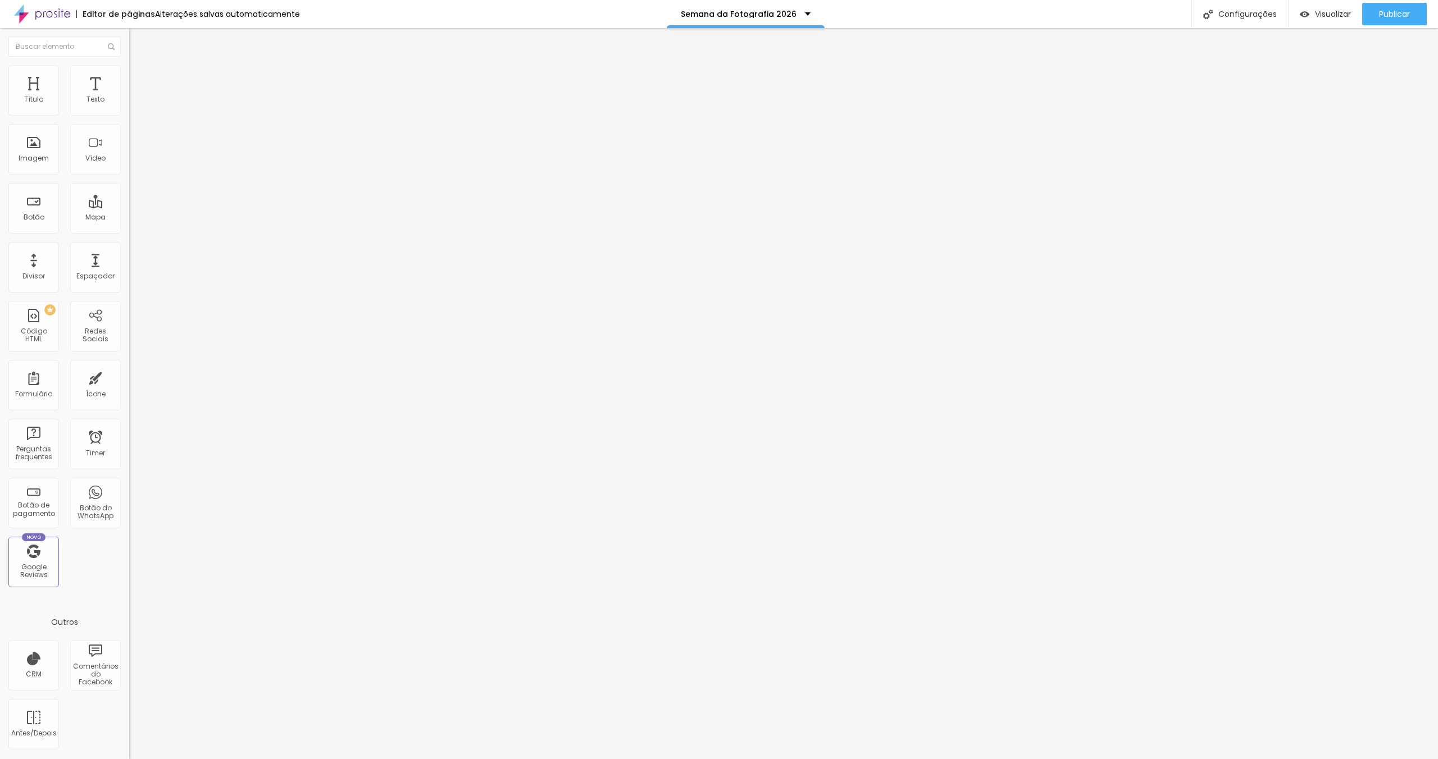
drag, startPoint x: 111, startPoint y: 120, endPoint x: 123, endPoint y: 186, distance: 67.9
click at [129, 108] on div "Tipografia Voltar ao padrão" at bounding box center [193, 91] width 129 height 31
click at [129, 106] on button "button" at bounding box center [137, 102] width 16 height 12
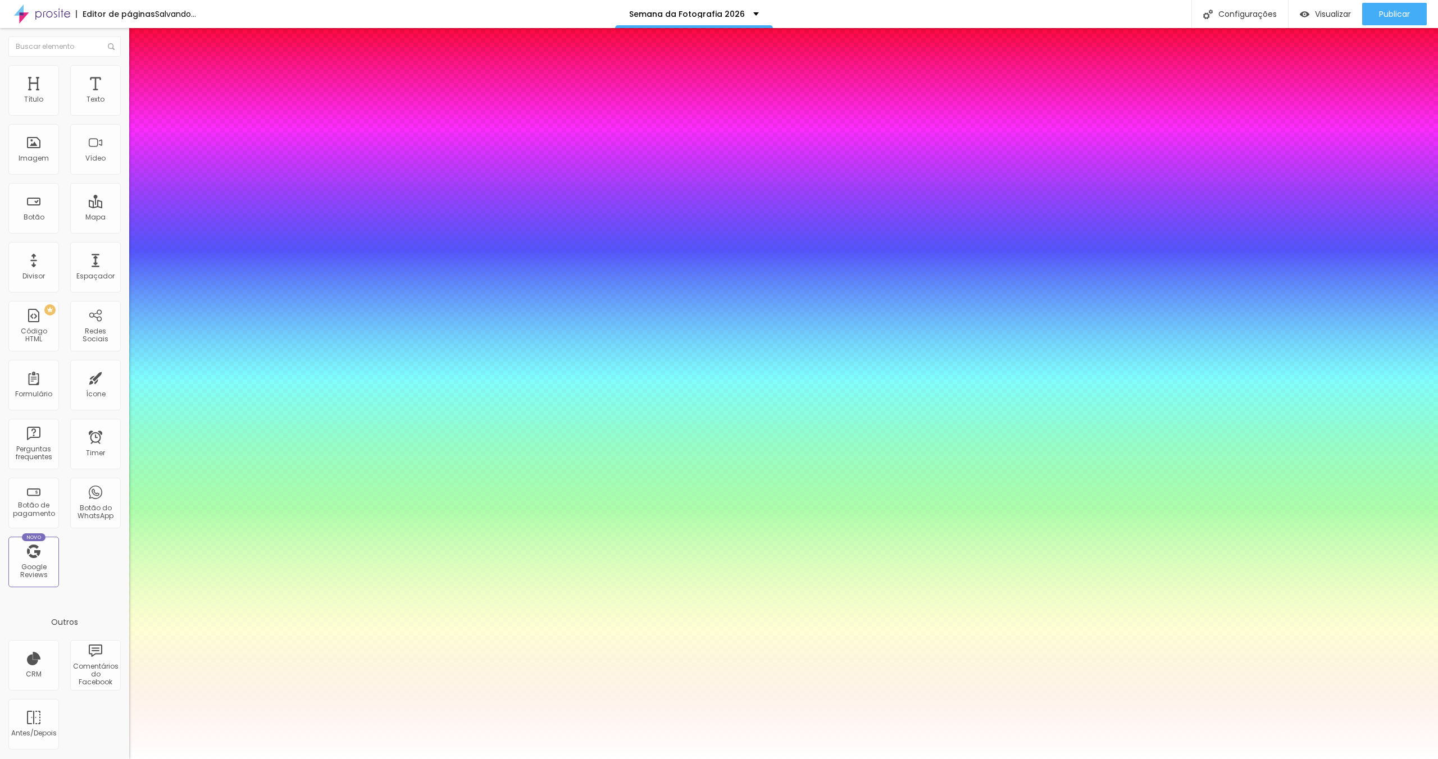
drag, startPoint x: 135, startPoint y: 279, endPoint x: 130, endPoint y: 274, distance: 7.2
click at [651, 759] on div at bounding box center [719, 759] width 1438 height 0
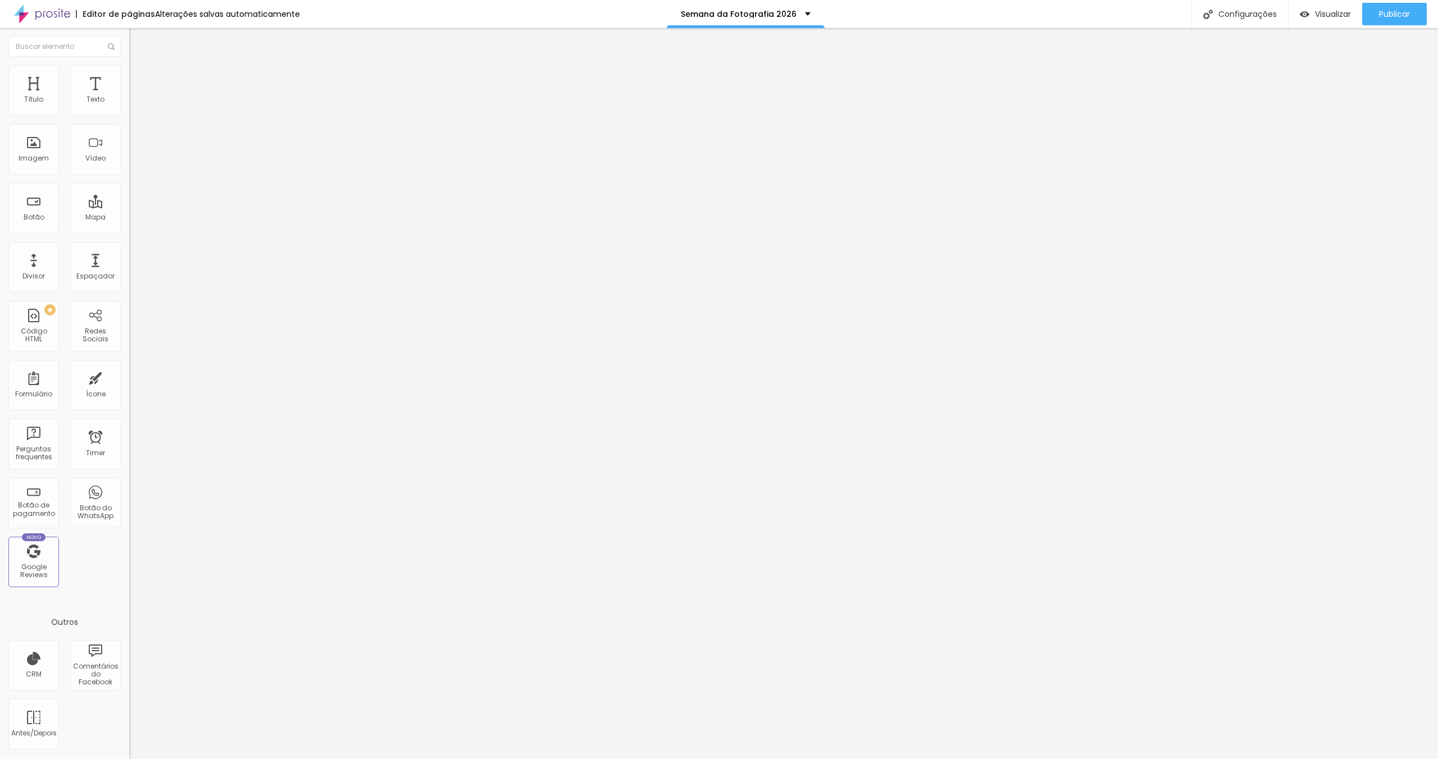
click at [129, 108] on button "button" at bounding box center [137, 102] width 16 height 12
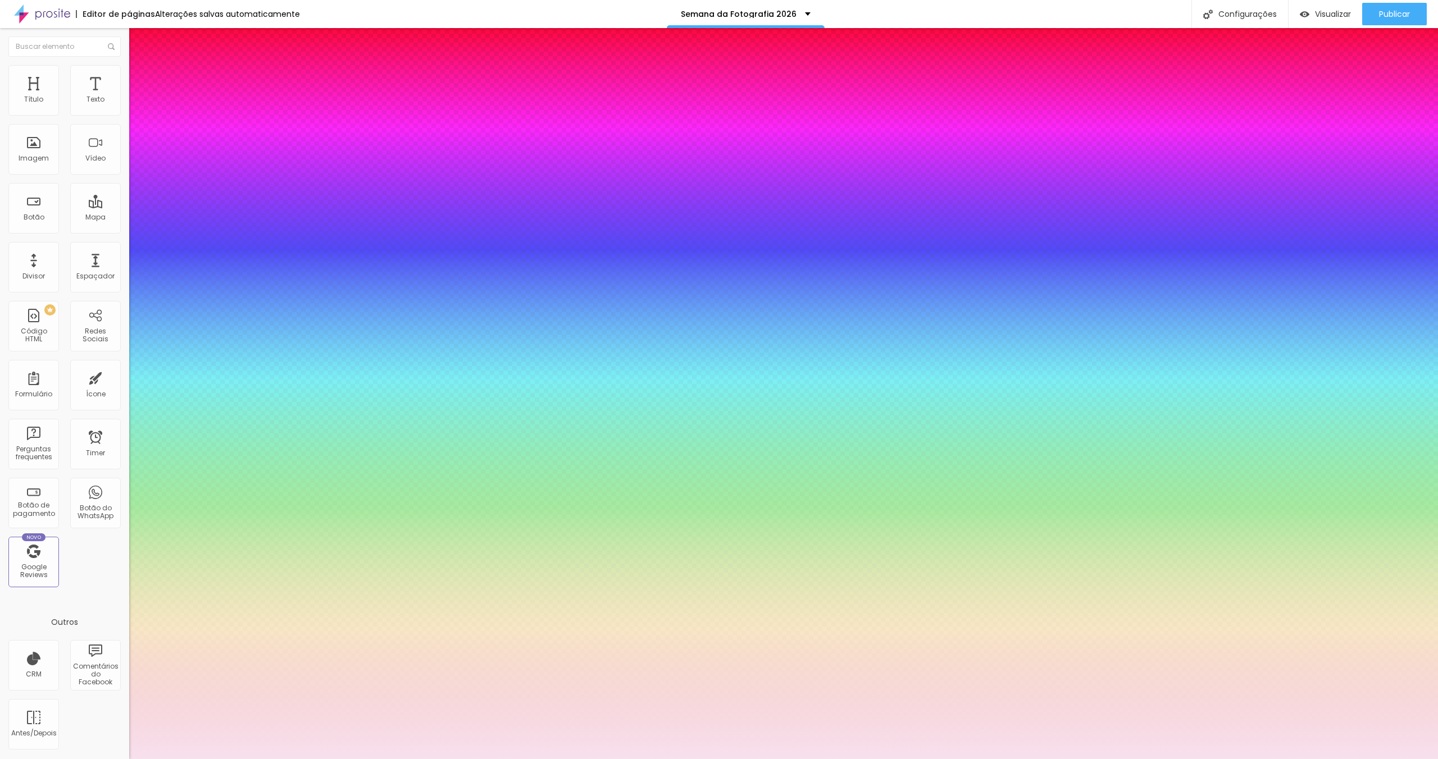
drag, startPoint x: 177, startPoint y: 319, endPoint x: 152, endPoint y: 282, distance: 44.9
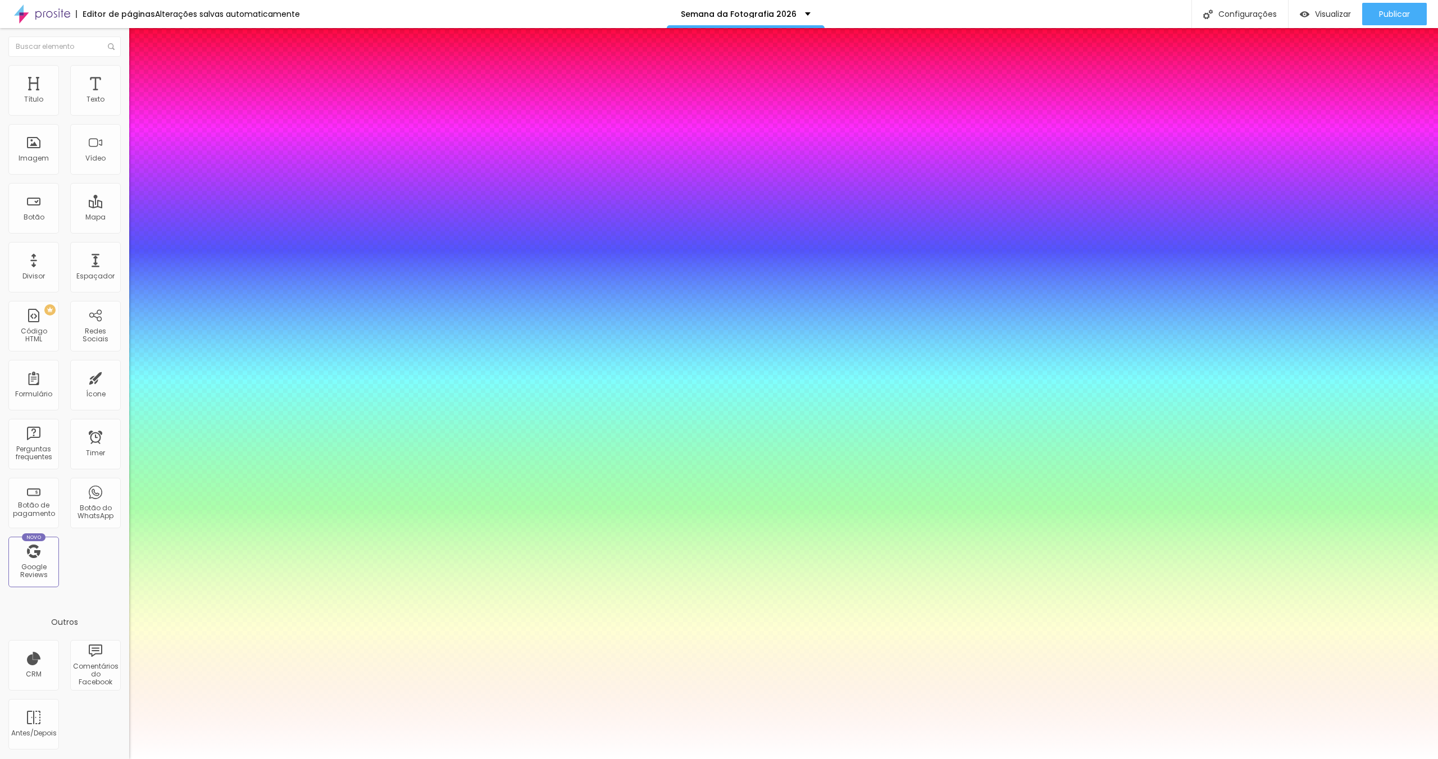
click at [914, 759] on div at bounding box center [719, 759] width 1438 height 0
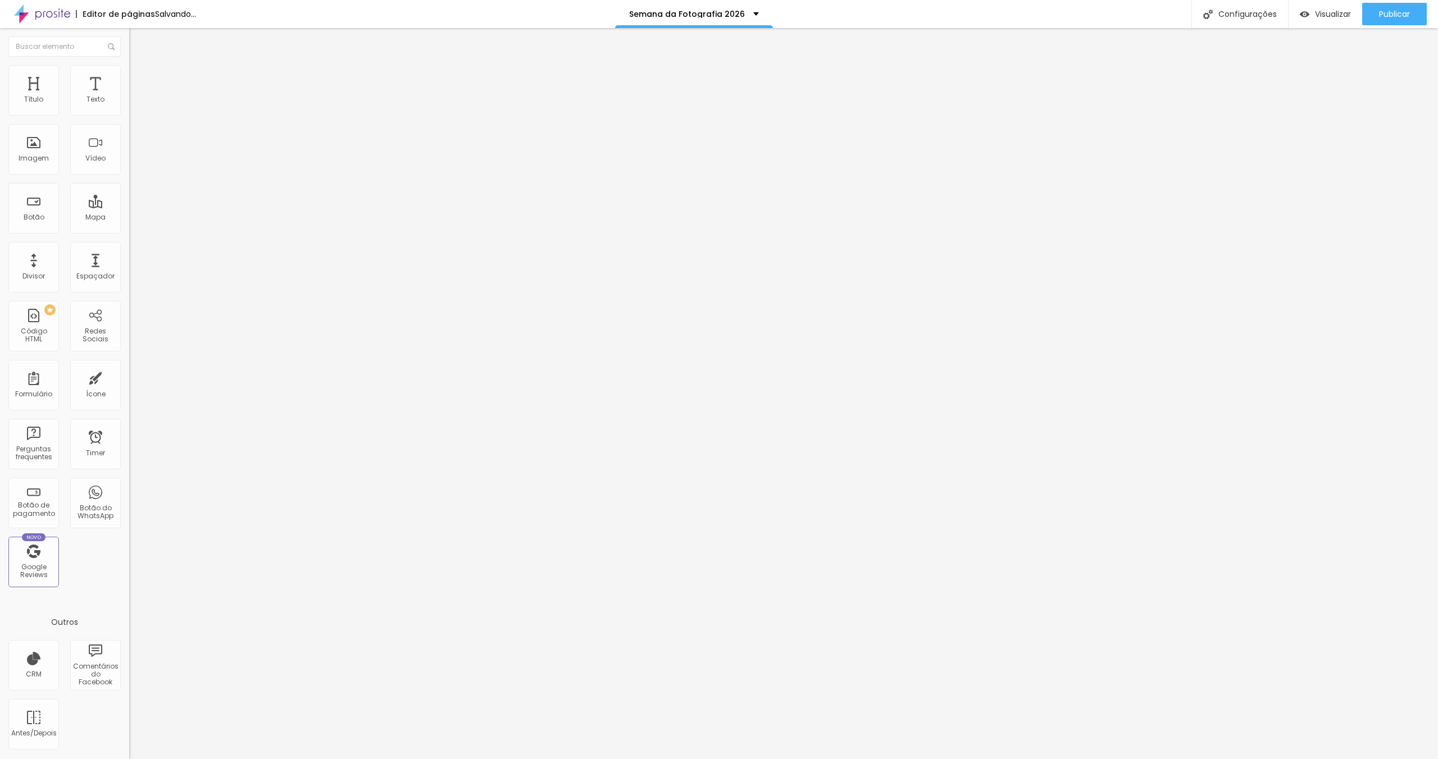
click at [139, 78] on span "Estilo" at bounding box center [147, 73] width 17 height 10
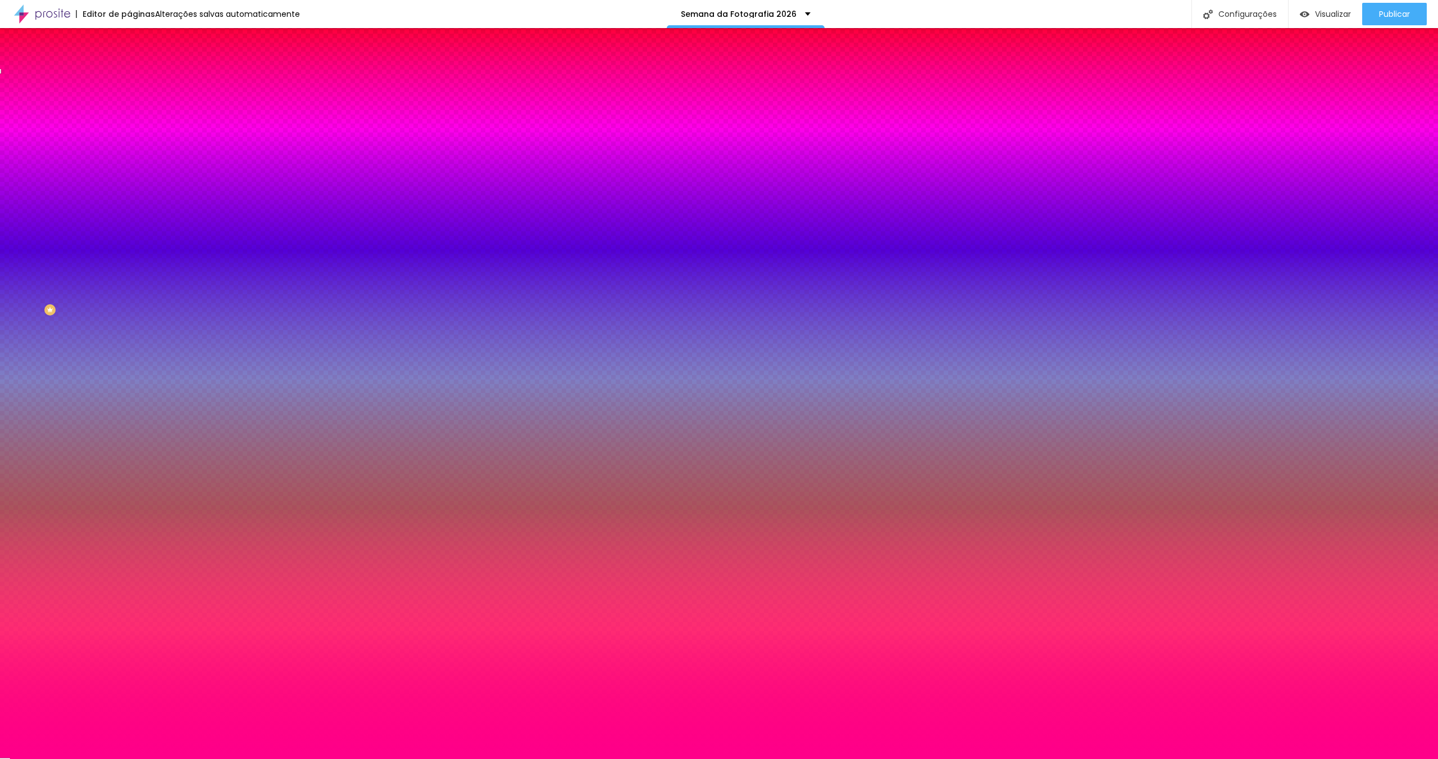
click at [129, 108] on input "#FF008A" at bounding box center [196, 112] width 135 height 11
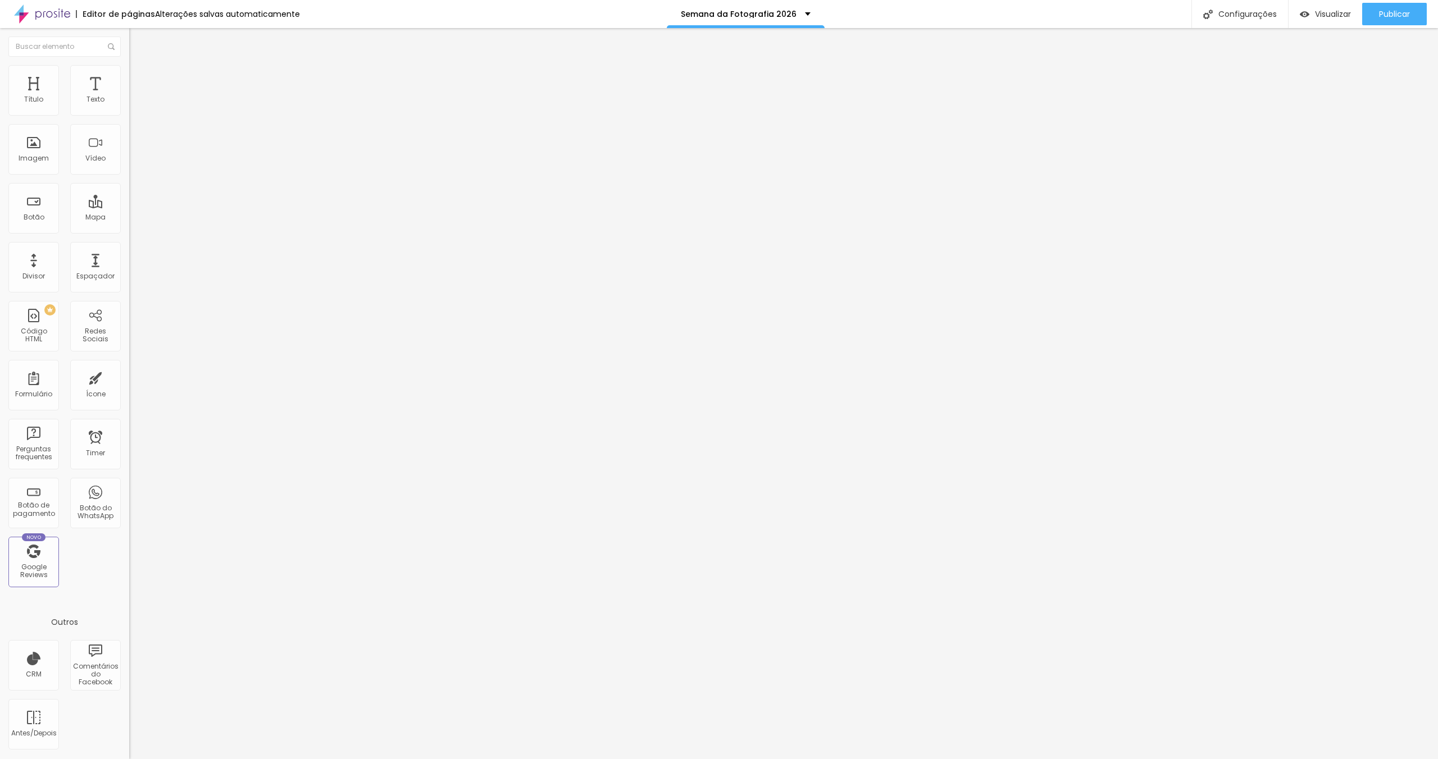
click at [129, 75] on li "Estilo" at bounding box center [193, 70] width 129 height 11
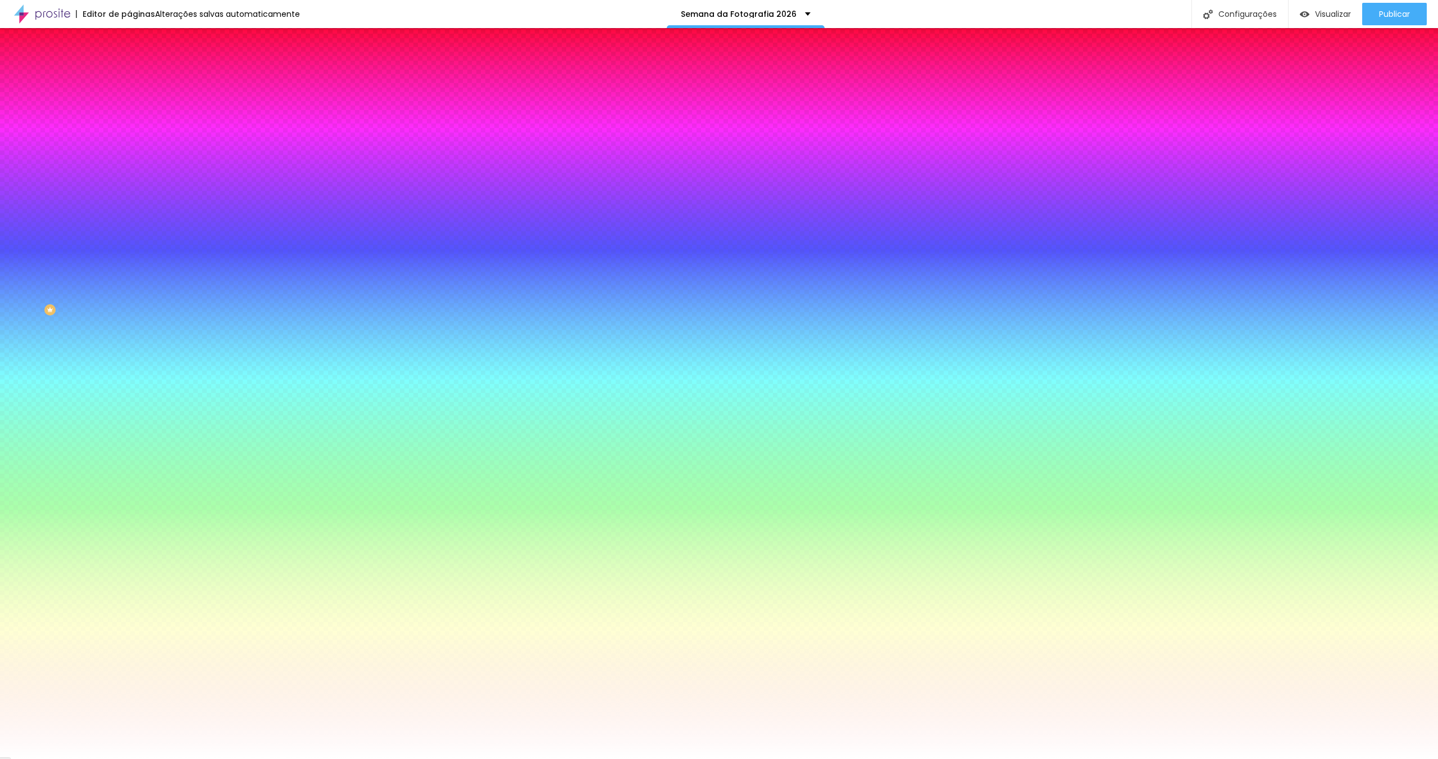
click at [129, 113] on input "#000000" at bounding box center [196, 112] width 135 height 11
paste input "FF008A"
click at [129, 112] on div "Voltar ao padrão #FF008A" at bounding box center [193, 106] width 129 height 24
click at [129, 107] on div at bounding box center [193, 107] width 129 height 0
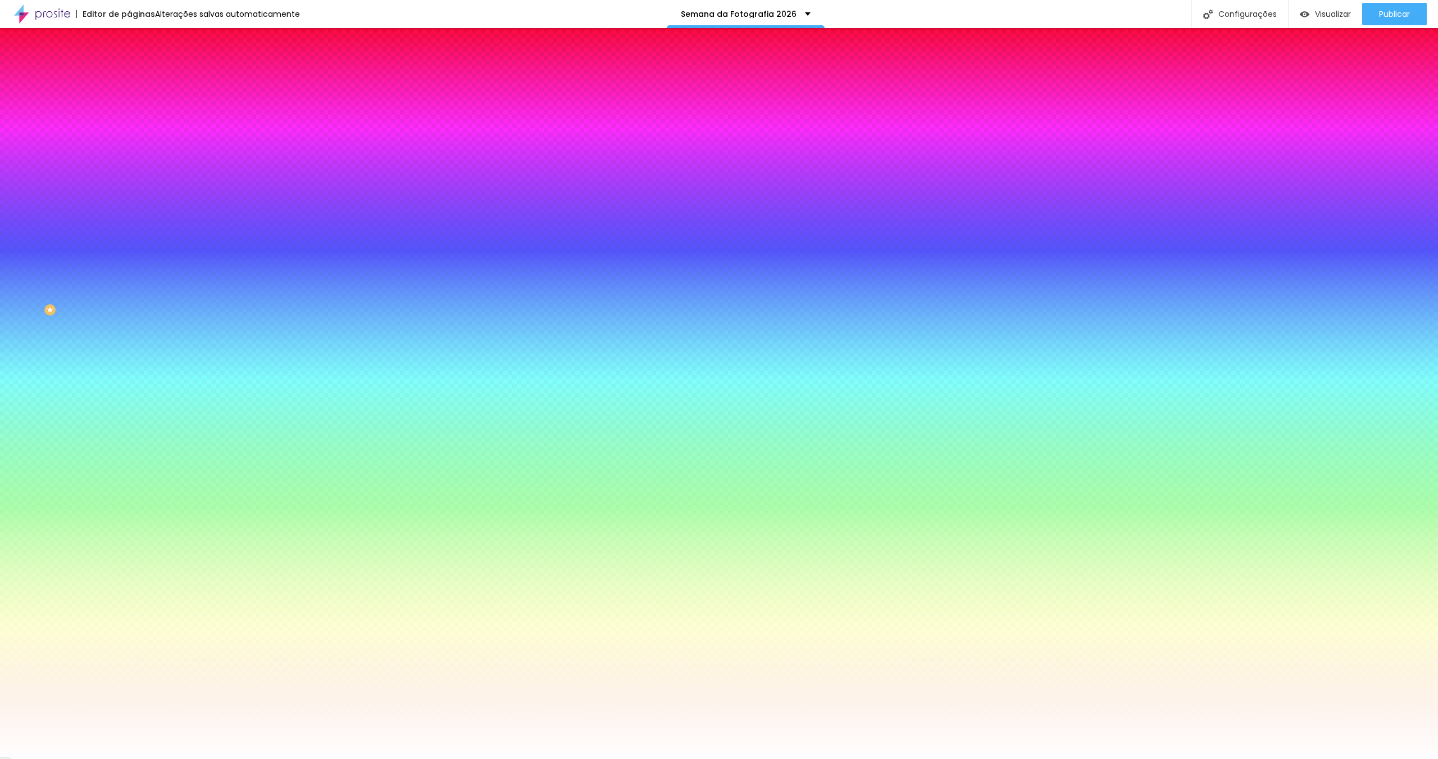
click at [129, 111] on input "#FF008A" at bounding box center [196, 112] width 135 height 11
click at [129, 107] on div at bounding box center [193, 107] width 129 height 0
drag, startPoint x: 112, startPoint y: 143, endPoint x: 113, endPoint y: 229, distance: 85.9
click at [129, 229] on div "Cor de fundo Voltar ao padrão #FF008A Tipografia Voltar ao padrão [PERSON_NAME]…" at bounding box center [193, 271] width 129 height 367
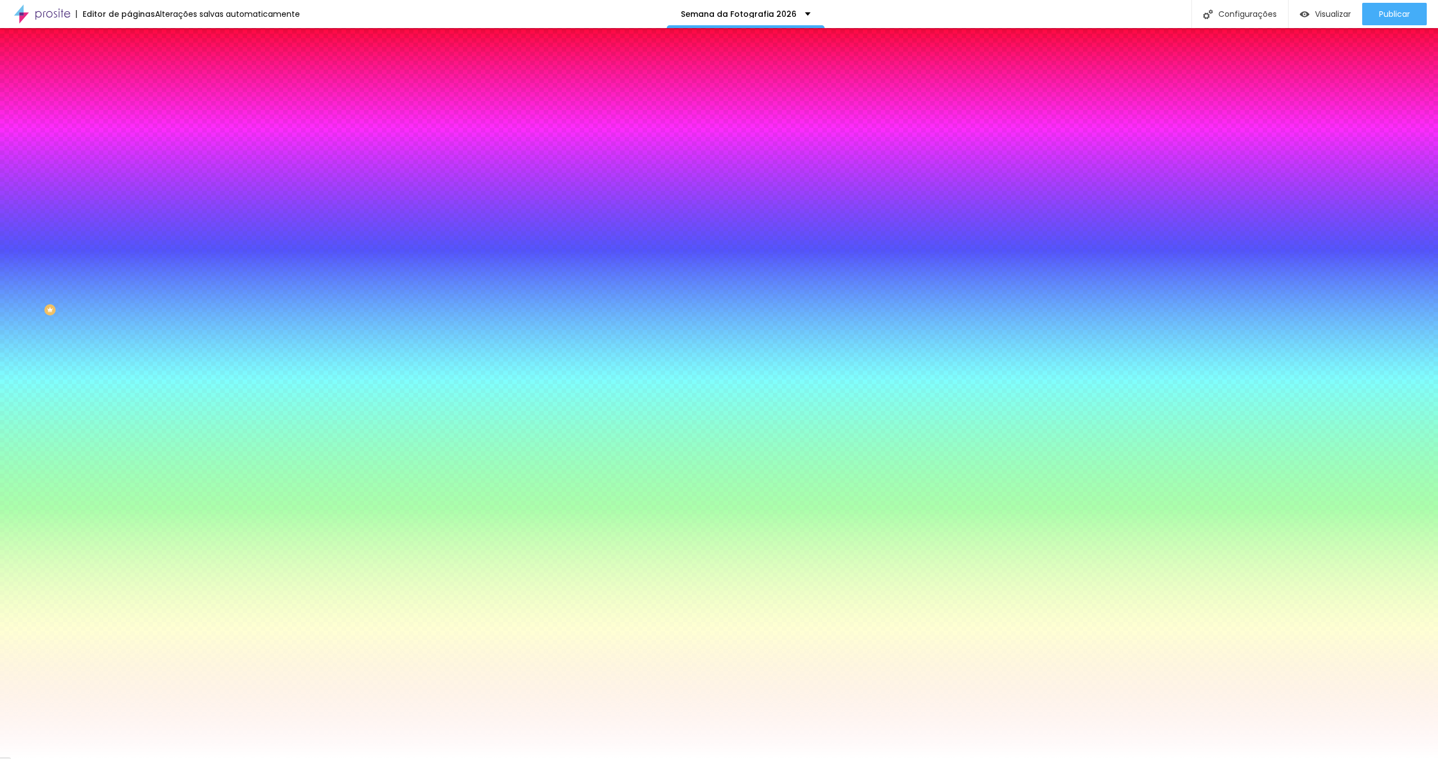
drag, startPoint x: 58, startPoint y: 320, endPoint x: 82, endPoint y: 246, distance: 77.3
click at [129, 315] on div "Cor de fundo Voltar ao padrão #FF008A Tipografia Voltar ao padrão [PERSON_NAME]…" at bounding box center [193, 271] width 129 height 367
click at [129, 382] on div at bounding box center [193, 382] width 129 height 0
drag, startPoint x: 115, startPoint y: 238, endPoint x: 106, endPoint y: 250, distance: 15.3
click at [129, 362] on div "Cor de fundo Voltar ao padrão #FF008A" at bounding box center [193, 377] width 129 height 31
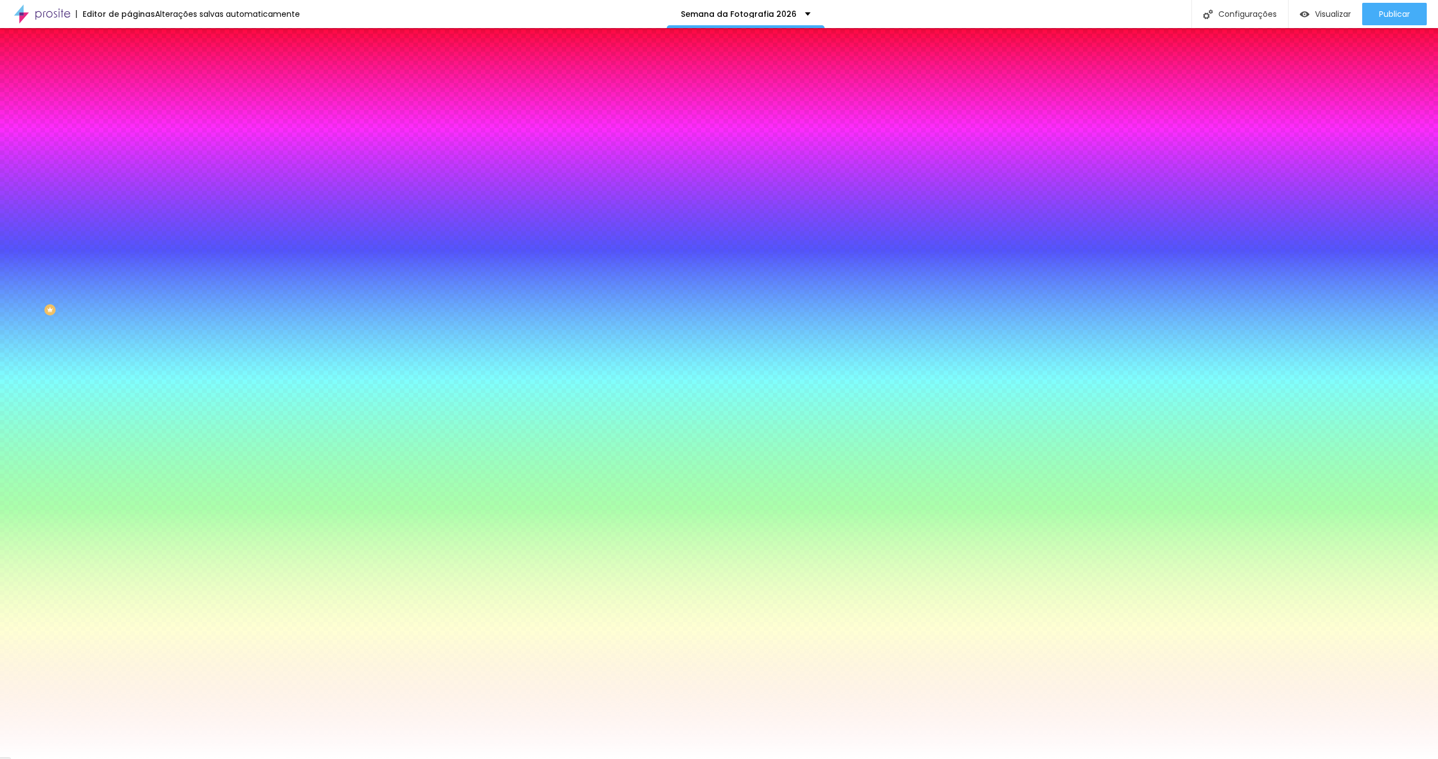
click at [129, 350] on div "Editar Botão Conteúdo Estilo Avançado Cor de fundo Voltar ao padrão #FF008A Tip…" at bounding box center [193, 393] width 129 height 731
click at [129, 413] on input "#FFFFFF" at bounding box center [196, 418] width 135 height 11
paste input "008A"
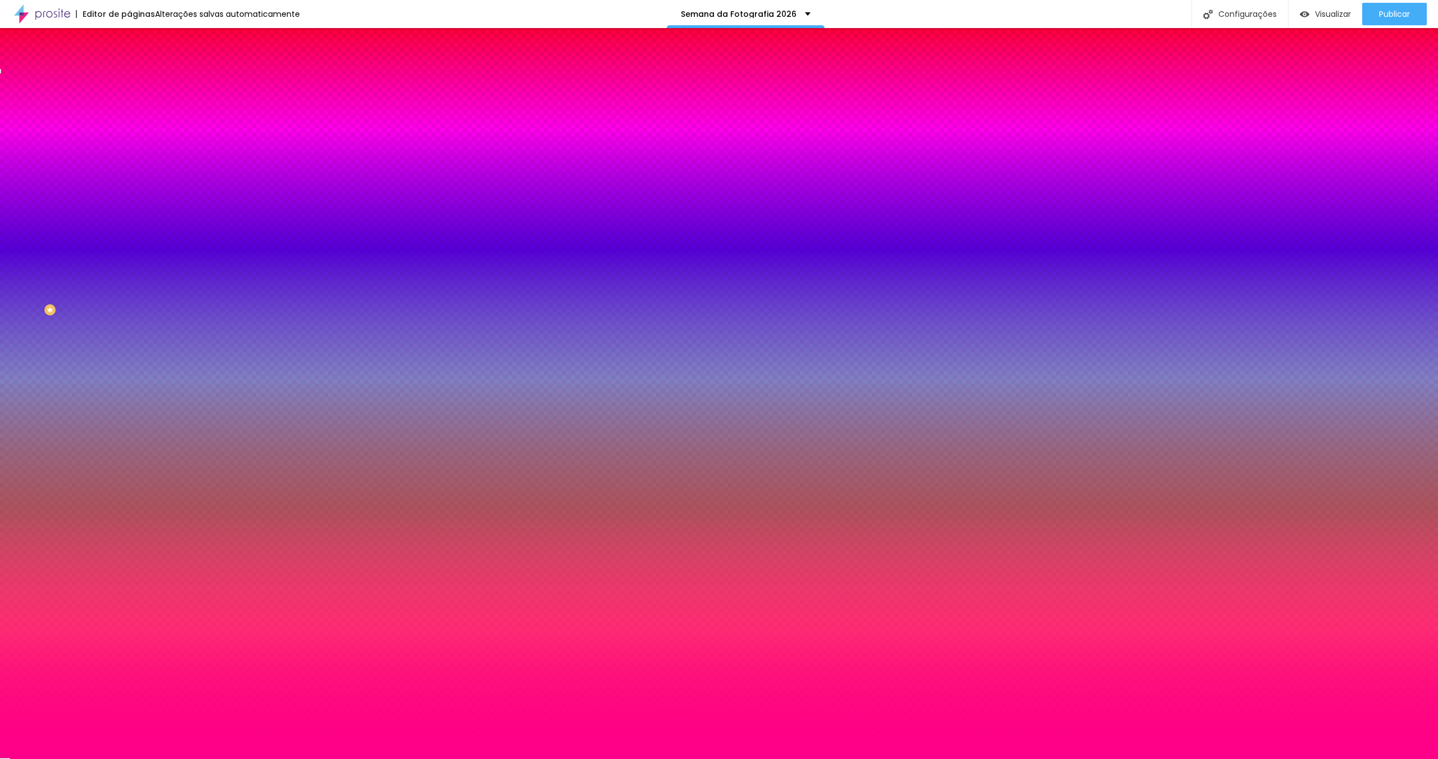
click at [129, 357] on div "Editar Botão Conteúdo Estilo Avançado Cor de fundo Voltar ao padrão #FF008A Tip…" at bounding box center [193, 393] width 129 height 731
click at [129, 143] on button "button" at bounding box center [137, 144] width 16 height 12
drag, startPoint x: 147, startPoint y: 257, endPoint x: 139, endPoint y: 249, distance: 10.3
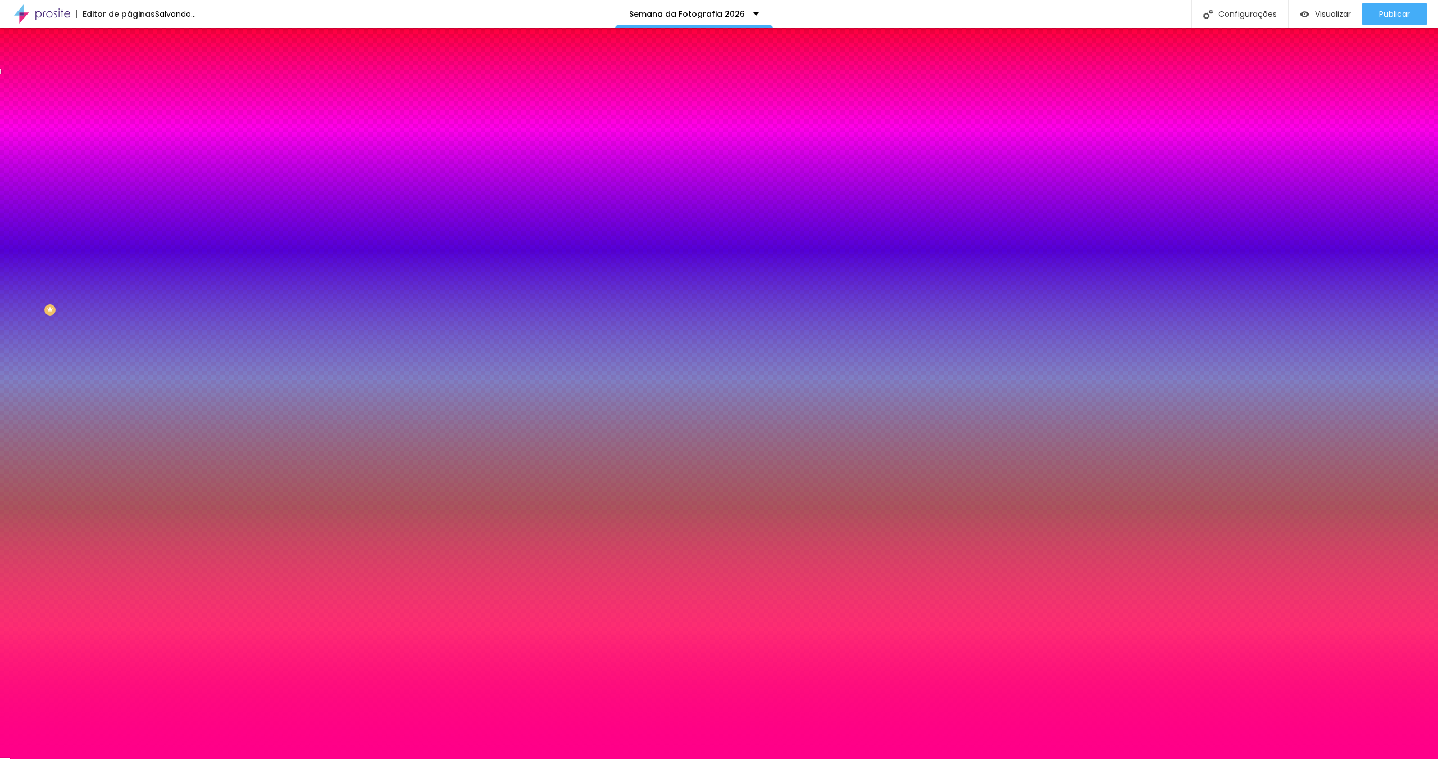
click at [1121, 759] on div at bounding box center [719, 759] width 1438 height 0
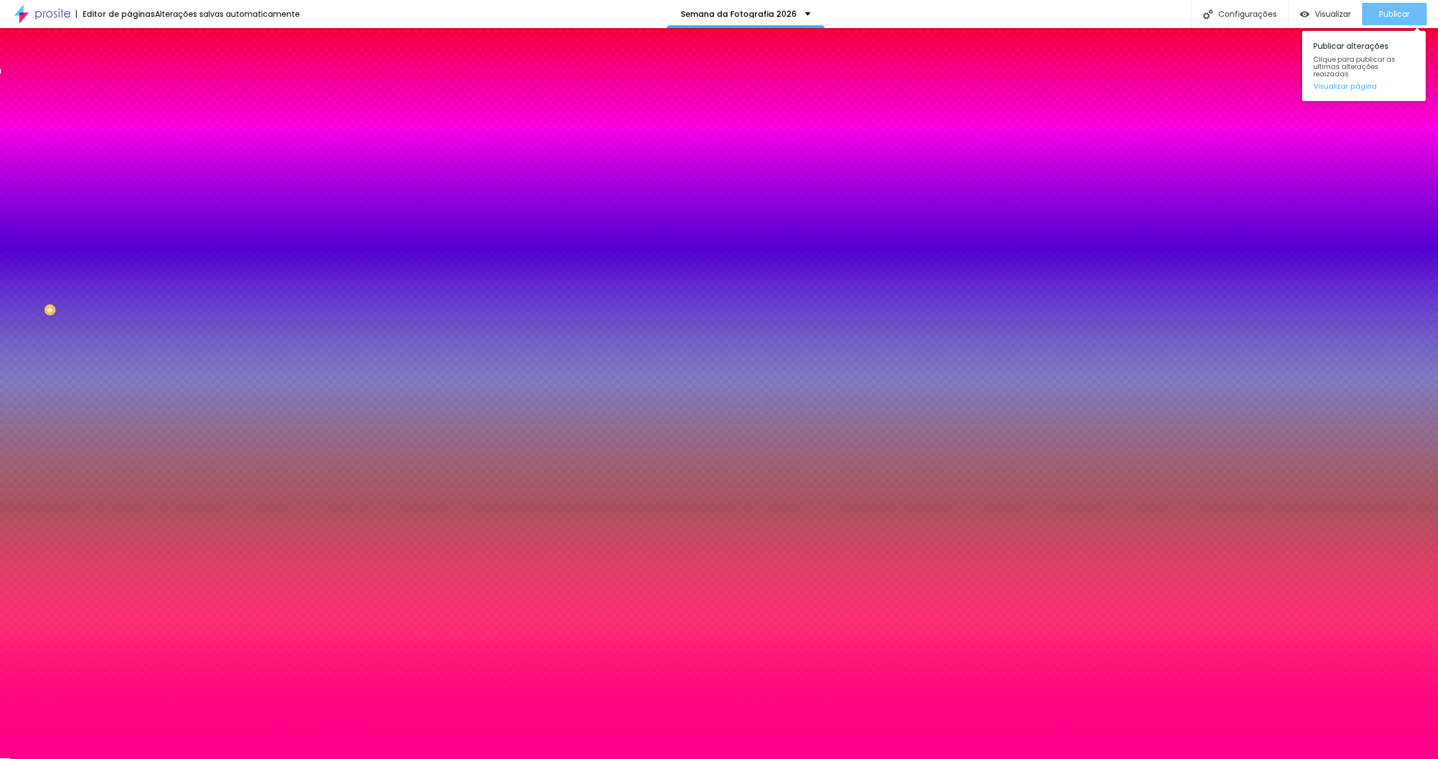
click at [1392, 17] on span "Publicar" at bounding box center [1394, 14] width 31 height 9
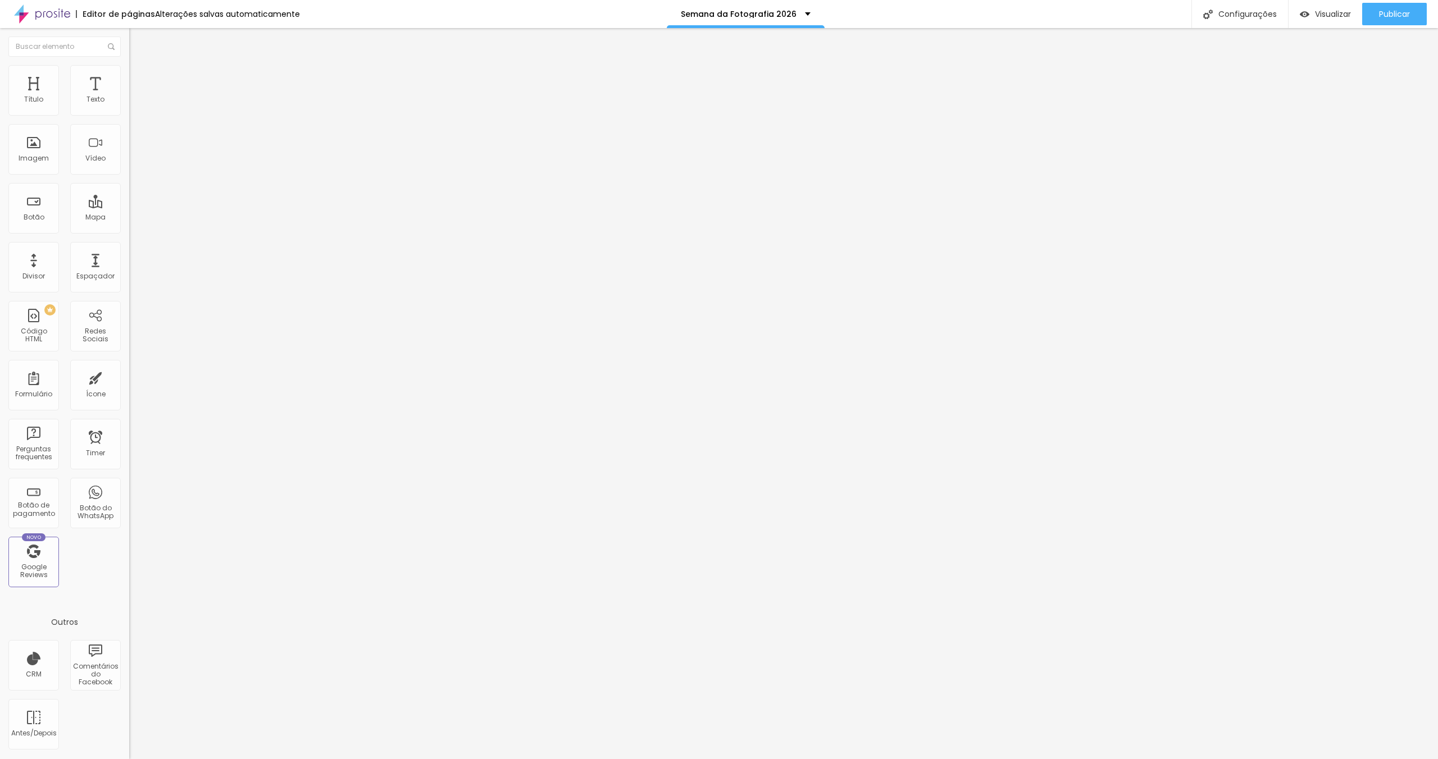
click at [134, 104] on icon "button" at bounding box center [137, 101] width 7 height 7
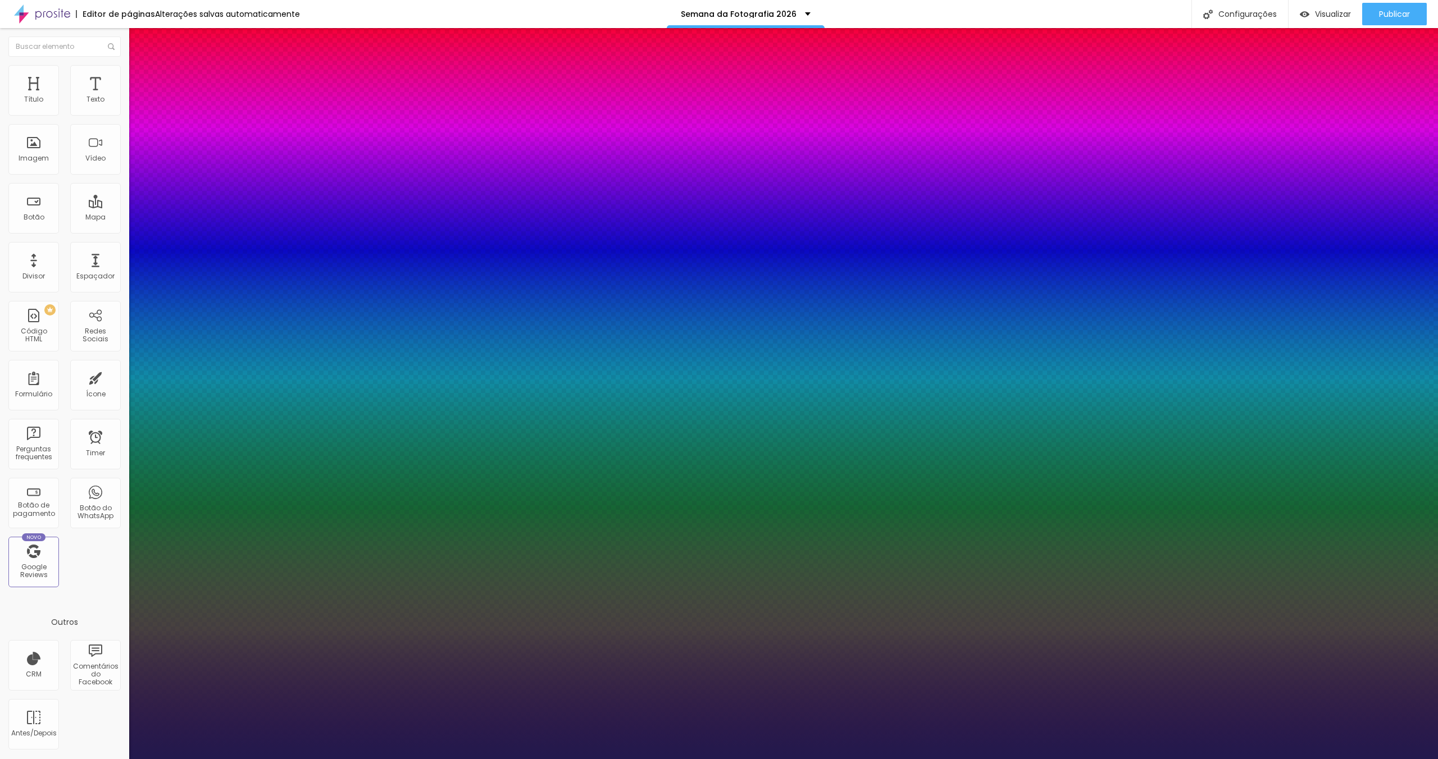
drag, startPoint x: 216, startPoint y: 287, endPoint x: 226, endPoint y: 317, distance: 31.4
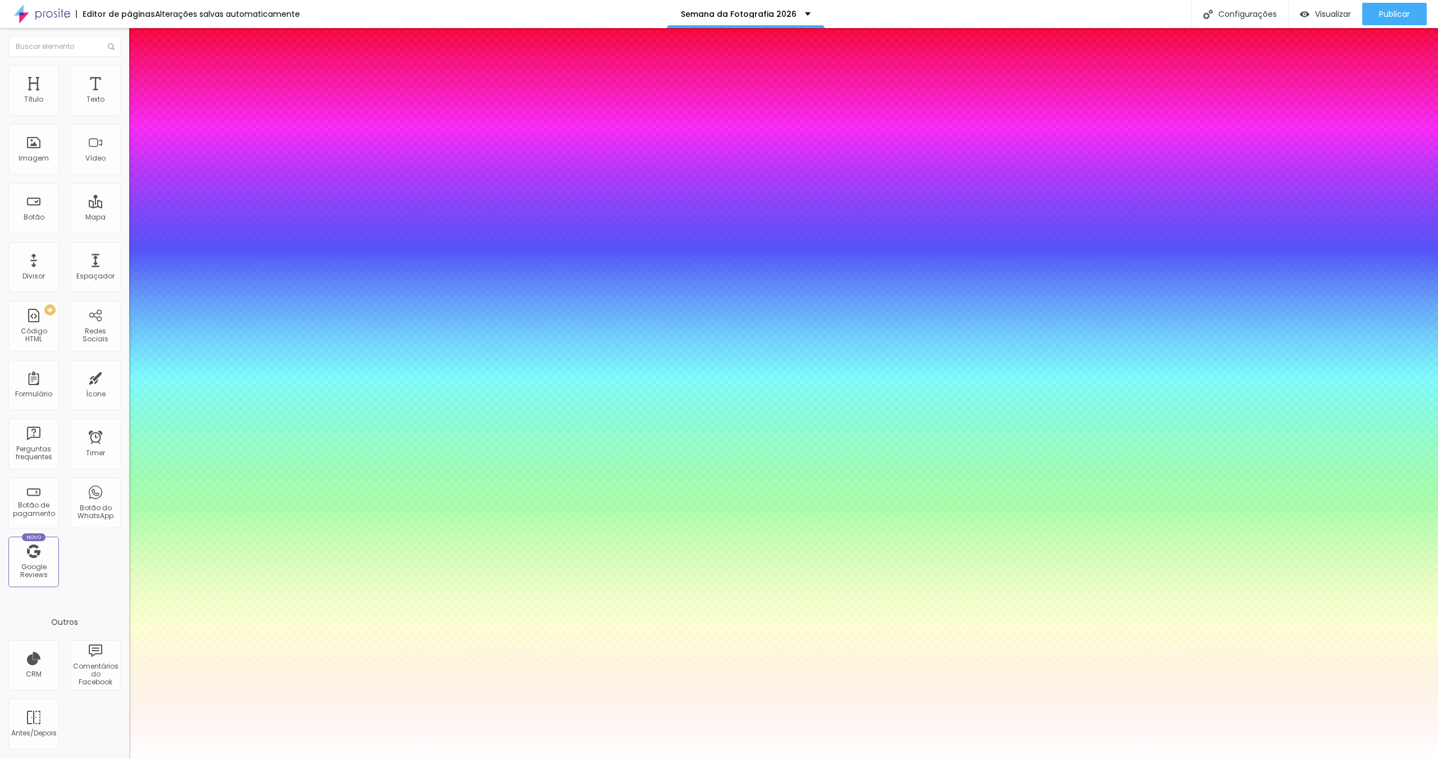
drag, startPoint x: 207, startPoint y: 354, endPoint x: 131, endPoint y: 271, distance: 111.7
click at [655, 759] on div at bounding box center [719, 759] width 1438 height 0
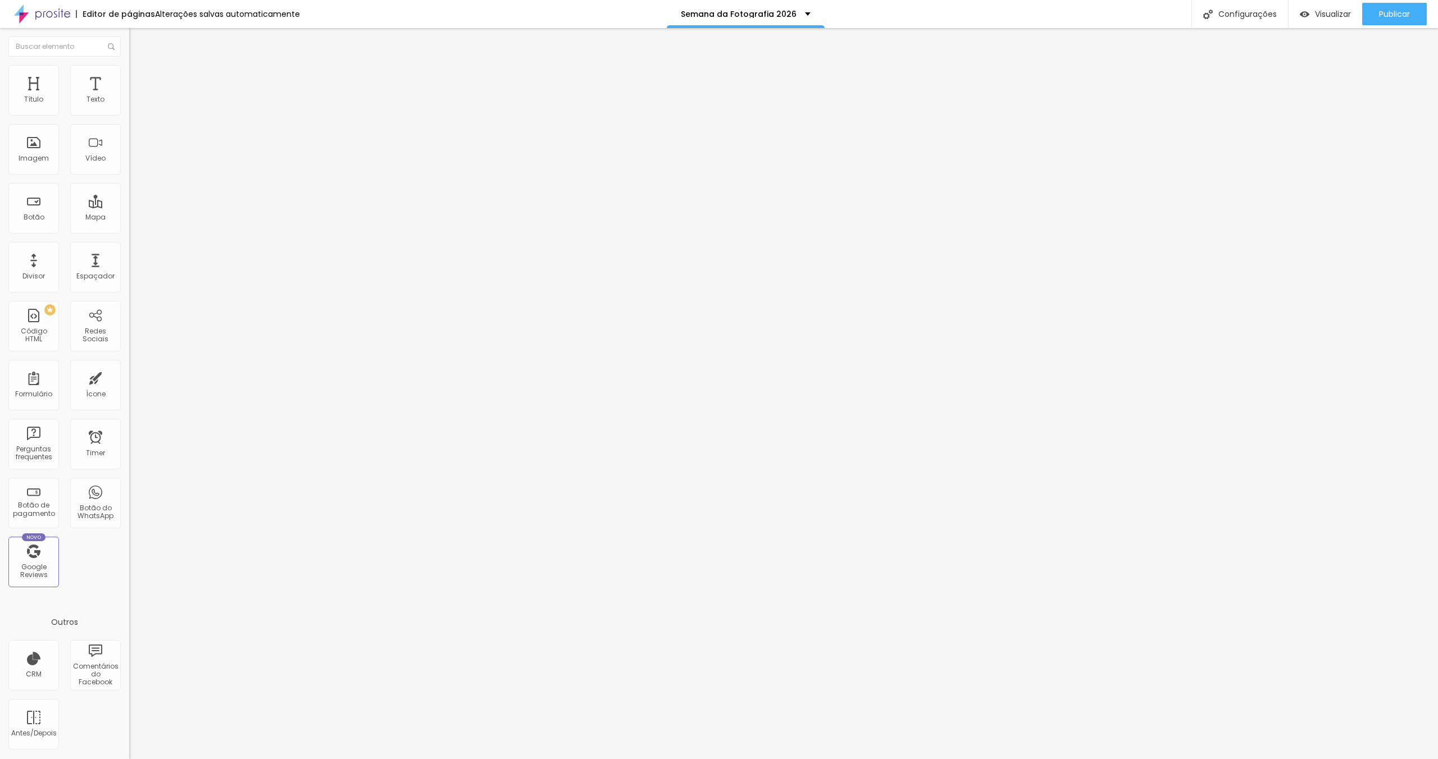
click at [129, 76] on li "Avançado" at bounding box center [193, 81] width 129 height 11
drag, startPoint x: 96, startPoint y: 110, endPoint x: 107, endPoint y: 112, distance: 10.8
click at [129, 228] on div "5 px" at bounding box center [193, 234] width 129 height 12
drag, startPoint x: 76, startPoint y: 122, endPoint x: 0, endPoint y: 117, distance: 76.5
click at [129, 117] on div "Texto Cadastre-se Alinhamento [GEOGRAPHIC_DATA] Link URL #cadastro Abrir em uma…" at bounding box center [193, 169] width 129 height 163
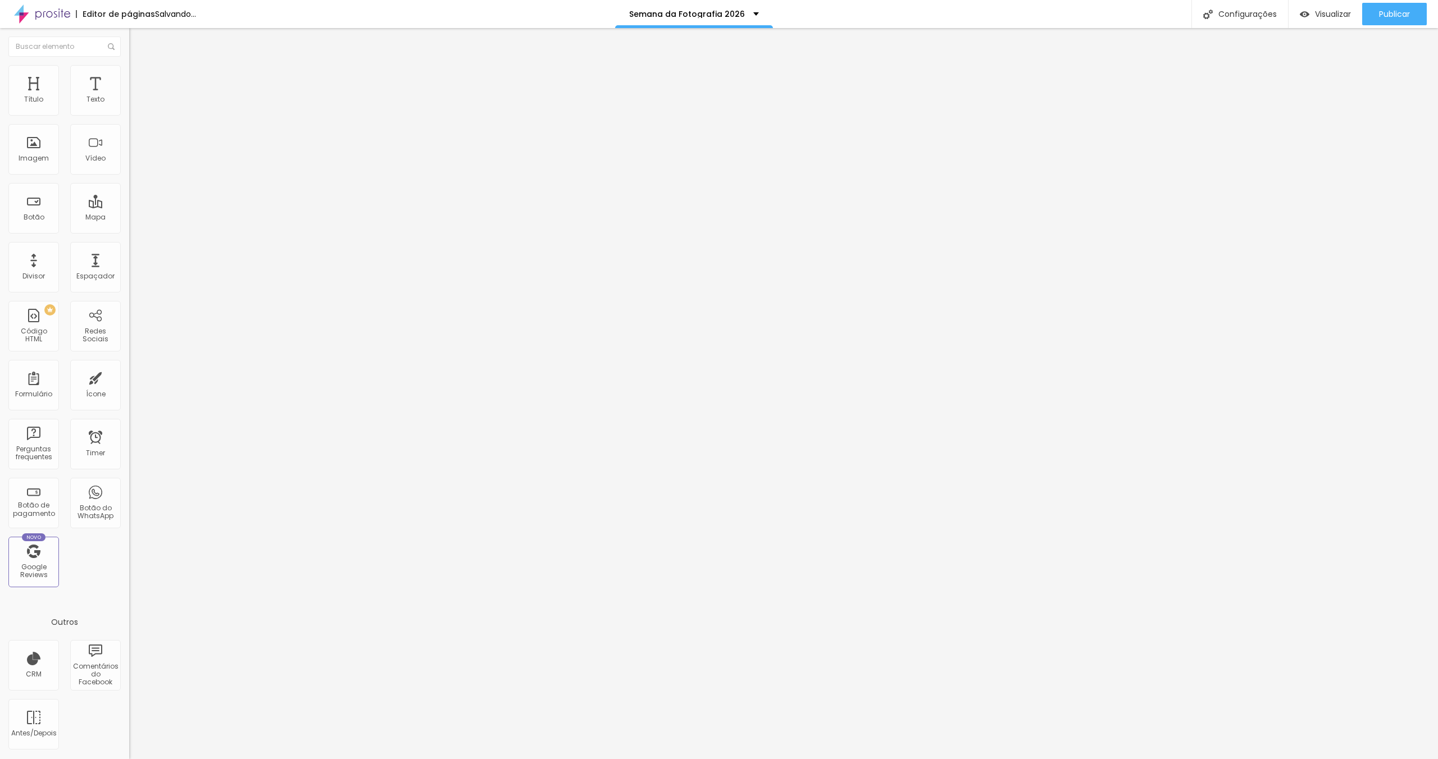
click at [129, 106] on input "Participe" at bounding box center [196, 99] width 135 height 11
paste input "!"
click at [1382, 19] on span "Publicar" at bounding box center [1394, 14] width 31 height 9
click at [1386, 17] on span "Publicar" at bounding box center [1394, 14] width 31 height 9
click at [139, 77] on span "Avançado" at bounding box center [157, 73] width 37 height 10
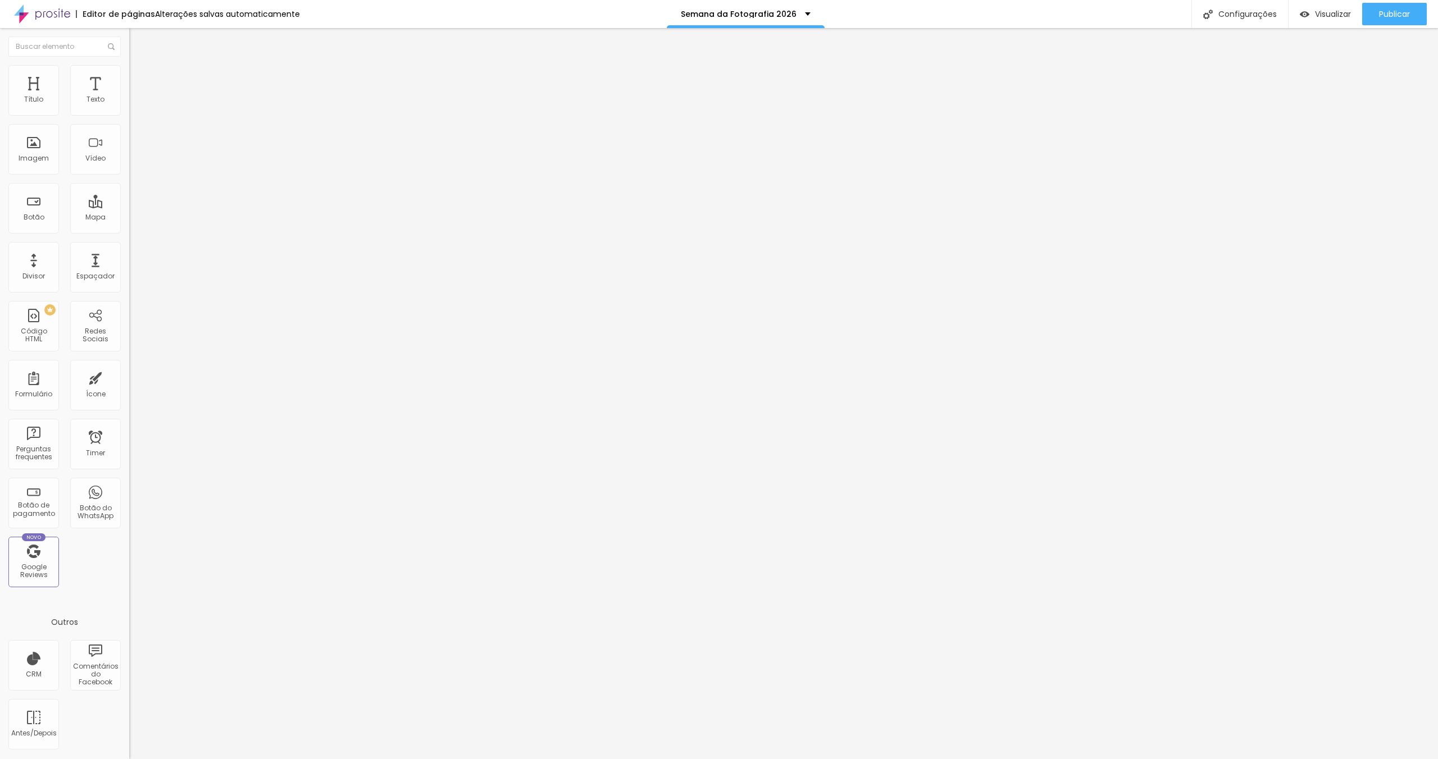
click at [129, 207] on input "range" at bounding box center [165, 211] width 72 height 9
click at [129, 64] on img at bounding box center [134, 59] width 10 height 10
click at [129, 108] on button "button" at bounding box center [137, 102] width 16 height 12
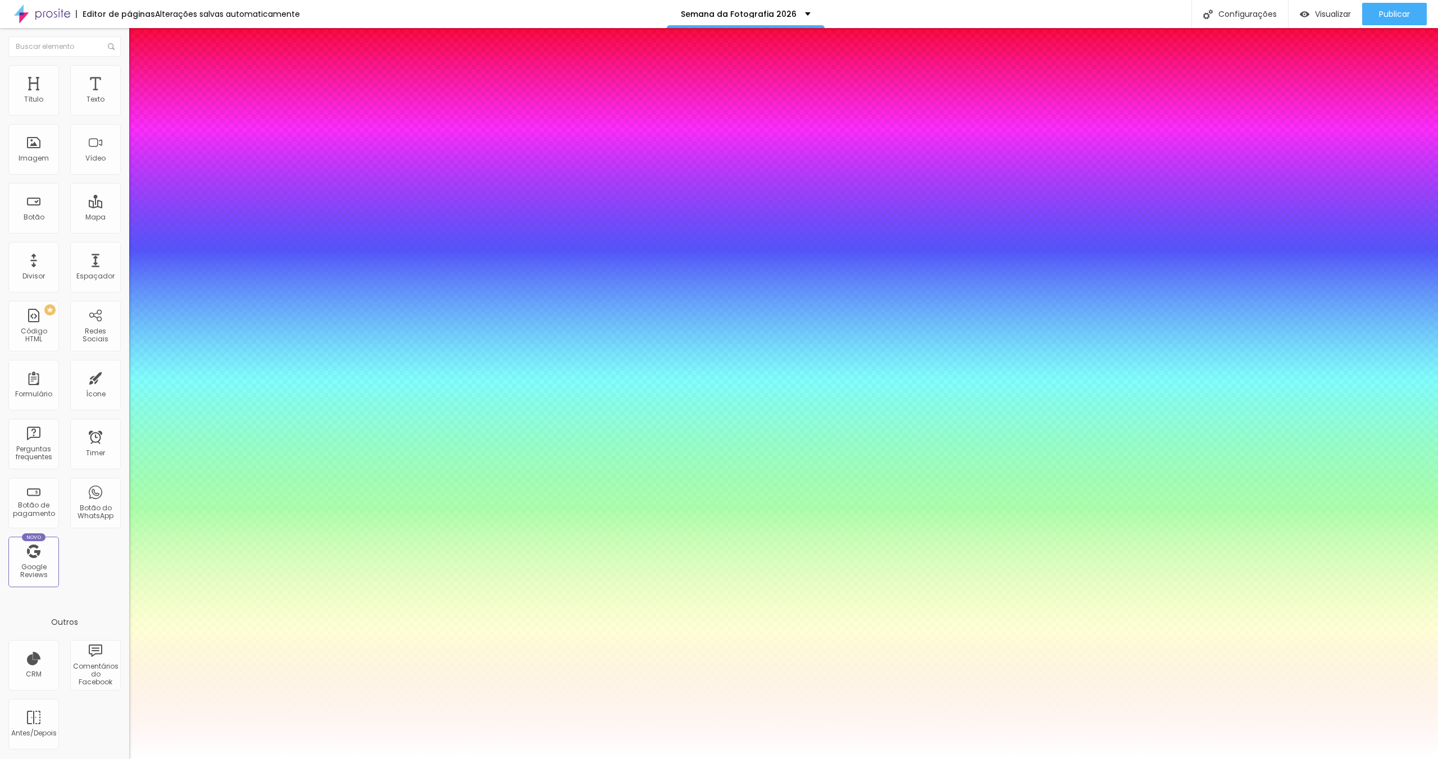
drag, startPoint x: 172, startPoint y: 268, endPoint x: 180, endPoint y: 268, distance: 8.4
click at [1216, 759] on div at bounding box center [719, 759] width 1438 height 0
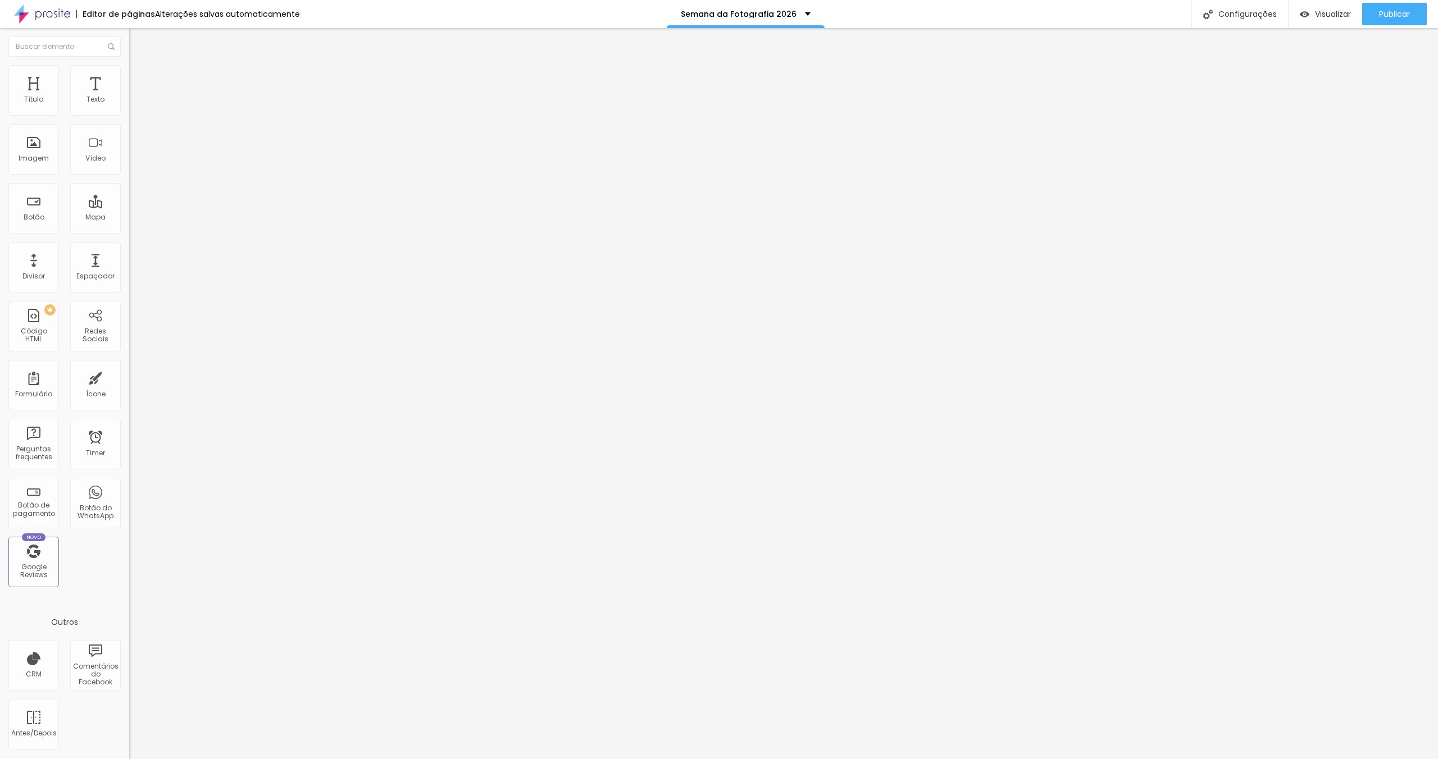
click at [129, 74] on li "Avançado" at bounding box center [193, 70] width 129 height 11
drag, startPoint x: 55, startPoint y: 110, endPoint x: 40, endPoint y: 110, distance: 15.2
click at [129, 207] on input "range" at bounding box center [165, 211] width 72 height 9
click at [129, 69] on img at bounding box center [134, 70] width 10 height 10
click at [129, 478] on div at bounding box center [193, 478] width 129 height 0
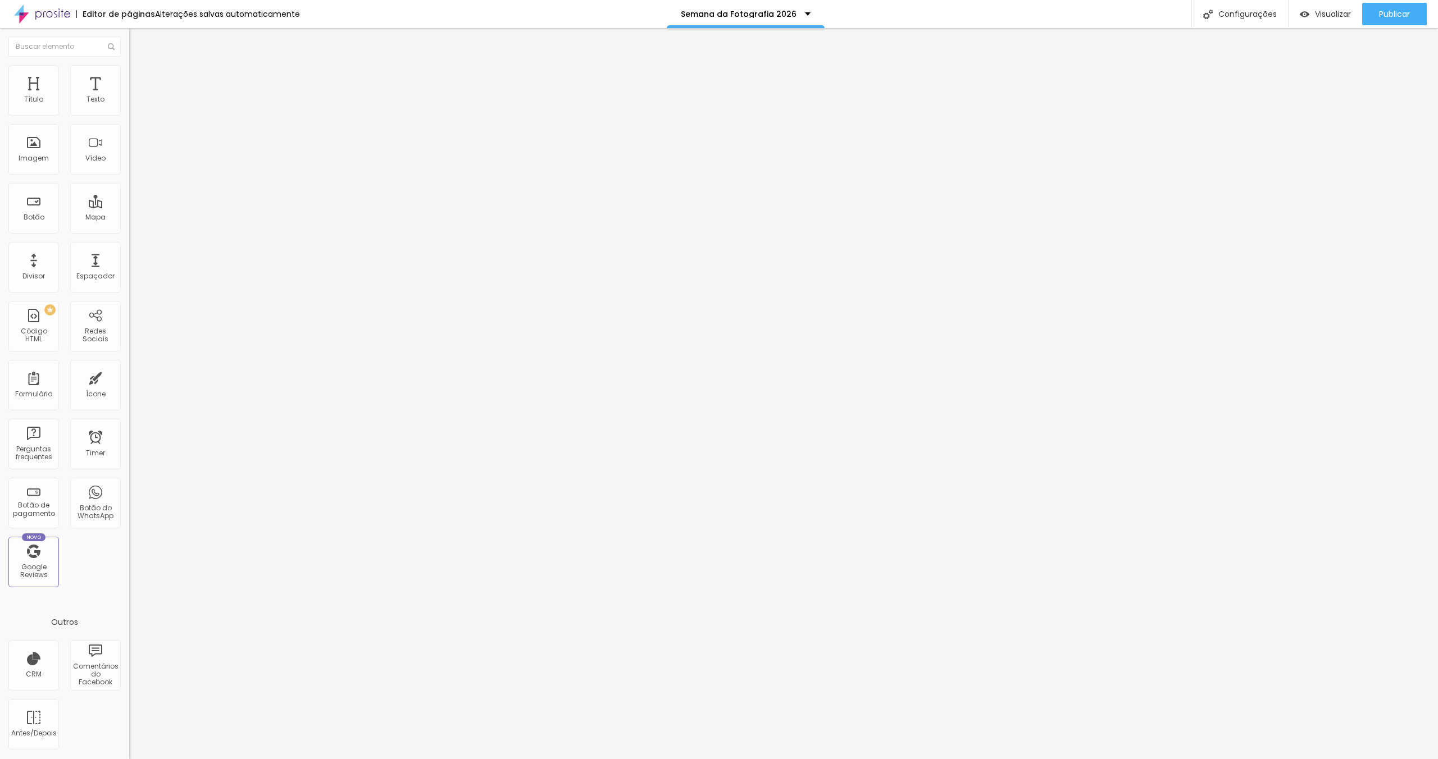
click at [129, 472] on div at bounding box center [193, 472] width 129 height 0
click at [129, 478] on li "Desktop" at bounding box center [193, 481] width 129 height 7
click at [129, 485] on div at bounding box center [193, 485] width 129 height 0
click at [134, 163] on icon "button" at bounding box center [137, 159] width 7 height 7
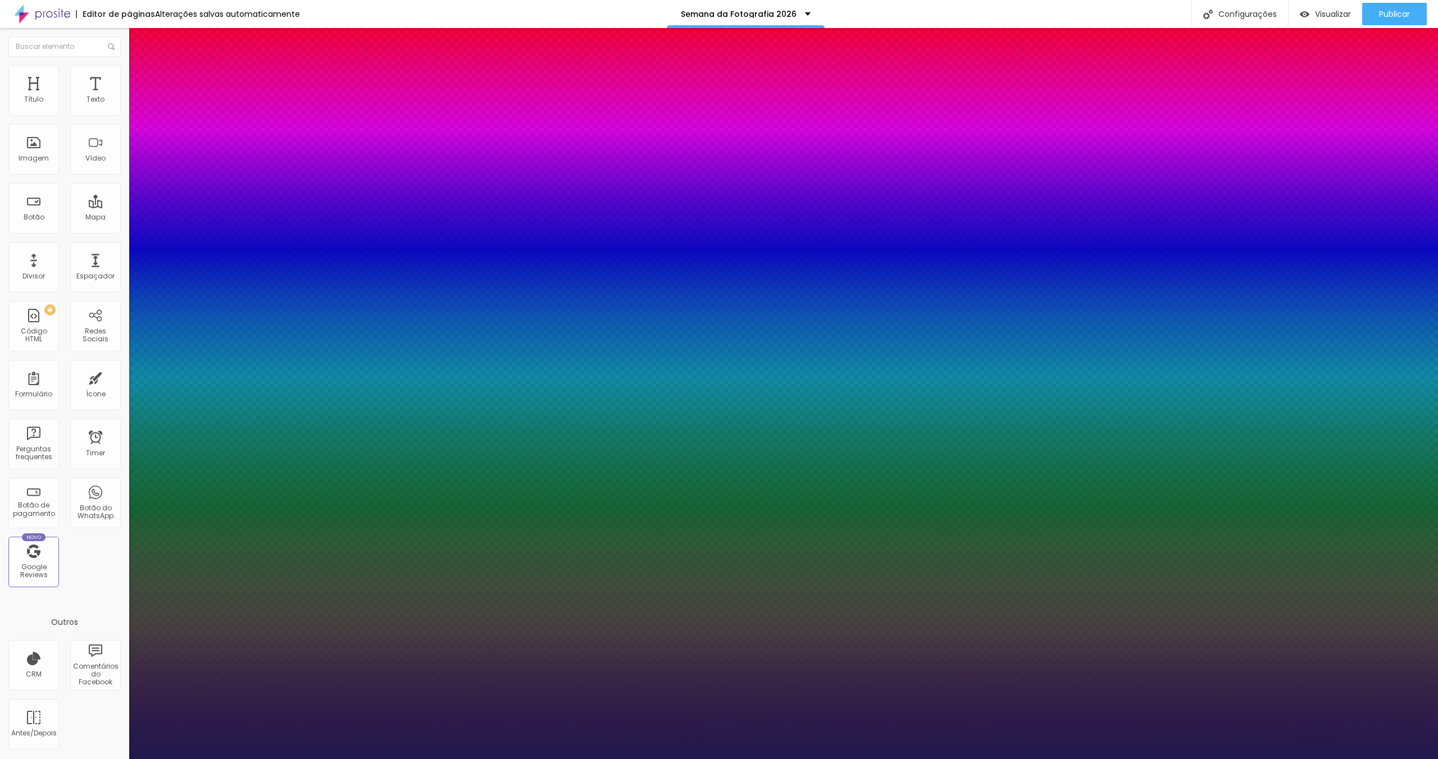
drag, startPoint x: 243, startPoint y: 317, endPoint x: 255, endPoint y: 317, distance: 12.4
click at [679, 759] on div at bounding box center [719, 759] width 1438 height 0
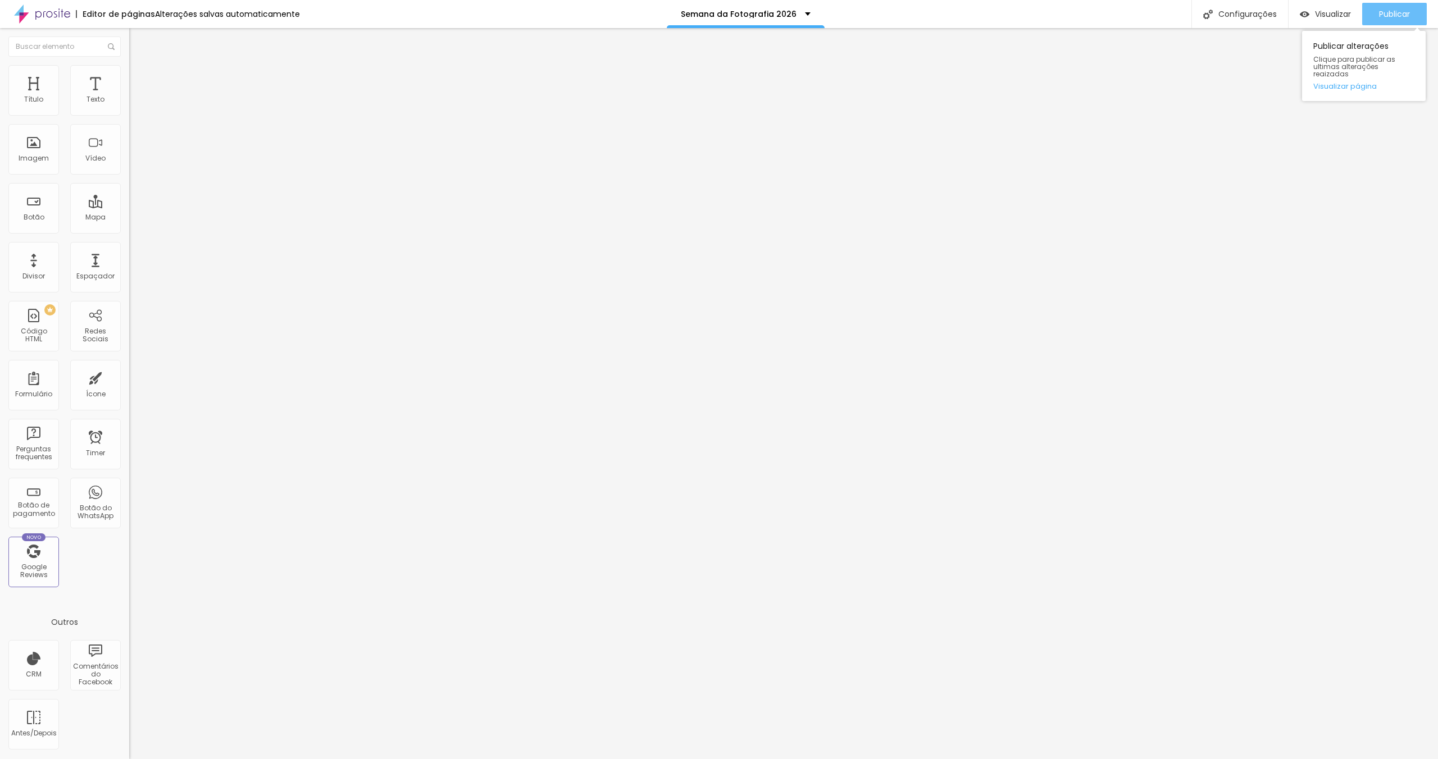
click at [1386, 15] on span "Publicar" at bounding box center [1394, 14] width 31 height 9
click at [129, 72] on img at bounding box center [134, 70] width 10 height 10
click at [139, 78] on span "Avançado" at bounding box center [157, 73] width 37 height 10
click at [129, 71] on li "Avançado" at bounding box center [193, 70] width 129 height 11
click at [129, 472] on div at bounding box center [193, 472] width 129 height 0
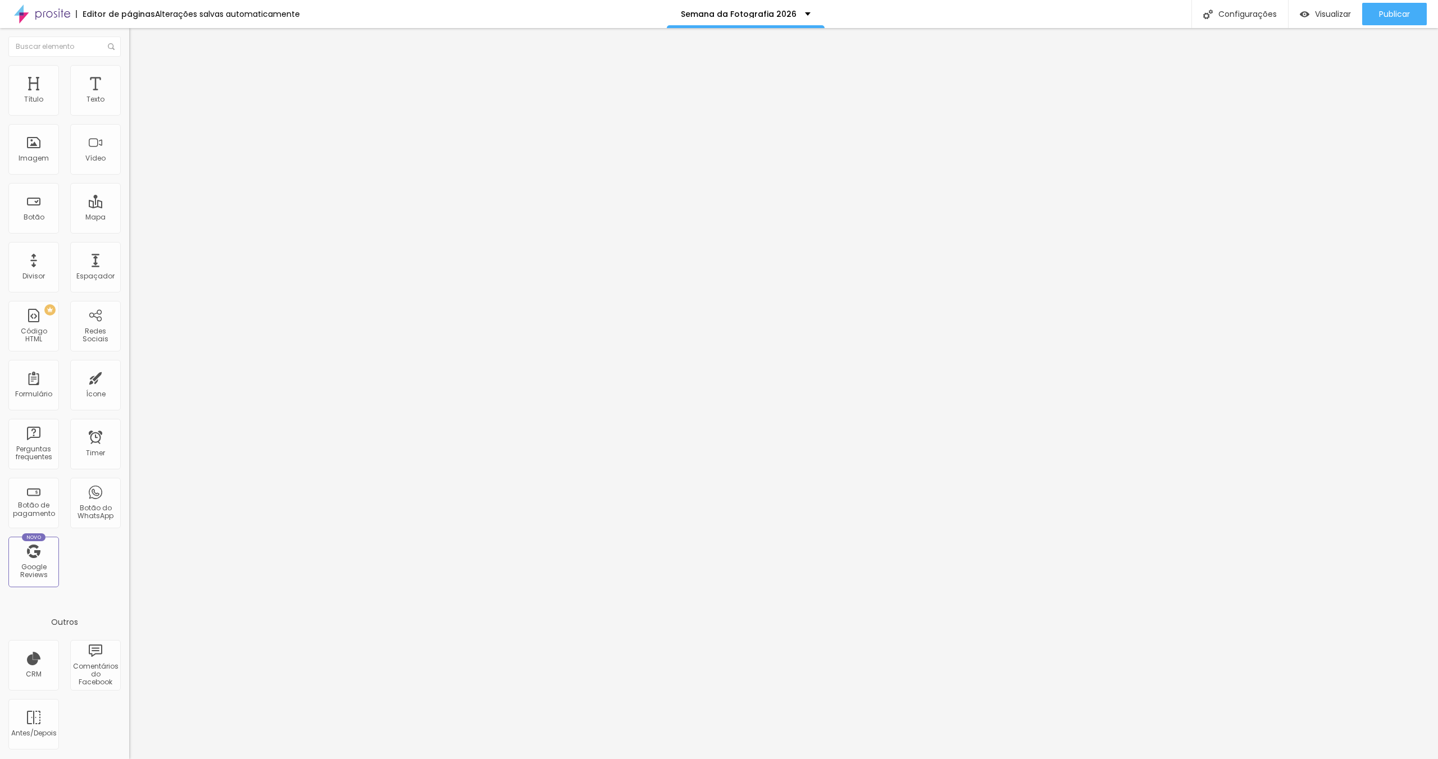
drag, startPoint x: 111, startPoint y: 267, endPoint x: 111, endPoint y: 275, distance: 7.3
click at [129, 478] on div at bounding box center [193, 478] width 129 height 0
click at [129, 485] on div at bounding box center [193, 485] width 129 height 0
click at [129, 71] on img at bounding box center [134, 70] width 10 height 10
click at [1388, 10] on span "Publicar" at bounding box center [1394, 14] width 31 height 9
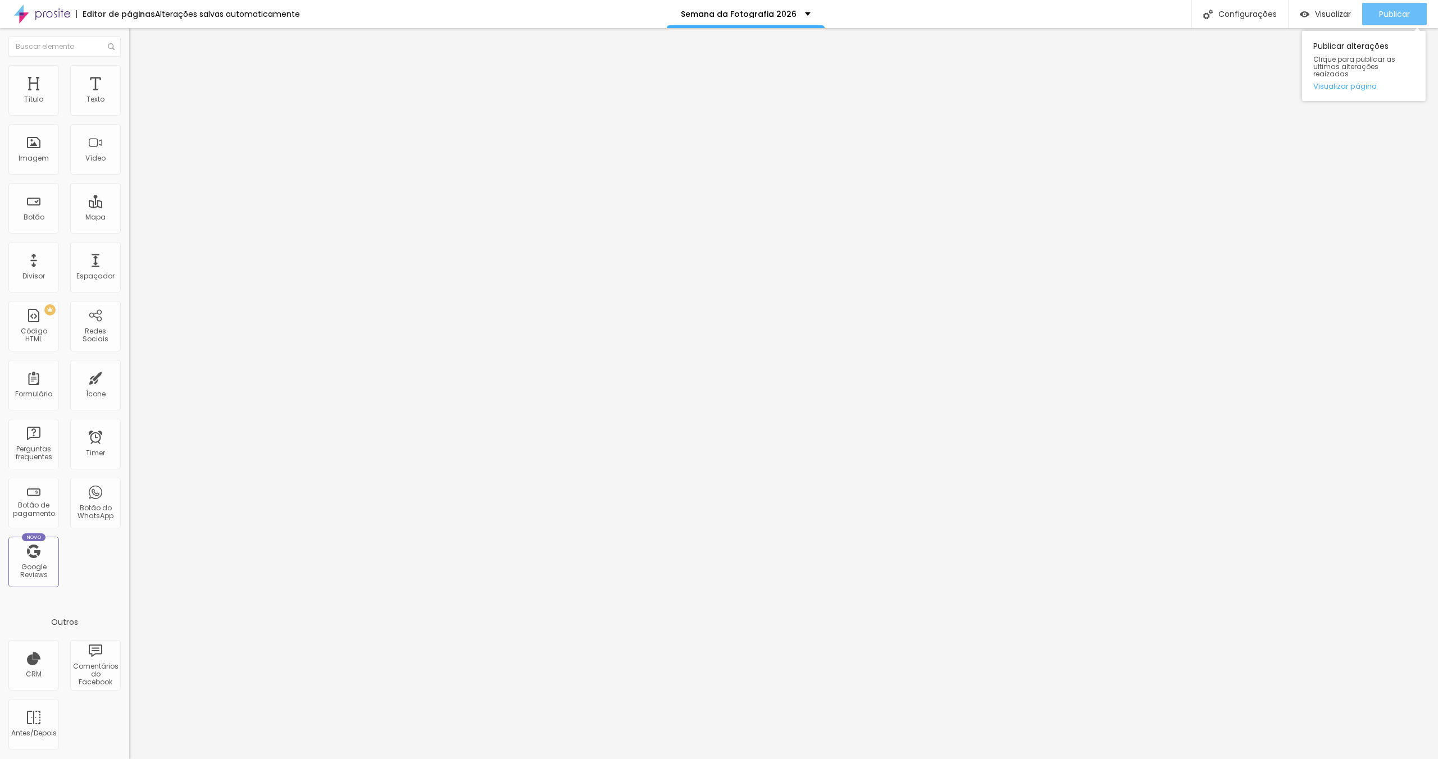
click at [1384, 17] on span "Publicar" at bounding box center [1394, 14] width 31 height 9
click at [1371, 21] on button "Publicar" at bounding box center [1394, 14] width 65 height 22
